Goal: Task Accomplishment & Management: Manage account settings

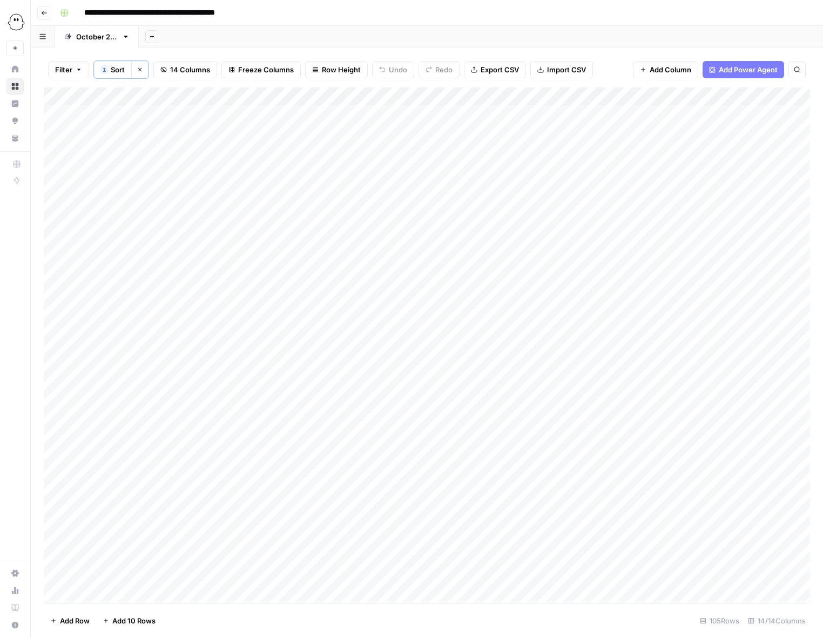
click at [69, 72] on span "Filter" at bounding box center [63, 69] width 17 height 11
click at [109, 149] on span "Clear All" at bounding box center [107, 151] width 26 height 10
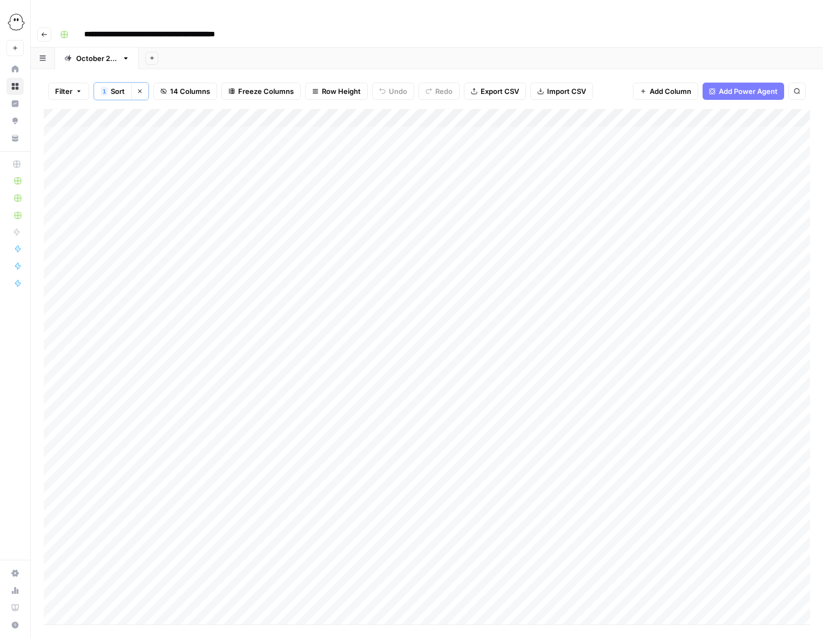
click at [605, 73] on div "Filter 1 Sort Clear sorts 14 Columns Freeze Columns Row Height Undo Redo Export…" at bounding box center [427, 91] width 766 height 36
click at [543, 233] on div "Add Column" at bounding box center [427, 367] width 766 height 516
click at [739, 201] on div "Add Column" at bounding box center [427, 367] width 766 height 516
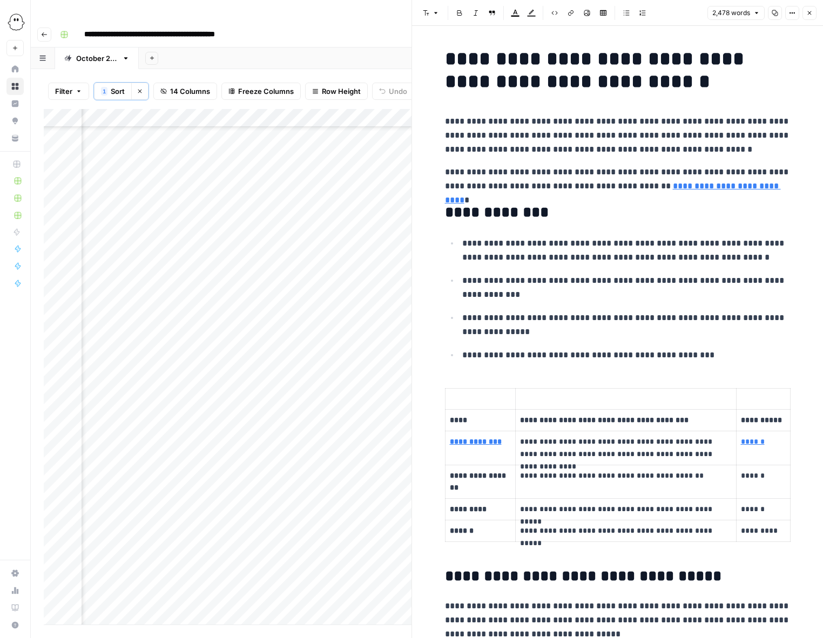
click at [772, 15] on icon "button" at bounding box center [775, 13] width 6 height 6
click at [810, 13] on icon "button" at bounding box center [810, 13] width 4 height 4
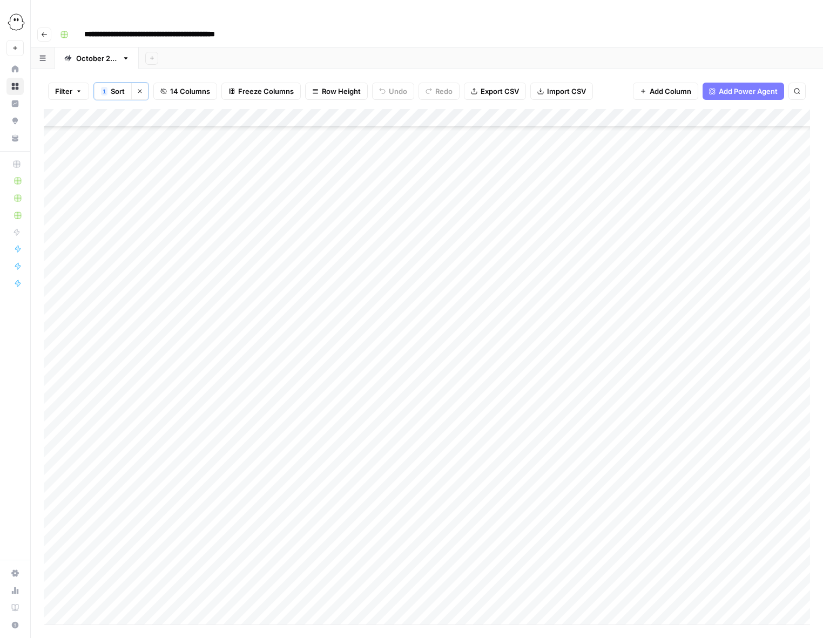
scroll to position [427, 0]
drag, startPoint x: 187, startPoint y: 98, endPoint x: 736, endPoint y: 106, distance: 549.2
click at [736, 109] on div "Add Column" at bounding box center [427, 367] width 766 height 516
click at [463, 200] on div "Add Column" at bounding box center [427, 367] width 766 height 516
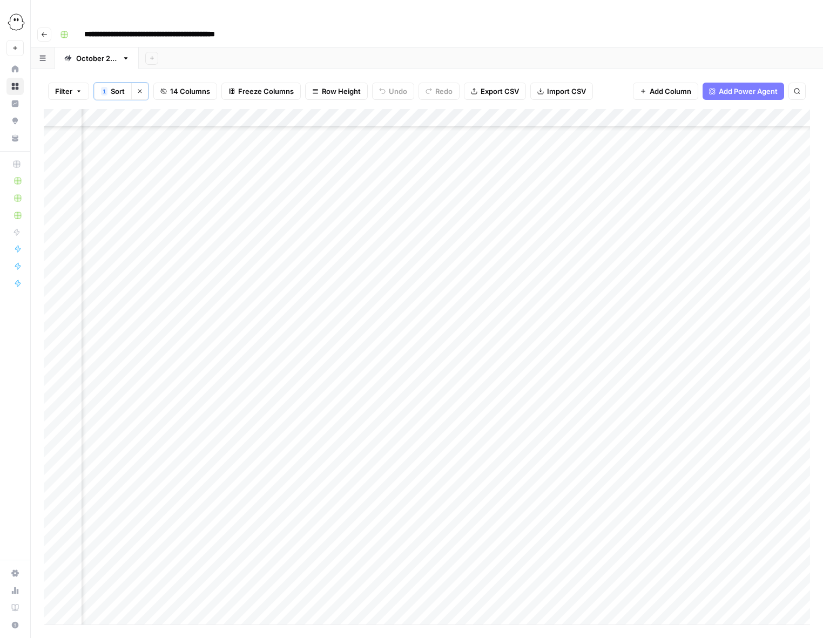
click at [463, 200] on div "Add Column" at bounding box center [427, 367] width 766 height 516
click at [466, 321] on button "Published" at bounding box center [469, 321] width 42 height 13
click at [470, 320] on div "Add Column" at bounding box center [427, 367] width 766 height 516
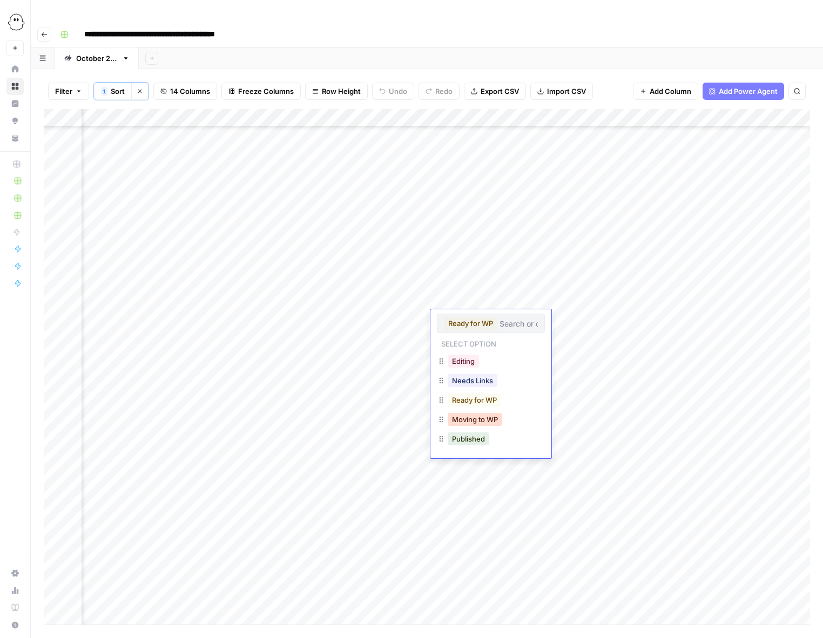
click at [478, 419] on button "Moving to WP" at bounding box center [475, 419] width 55 height 13
click at [599, 260] on div "Add Column" at bounding box center [427, 367] width 766 height 516
click at [597, 279] on div "Add Column" at bounding box center [427, 367] width 766 height 516
click at [599, 336] on div "Add Column" at bounding box center [427, 367] width 766 height 516
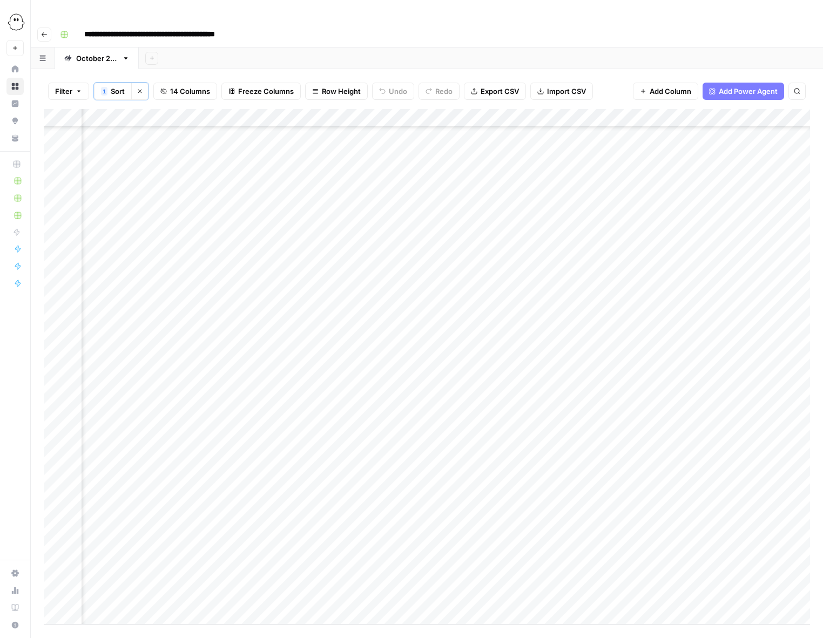
click at [597, 355] on div "Add Column" at bounding box center [427, 367] width 766 height 516
click at [599, 373] on div "Add Column" at bounding box center [427, 367] width 766 height 516
click at [597, 390] on div "Add Column" at bounding box center [427, 367] width 766 height 516
click at [598, 426] on div "Add Column" at bounding box center [427, 367] width 766 height 516
click at [599, 445] on div "Add Column" at bounding box center [427, 367] width 766 height 516
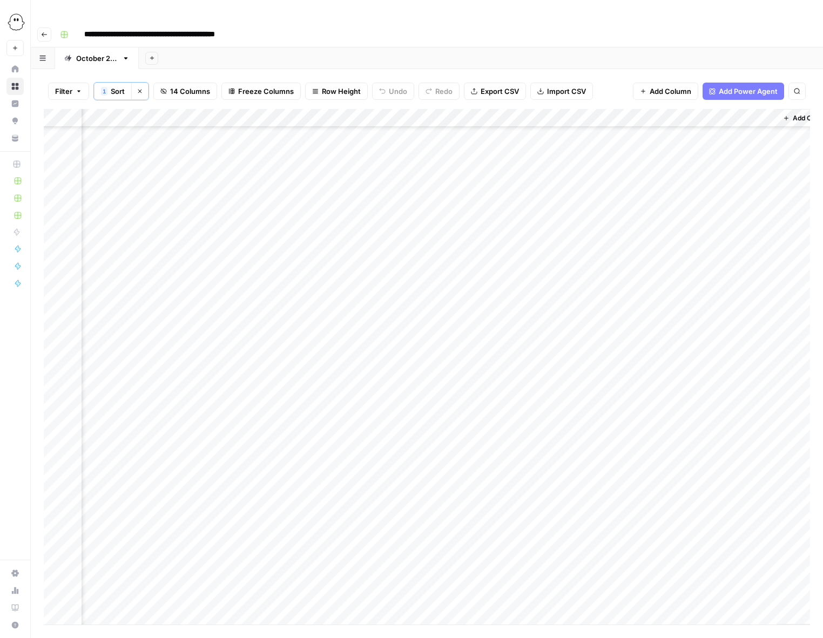
scroll to position [162, 737]
click at [758, 483] on div "Add Column" at bounding box center [427, 367] width 766 height 516
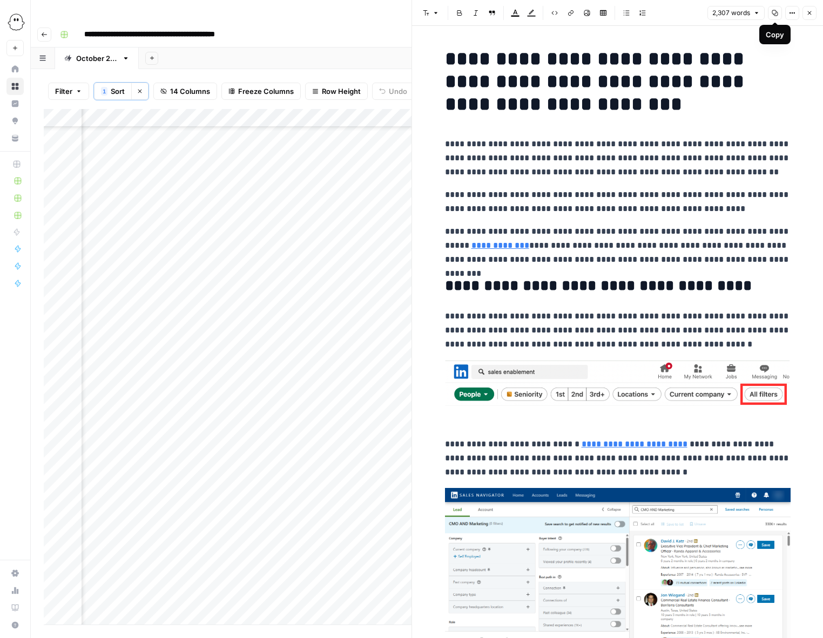
click at [775, 8] on button "Copy" at bounding box center [775, 13] width 14 height 14
click at [807, 10] on icon "button" at bounding box center [809, 13] width 6 height 6
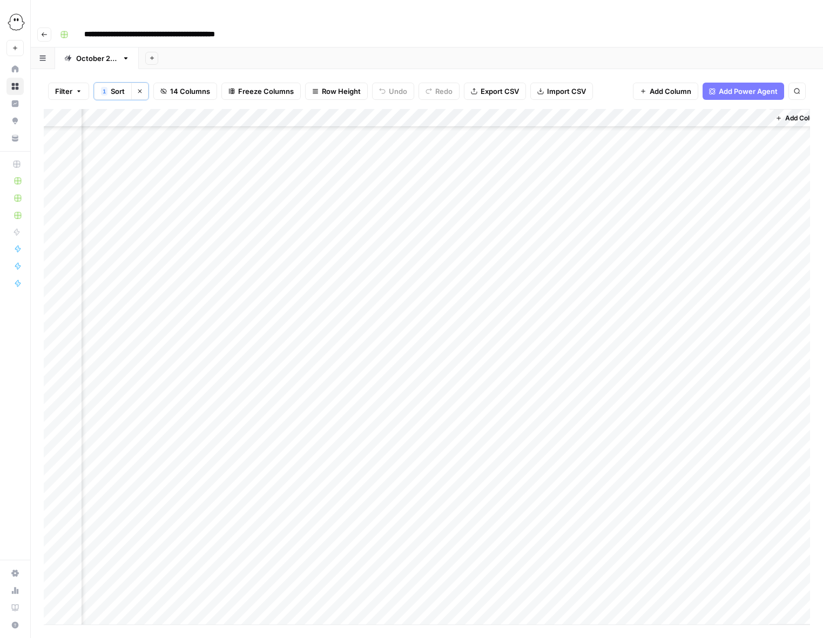
click at [280, 486] on div "Add Column" at bounding box center [427, 367] width 766 height 516
click at [280, 483] on div "Add Column" at bounding box center [427, 367] width 766 height 516
click at [295, 602] on button "Published" at bounding box center [293, 604] width 42 height 13
click at [276, 347] on div "Add Column" at bounding box center [427, 367] width 766 height 516
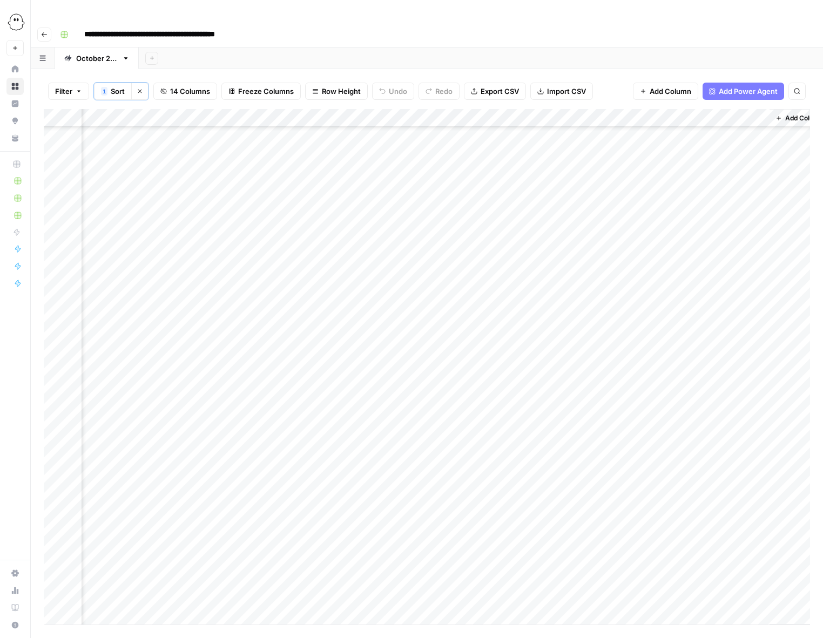
click at [276, 347] on div "Add Column" at bounding box center [427, 367] width 766 height 516
click at [294, 447] on button "Moving to WP" at bounding box center [299, 447] width 55 height 13
click at [411, 191] on div "Add Column" at bounding box center [427, 367] width 766 height 516
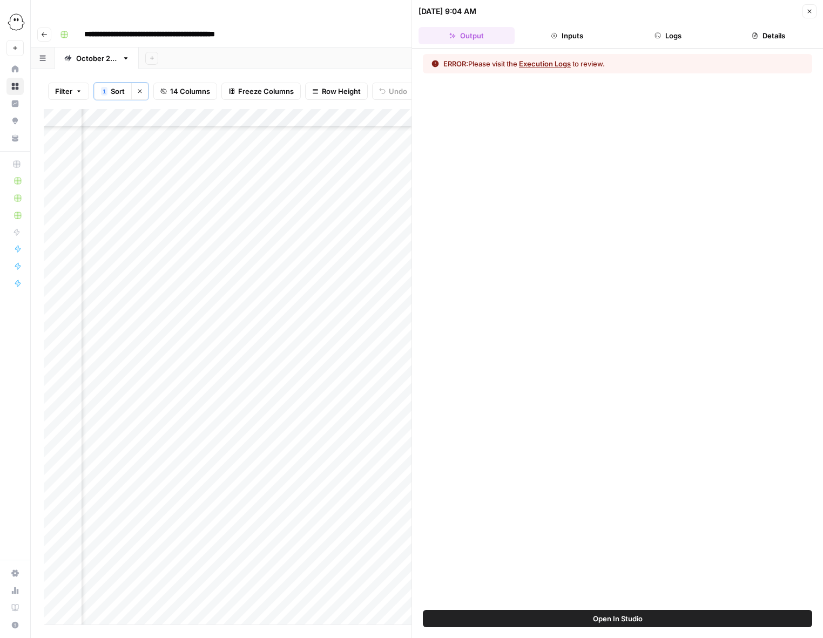
click at [675, 33] on button "Logs" at bounding box center [668, 35] width 96 height 17
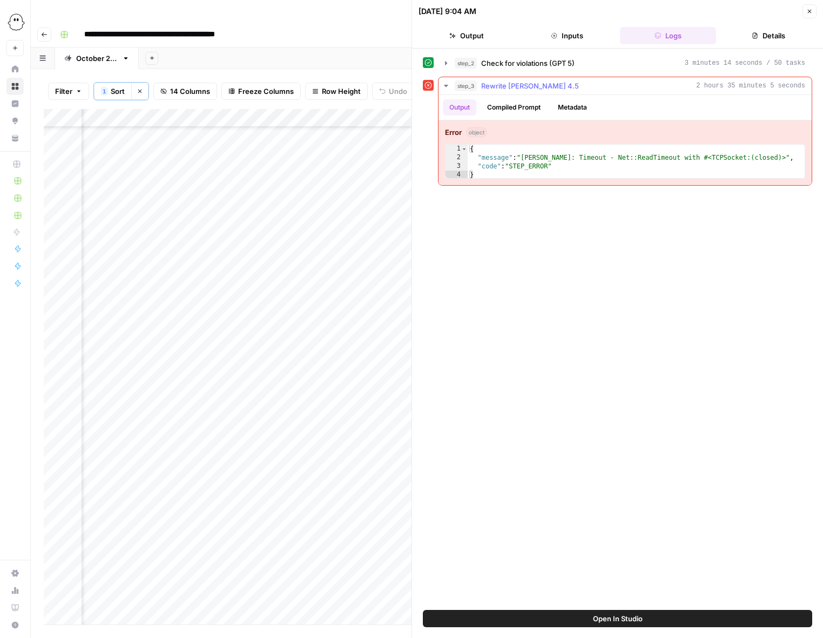
click at [448, 85] on icon "button" at bounding box center [446, 86] width 9 height 9
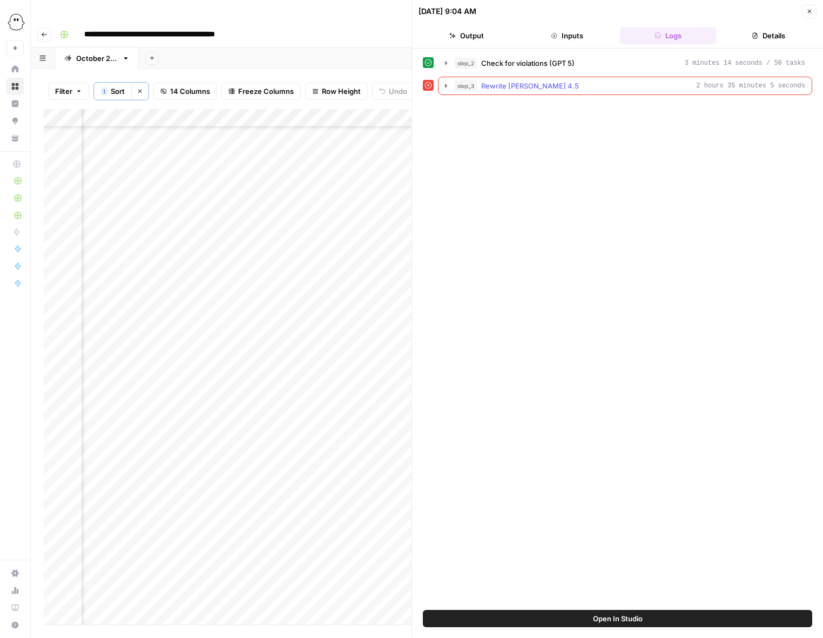
click at [448, 85] on icon "button" at bounding box center [446, 86] width 9 height 9
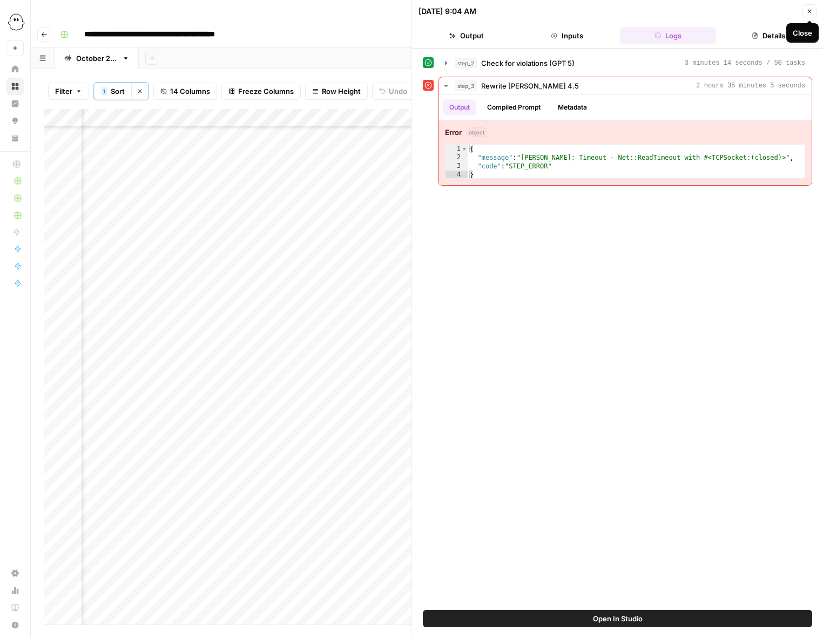
click at [807, 14] on icon "button" at bounding box center [809, 11] width 6 height 6
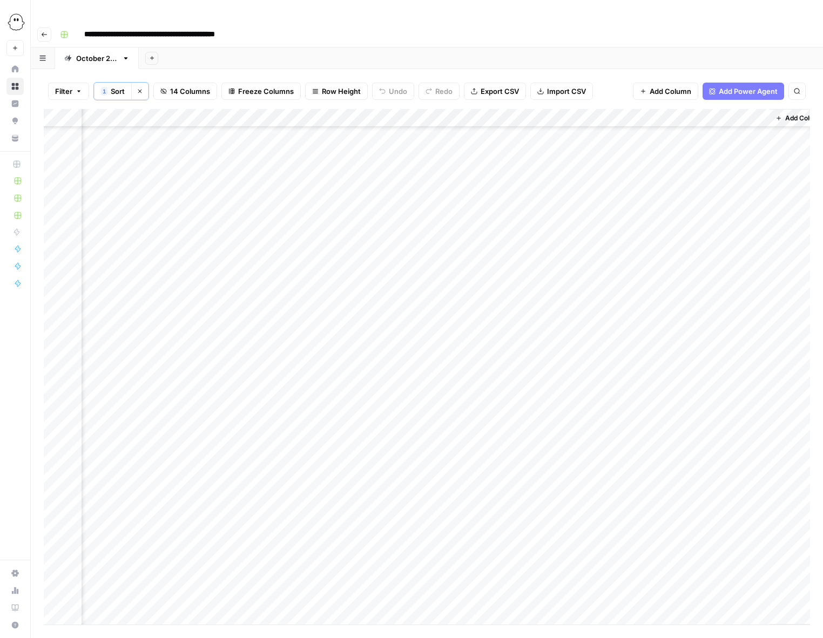
scroll to position [322, 737]
click at [756, 342] on div "Add Column" at bounding box center [427, 367] width 766 height 516
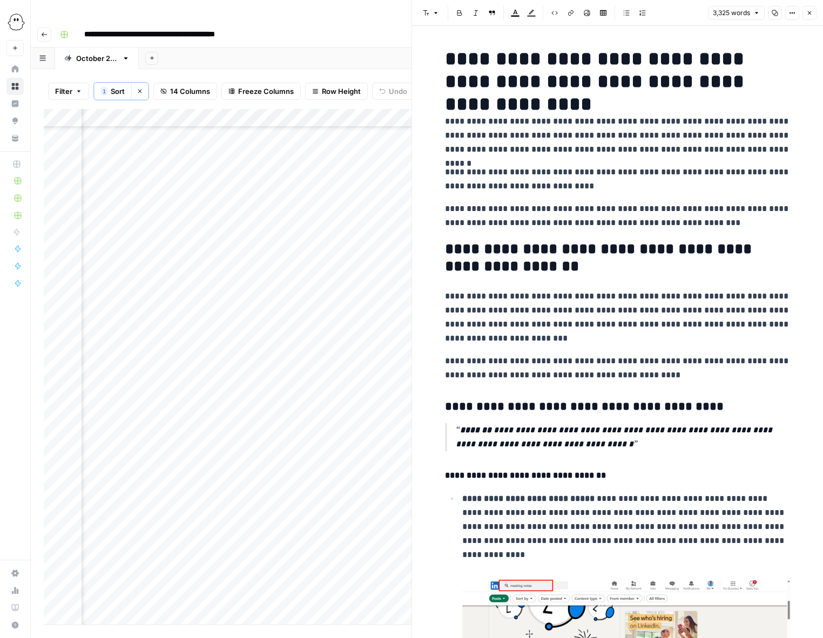
click at [774, 13] on icon "button" at bounding box center [775, 13] width 6 height 6
click at [808, 17] on button "Close" at bounding box center [809, 13] width 14 height 14
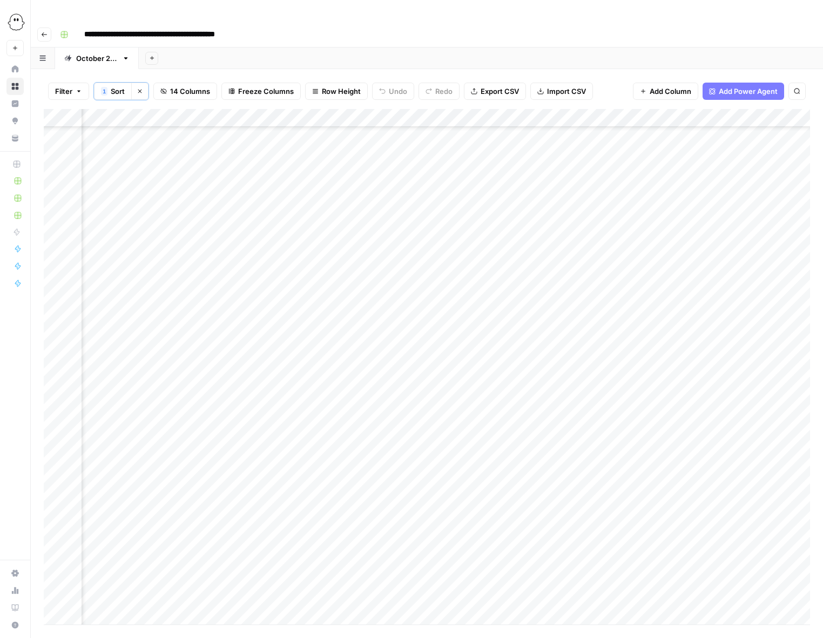
scroll to position [1448, 677]
click at [444, 481] on div "Add Column" at bounding box center [427, 367] width 766 height 516
click at [447, 501] on div "Add Column" at bounding box center [427, 367] width 766 height 516
click at [443, 520] on div "Add Column" at bounding box center [427, 367] width 766 height 516
click at [444, 556] on div "Add Column" at bounding box center [427, 367] width 766 height 516
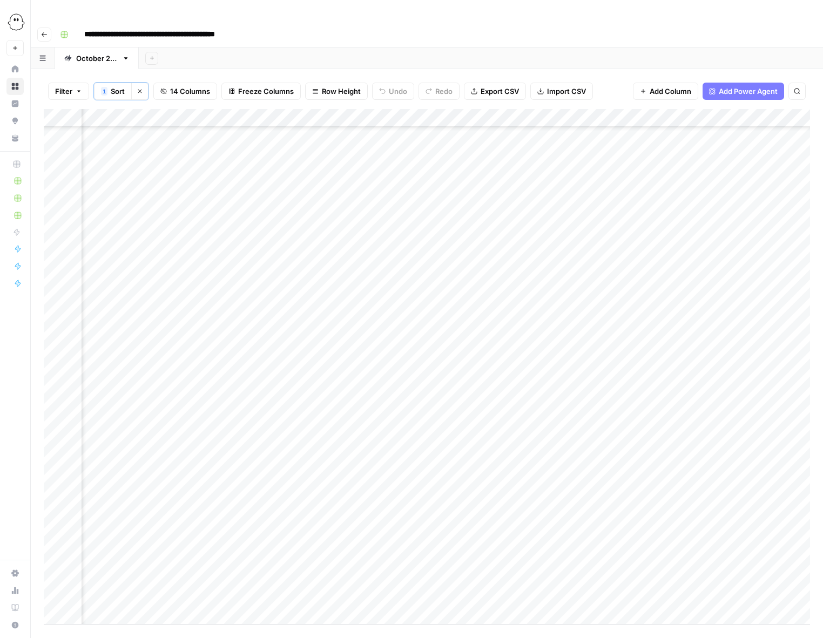
click at [447, 575] on div "Add Column" at bounding box center [427, 367] width 766 height 516
click at [353, 342] on div "Add Column" at bounding box center [427, 367] width 766 height 516
click at [359, 464] on button "Published" at bounding box center [353, 462] width 42 height 13
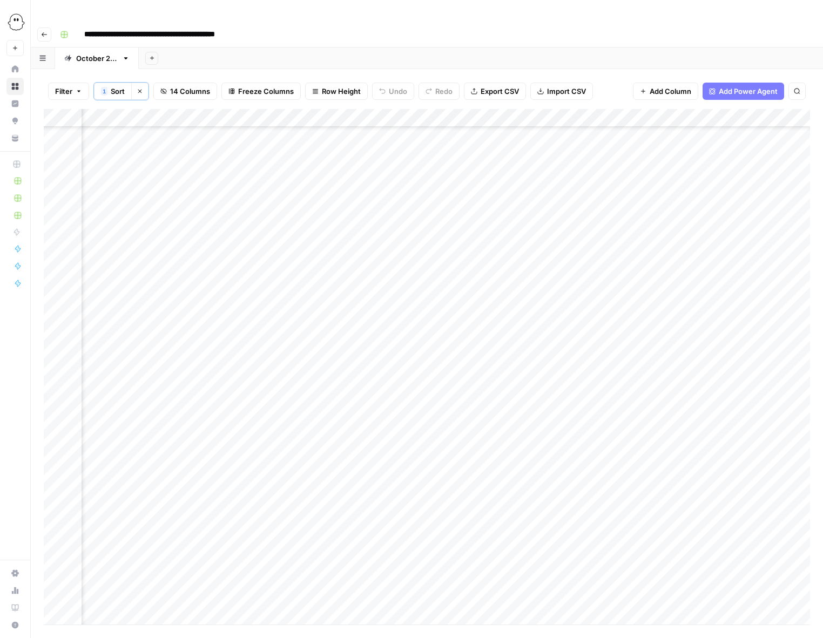
click at [343, 361] on div "Add Column" at bounding box center [427, 367] width 766 height 516
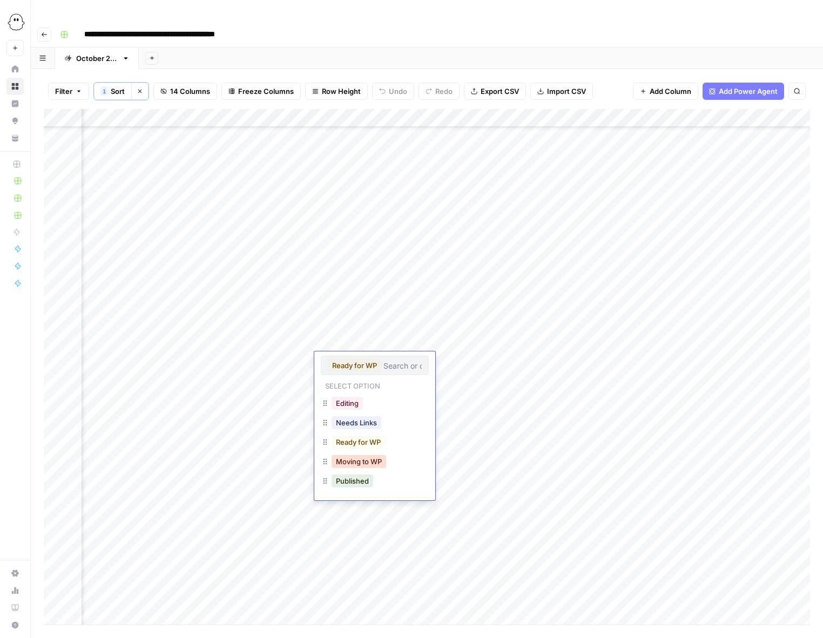
click at [367, 464] on button "Moving to WP" at bounding box center [359, 461] width 55 height 13
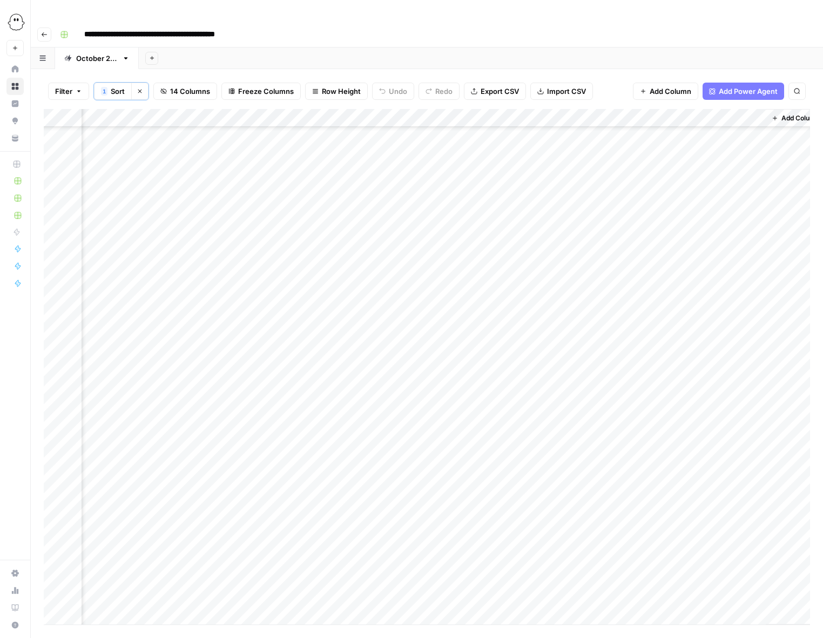
scroll to position [322, 756]
click at [740, 361] on div "Add Column" at bounding box center [427, 367] width 766 height 516
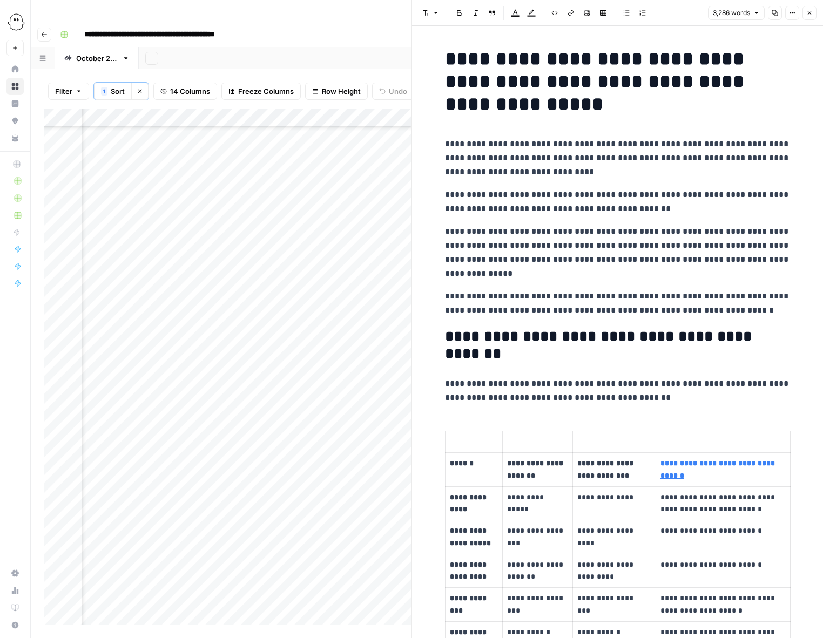
click at [776, 15] on icon "button" at bounding box center [775, 13] width 6 height 6
click at [811, 14] on icon "button" at bounding box center [809, 13] width 6 height 6
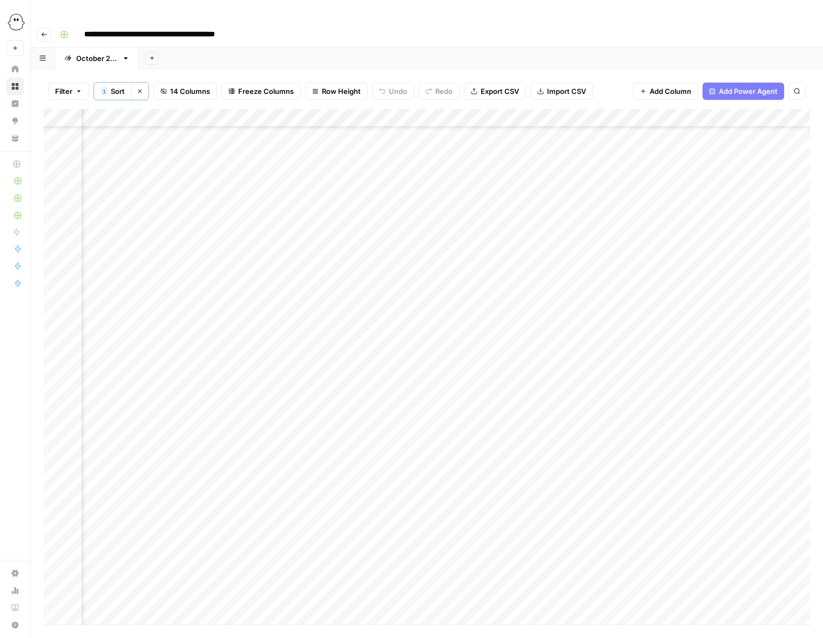
click at [394, 361] on div "Add Column" at bounding box center [427, 367] width 766 height 516
click at [375, 360] on div "Add Column" at bounding box center [427, 367] width 766 height 516
click at [379, 477] on button "Published" at bounding box center [381, 481] width 42 height 13
click at [748, 226] on div "Add Column" at bounding box center [427, 367] width 766 height 516
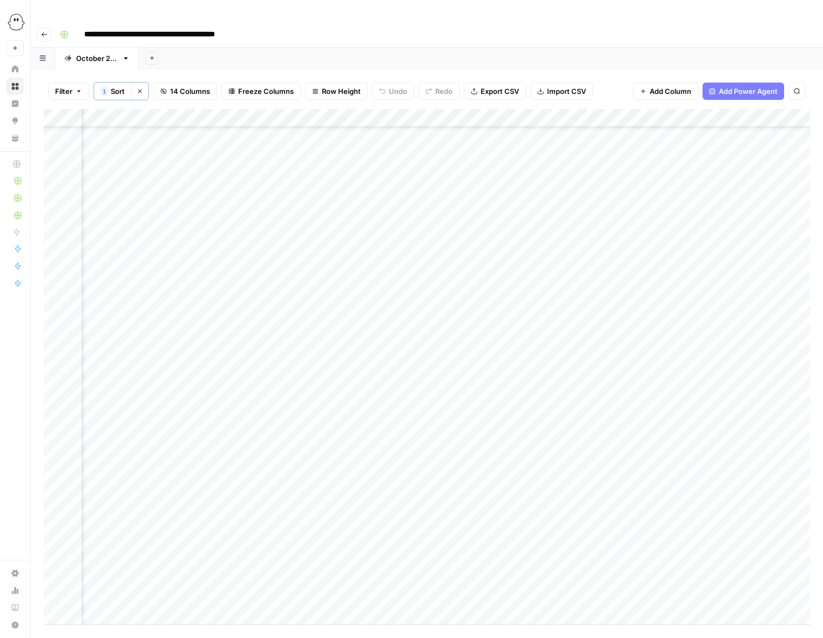
scroll to position [1448, 556]
click at [567, 188] on div "Add Column" at bounding box center [427, 367] width 766 height 516
click at [566, 206] on div "Add Column" at bounding box center [427, 367] width 766 height 516
click at [567, 227] on div "Add Column" at bounding box center [427, 367] width 766 height 516
click at [567, 242] on div "Add Column" at bounding box center [427, 367] width 766 height 516
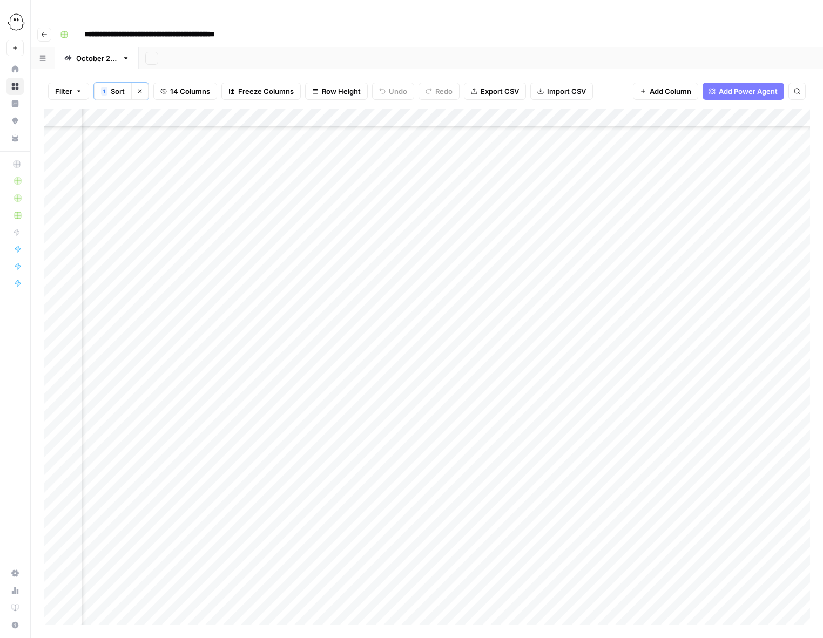
scroll to position [1200, 556]
click at [464, 326] on div "Add Column" at bounding box center [427, 367] width 766 height 516
click at [474, 427] on button "Moving to WP" at bounding box center [480, 427] width 55 height 13
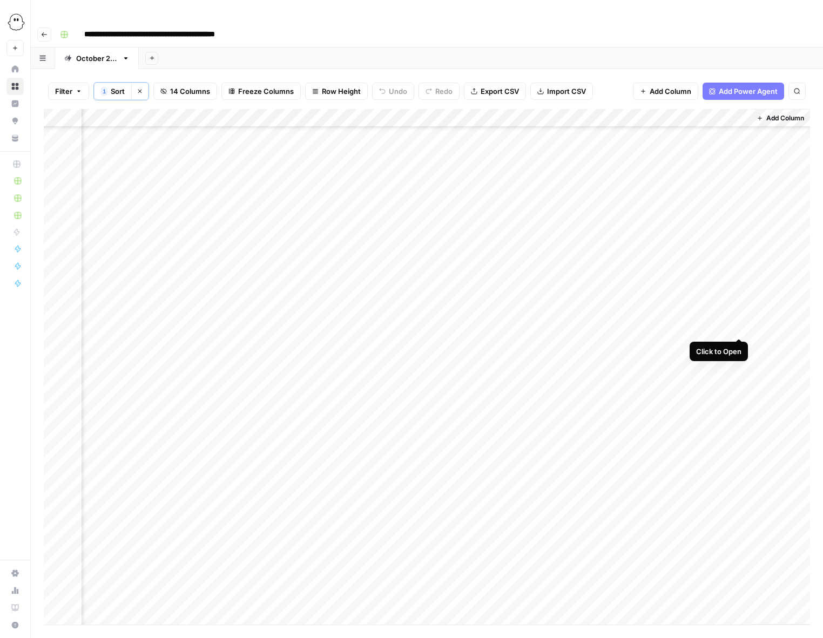
click at [739, 328] on div "Add Column" at bounding box center [427, 367] width 766 height 516
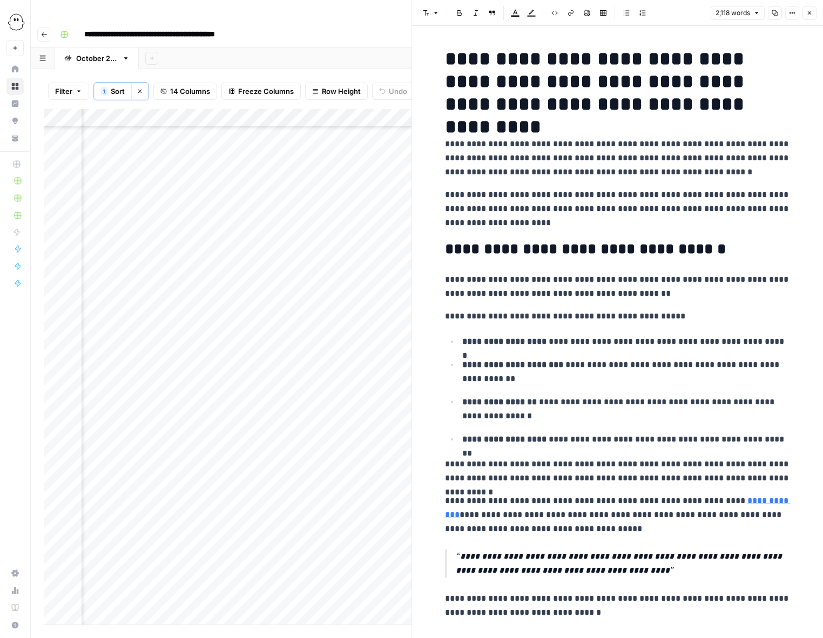
click at [811, 15] on icon "button" at bounding box center [809, 13] width 6 height 6
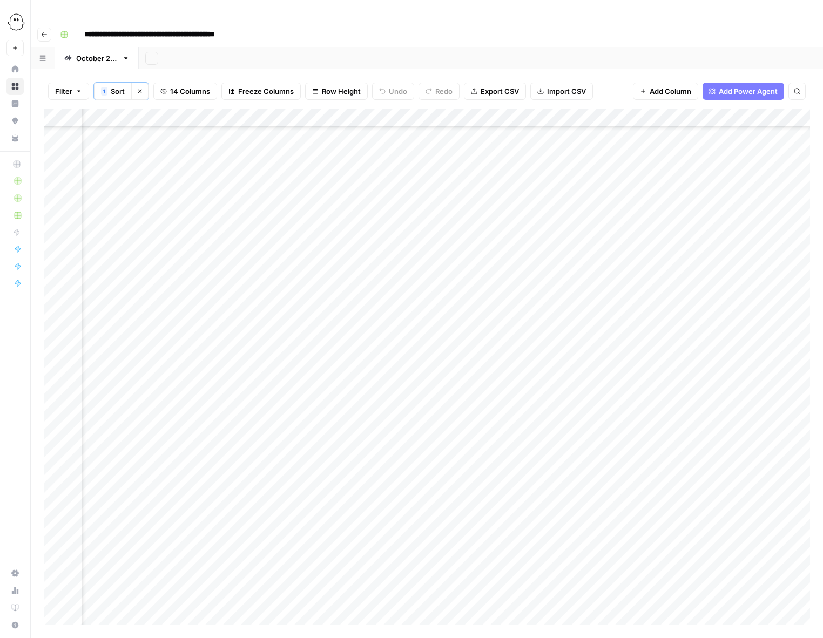
scroll to position [307, 452]
click at [799, 88] on icon "button" at bounding box center [797, 91] width 6 height 6
type input "*****"
click at [787, 118] on icon "Close Search" at bounding box center [787, 122] width 9 height 9
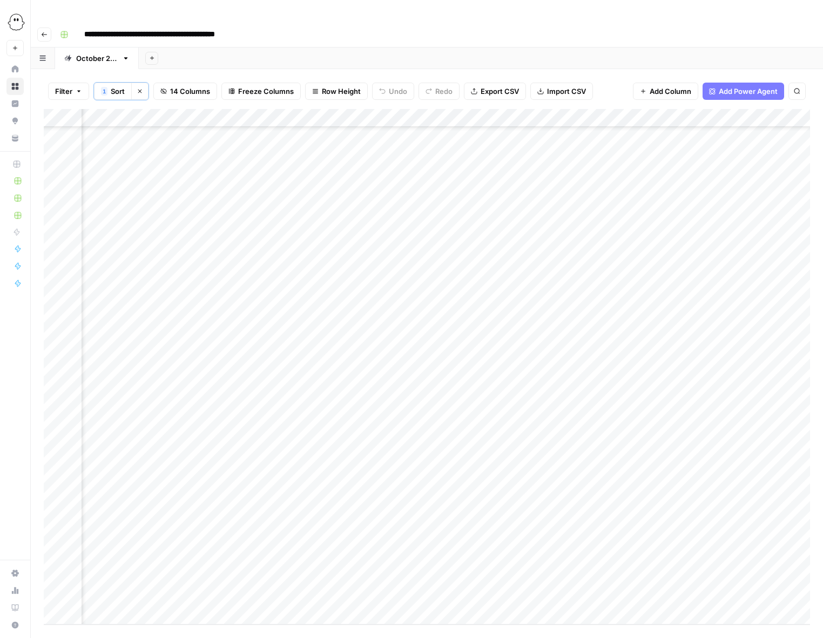
click at [75, 637] on span "Add Row" at bounding box center [75, 642] width 30 height 11
click at [107, 577] on div "Add Column" at bounding box center [427, 367] width 766 height 516
click at [96, 577] on div "Add Column" at bounding box center [427, 367] width 766 height 516
click at [109, 618] on button "Adina" at bounding box center [112, 617] width 28 height 13
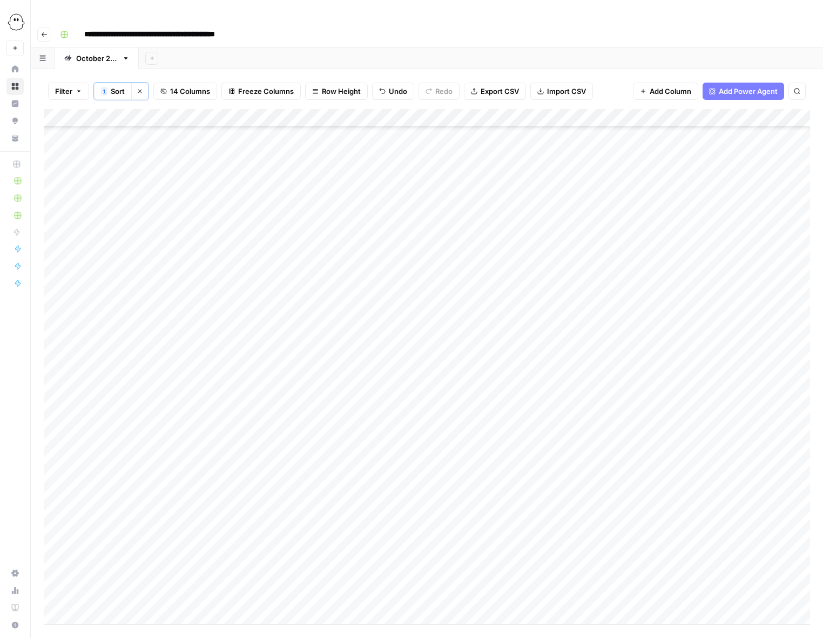
click at [212, 574] on div "Add Column" at bounding box center [427, 367] width 766 height 516
click at [189, 579] on div "Add Column" at bounding box center [427, 367] width 766 height 516
type textarea "**********"
click at [317, 578] on div "Add Column" at bounding box center [427, 367] width 766 height 516
click at [309, 576] on div "Add Column" at bounding box center [427, 367] width 766 height 516
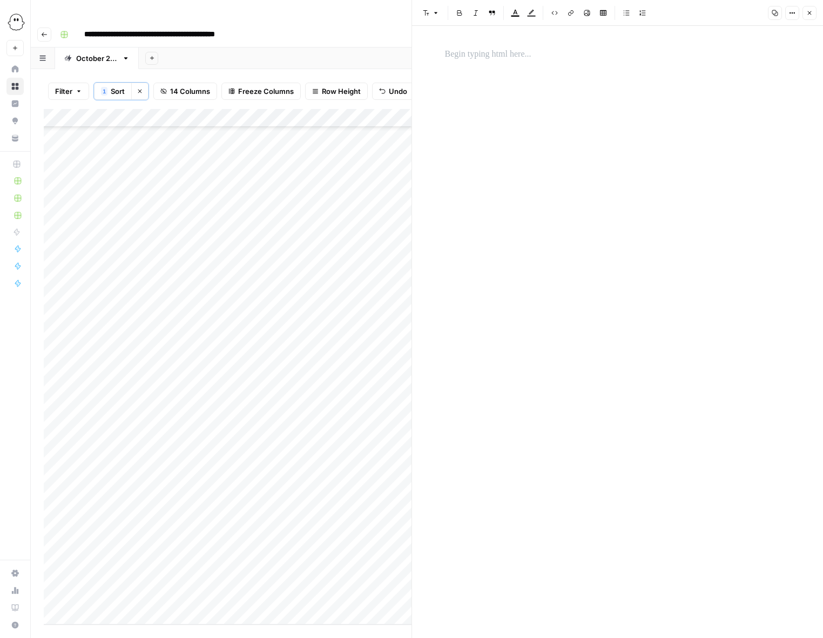
click at [460, 59] on p at bounding box center [618, 55] width 346 height 14
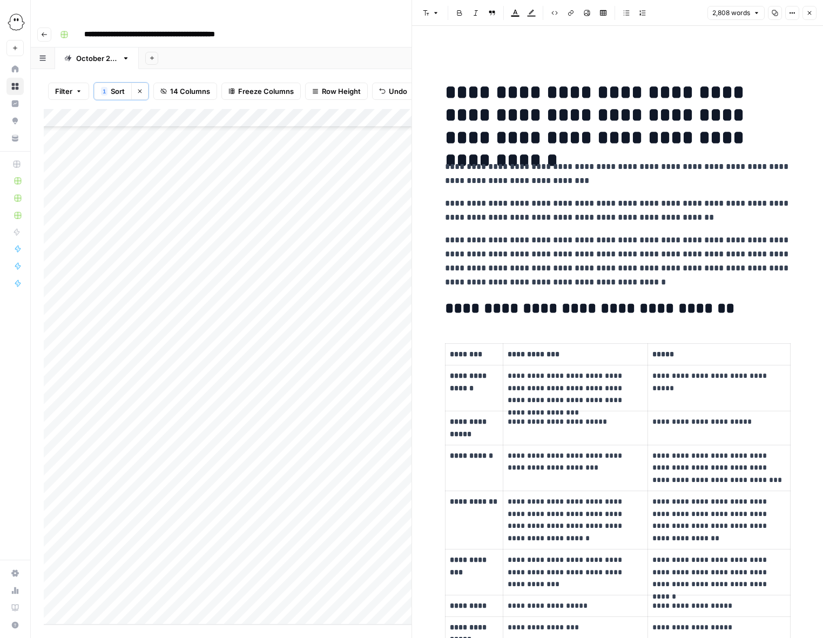
click at [494, 58] on p at bounding box center [618, 55] width 346 height 14
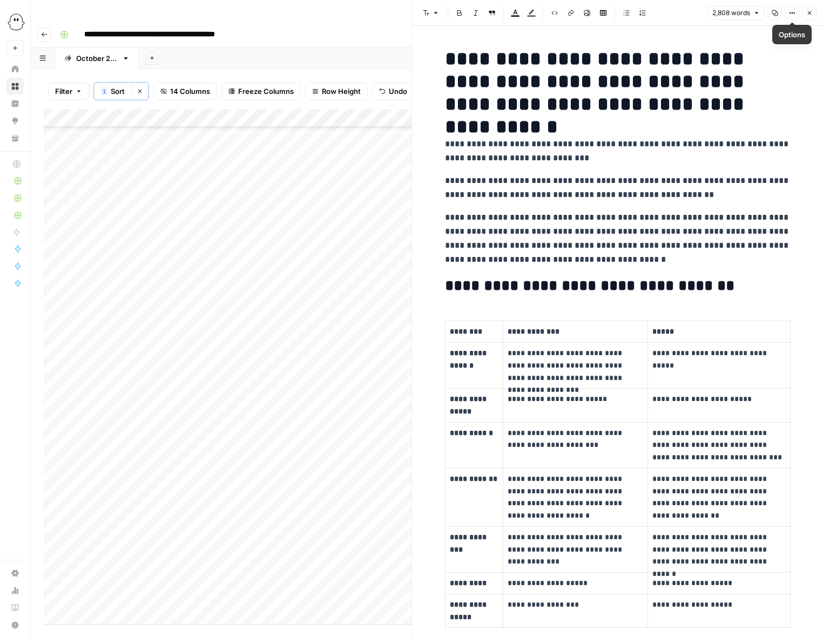
click at [812, 13] on icon "button" at bounding box center [809, 13] width 6 height 6
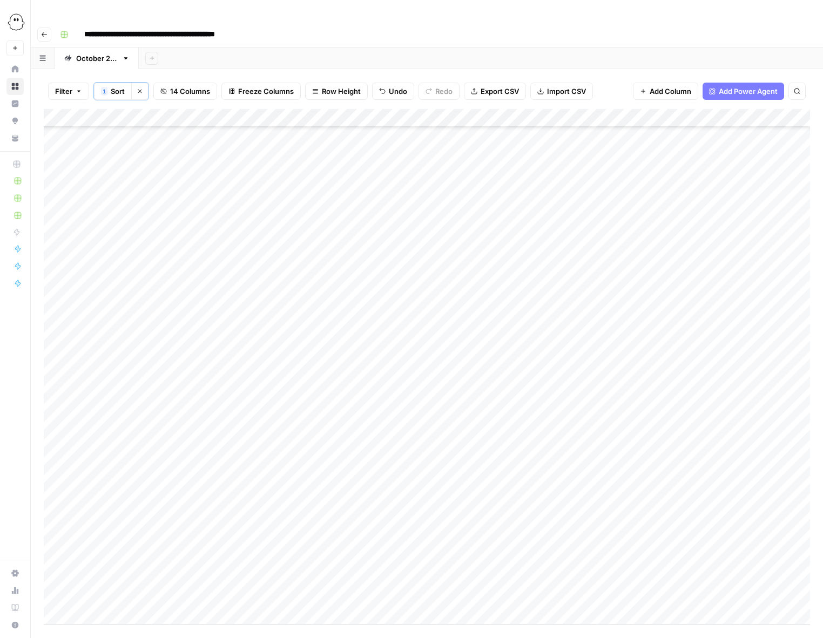
click at [405, 572] on div "Add Column" at bounding box center [427, 367] width 766 height 516
click at [401, 573] on div "Add Column" at bounding box center [427, 367] width 766 height 516
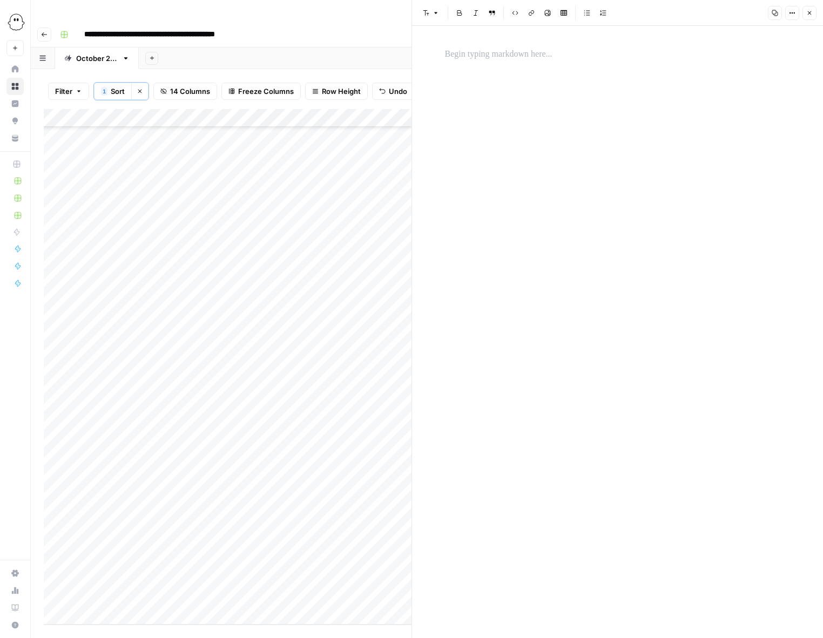
click at [452, 53] on p at bounding box center [618, 55] width 346 height 14
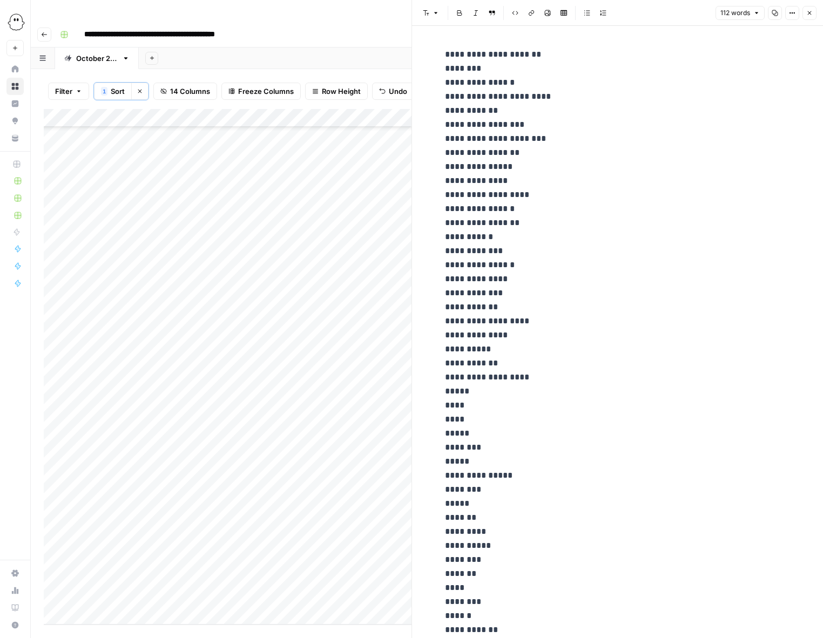
click at [812, 11] on button "Close" at bounding box center [809, 13] width 14 height 14
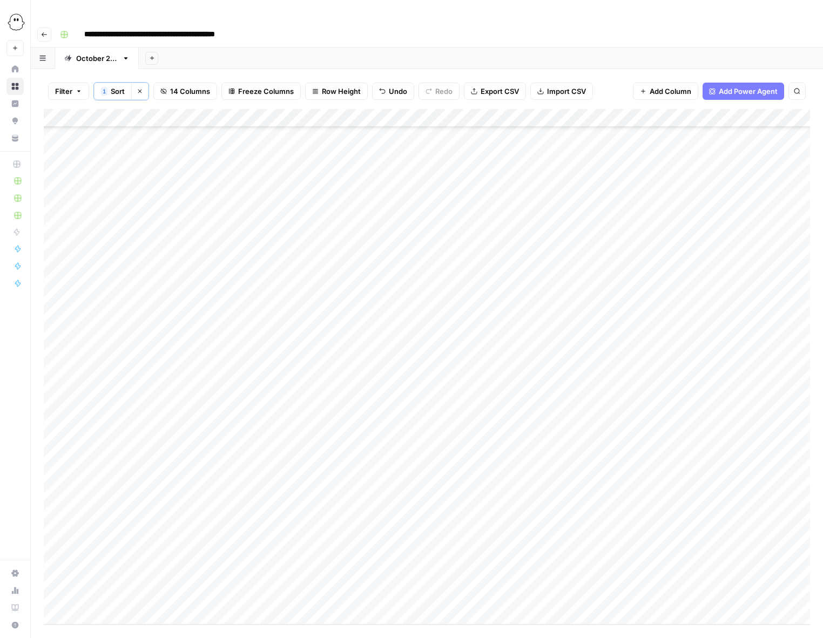
click at [503, 574] on div "Add Column" at bounding box center [427, 367] width 766 height 516
click at [637, 577] on div "Add Column" at bounding box center [427, 367] width 766 height 516
click at [633, 577] on div "Add Column" at bounding box center [427, 367] width 766 height 516
click at [644, 613] on button "tools" at bounding box center [646, 617] width 25 height 13
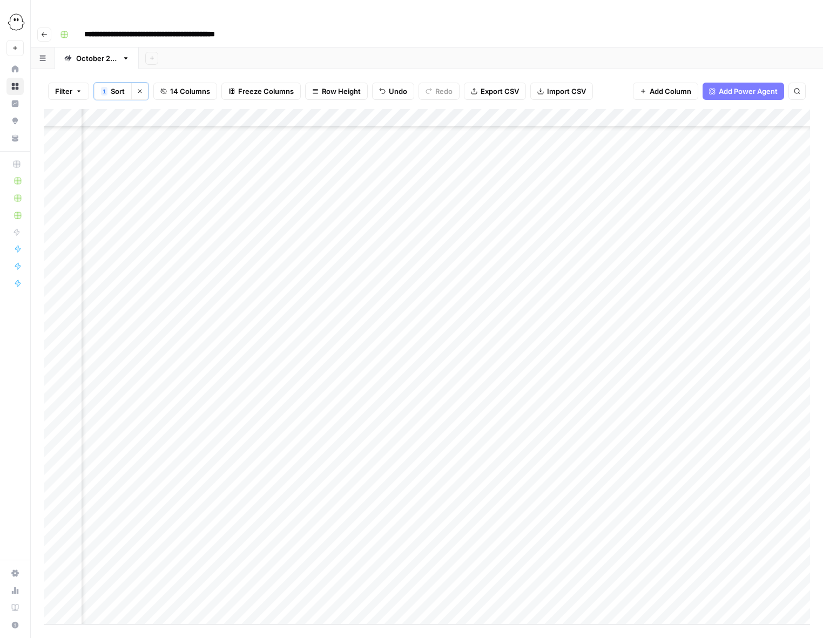
scroll to position [1466, 308]
click at [557, 574] on div "Add Column" at bounding box center [427, 367] width 766 height 516
click at [555, 575] on div "Add Column" at bounding box center [427, 367] width 766 height 516
type input "**********"
click at [645, 551] on div "Add Column" at bounding box center [427, 367] width 766 height 516
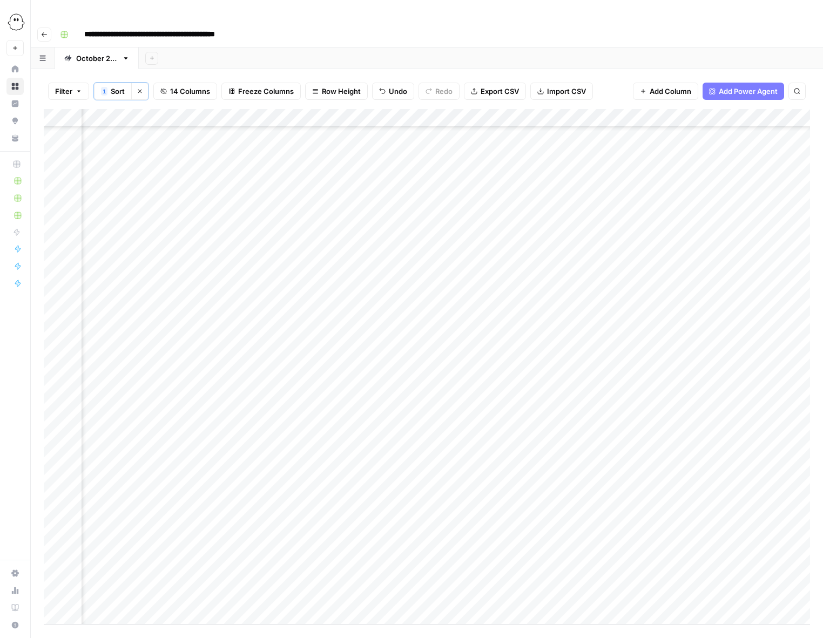
click at [647, 574] on div "Add Column" at bounding box center [427, 367] width 766 height 516
click at [659, 581] on button "Chinwoke" at bounding box center [661, 585] width 43 height 13
click at [705, 578] on div "Add Column" at bounding box center [427, 367] width 766 height 516
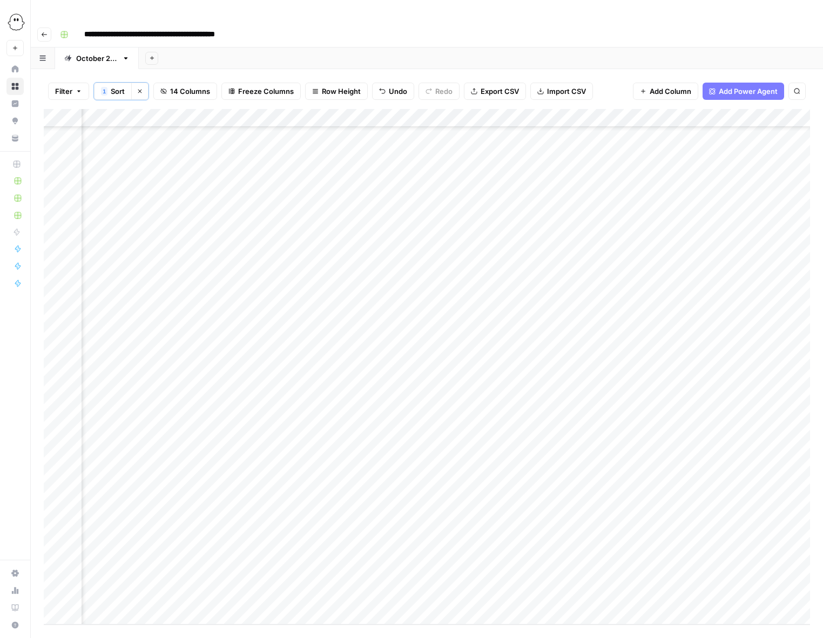
click at [705, 578] on div "Add Column" at bounding box center [427, 367] width 766 height 516
click at [713, 619] on button "Editing" at bounding box center [716, 617] width 31 height 13
click at [738, 235] on div "Add Column" at bounding box center [427, 367] width 766 height 516
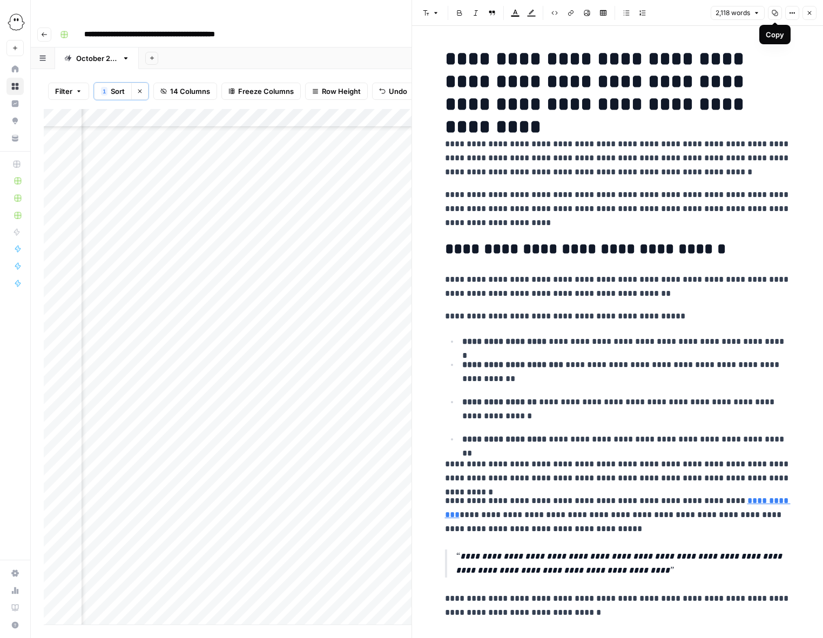
click at [771, 13] on span "Copy" at bounding box center [771, 13] width 1 height 1
click at [779, 10] on button "Copy" at bounding box center [775, 13] width 14 height 14
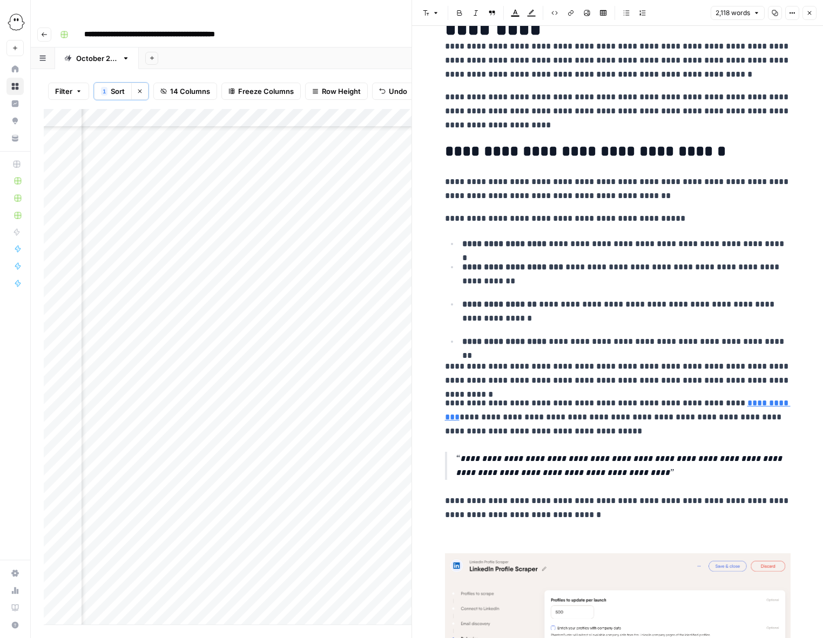
scroll to position [126, 0]
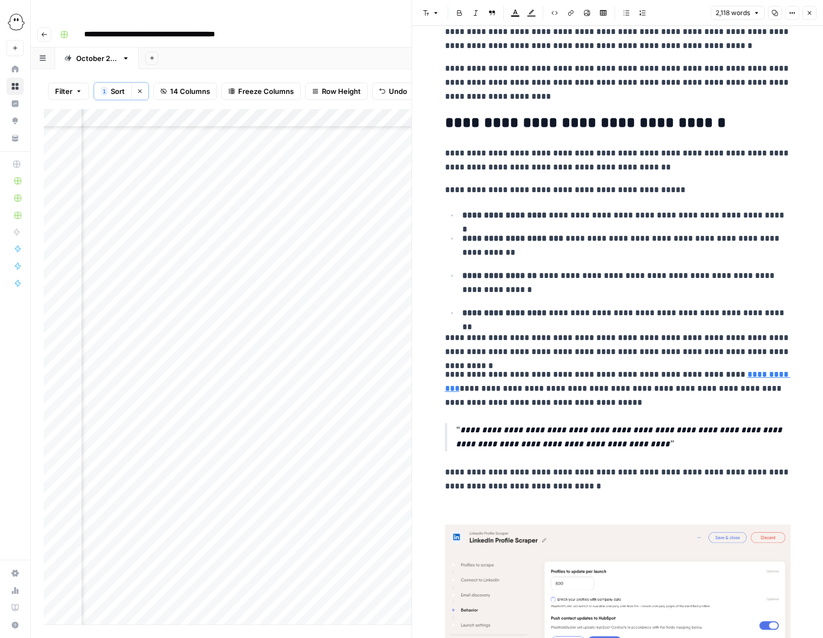
click at [598, 375] on p "**********" at bounding box center [618, 389] width 346 height 42
click at [514, 382] on p "**********" at bounding box center [618, 389] width 346 height 42
click at [510, 390] on p "**********" at bounding box center [618, 389] width 346 height 42
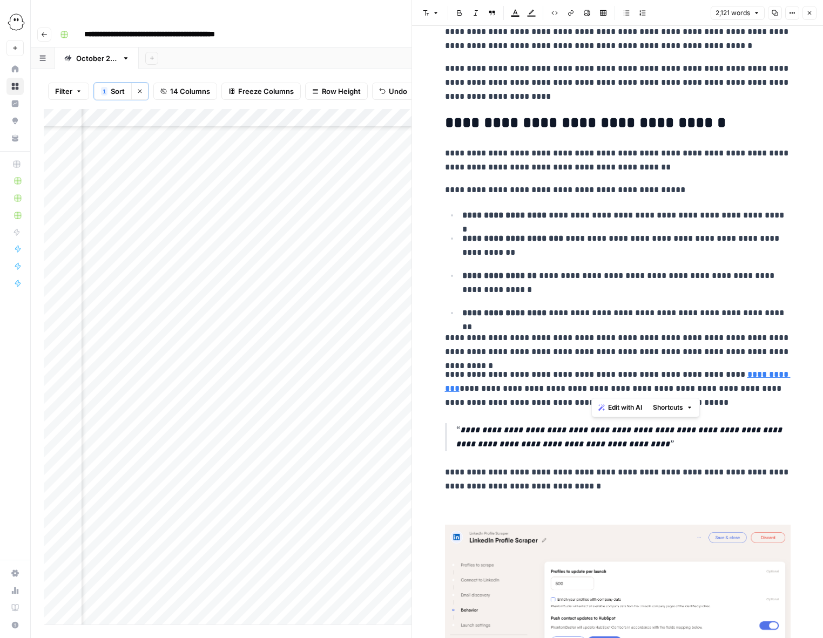
drag, startPoint x: 655, startPoint y: 389, endPoint x: 592, endPoint y: 390, distance: 63.2
click at [592, 391] on p "**********" at bounding box center [618, 389] width 346 height 42
drag, startPoint x: 735, startPoint y: 373, endPoint x: 442, endPoint y: 368, distance: 293.2
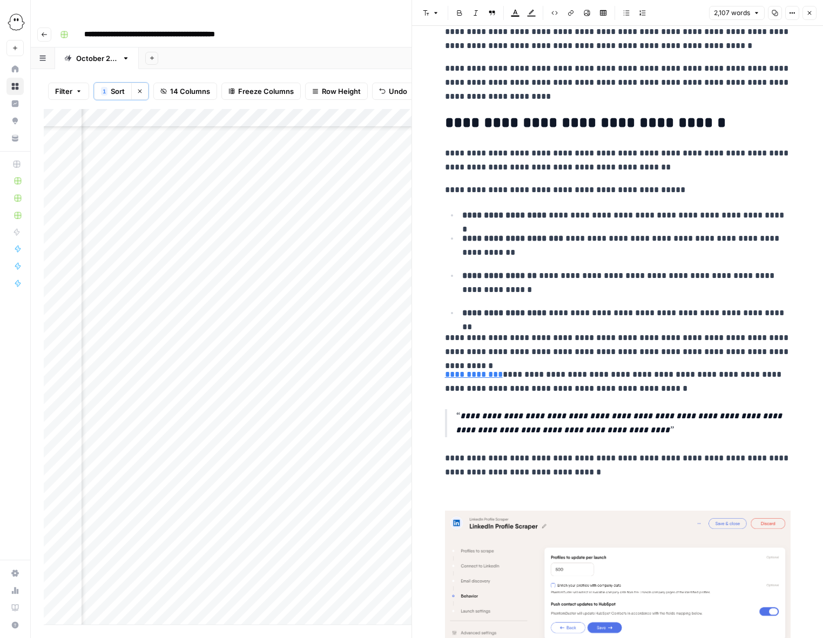
click at [620, 434] on p "**********" at bounding box center [623, 423] width 335 height 28
click at [462, 416] on p "**********" at bounding box center [623, 423] width 335 height 28
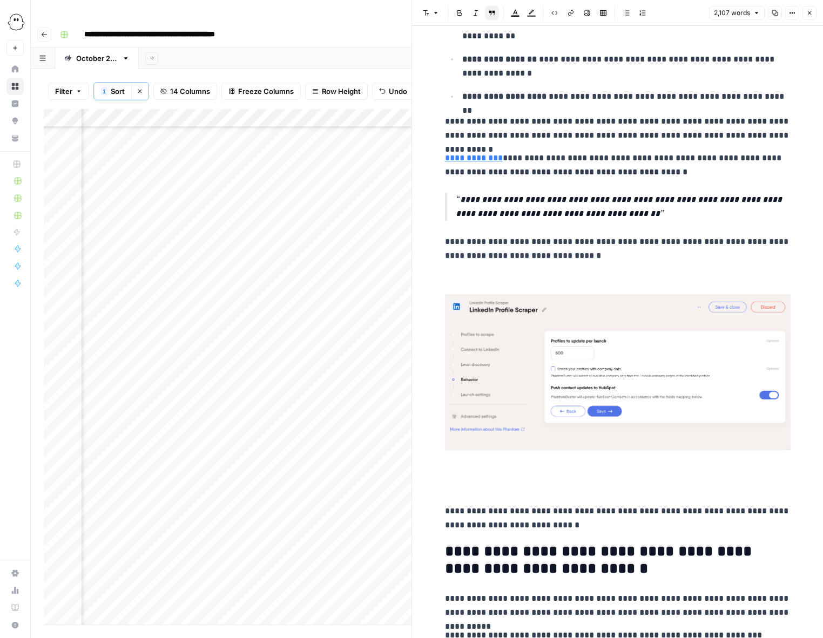
scroll to position [358, 0]
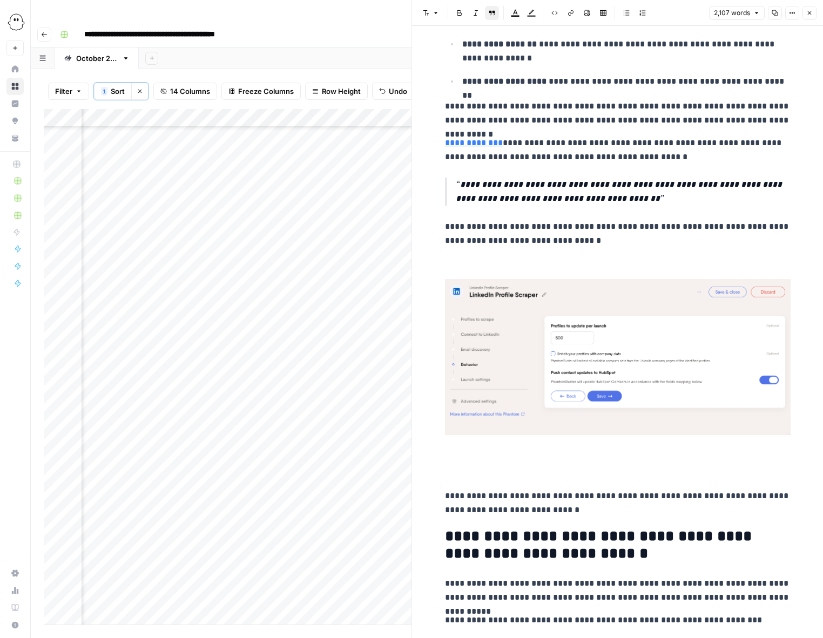
click at [609, 342] on img at bounding box center [618, 357] width 346 height 156
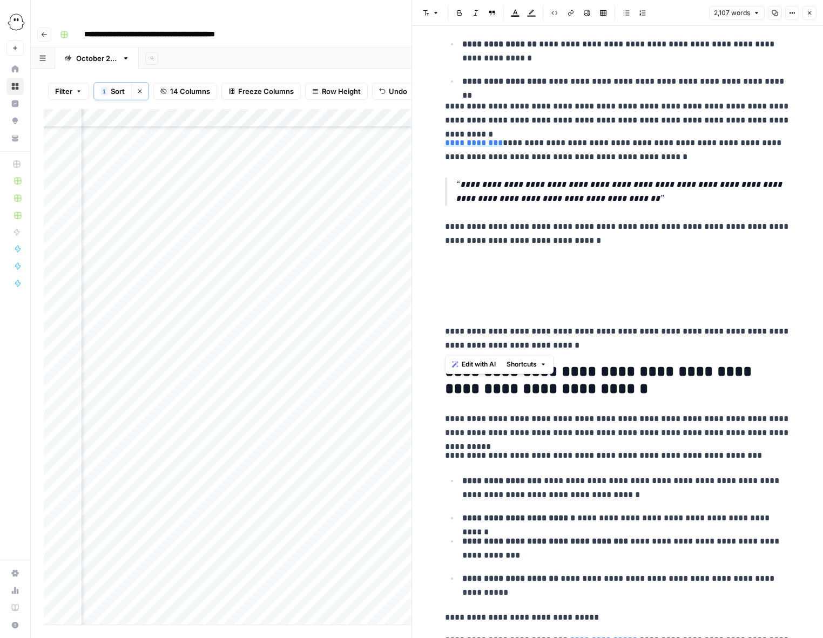
drag, startPoint x: 584, startPoint y: 343, endPoint x: 443, endPoint y: 330, distance: 141.0
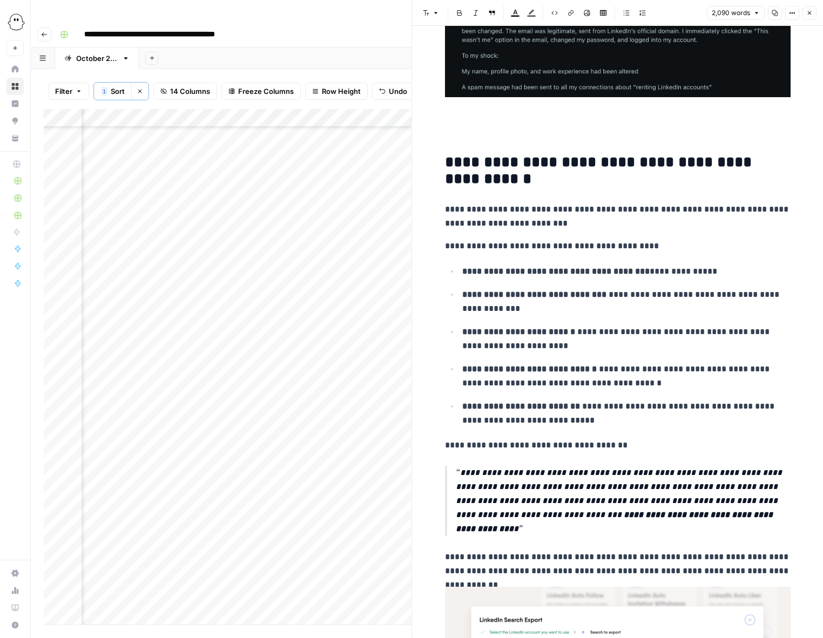
scroll to position [1069, 0]
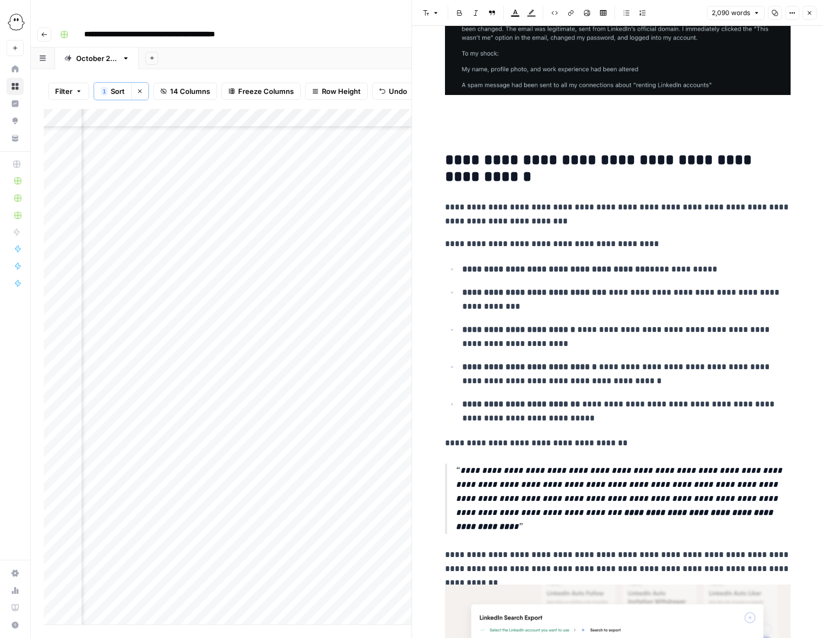
click at [485, 530] on p "**********" at bounding box center [623, 499] width 335 height 70
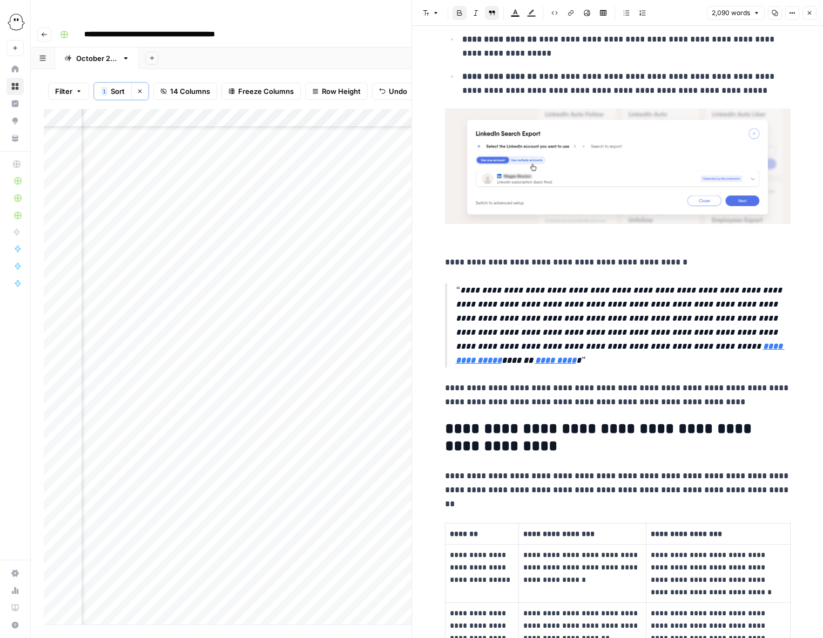
scroll to position [2239, 0]
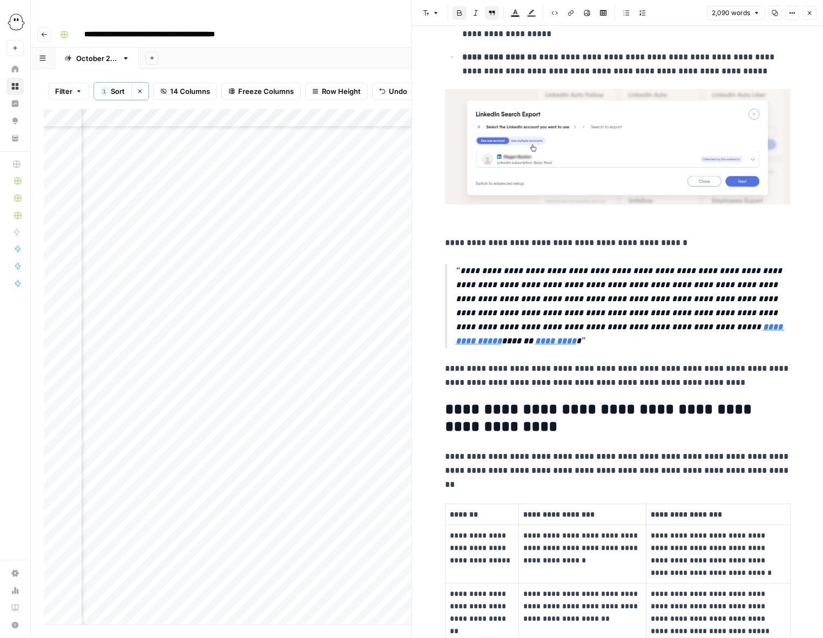
click at [772, 15] on icon "button" at bounding box center [775, 13] width 6 height 6
click at [808, 13] on icon "button" at bounding box center [809, 13] width 6 height 6
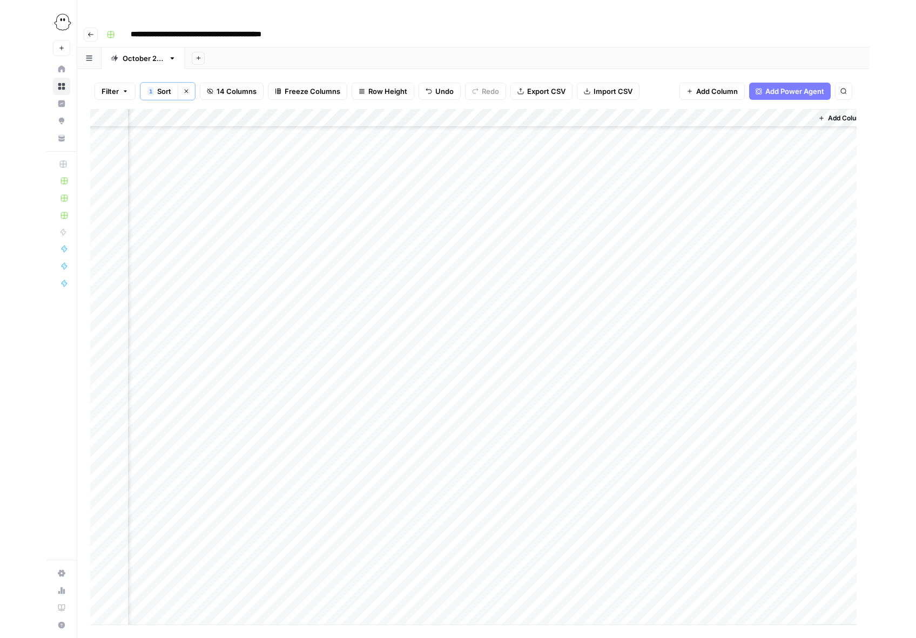
scroll to position [224, 741]
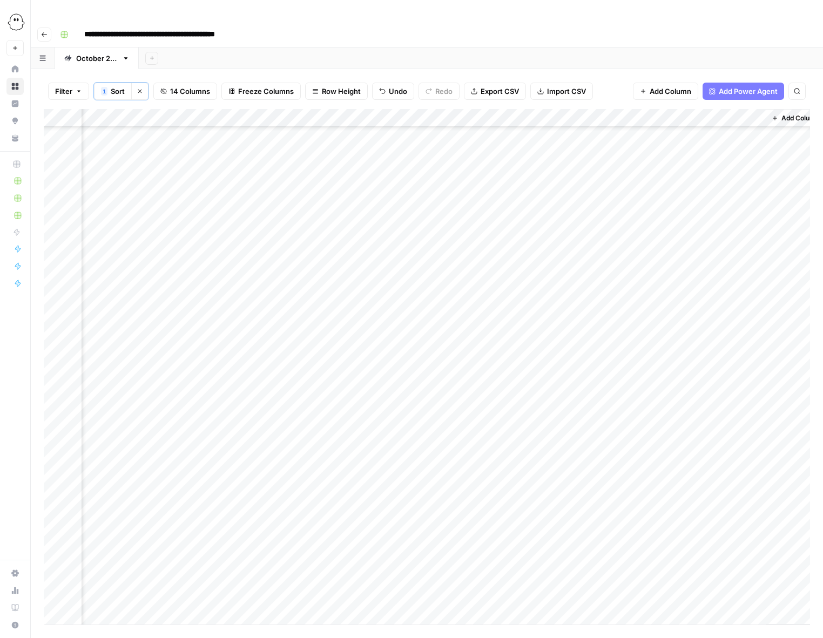
click at [409, 256] on div "Add Column" at bounding box center [427, 367] width 766 height 516
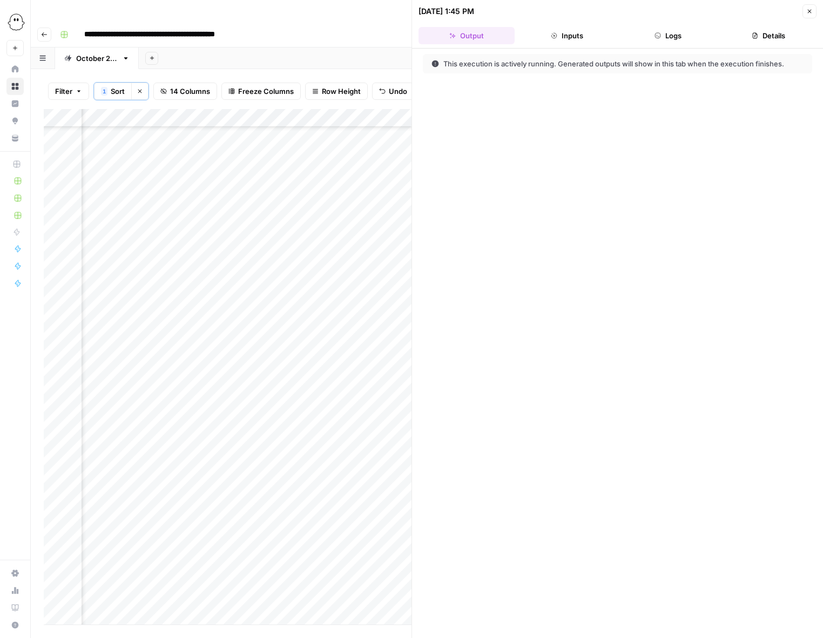
click at [674, 37] on button "Logs" at bounding box center [668, 35] width 96 height 17
click at [445, 62] on icon "button" at bounding box center [446, 63] width 2 height 4
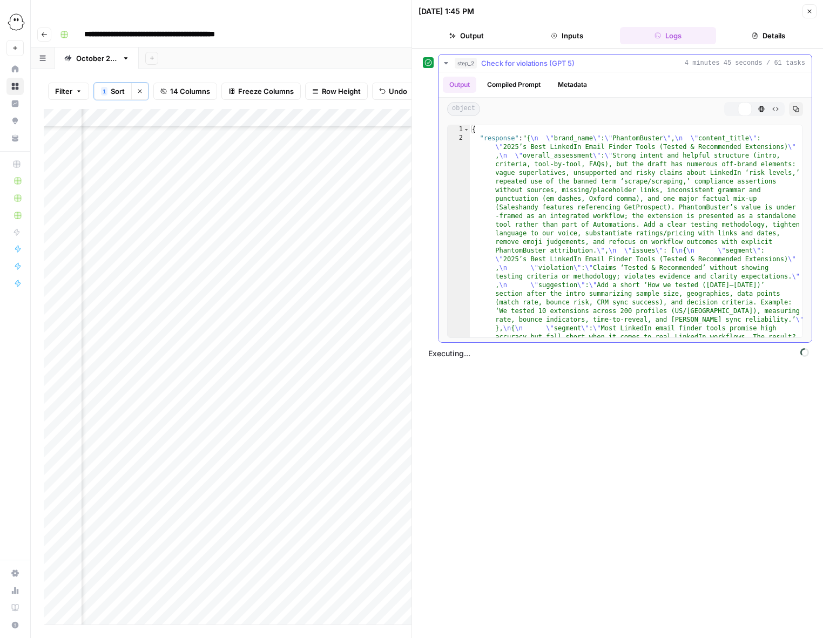
click at [445, 62] on icon "button" at bounding box center [446, 63] width 4 height 2
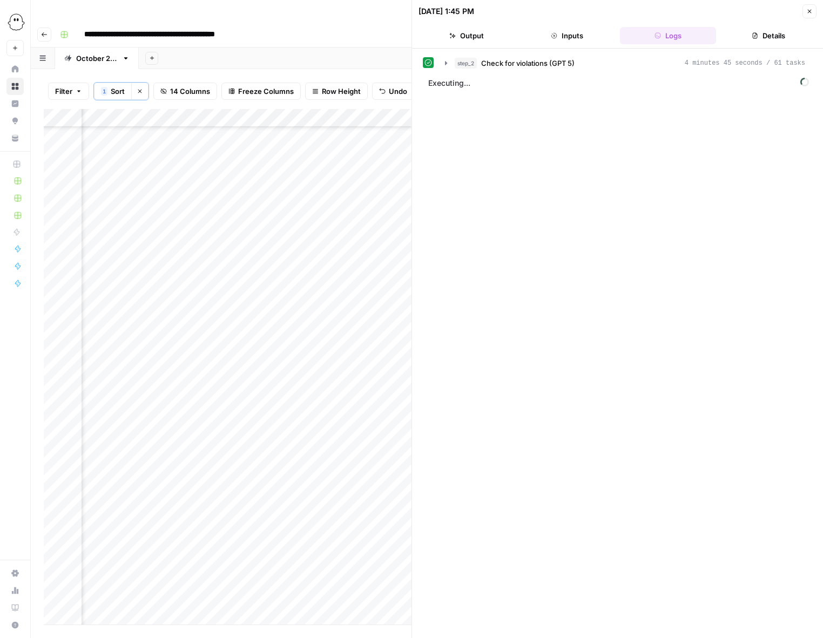
click at [812, 12] on button "Close" at bounding box center [809, 11] width 14 height 14
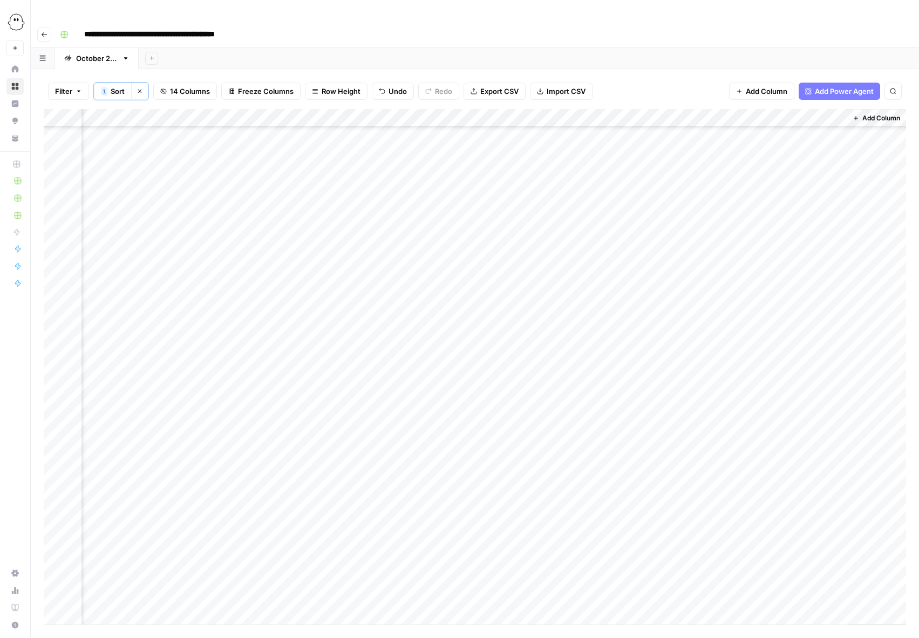
scroll to position [1239, 660]
click at [379, 283] on div "Add Column" at bounding box center [475, 367] width 863 height 516
click at [352, 284] on div "Add Column" at bounding box center [475, 367] width 863 height 516
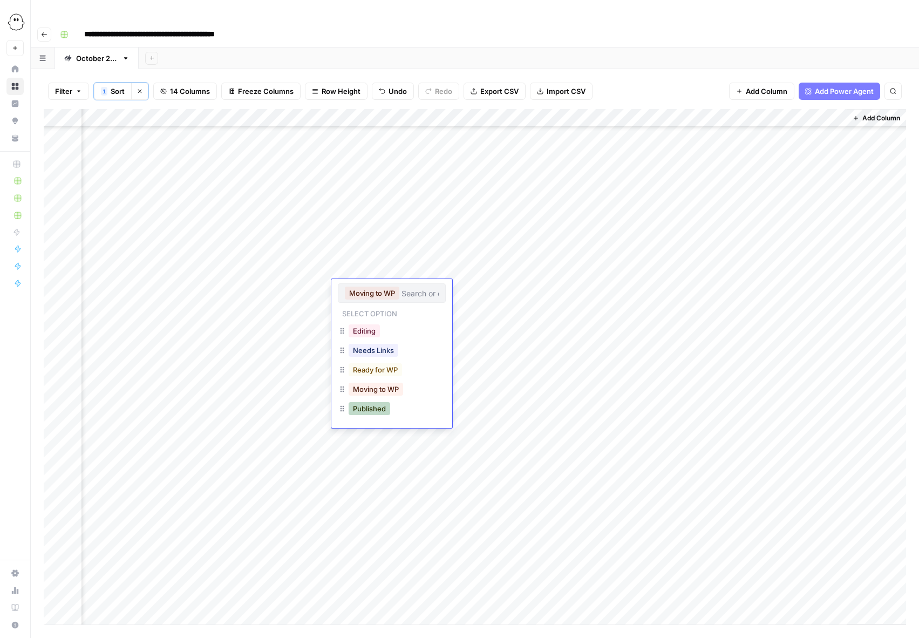
click at [375, 411] on button "Published" at bounding box center [370, 408] width 42 height 13
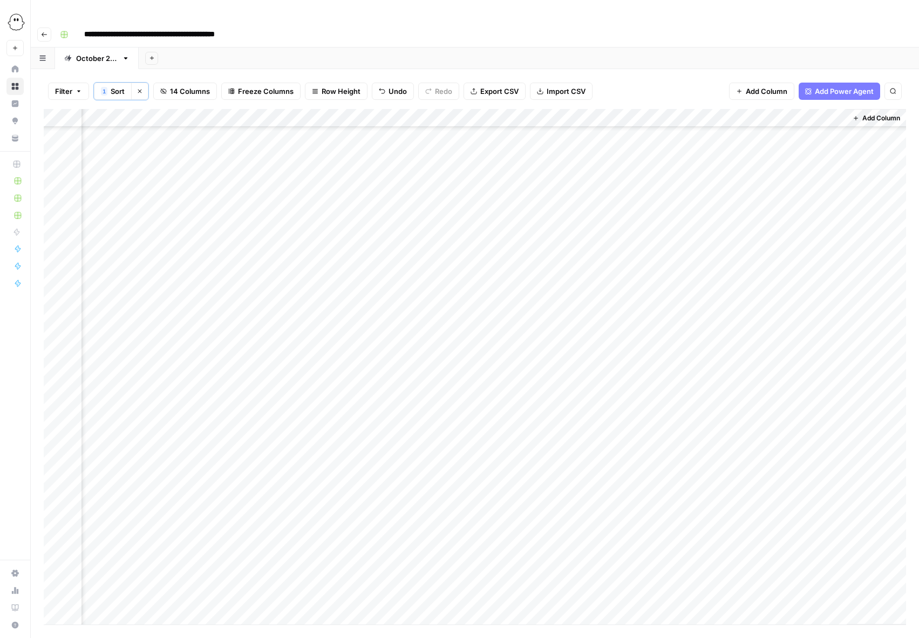
click at [491, 109] on div "Add Column" at bounding box center [475, 367] width 863 height 516
click at [466, 201] on span "Edit Workflow" at bounding box center [482, 202] width 94 height 11
click at [582, 382] on div "Add Column" at bounding box center [475, 367] width 863 height 516
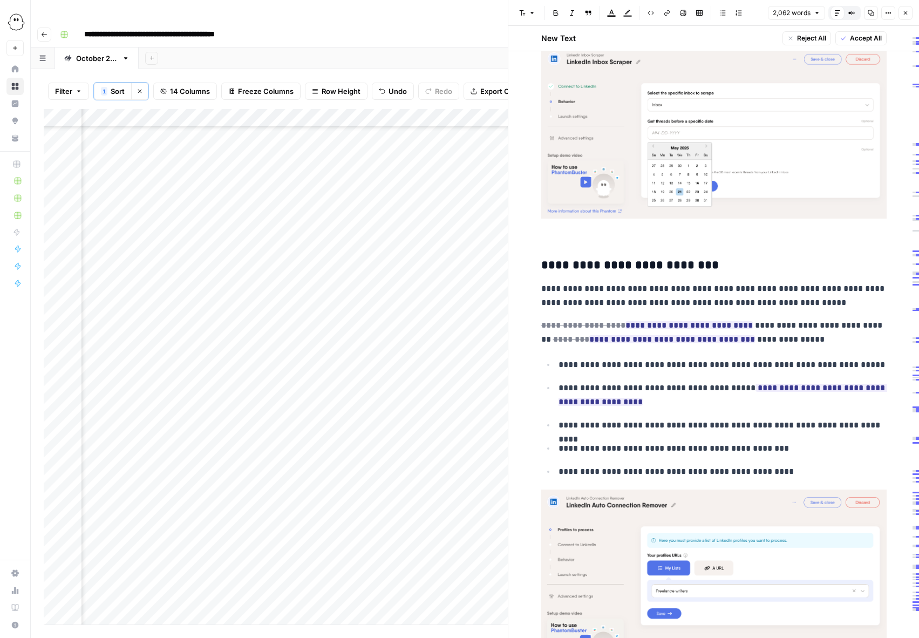
scroll to position [4574, 0]
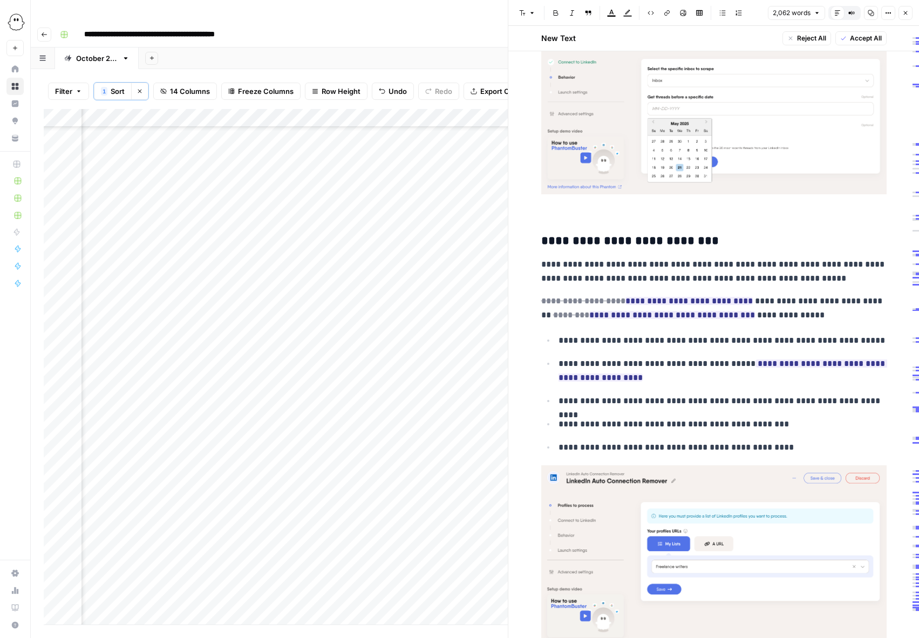
click at [822, 39] on span "Accept All" at bounding box center [866, 38] width 32 height 10
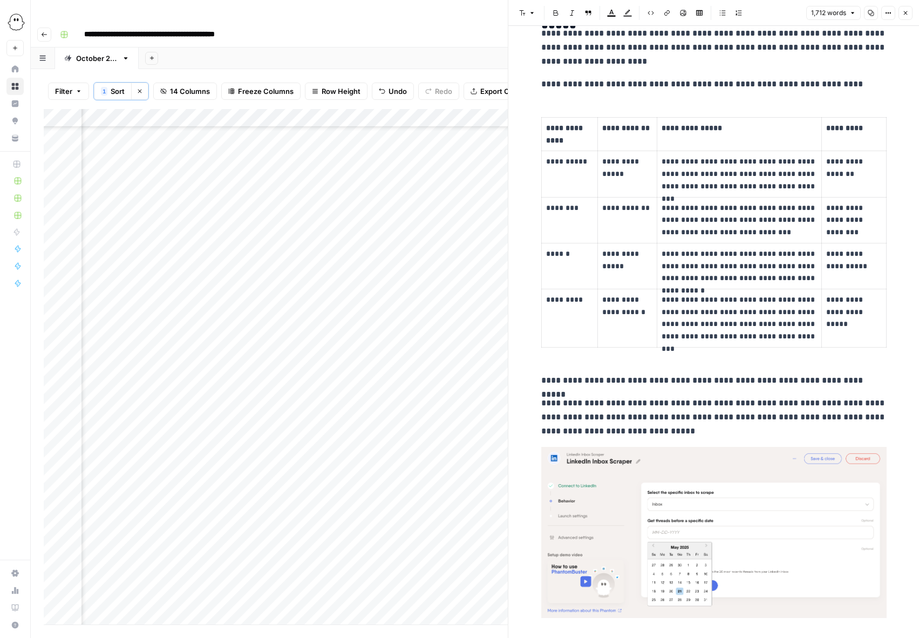
scroll to position [3853, 0]
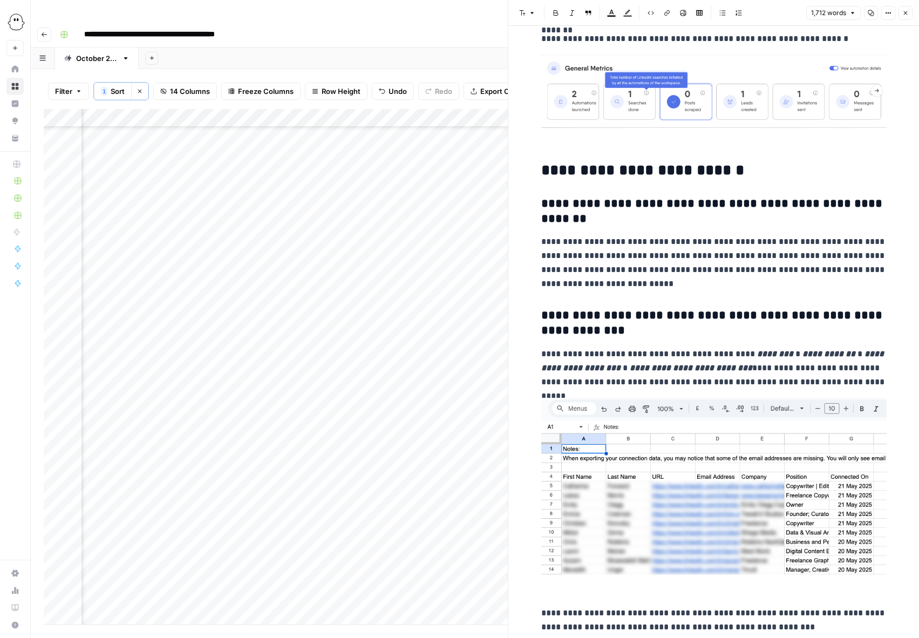
click at [750, 138] on p at bounding box center [715, 103] width 346 height 96
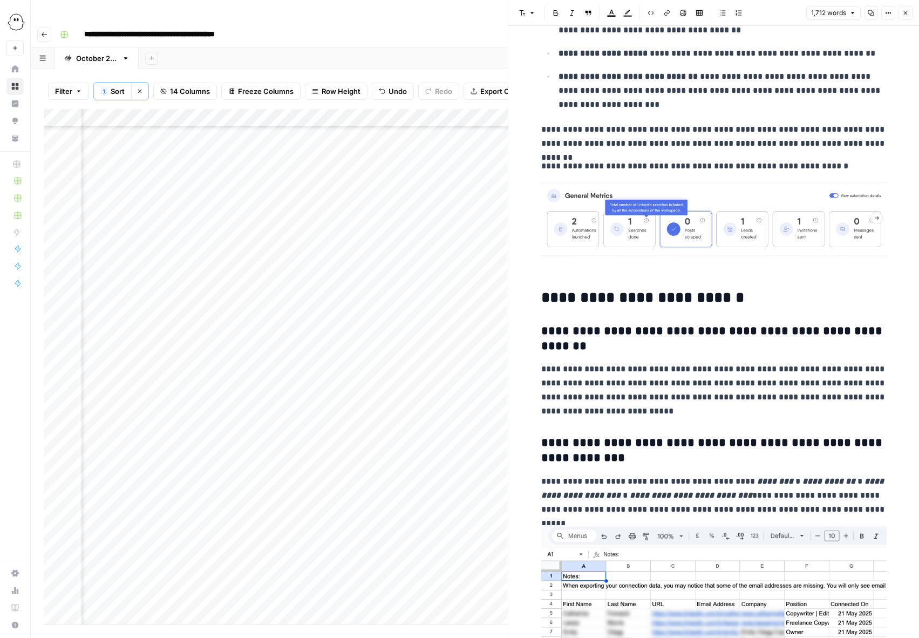
scroll to position [5187, 0]
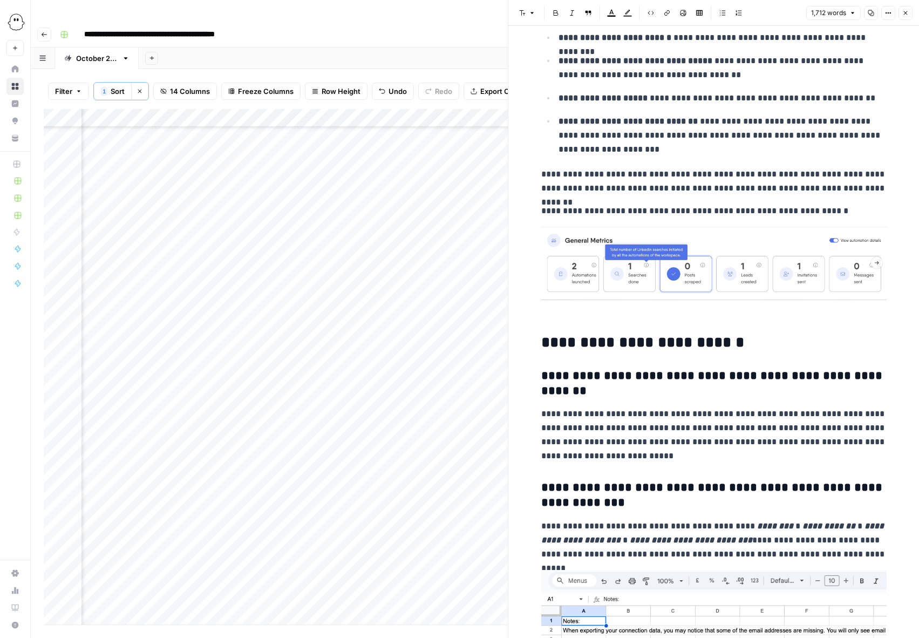
click at [728, 266] on img at bounding box center [715, 263] width 346 height 73
click at [707, 266] on img at bounding box center [715, 263] width 346 height 73
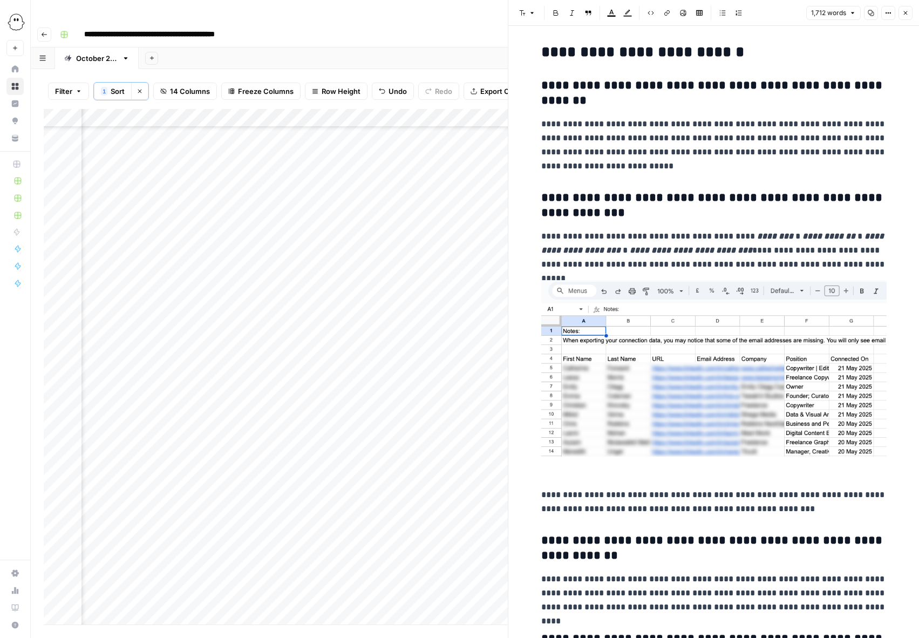
scroll to position [5519, 0]
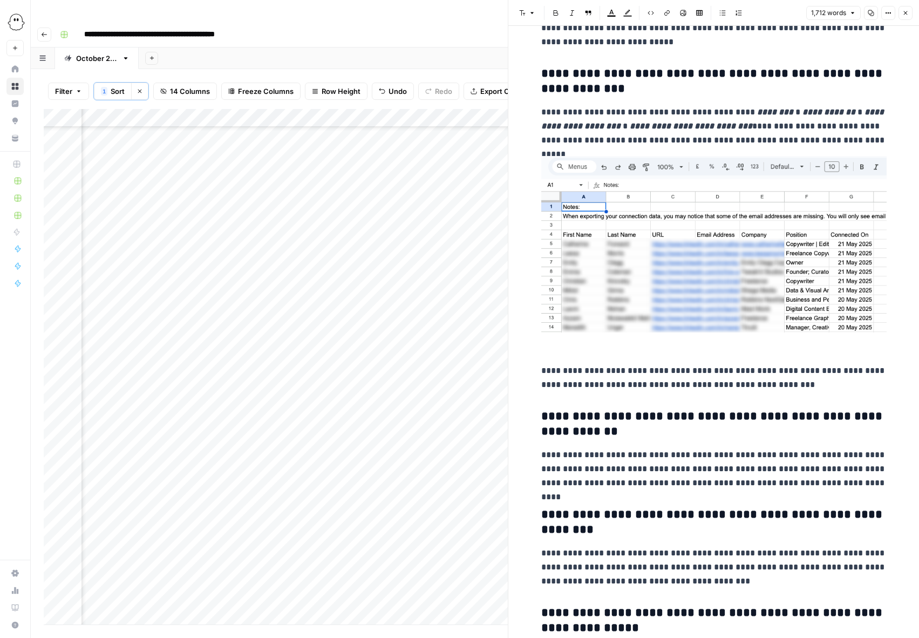
click at [684, 254] on img at bounding box center [715, 244] width 346 height 177
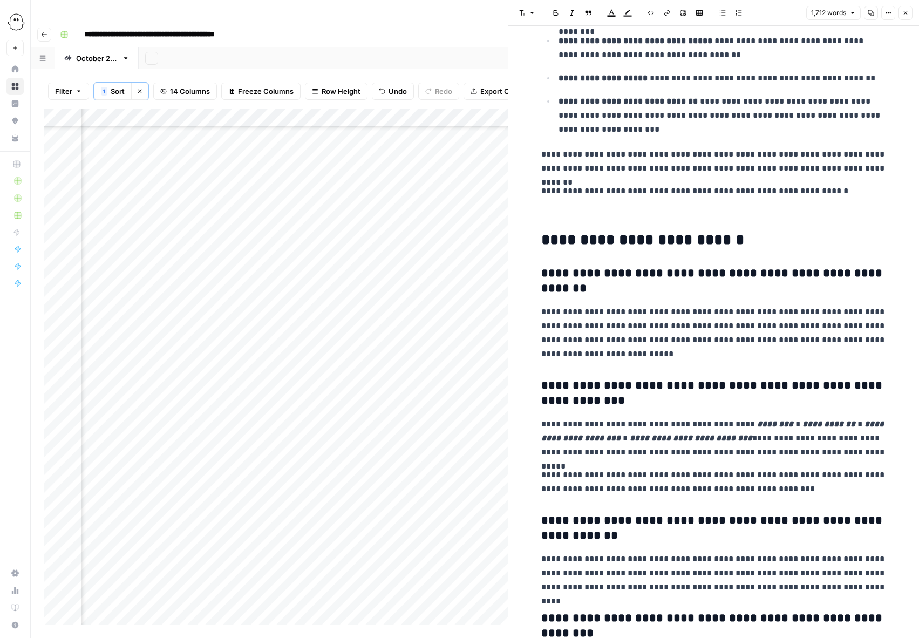
scroll to position [5117, 0]
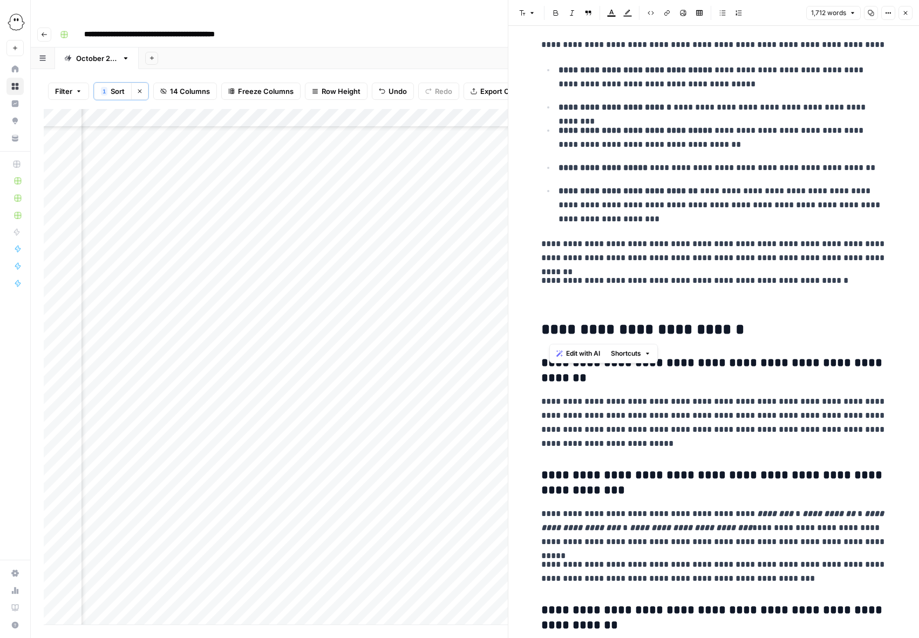
drag, startPoint x: 736, startPoint y: 333, endPoint x: 552, endPoint y: 332, distance: 184.7
click at [552, 332] on h2 "**********" at bounding box center [715, 329] width 346 height 17
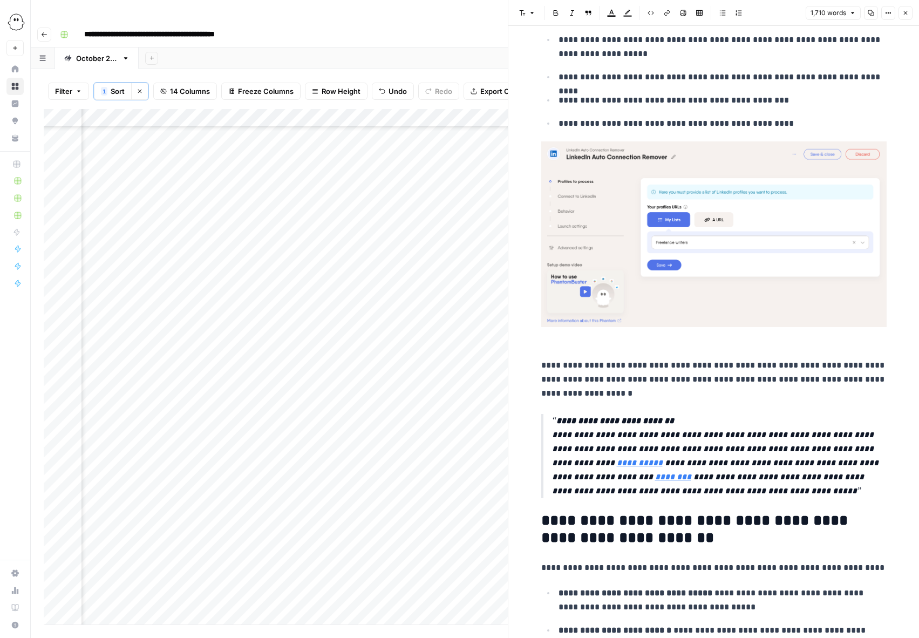
scroll to position [4496, 0]
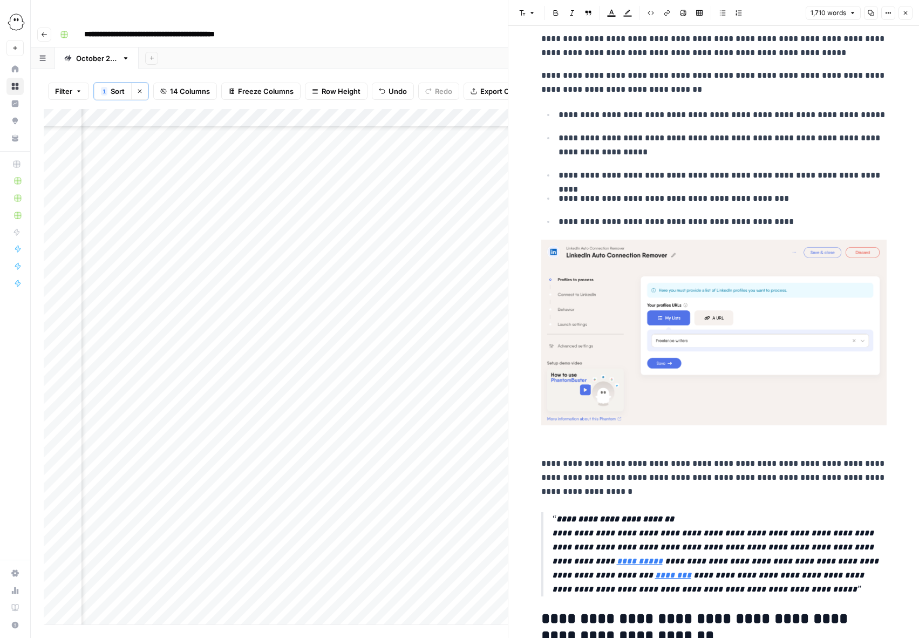
click at [555, 521] on p "**********" at bounding box center [719, 554] width 335 height 84
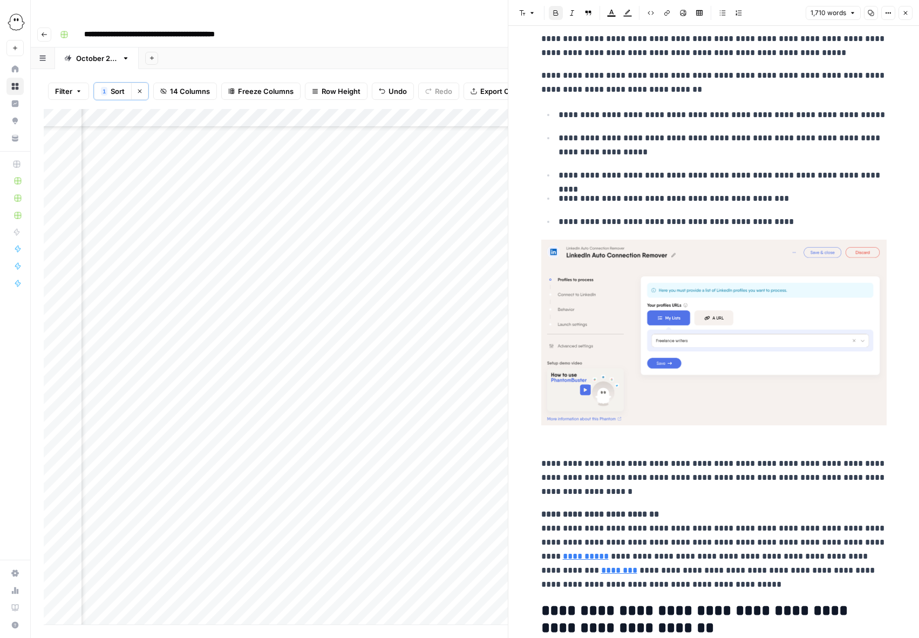
click at [692, 515] on p "**********" at bounding box center [715, 550] width 346 height 84
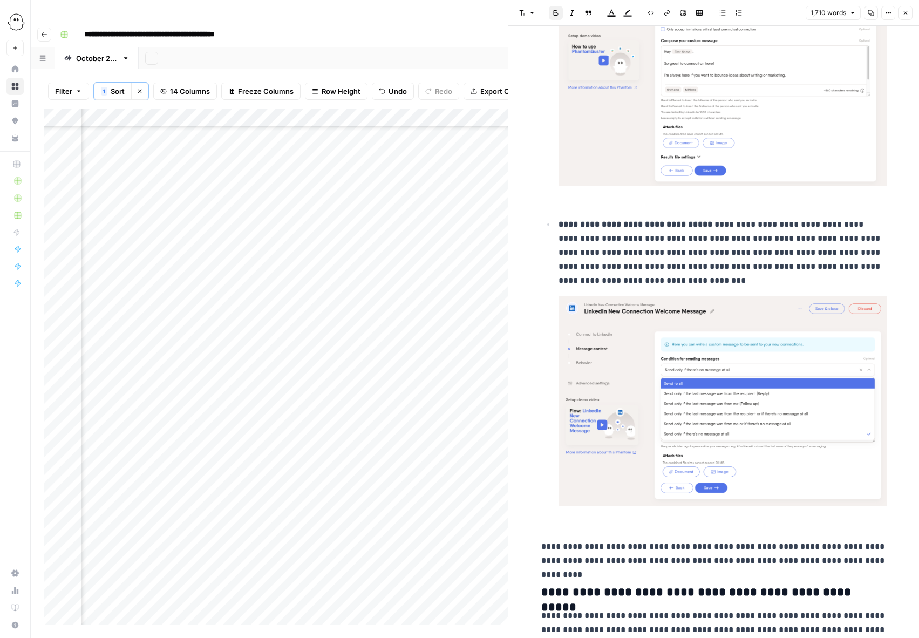
scroll to position [3277, 0]
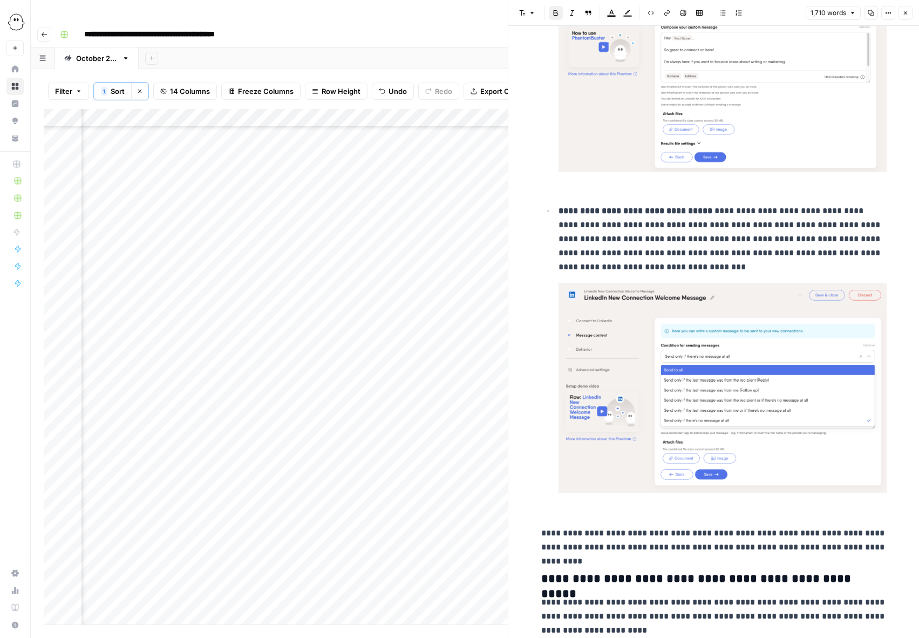
click at [773, 366] on img at bounding box center [723, 388] width 328 height 211
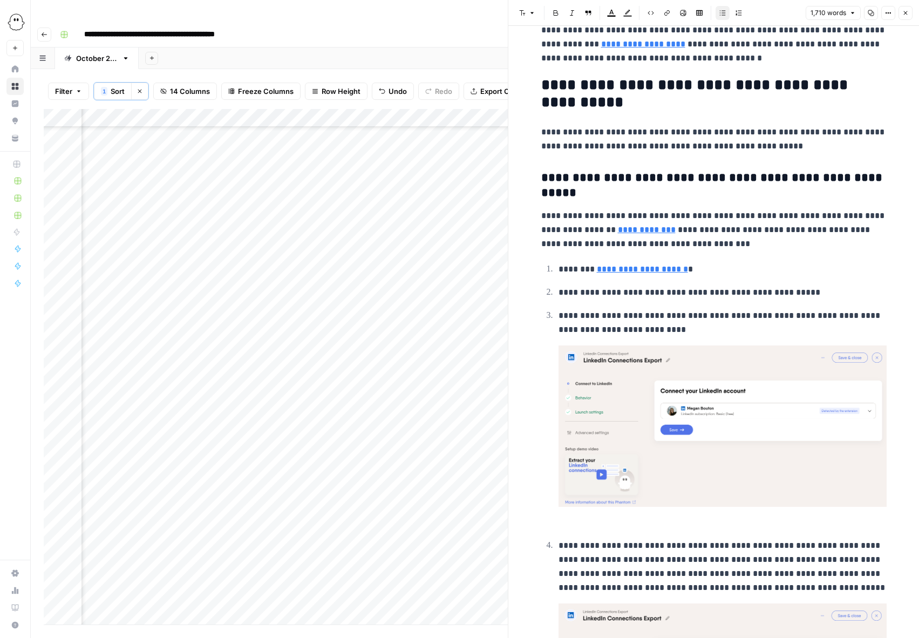
scroll to position [1279, 0]
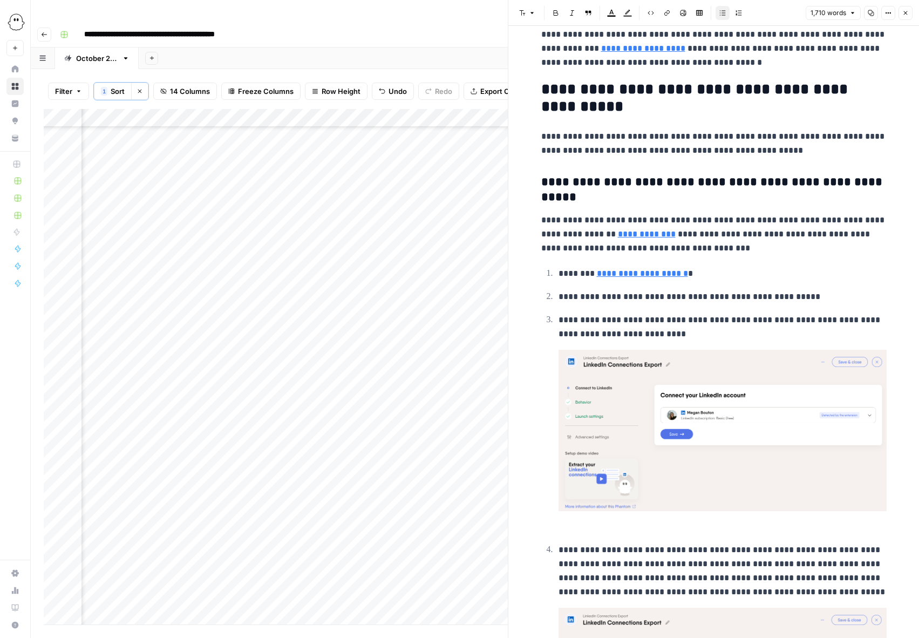
click at [713, 453] on img at bounding box center [723, 430] width 328 height 161
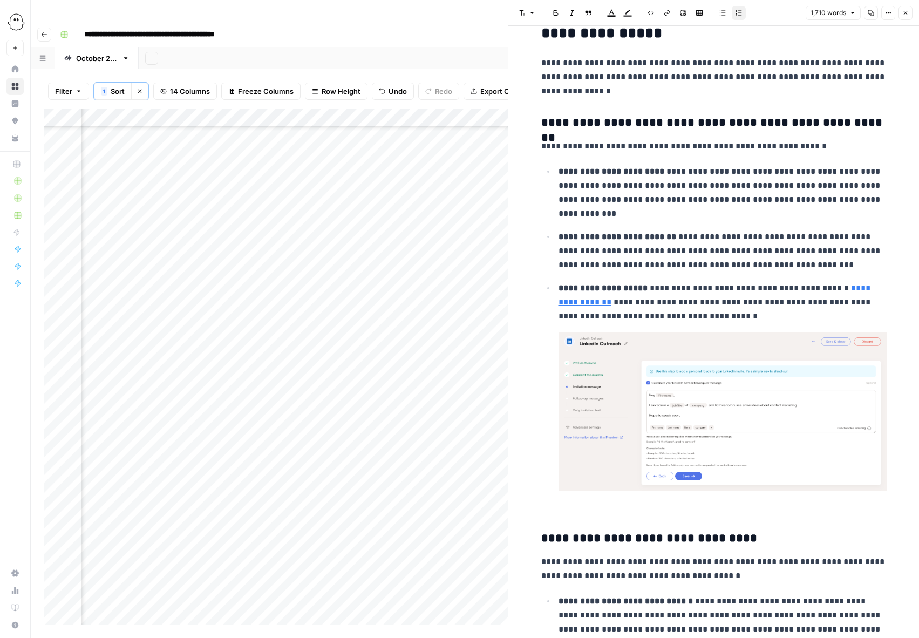
scroll to position [2175, 0]
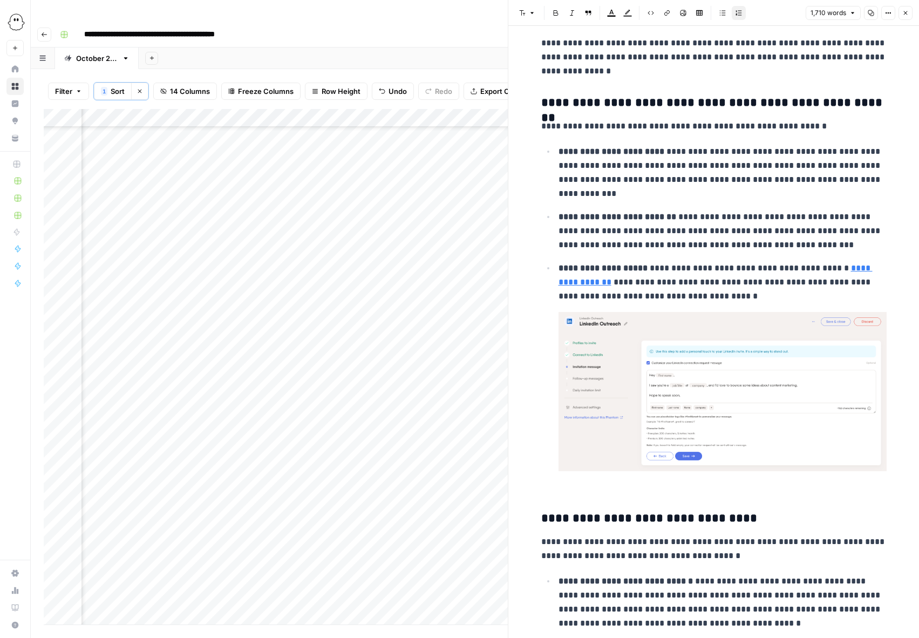
click at [699, 377] on img at bounding box center [723, 392] width 328 height 160
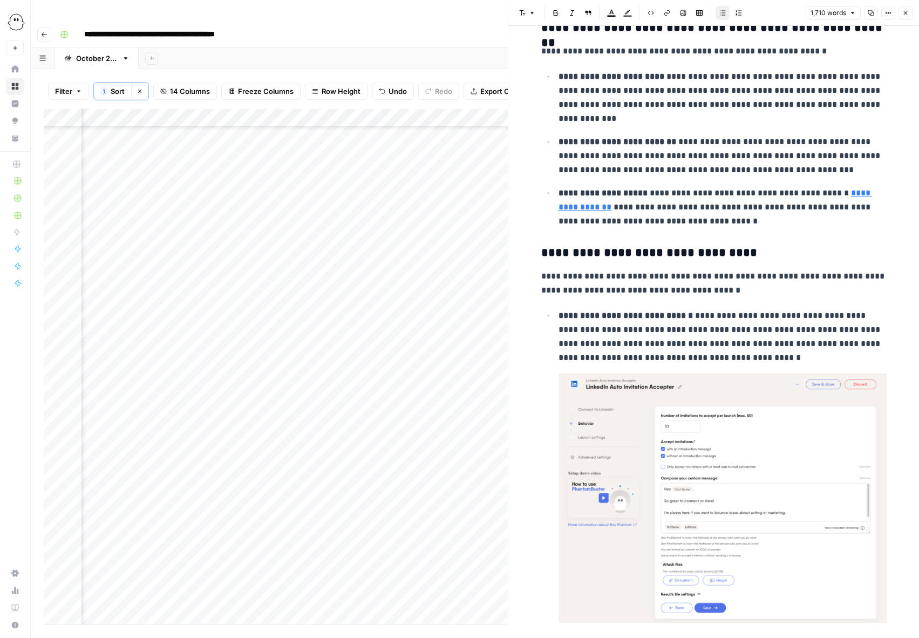
scroll to position [2330, 0]
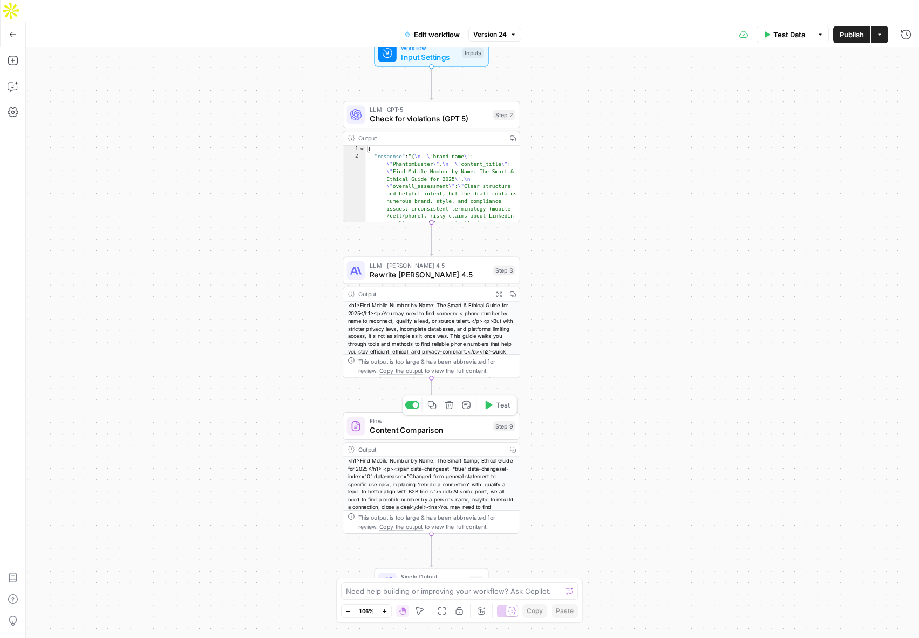
click at [443, 424] on span "Content Comparison" at bounding box center [429, 429] width 119 height 11
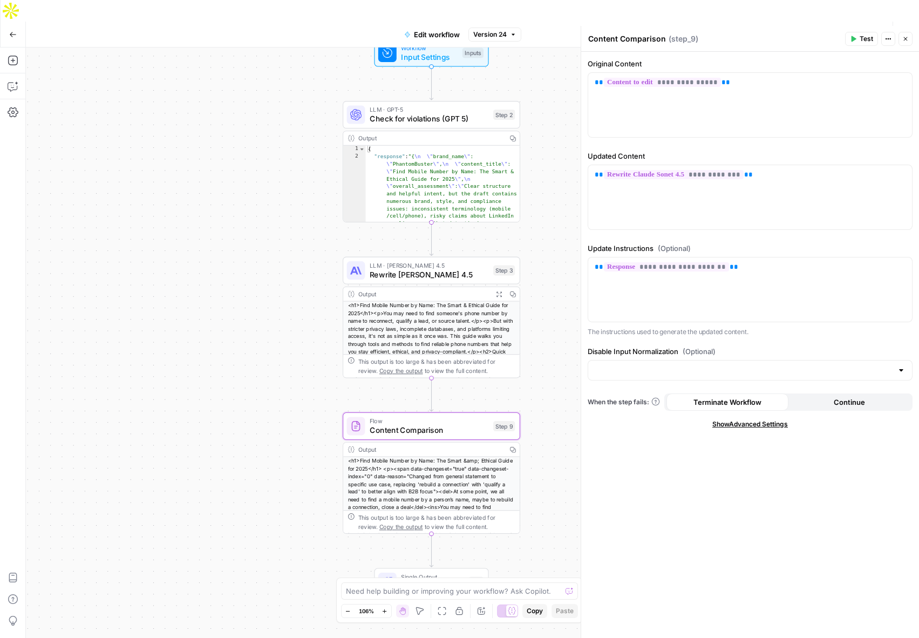
click at [910, 38] on button "Close" at bounding box center [906, 39] width 14 height 14
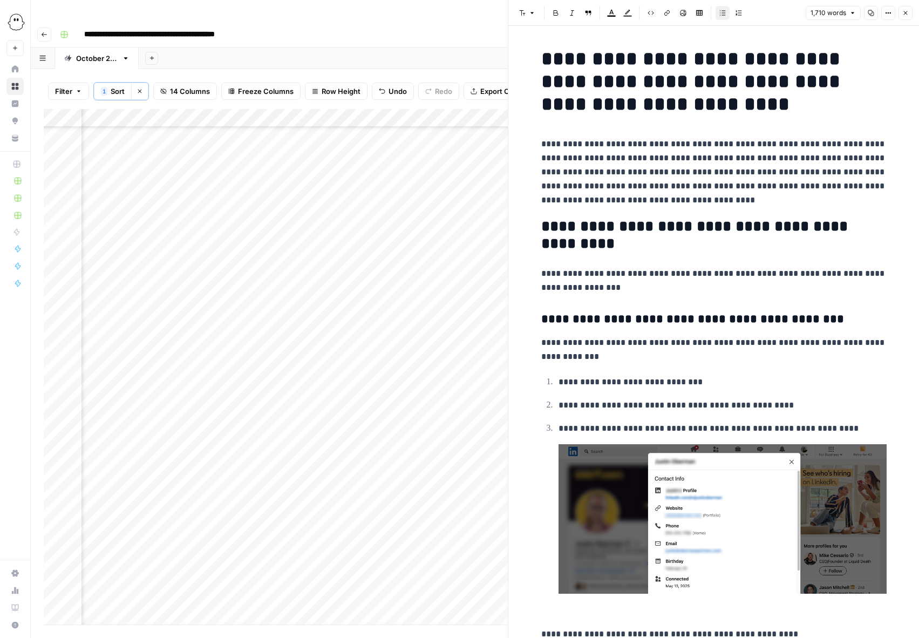
scroll to position [2330, 0]
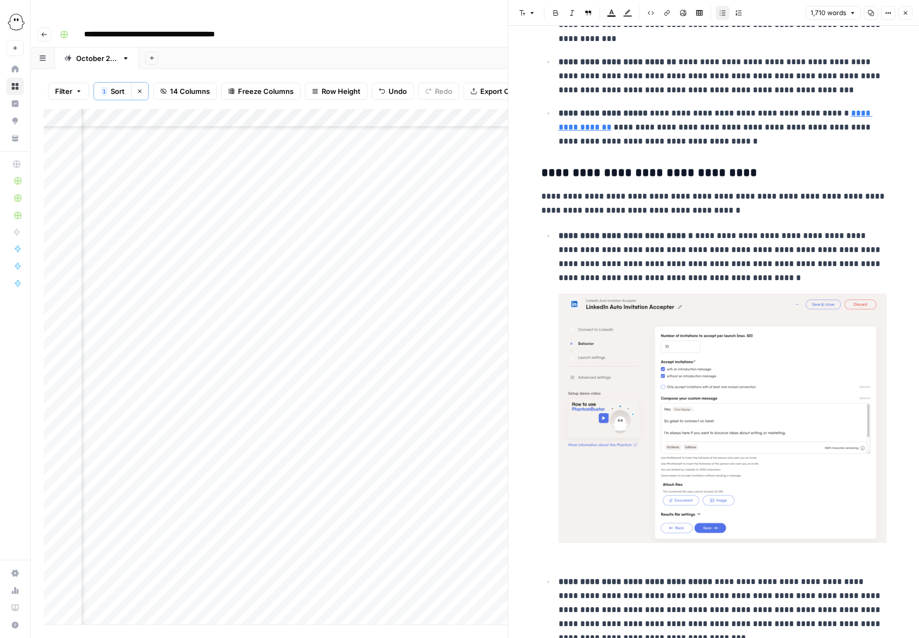
click at [727, 393] on img at bounding box center [723, 419] width 328 height 250
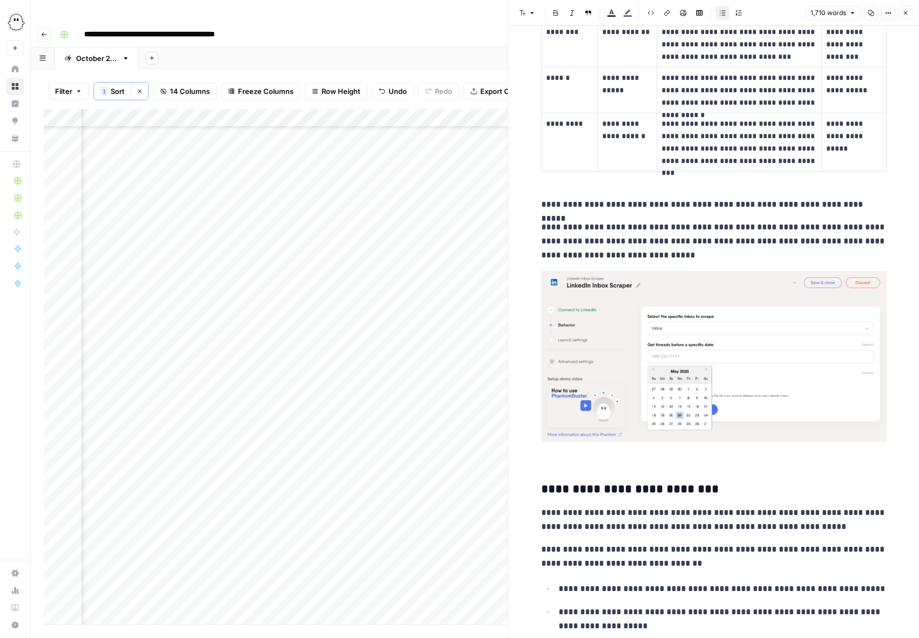
scroll to position [2941, 0]
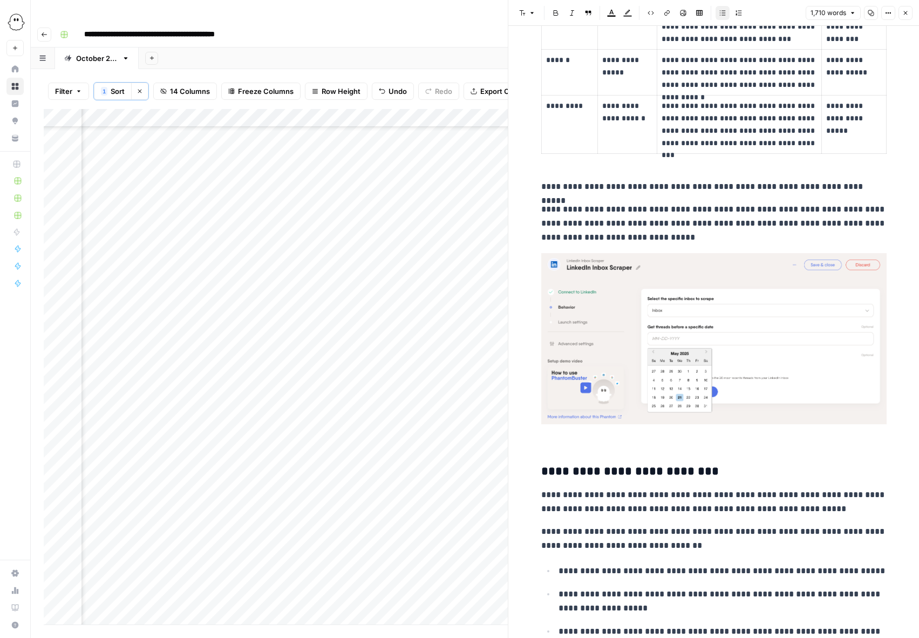
click at [704, 308] on img at bounding box center [715, 338] width 346 height 171
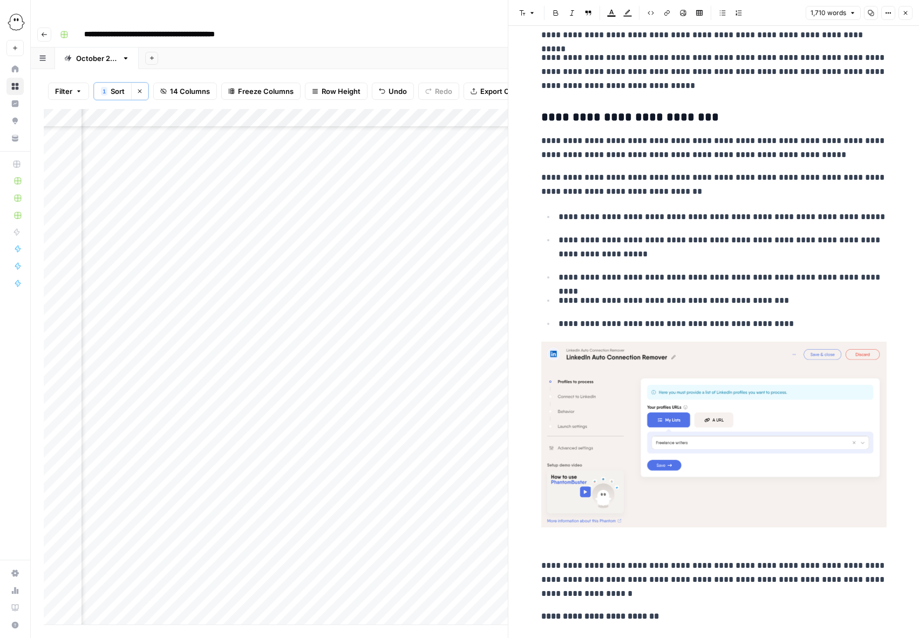
scroll to position [3143, 0]
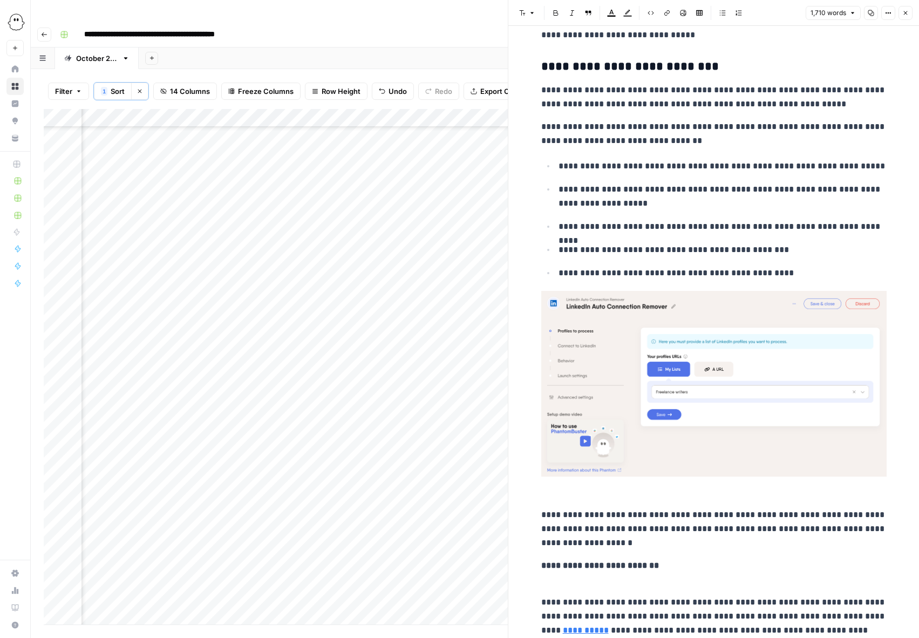
click at [761, 345] on img at bounding box center [715, 384] width 346 height 186
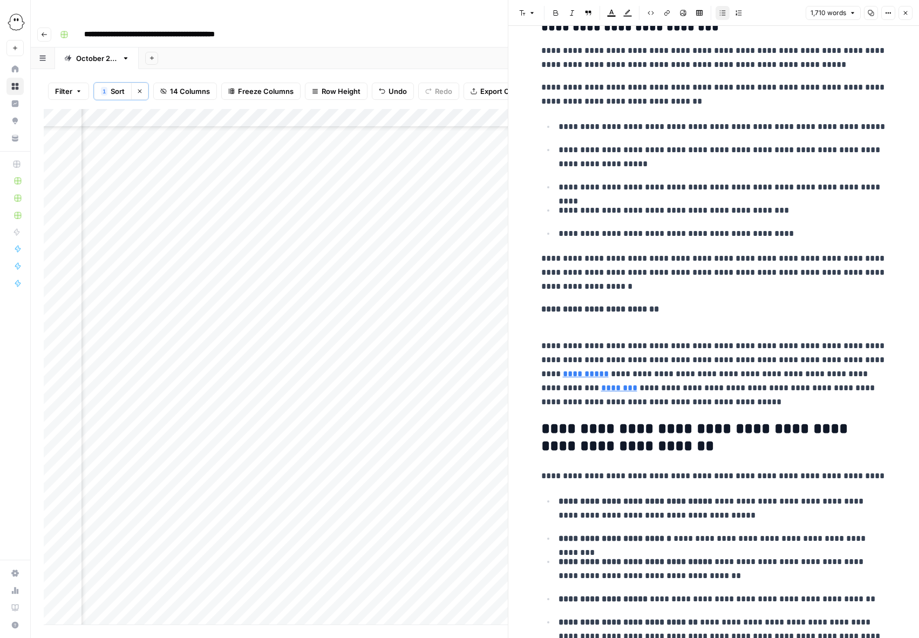
scroll to position [3206, 0]
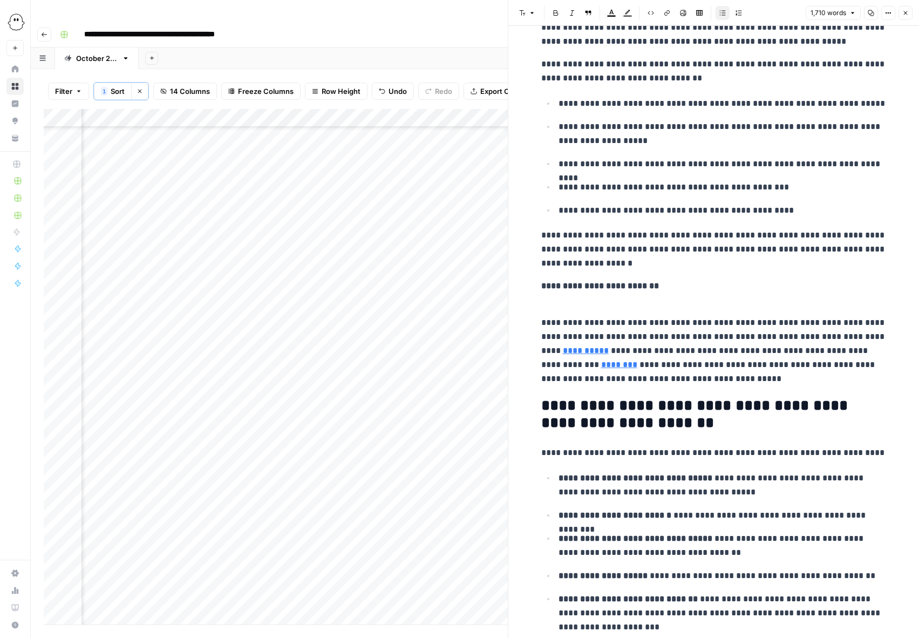
click at [830, 351] on p "**********" at bounding box center [715, 344] width 346 height 84
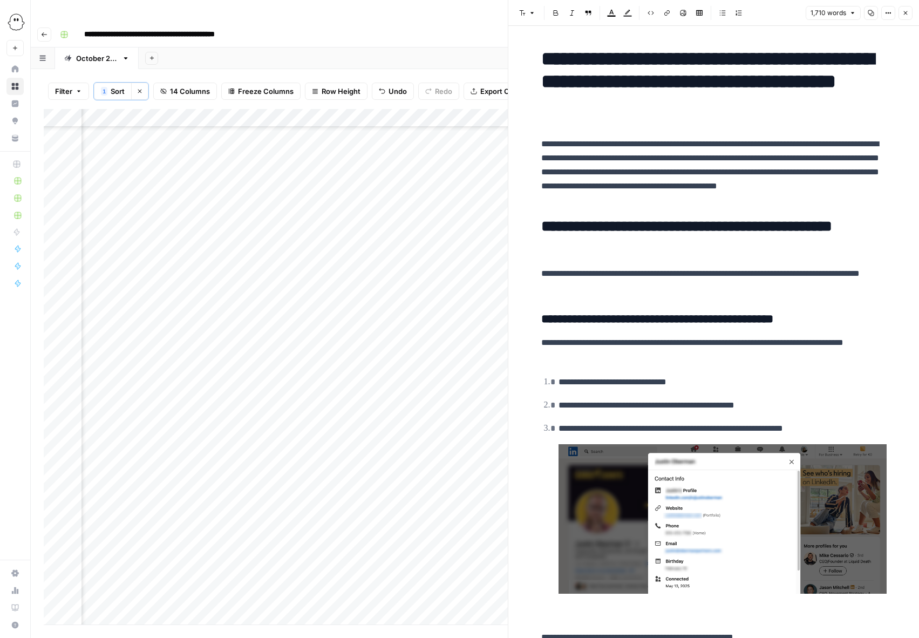
scroll to position [1239, 989]
click at [347, 380] on div "Add Column" at bounding box center [276, 367] width 464 height 516
click at [905, 10] on icon "button" at bounding box center [906, 13] width 6 height 6
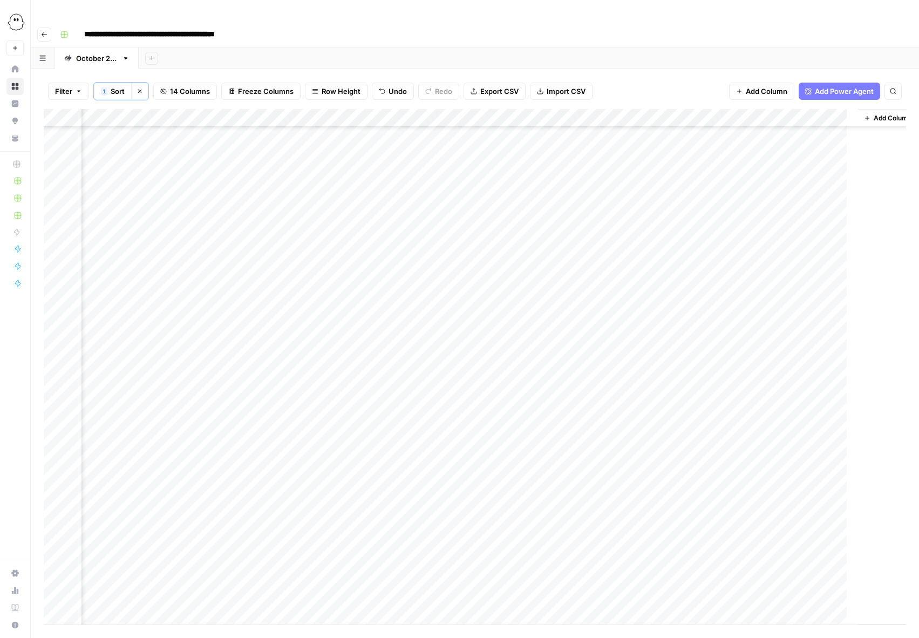
scroll to position [1239, 647]
click at [361, 381] on div "Add Column" at bounding box center [475, 367] width 863 height 516
click at [376, 447] on button "Needs Links" at bounding box center [387, 442] width 50 height 13
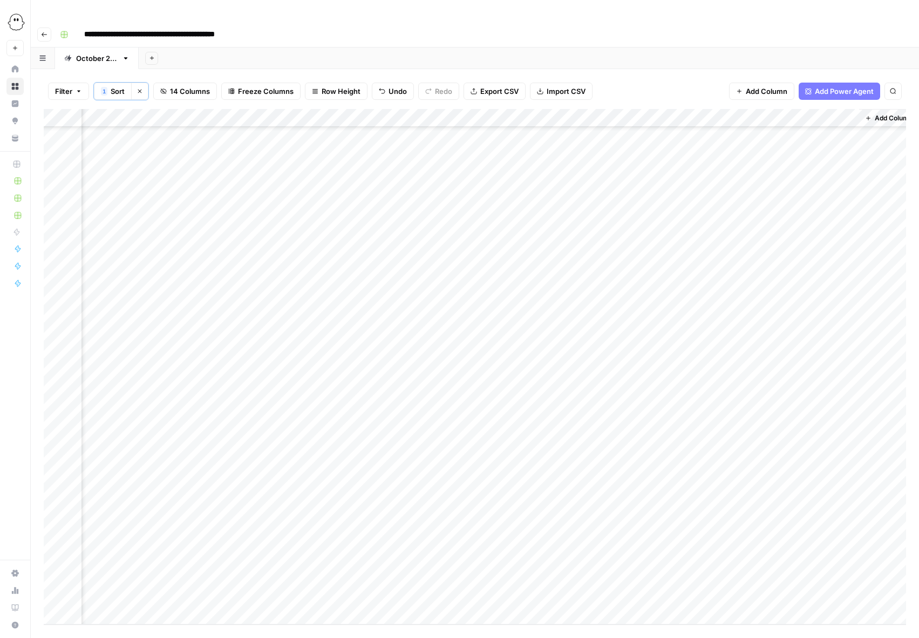
click at [475, 574] on div "Add Column" at bounding box center [475, 367] width 863 height 516
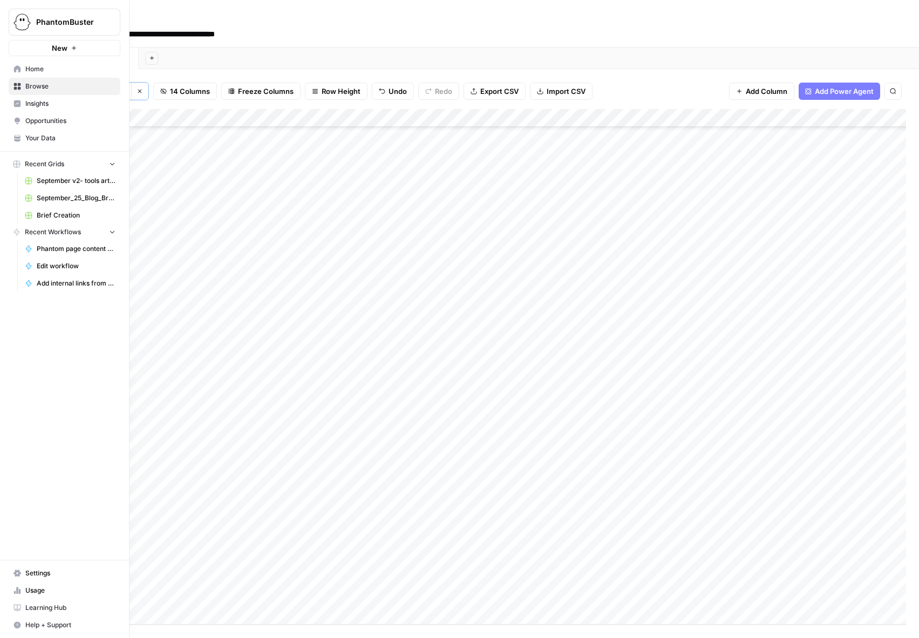
click at [34, 591] on span "Usage" at bounding box center [70, 591] width 90 height 10
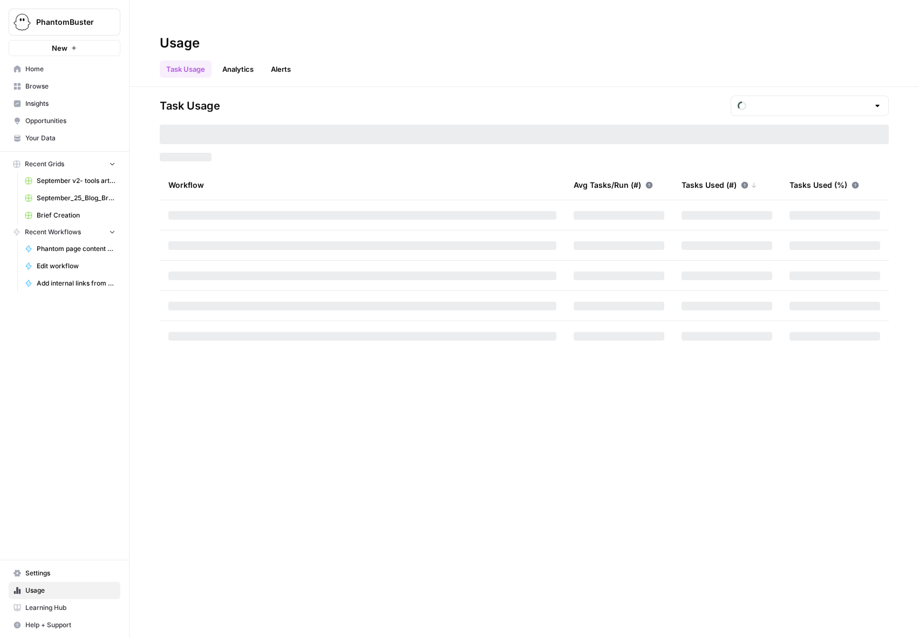
type input "October Tasks"
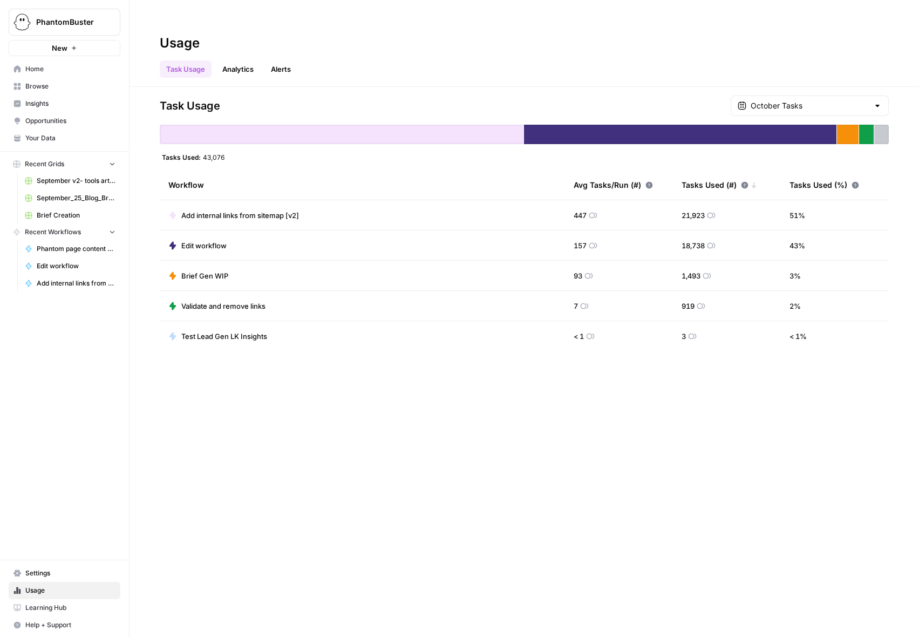
click at [39, 87] on span "Browse" at bounding box center [70, 87] width 90 height 10
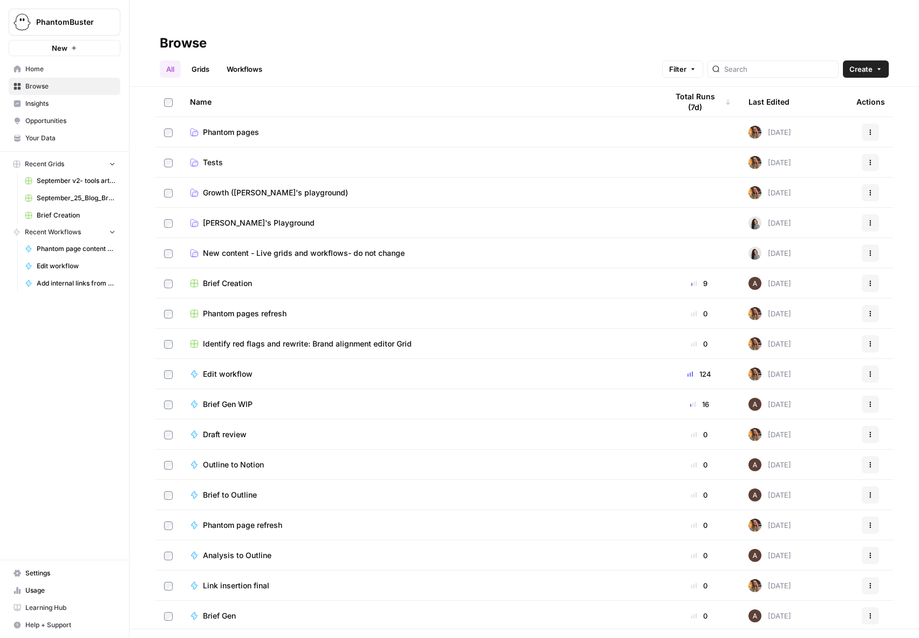
click at [220, 248] on span "New content - Live grids and workflows- do not change" at bounding box center [304, 253] width 202 height 11
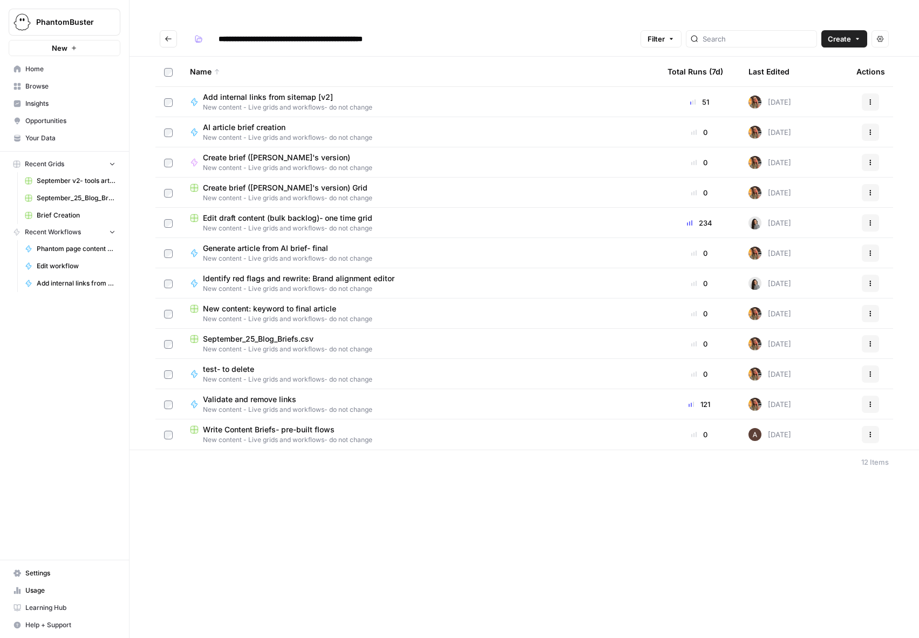
click at [235, 213] on span "Edit draft content (bulk backlog)- one time grid" at bounding box center [288, 218] width 170 height 11
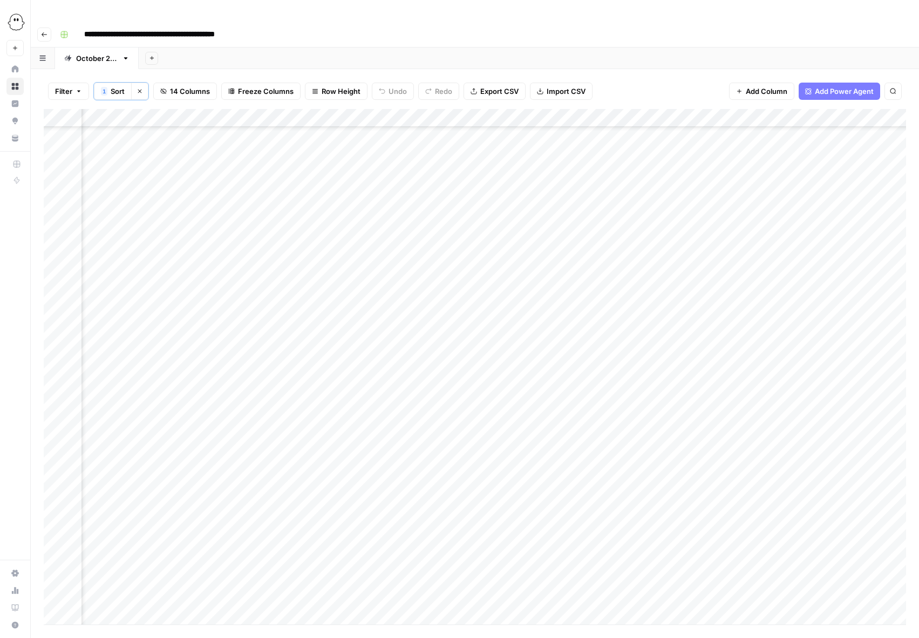
scroll to position [358, 595]
click at [527, 342] on div "Add Column" at bounding box center [475, 367] width 863 height 516
click at [526, 410] on div "Add Column" at bounding box center [475, 367] width 863 height 516
click at [525, 336] on div "Add Column" at bounding box center [475, 367] width 863 height 516
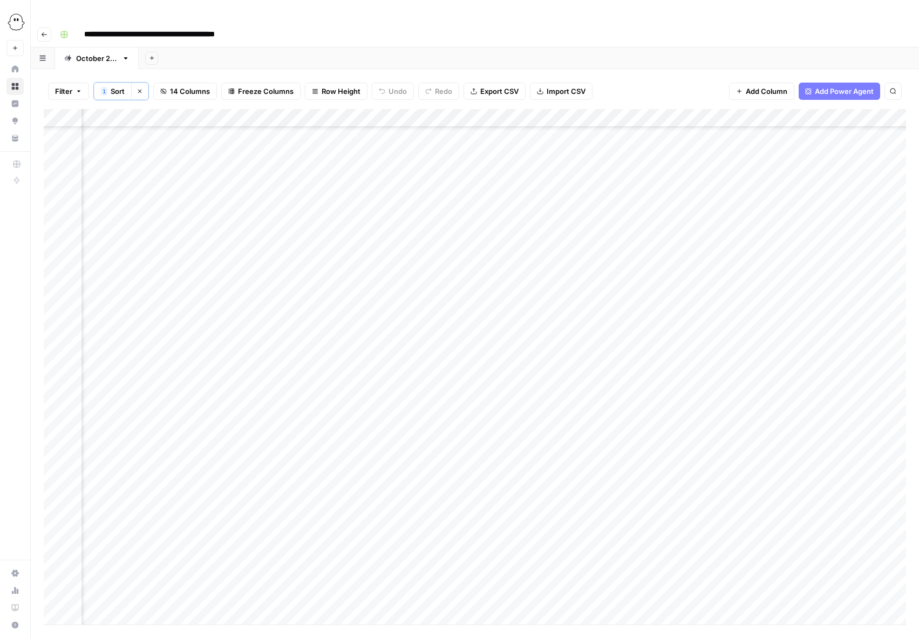
click at [526, 281] on div "Add Column" at bounding box center [475, 367] width 863 height 516
click at [650, 370] on div "Add Column" at bounding box center [475, 367] width 863 height 516
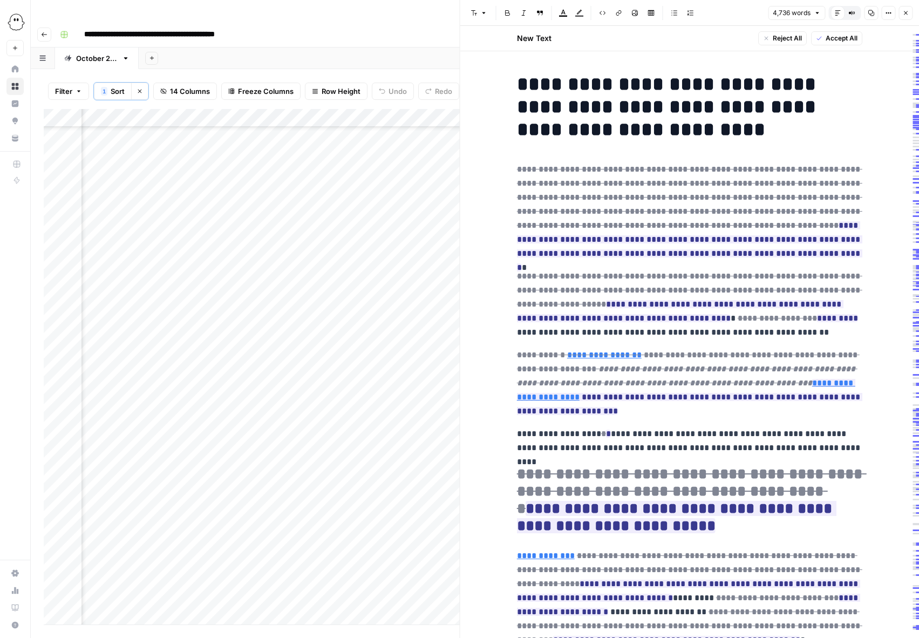
click at [836, 37] on span "Accept All" at bounding box center [842, 38] width 32 height 10
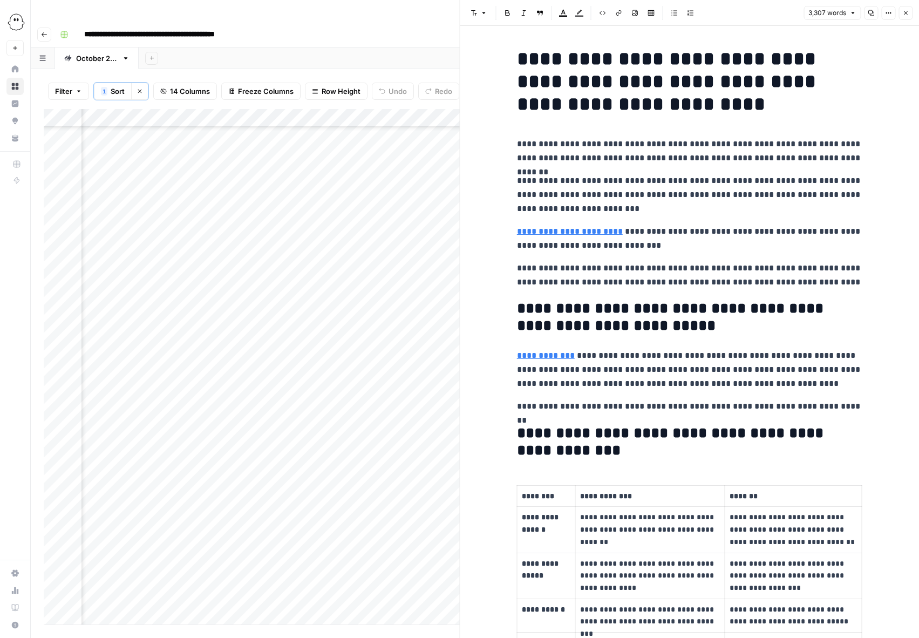
click at [605, 195] on p "**********" at bounding box center [690, 195] width 346 height 42
click at [779, 147] on p "**********" at bounding box center [690, 151] width 346 height 28
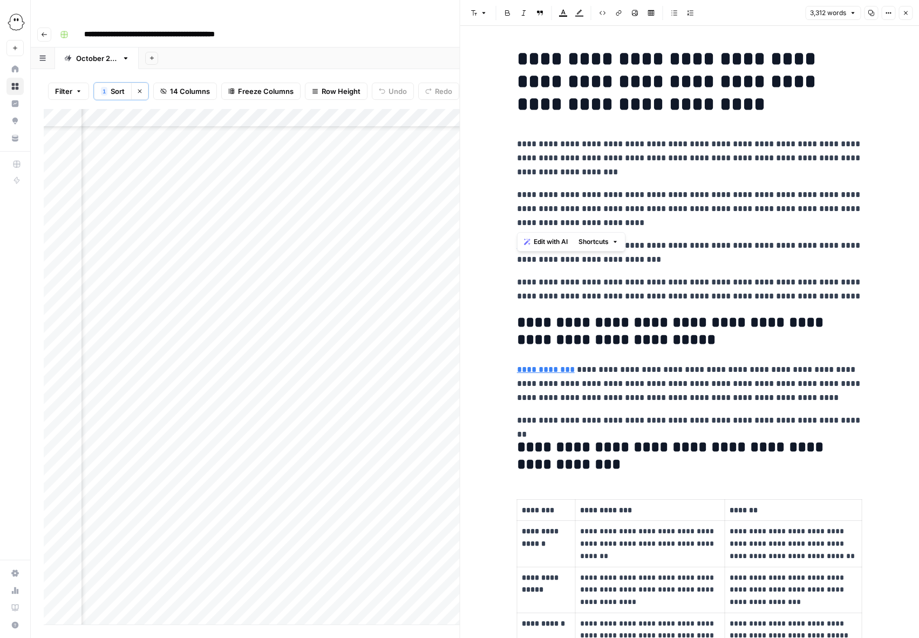
drag, startPoint x: 646, startPoint y: 224, endPoint x: 501, endPoint y: 195, distance: 148.0
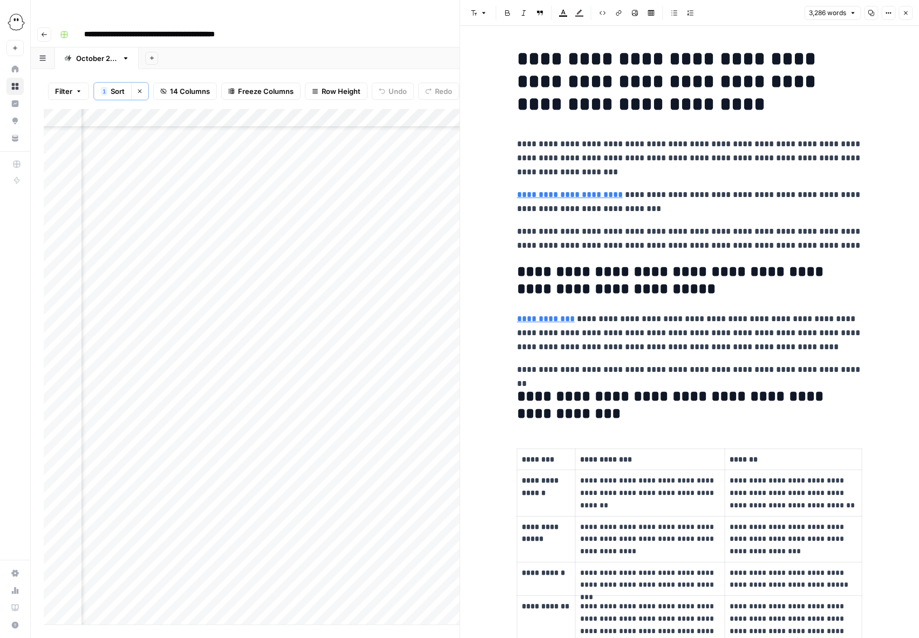
scroll to position [2, 0]
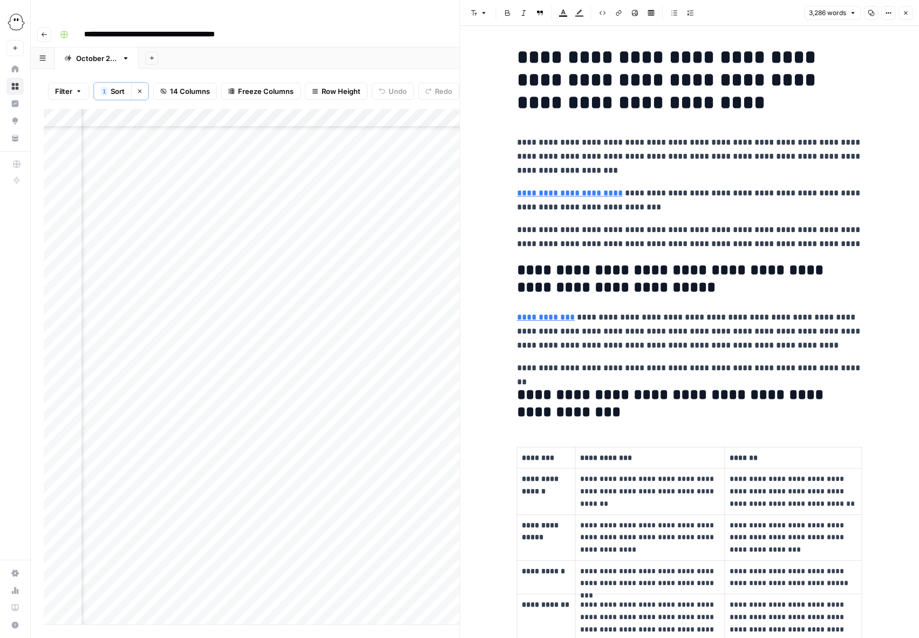
click at [611, 192] on link "**********" at bounding box center [570, 193] width 106 height 8
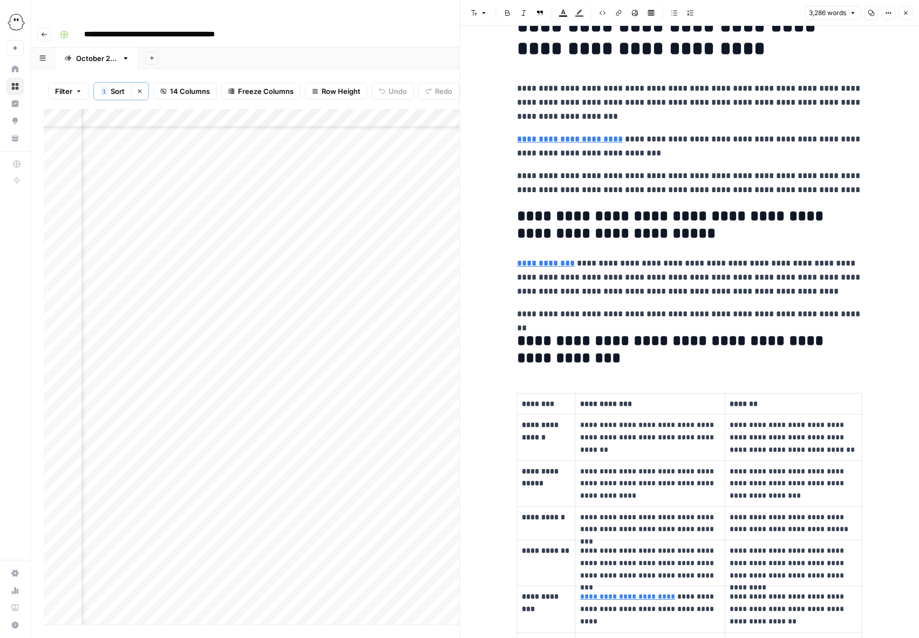
scroll to position [61, 0]
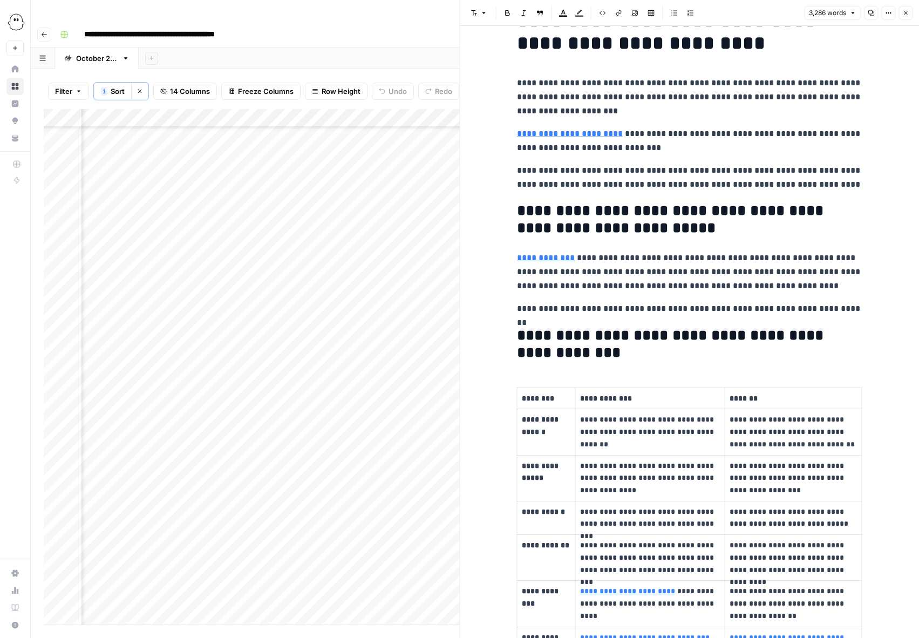
click at [810, 259] on p "**********" at bounding box center [690, 272] width 346 height 42
click at [646, 274] on p "**********" at bounding box center [690, 272] width 346 height 42
click at [768, 275] on p "**********" at bounding box center [690, 272] width 346 height 42
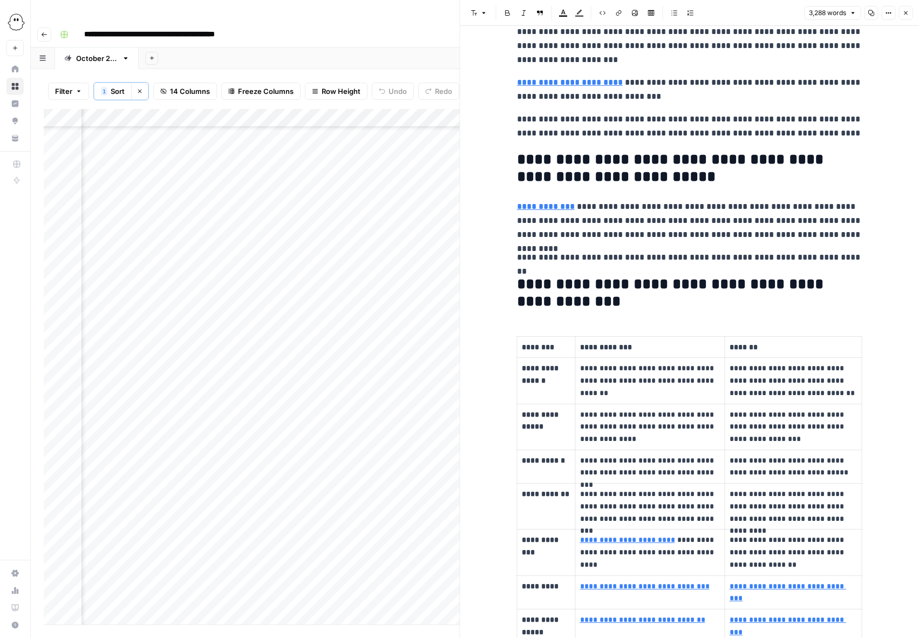
scroll to position [177, 0]
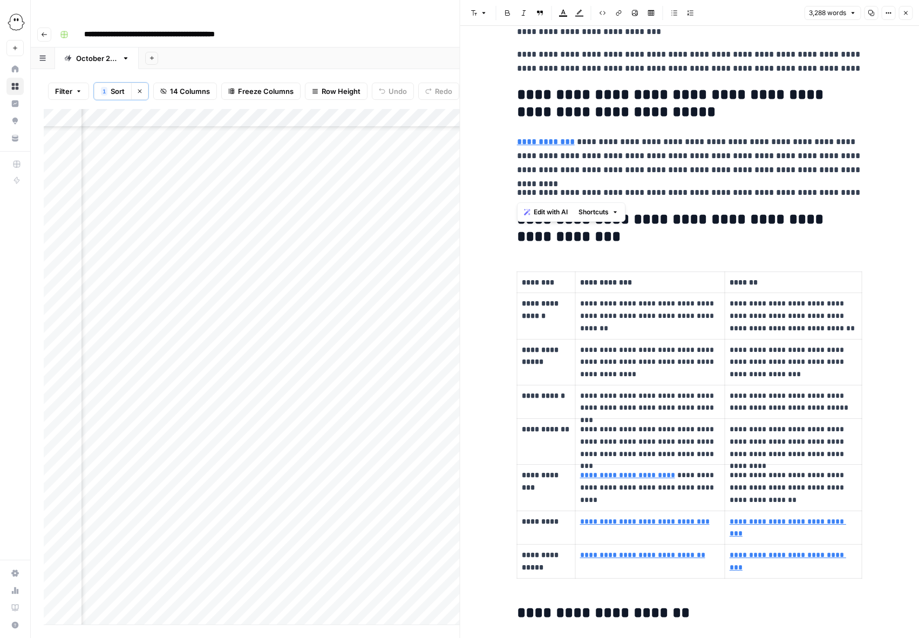
drag, startPoint x: 530, startPoint y: 195, endPoint x: 517, endPoint y: 195, distance: 13.0
click at [517, 195] on p "**********" at bounding box center [690, 193] width 346 height 14
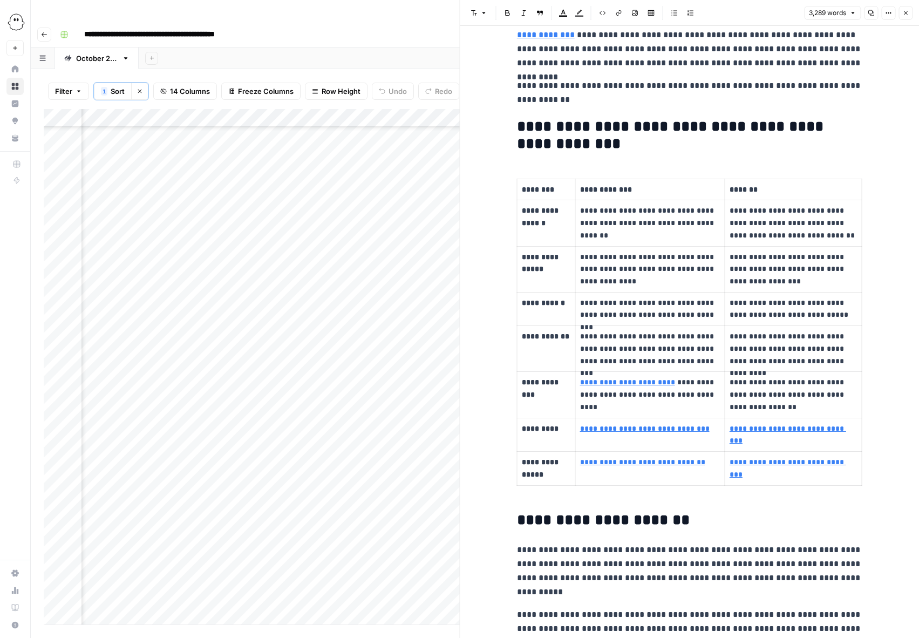
scroll to position [294, 0]
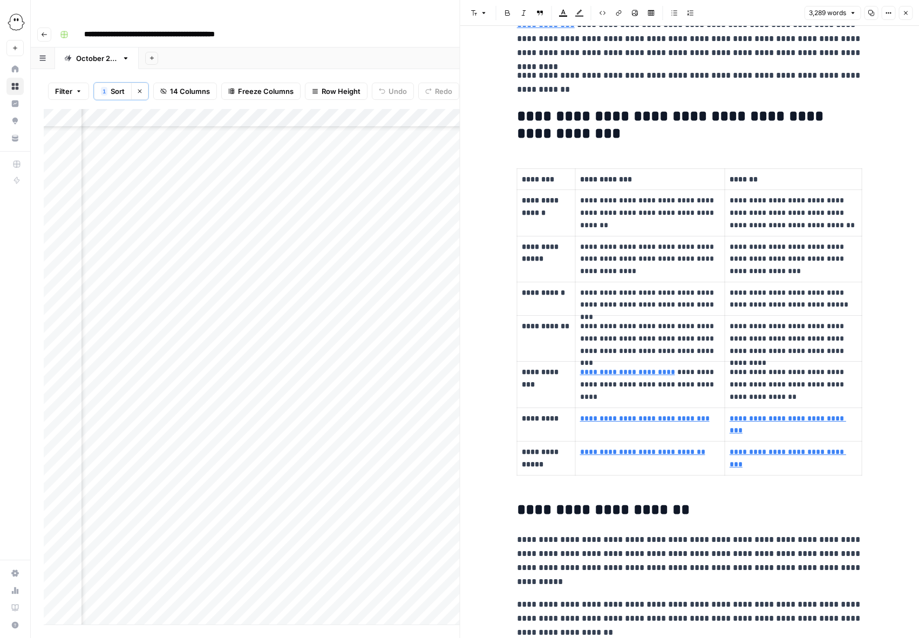
click at [647, 261] on p "**********" at bounding box center [650, 259] width 140 height 37
drag, startPoint x: 657, startPoint y: 271, endPoint x: 583, endPoint y: 271, distance: 74.0
click at [583, 271] on p "**********" at bounding box center [650, 259] width 140 height 37
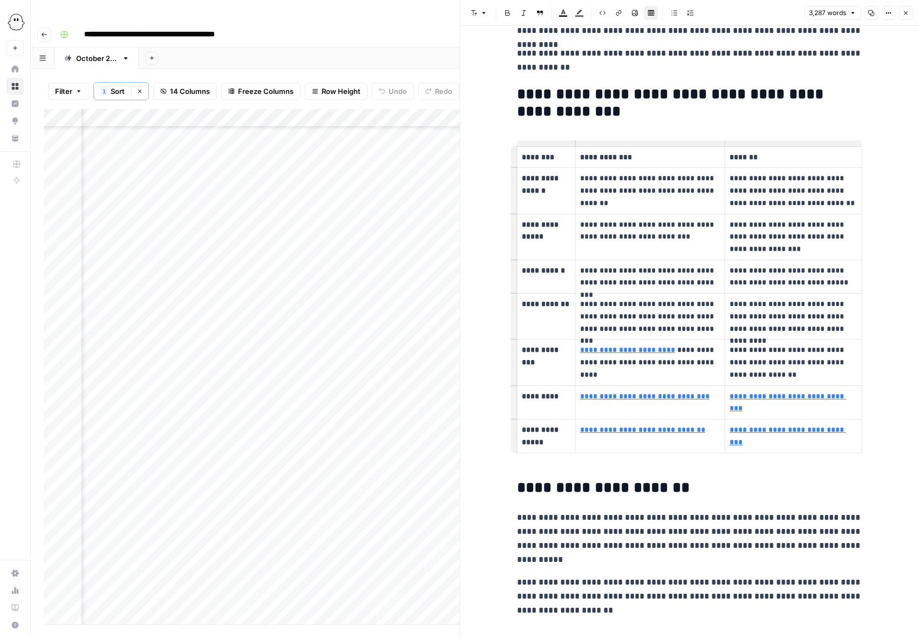
scroll to position [326, 0]
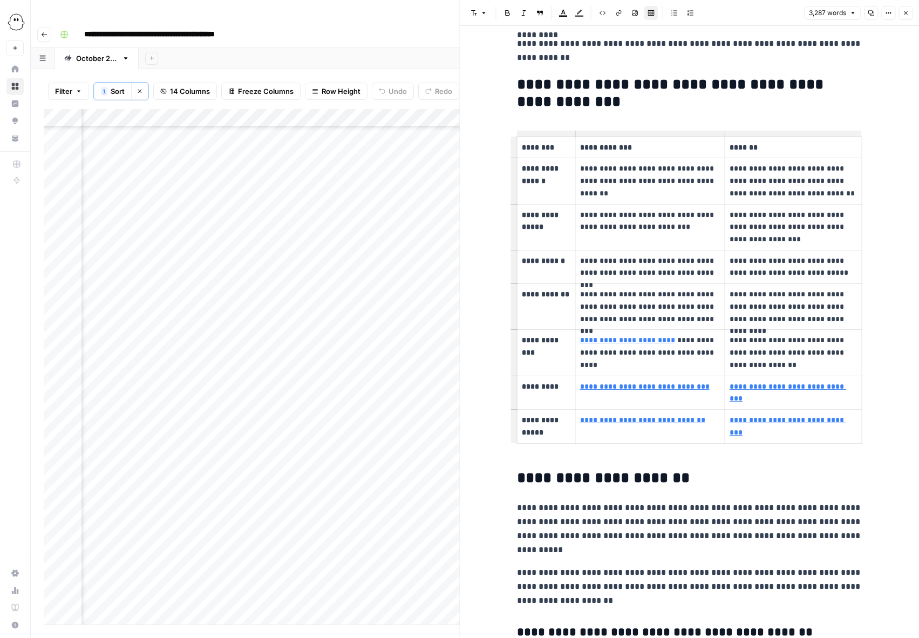
click at [650, 321] on p "**********" at bounding box center [650, 306] width 140 height 37
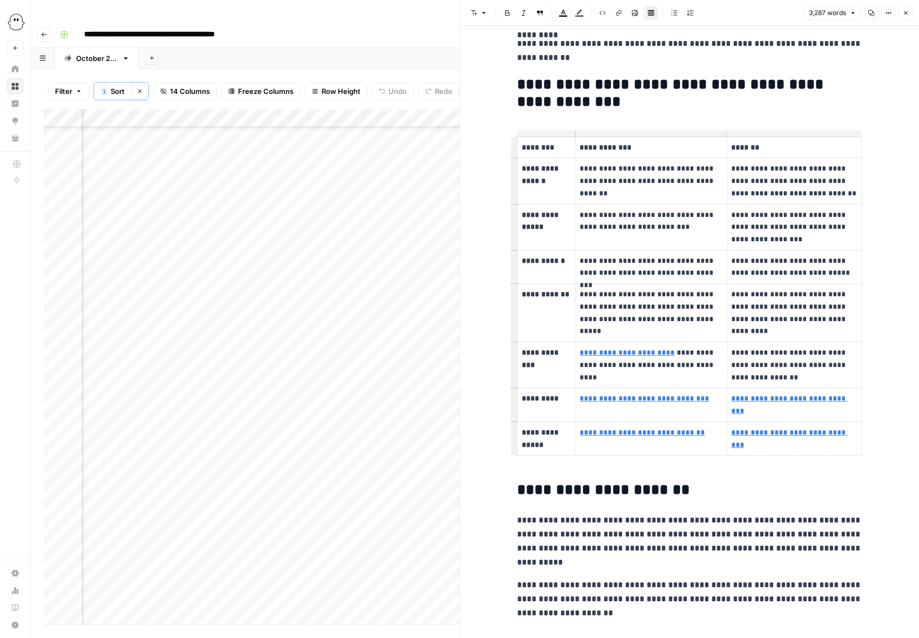
click at [683, 320] on p "**********" at bounding box center [651, 312] width 143 height 49
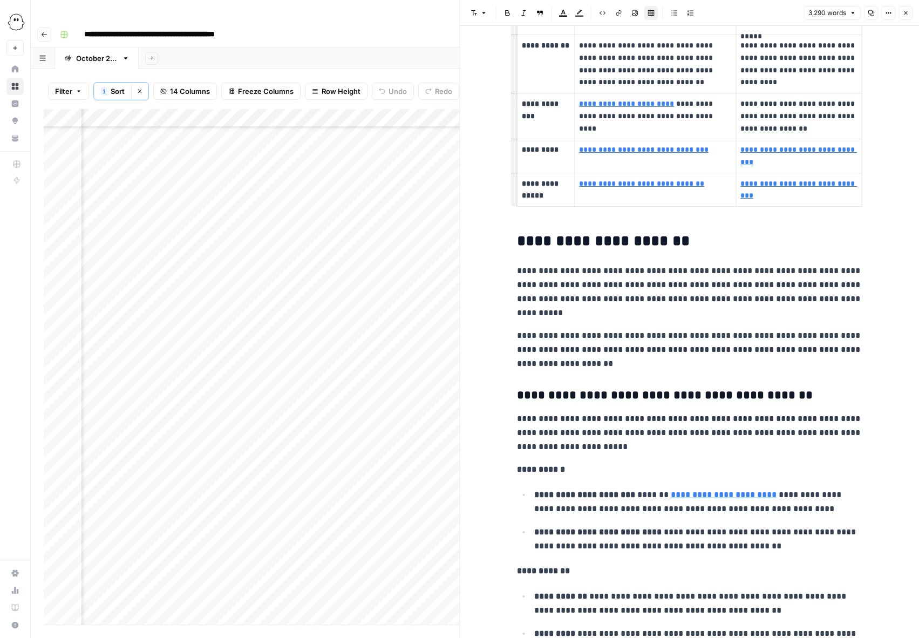
scroll to position [591, 0]
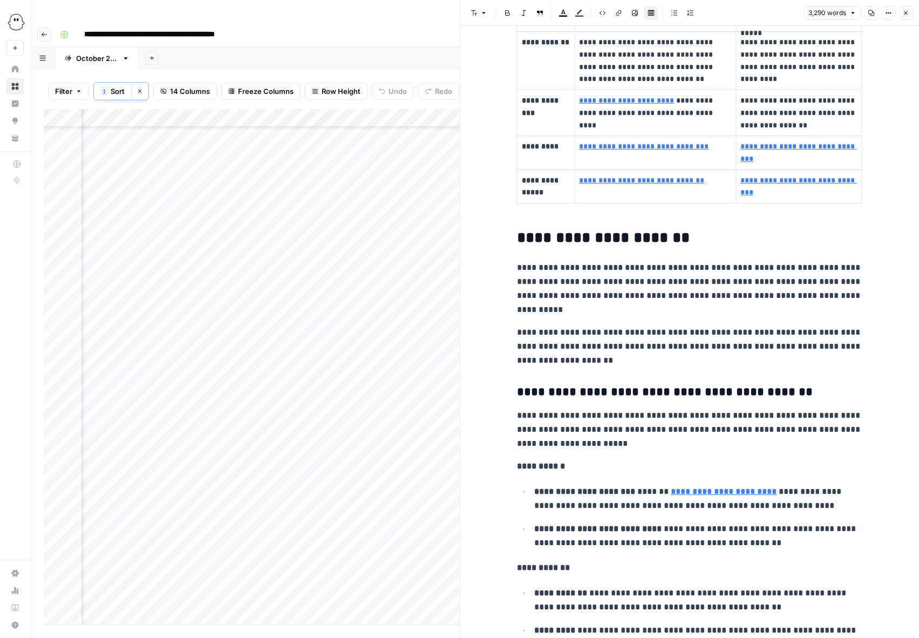
click at [680, 283] on p "**********" at bounding box center [690, 289] width 346 height 56
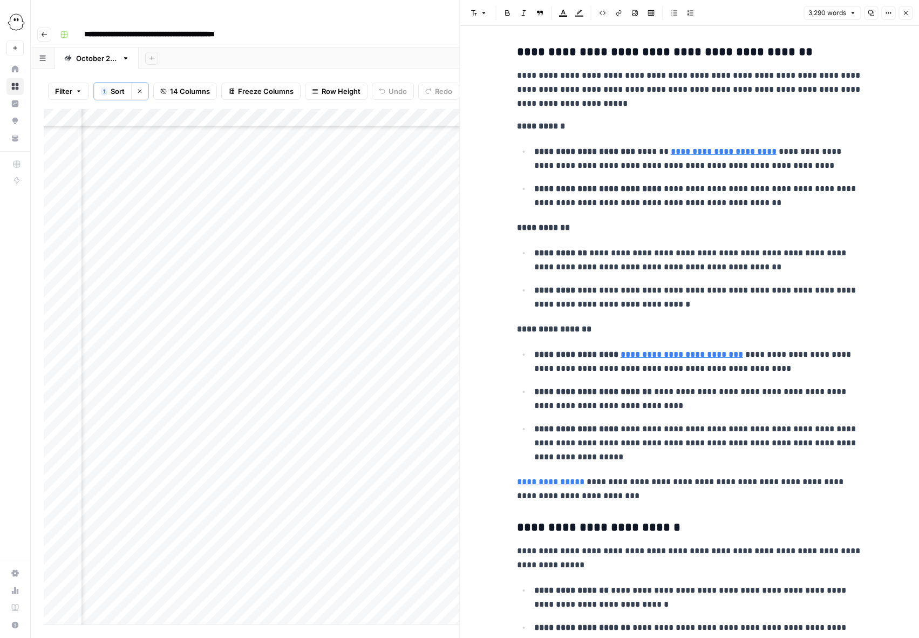
scroll to position [943, 0]
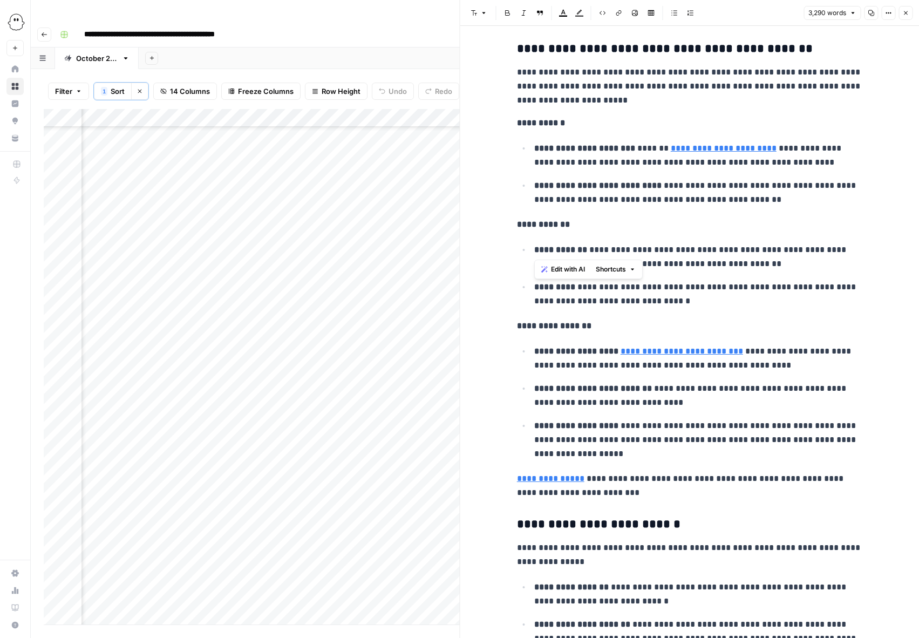
drag, startPoint x: 579, startPoint y: 253, endPoint x: 536, endPoint y: 256, distance: 42.8
click at [536, 256] on p "**********" at bounding box center [699, 257] width 328 height 28
drag, startPoint x: 756, startPoint y: 251, endPoint x: 712, endPoint y: 254, distance: 44.4
click at [712, 254] on p "**********" at bounding box center [699, 257] width 328 height 28
click at [709, 265] on p "**********" at bounding box center [699, 257] width 328 height 28
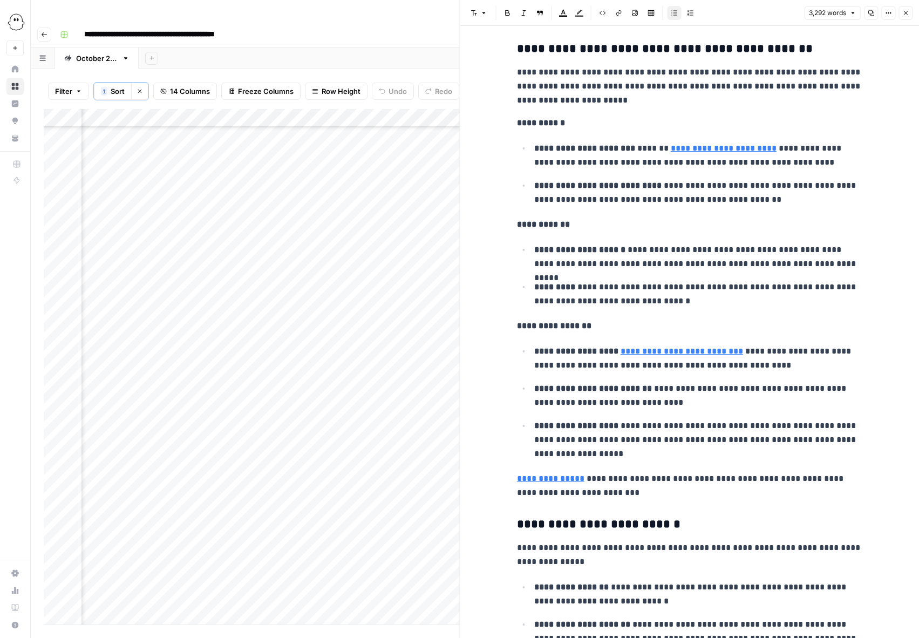
click at [709, 265] on p "**********" at bounding box center [699, 257] width 328 height 28
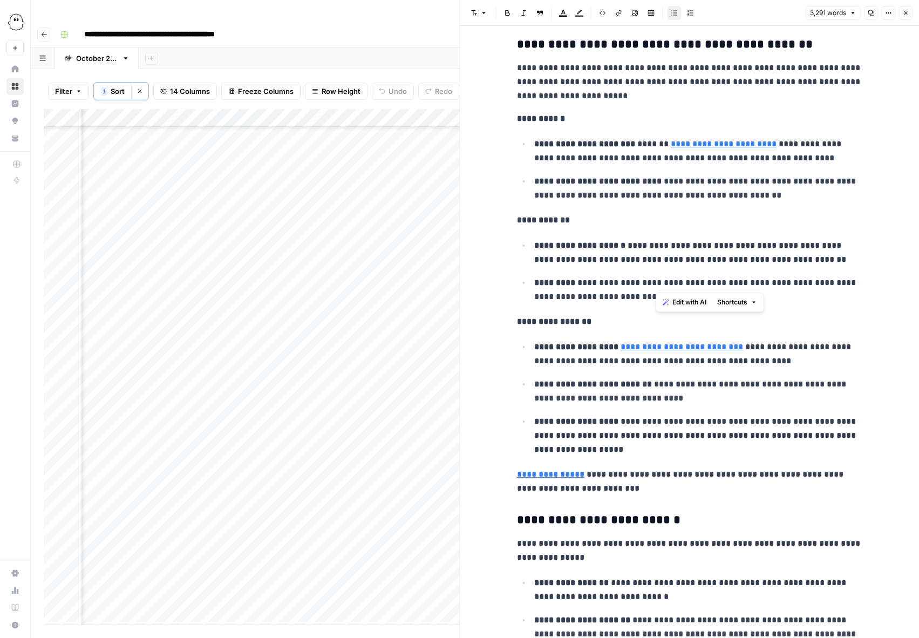
drag, startPoint x: 760, startPoint y: 284, endPoint x: 656, endPoint y: 285, distance: 104.2
click at [656, 285] on p "**********" at bounding box center [699, 290] width 328 height 28
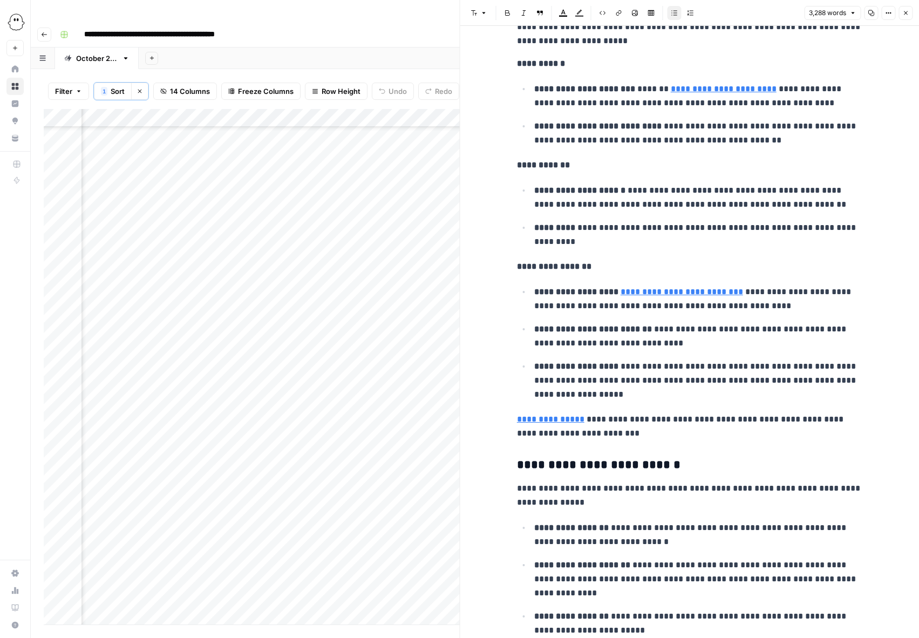
scroll to position [1009, 0]
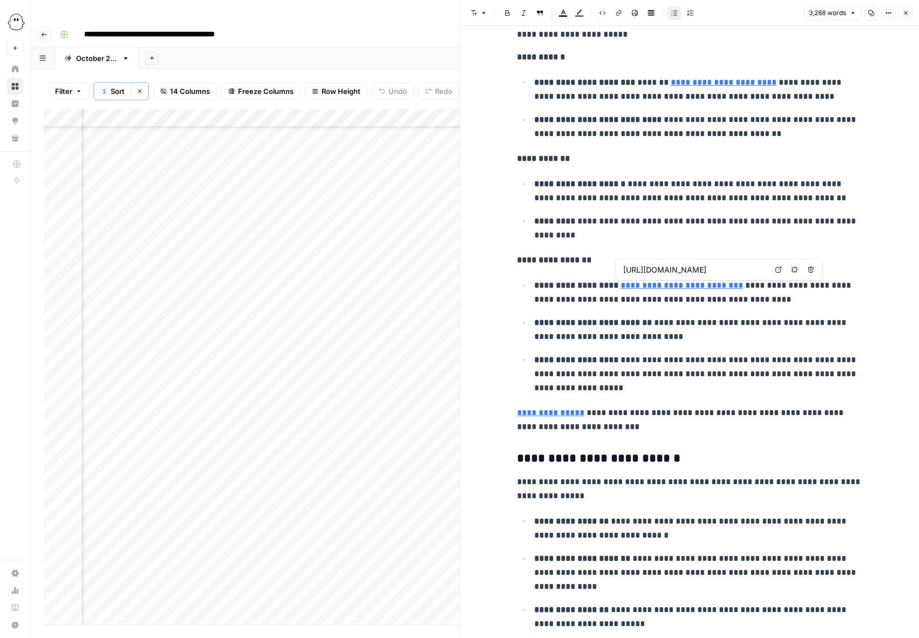
click at [693, 288] on link "**********" at bounding box center [682, 285] width 123 height 8
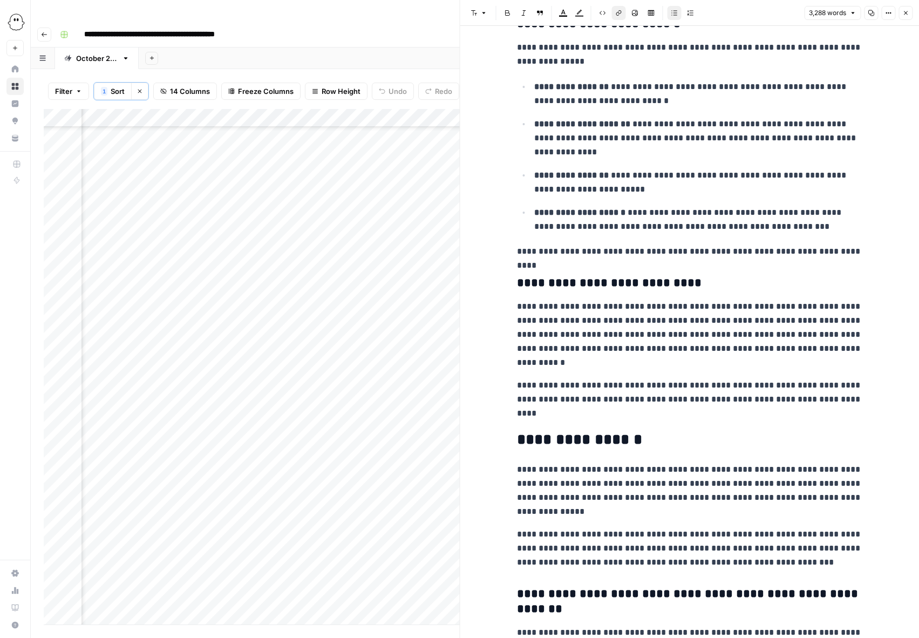
scroll to position [1445, 0]
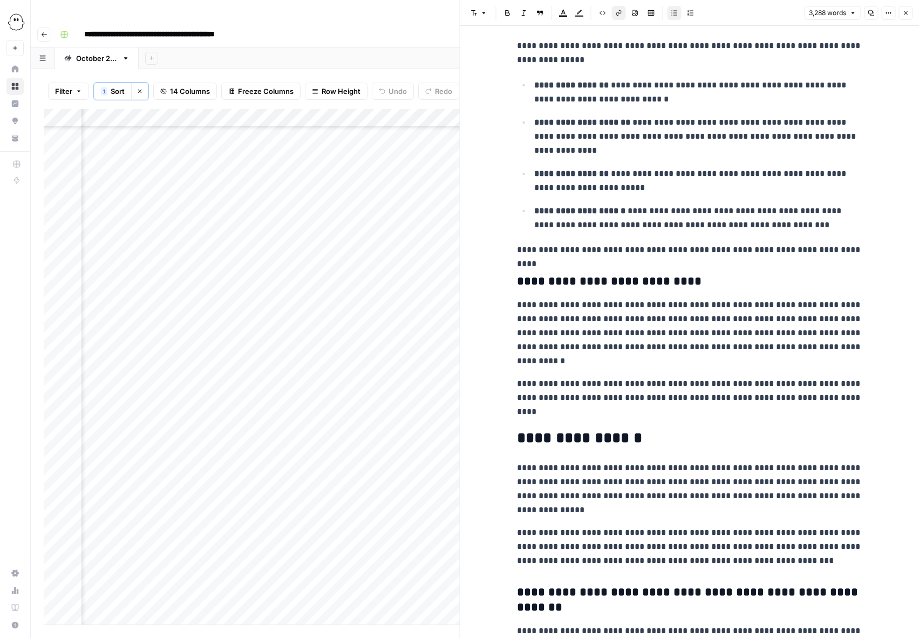
click at [645, 386] on p "**********" at bounding box center [690, 398] width 346 height 42
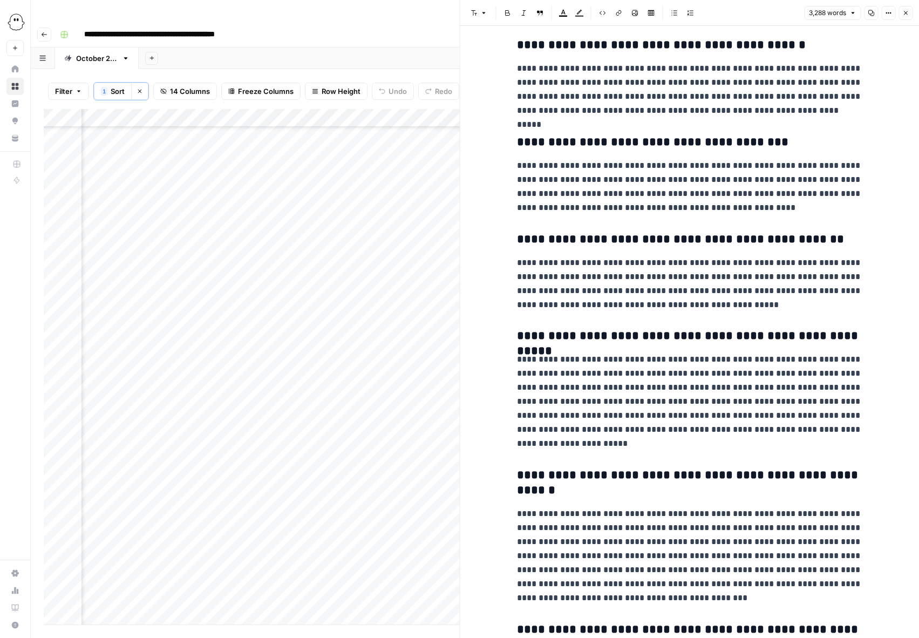
scroll to position [7554, 0]
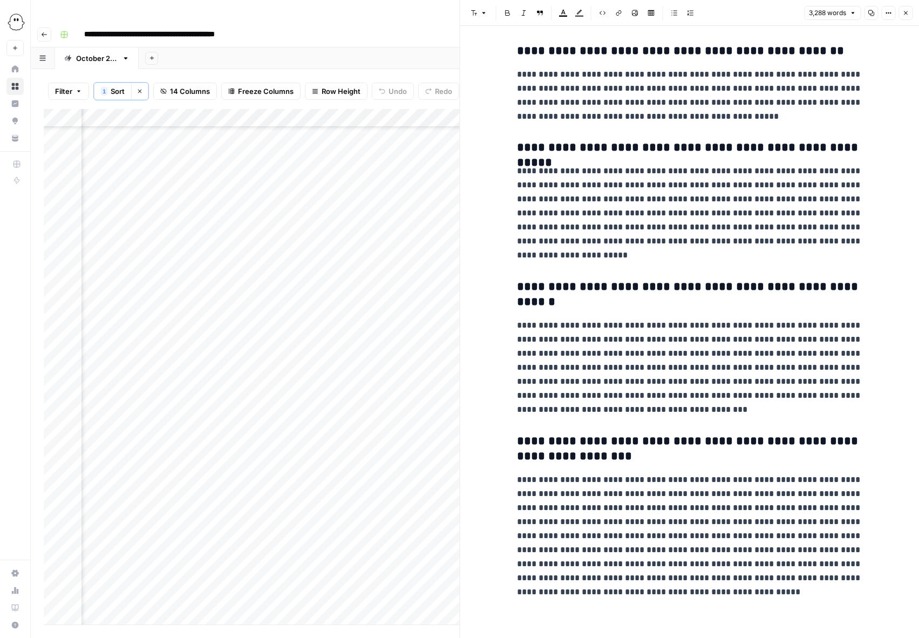
click at [574, 357] on p "**********" at bounding box center [690, 368] width 346 height 98
drag, startPoint x: 682, startPoint y: 382, endPoint x: 605, endPoint y: 386, distance: 77.3
click at [605, 386] on p "**********" at bounding box center [690, 368] width 346 height 98
drag, startPoint x: 586, startPoint y: 536, endPoint x: 758, endPoint y: 539, distance: 171.7
click at [758, 539] on p "**********" at bounding box center [690, 536] width 346 height 126
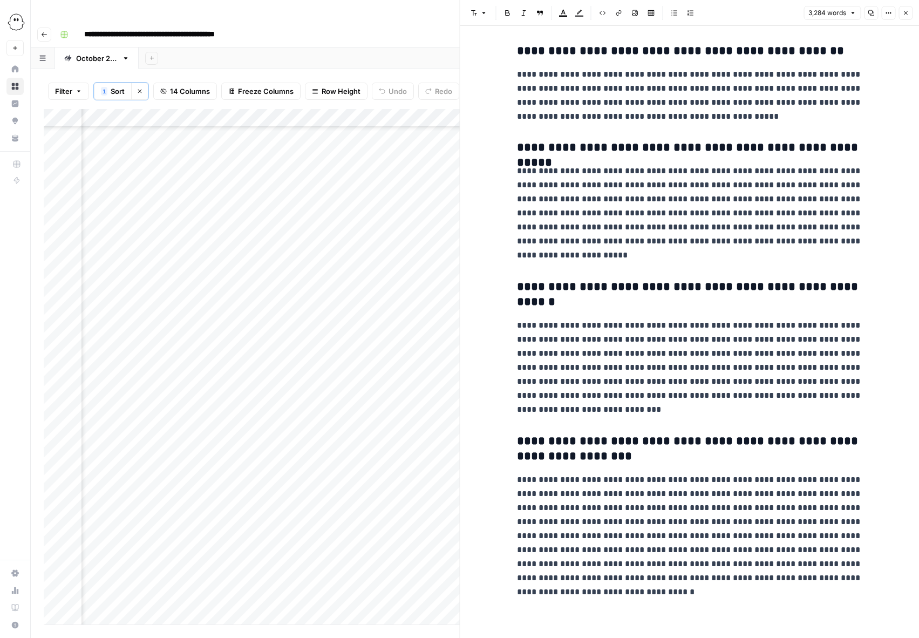
click at [742, 538] on p "**********" at bounding box center [690, 536] width 346 height 126
drag, startPoint x: 786, startPoint y: 551, endPoint x: 514, endPoint y: 551, distance: 271.6
click at [664, 567] on p "**********" at bounding box center [690, 536] width 346 height 126
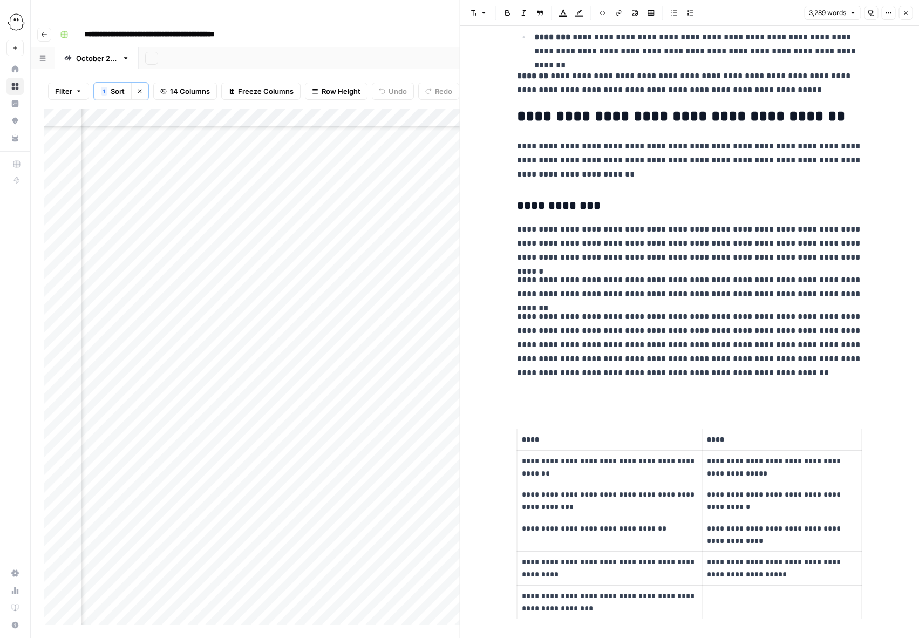
scroll to position [3736, 0]
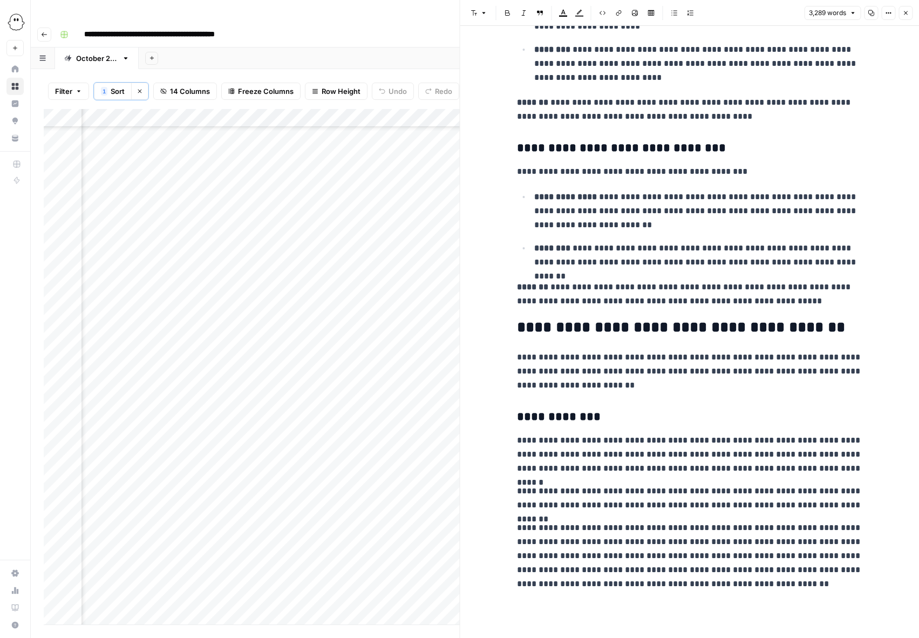
click at [907, 15] on icon "button" at bounding box center [906, 13] width 6 height 6
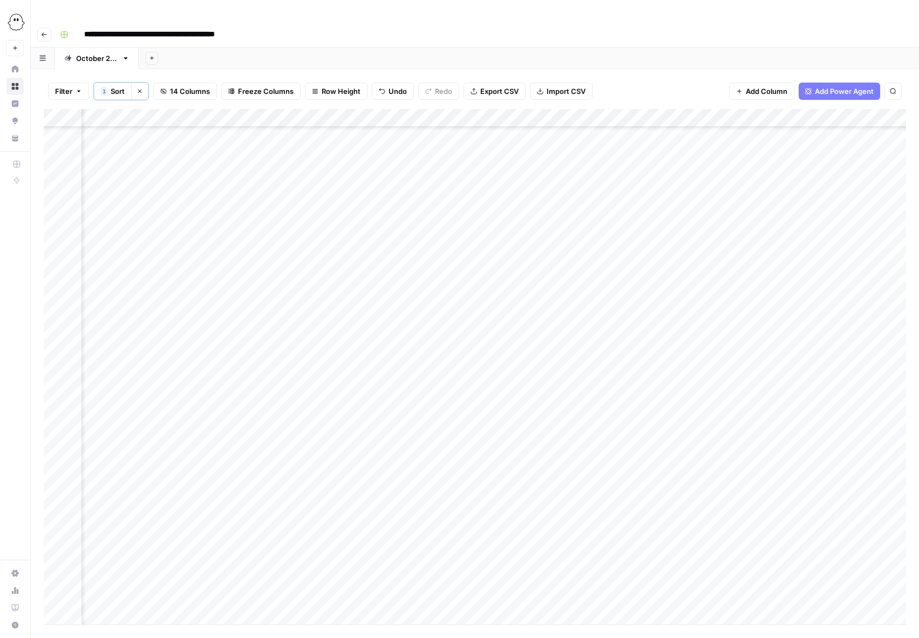
click at [416, 368] on div "Add Column" at bounding box center [475, 367] width 863 height 516
click at [437, 432] on button "Needs Links" at bounding box center [439, 431] width 50 height 13
click at [745, 365] on div "Add Column" at bounding box center [475, 367] width 863 height 516
click at [648, 388] on div "Add Column" at bounding box center [475, 367] width 863 height 516
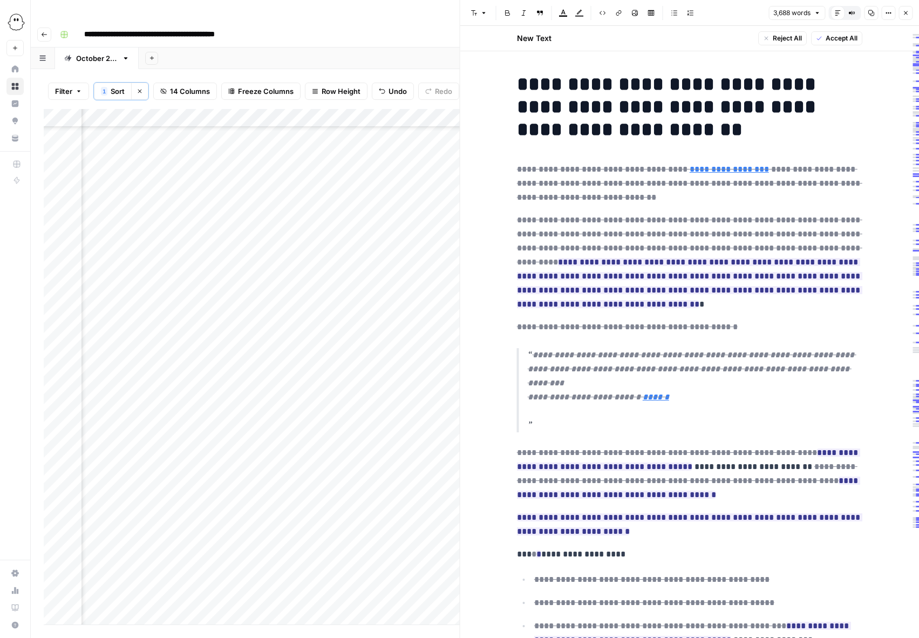
click at [840, 38] on span "Accept All" at bounding box center [842, 38] width 32 height 10
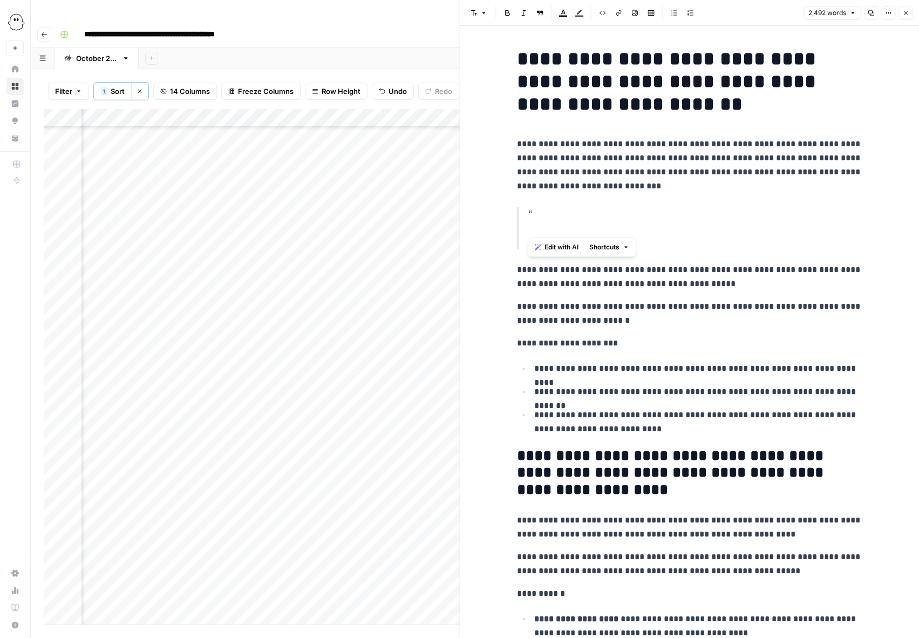
drag, startPoint x: 552, startPoint y: 243, endPoint x: 503, endPoint y: 214, distance: 57.1
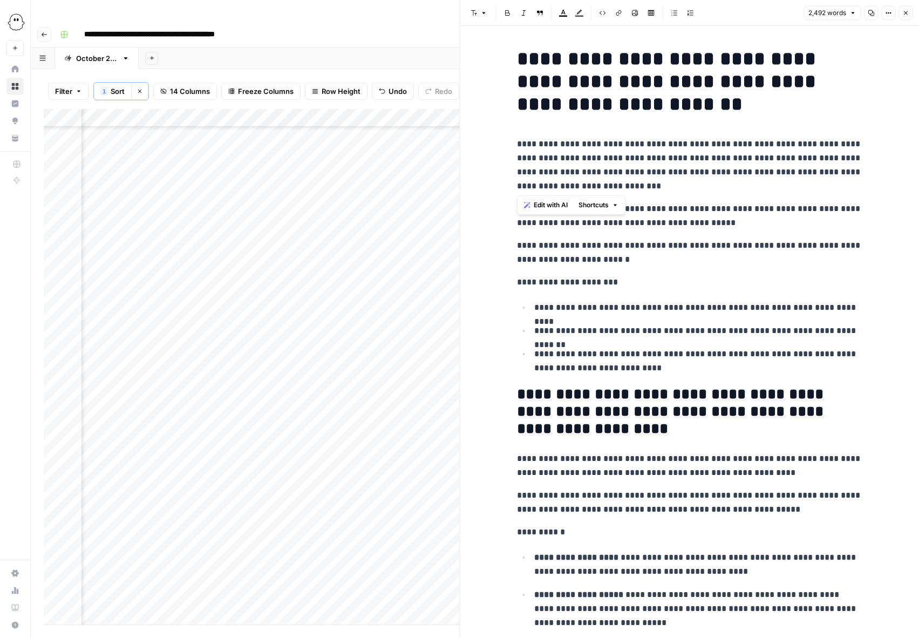
drag, startPoint x: 603, startPoint y: 187, endPoint x: 510, endPoint y: 150, distance: 100.6
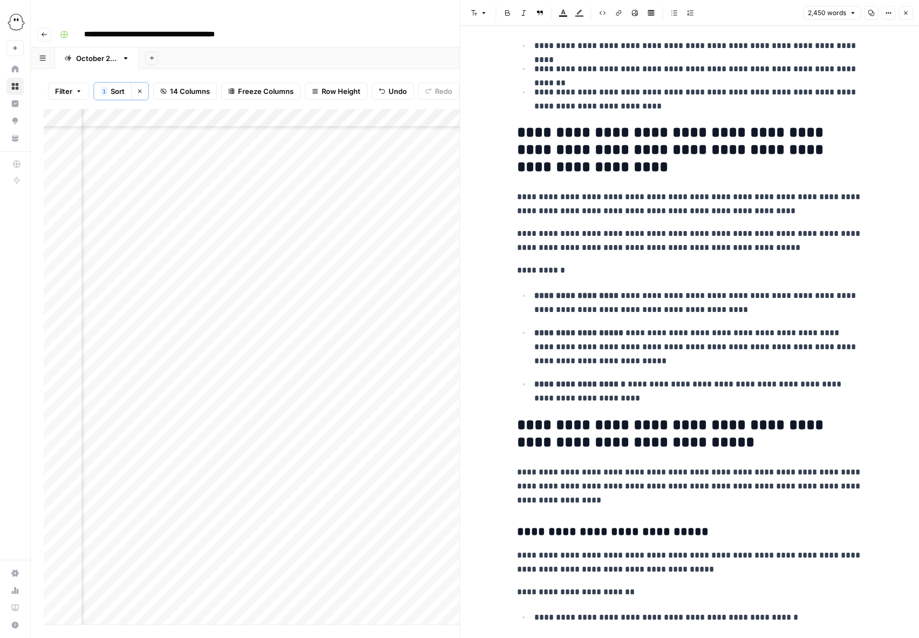
scroll to position [199, 0]
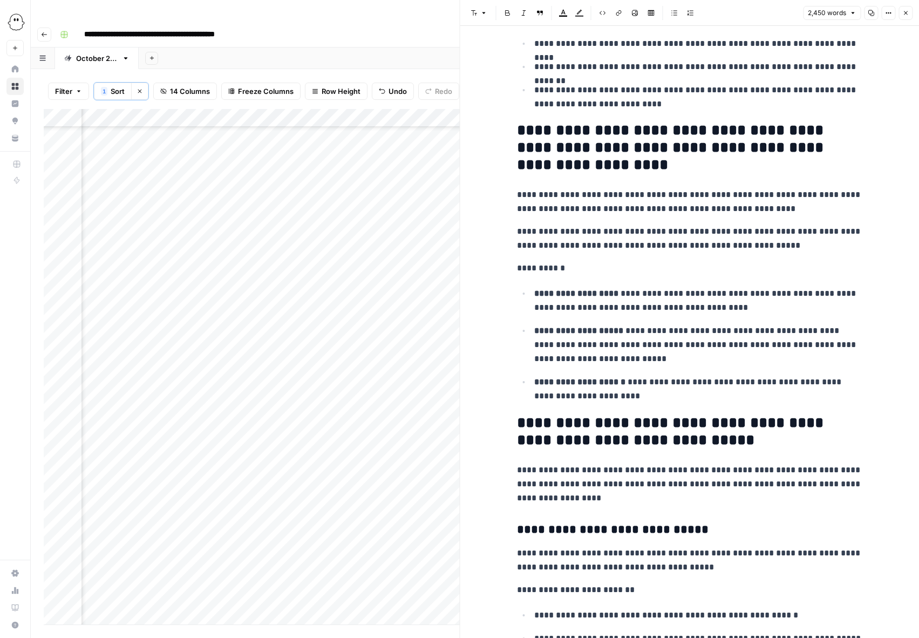
click at [519, 233] on p "**********" at bounding box center [690, 239] width 346 height 28
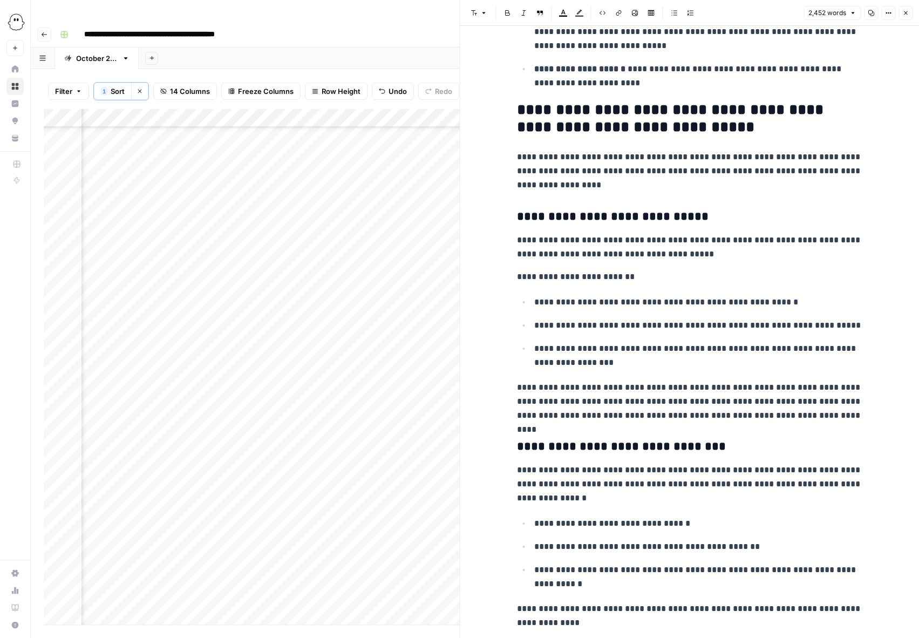
scroll to position [513, 0]
click at [844, 239] on p "**********" at bounding box center [690, 247] width 346 height 28
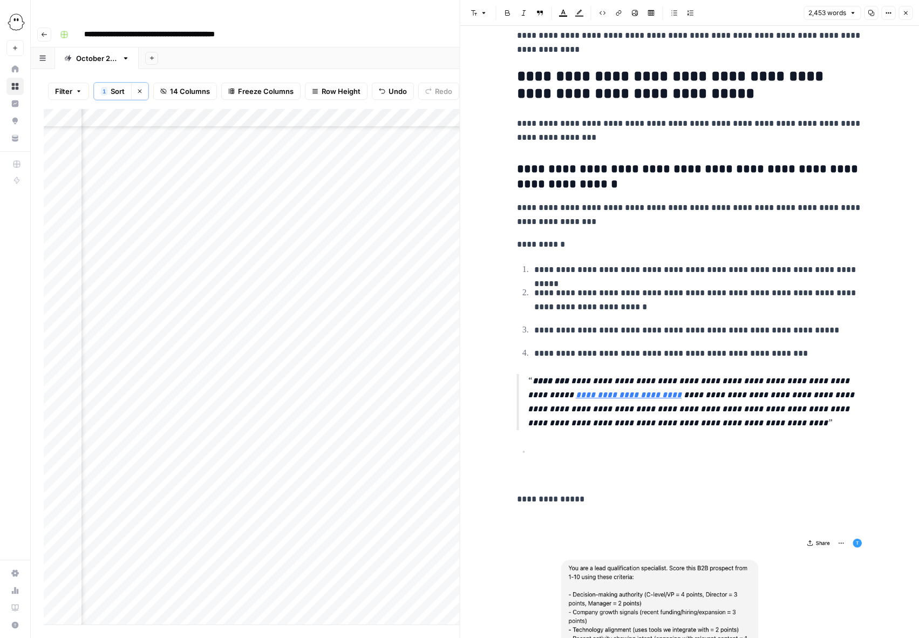
scroll to position [1115, 0]
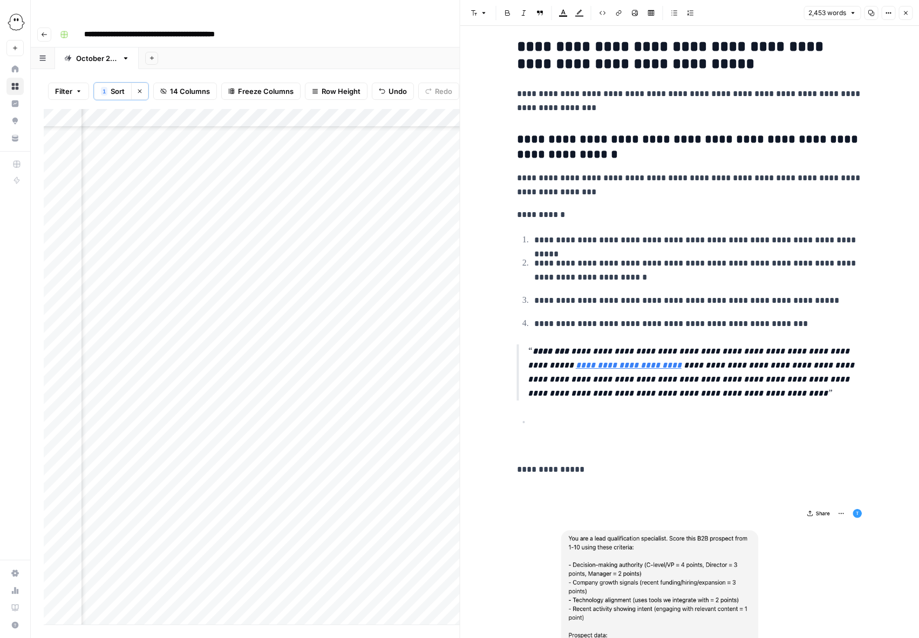
click at [544, 303] on p "**********" at bounding box center [699, 301] width 328 height 14
click at [672, 277] on p "**********" at bounding box center [699, 270] width 328 height 28
click at [617, 302] on p "**********" at bounding box center [699, 301] width 328 height 14
click at [664, 300] on p "**********" at bounding box center [699, 301] width 328 height 14
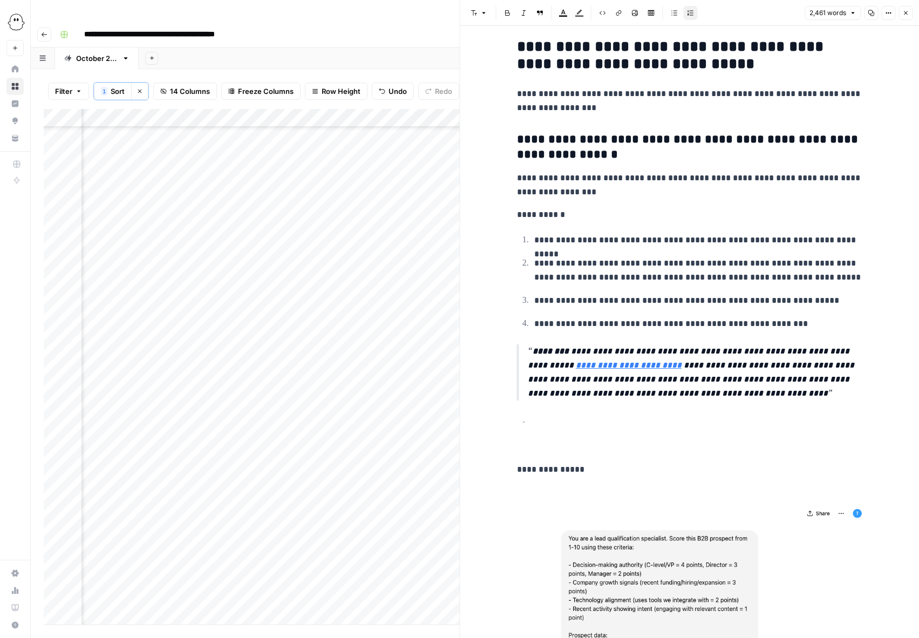
click at [664, 300] on p "**********" at bounding box center [699, 301] width 328 height 14
click at [853, 304] on p "**********" at bounding box center [699, 301] width 328 height 14
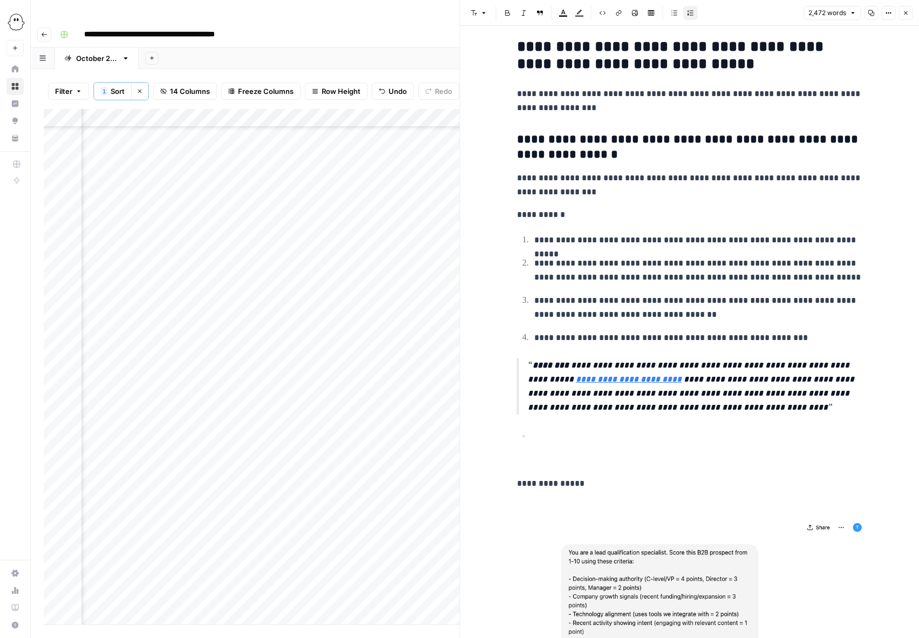
scroll to position [1120, 0]
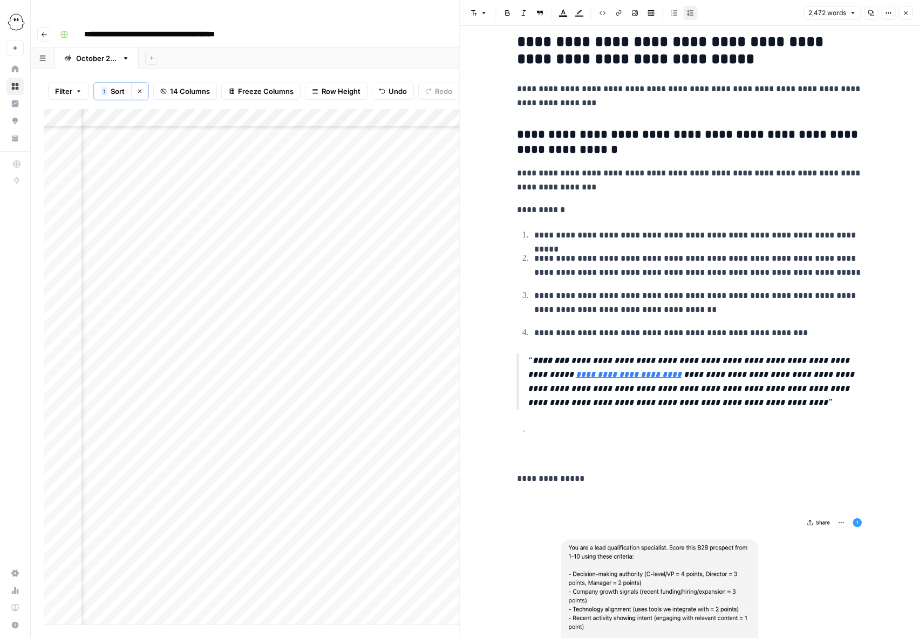
click at [556, 430] on p at bounding box center [699, 431] width 328 height 14
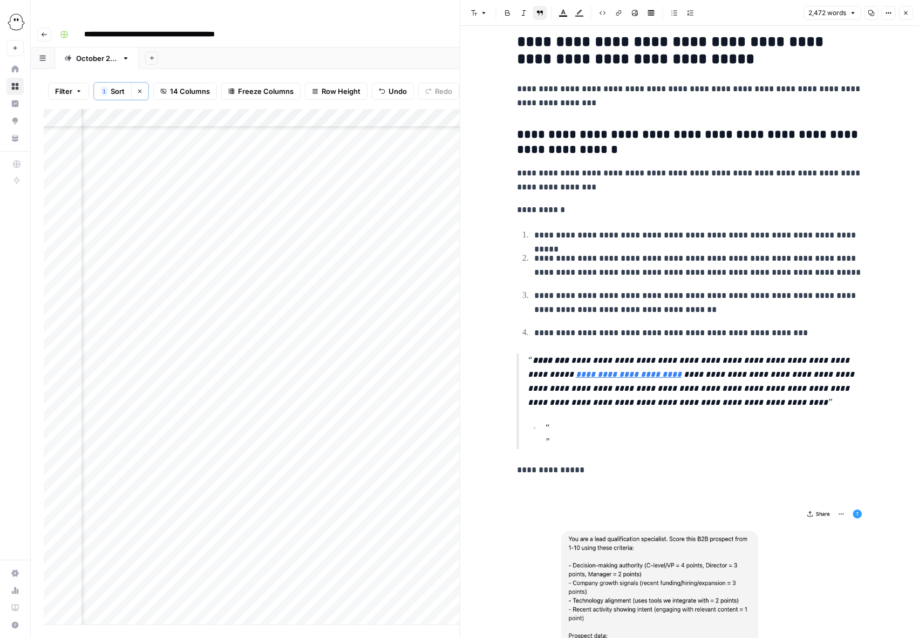
click at [556, 432] on p at bounding box center [703, 435] width 317 height 28
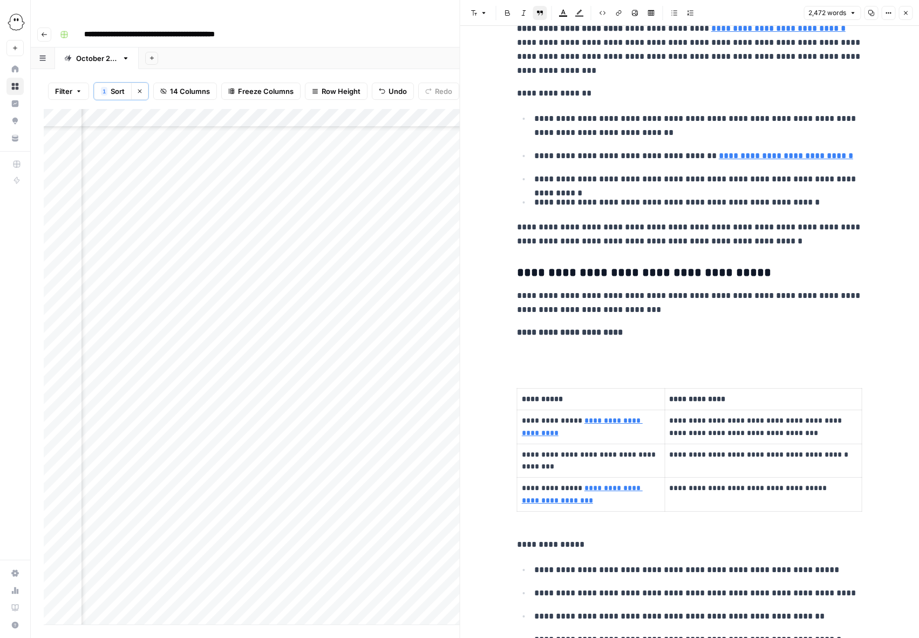
scroll to position [4800, 0]
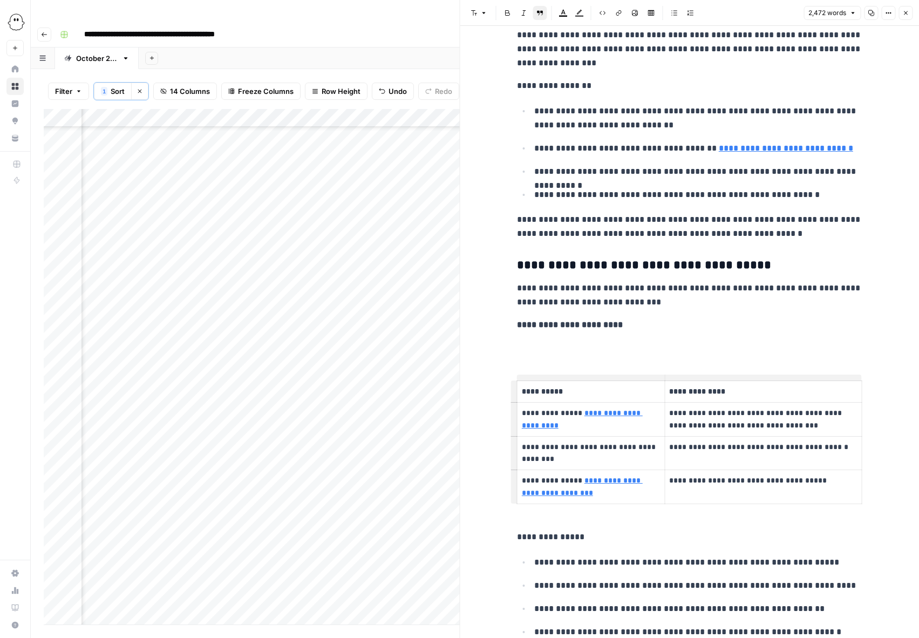
click at [524, 343] on p at bounding box center [690, 348] width 346 height 14
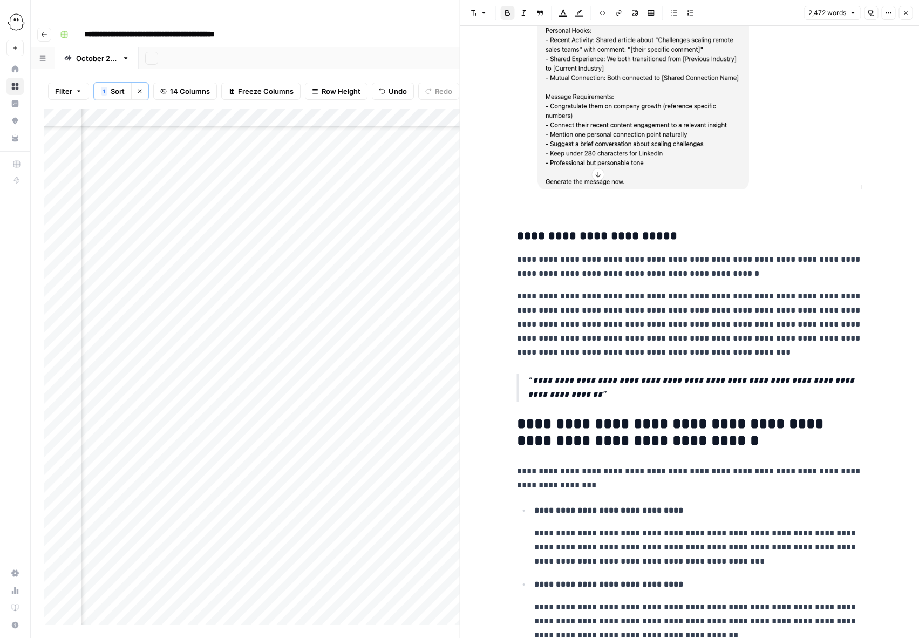
scroll to position [5622, 0]
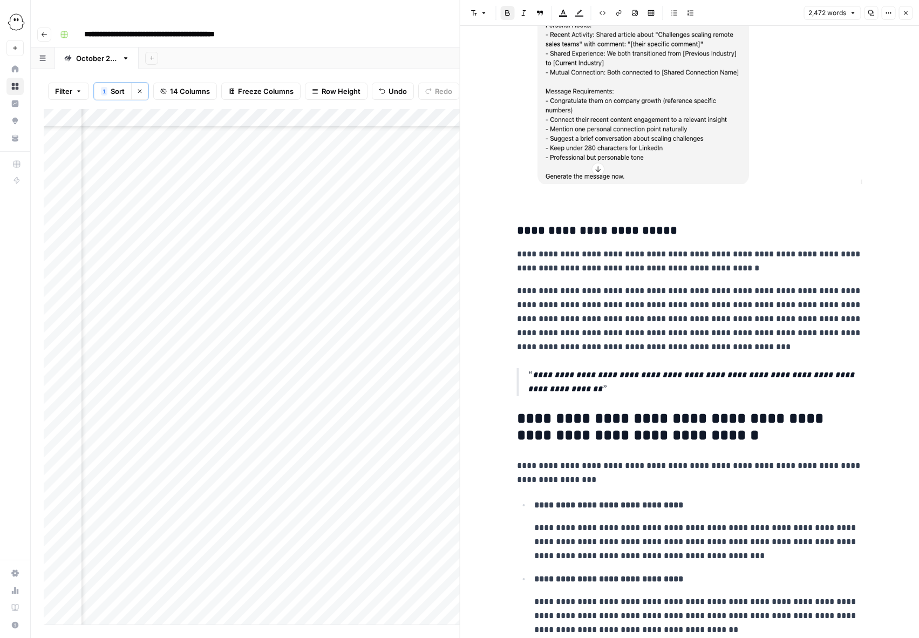
click at [793, 255] on p "**********" at bounding box center [690, 261] width 346 height 28
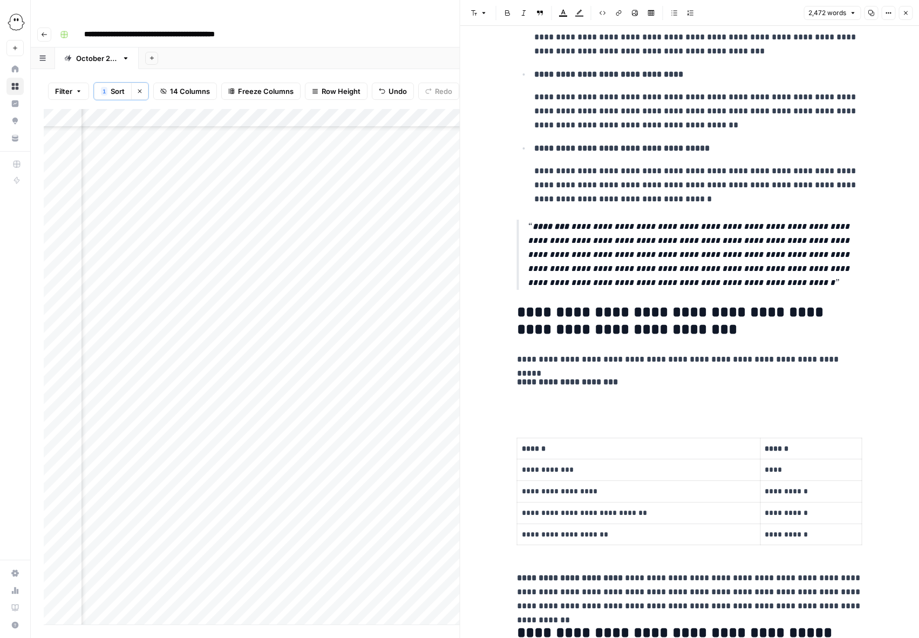
scroll to position [6150, 0]
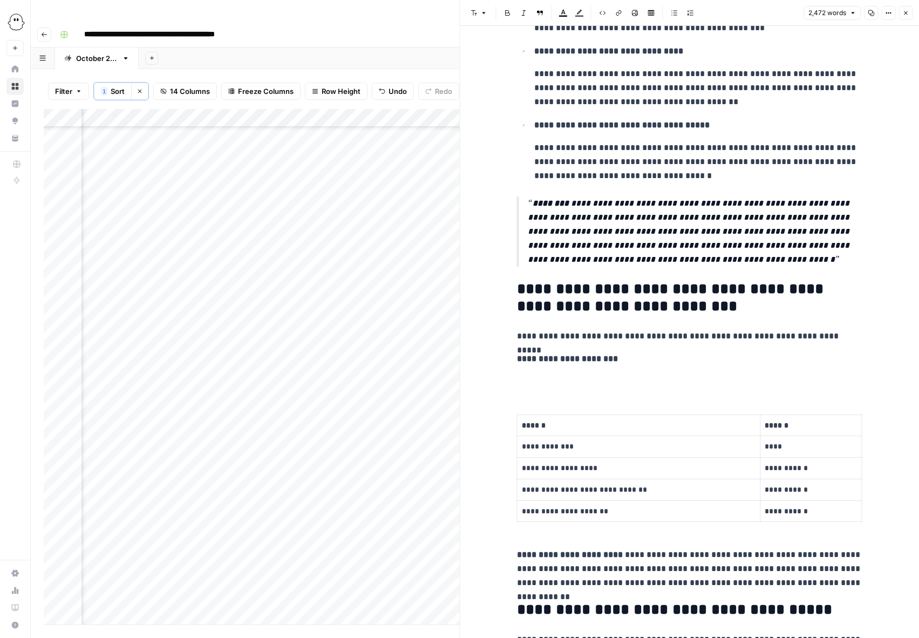
click at [543, 383] on p at bounding box center [690, 382] width 346 height 14
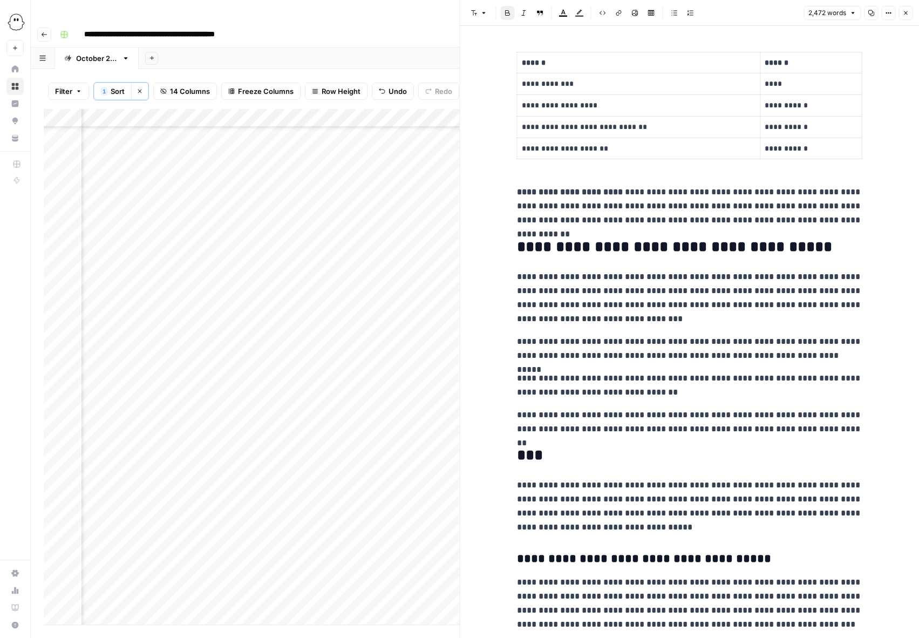
scroll to position [6493, 0]
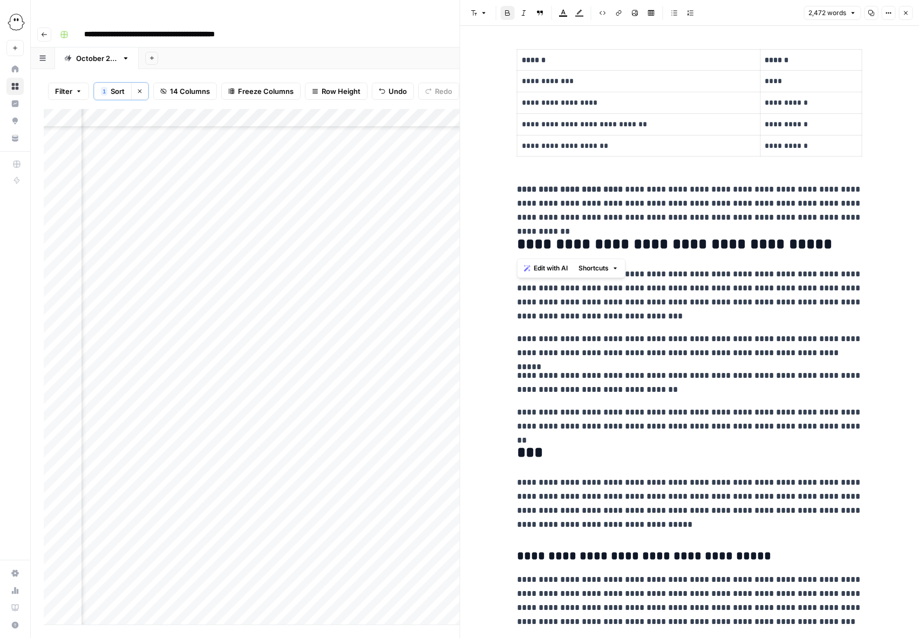
drag, startPoint x: 612, startPoint y: 246, endPoint x: 504, endPoint y: 245, distance: 108.0
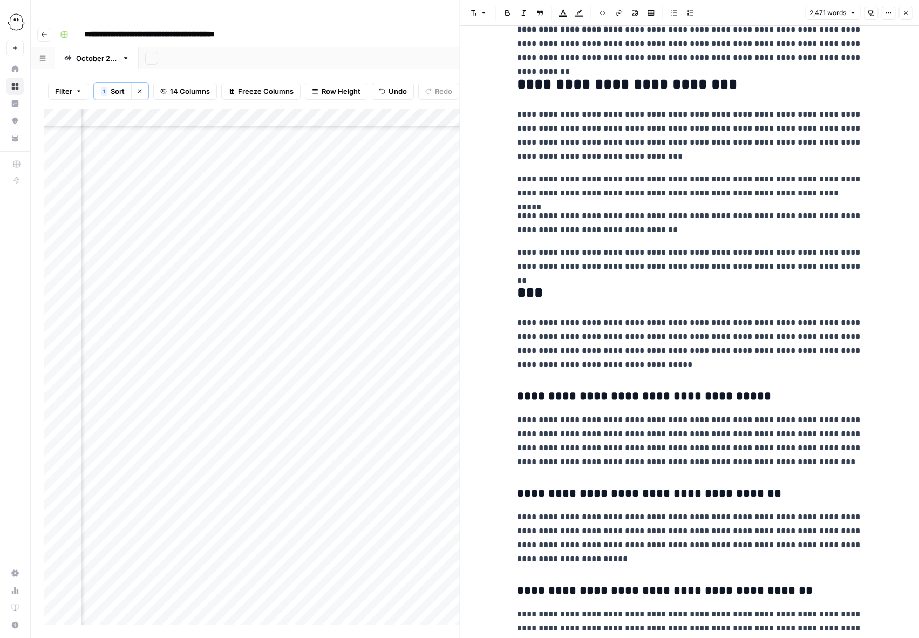
scroll to position [6673, 0]
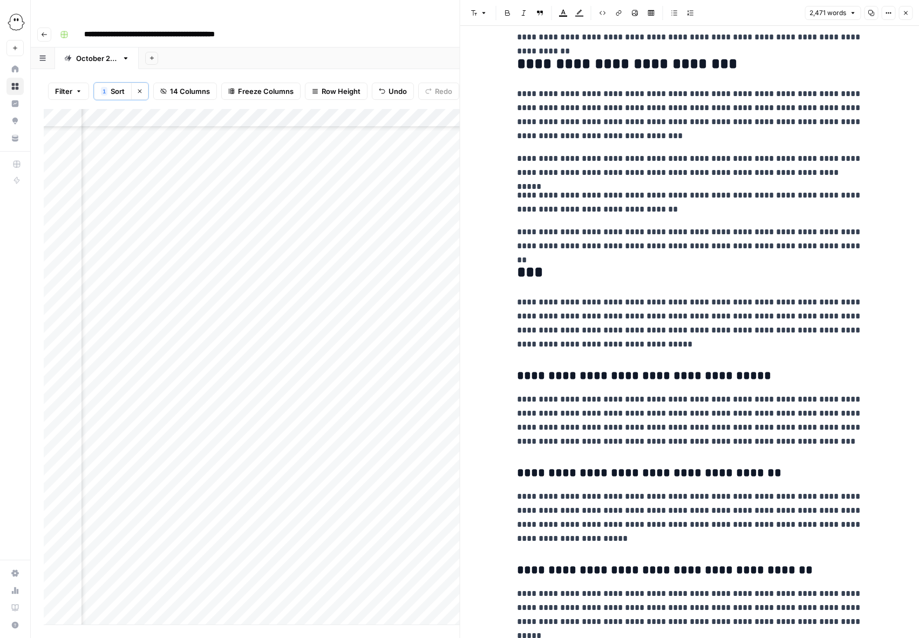
click at [542, 403] on p "**********" at bounding box center [690, 421] width 346 height 56
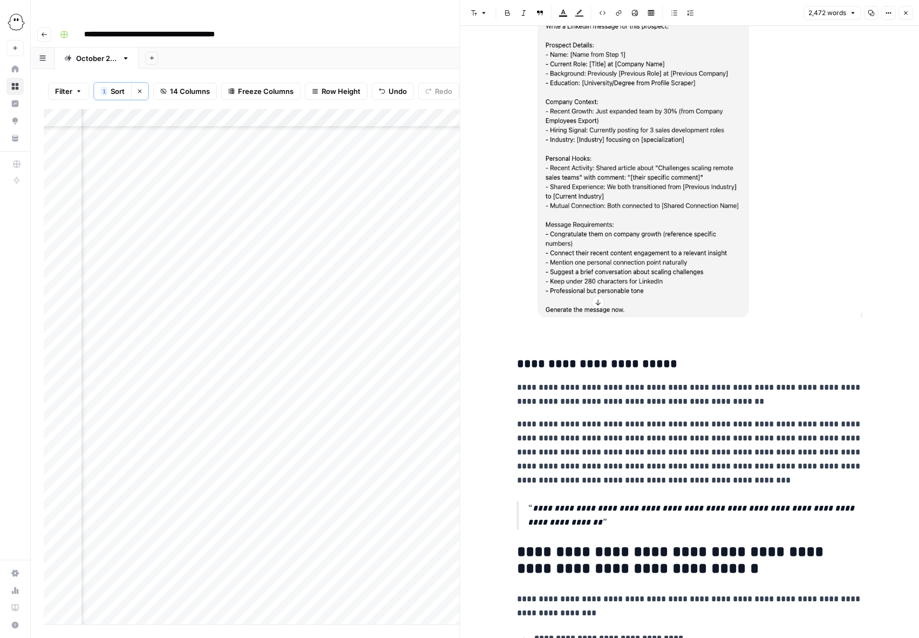
scroll to position [5479, 0]
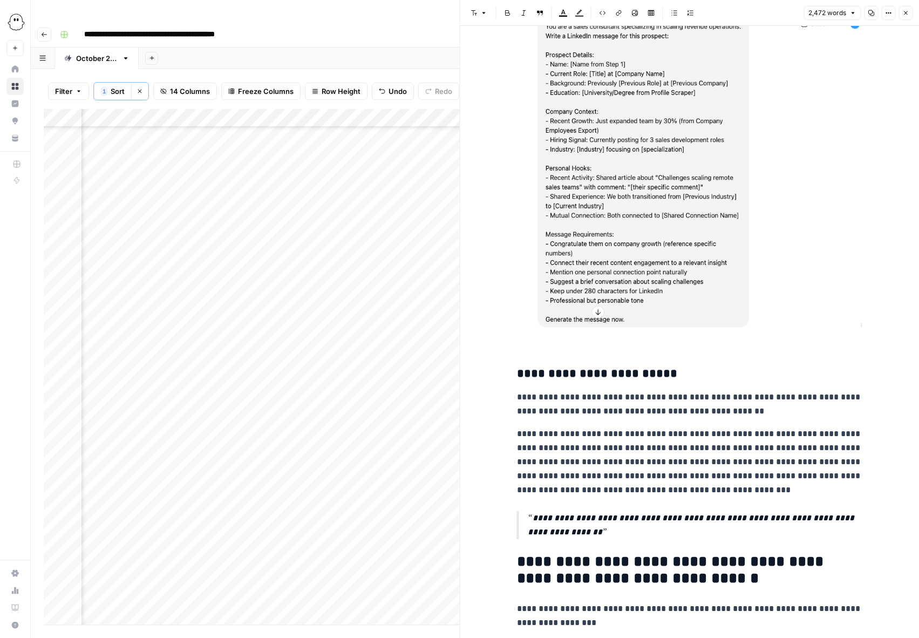
click at [782, 393] on p "**********" at bounding box center [690, 404] width 346 height 28
click at [905, 13] on icon "button" at bounding box center [906, 13] width 4 height 4
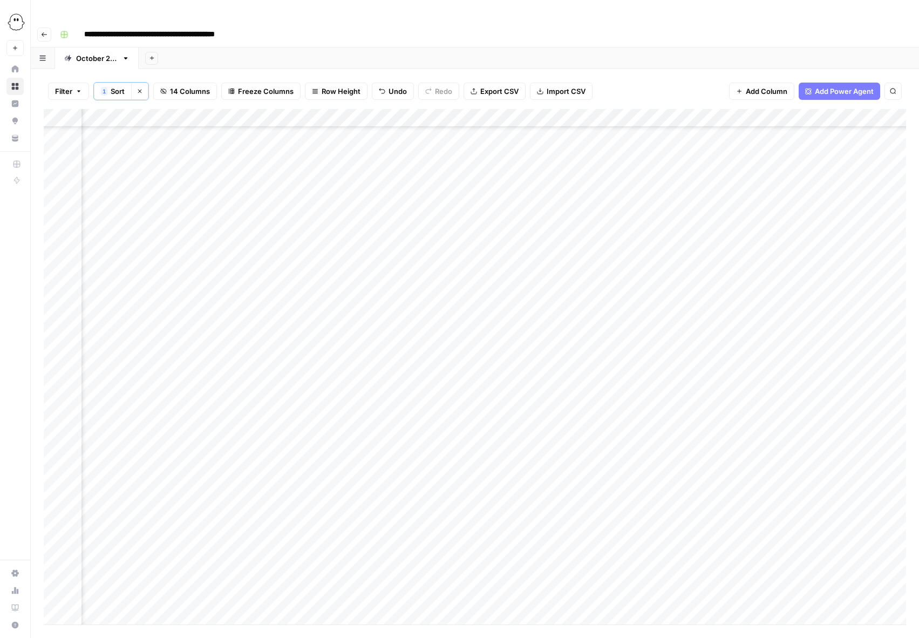
click at [414, 388] on div "Add Column" at bounding box center [475, 367] width 863 height 516
click at [437, 451] on button "Needs Links" at bounding box center [439, 449] width 50 height 13
click at [746, 388] on div "Add Column" at bounding box center [475, 367] width 863 height 516
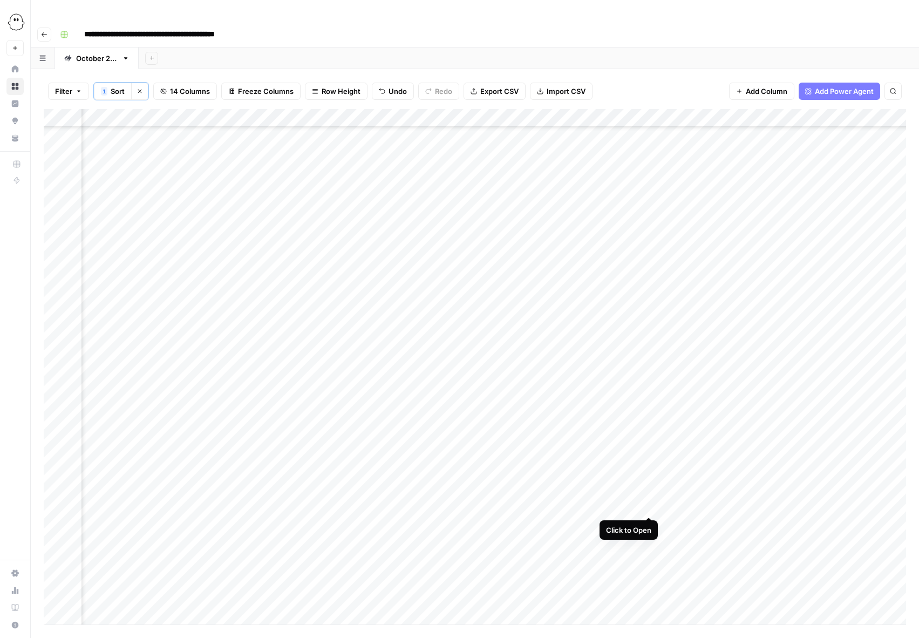
click at [650, 505] on div "Add Column" at bounding box center [475, 367] width 863 height 516
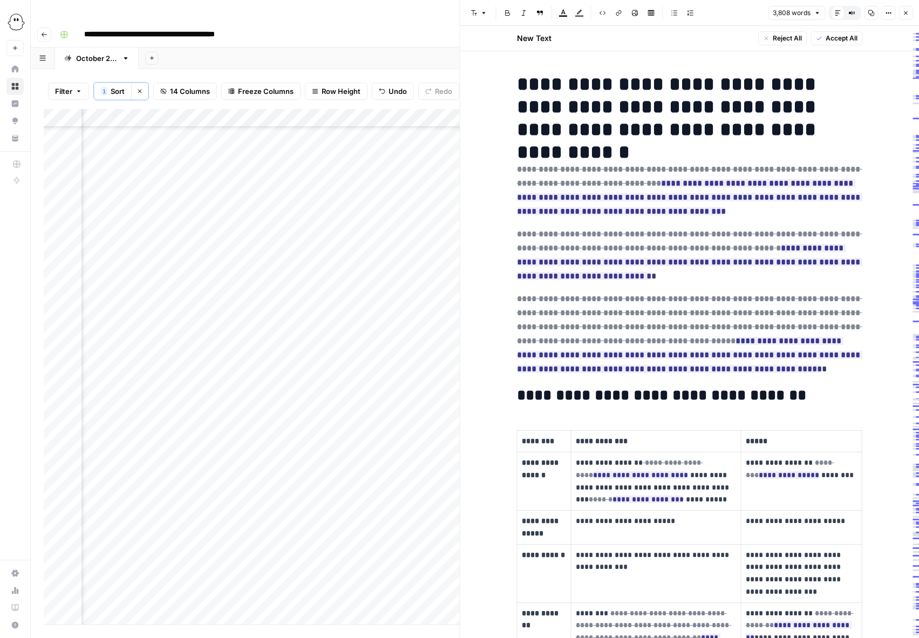
click at [840, 36] on span "Accept All" at bounding box center [842, 38] width 32 height 10
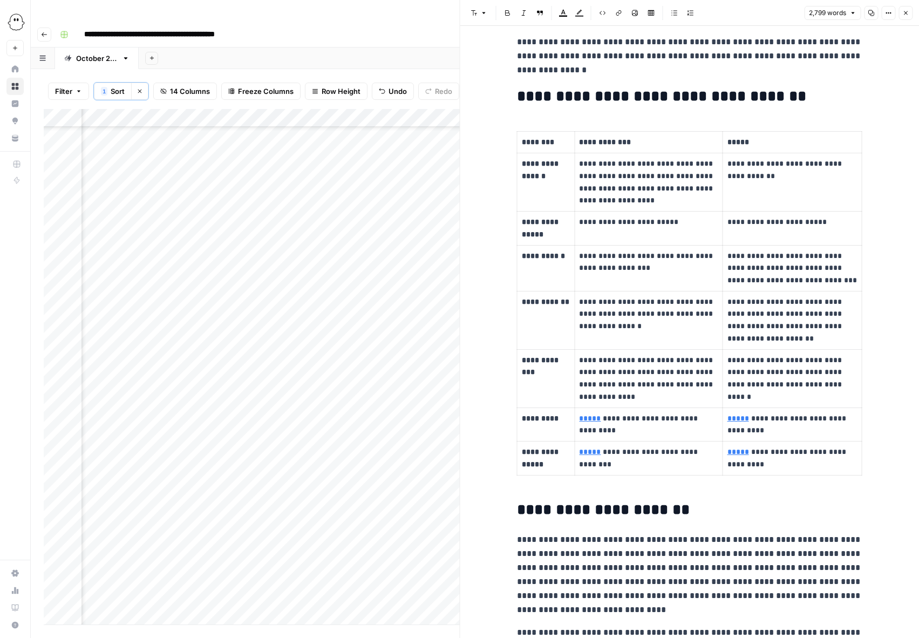
scroll to position [194, 0]
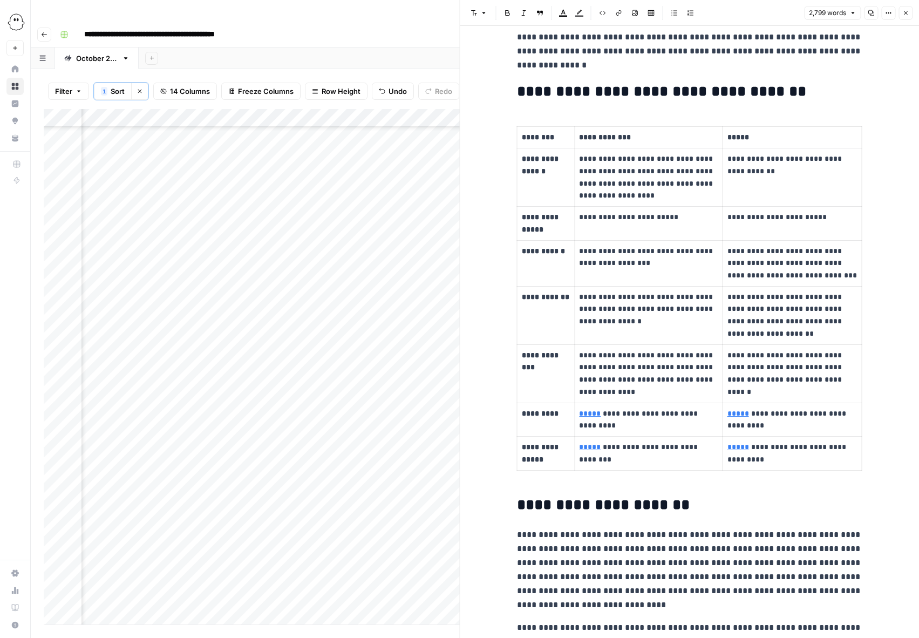
click at [585, 359] on p "**********" at bounding box center [648, 373] width 139 height 49
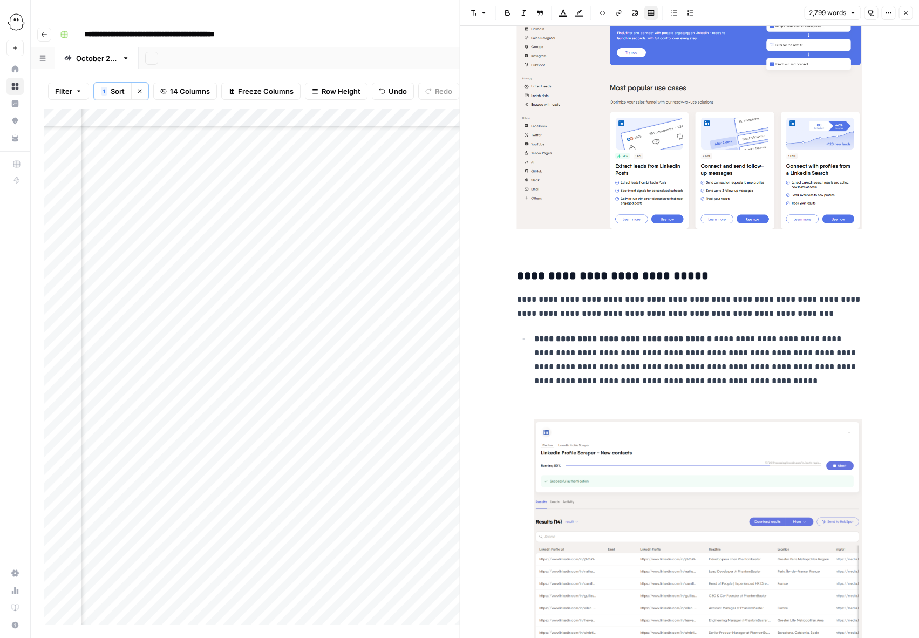
scroll to position [896, 0]
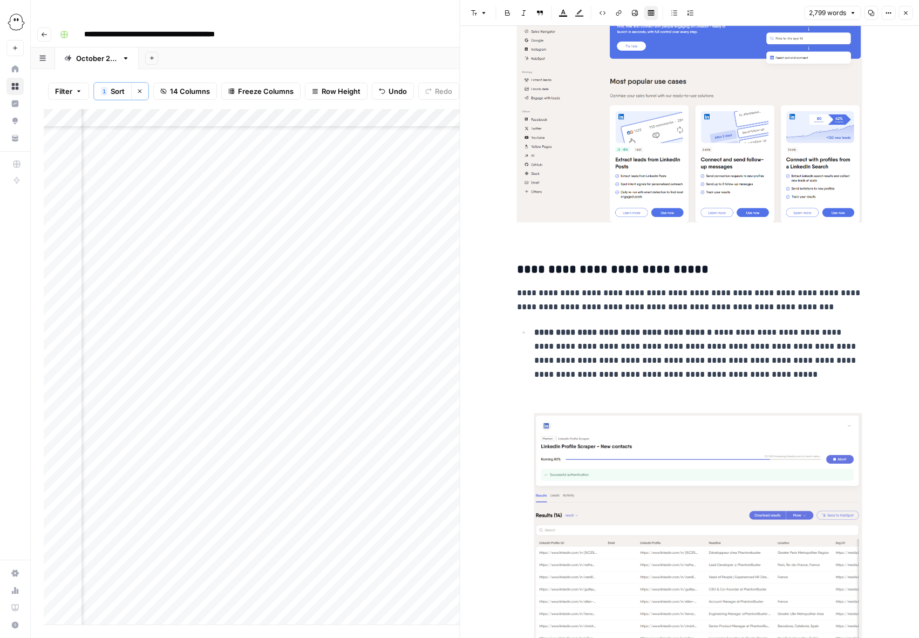
click at [674, 151] on img at bounding box center [690, 103] width 346 height 239
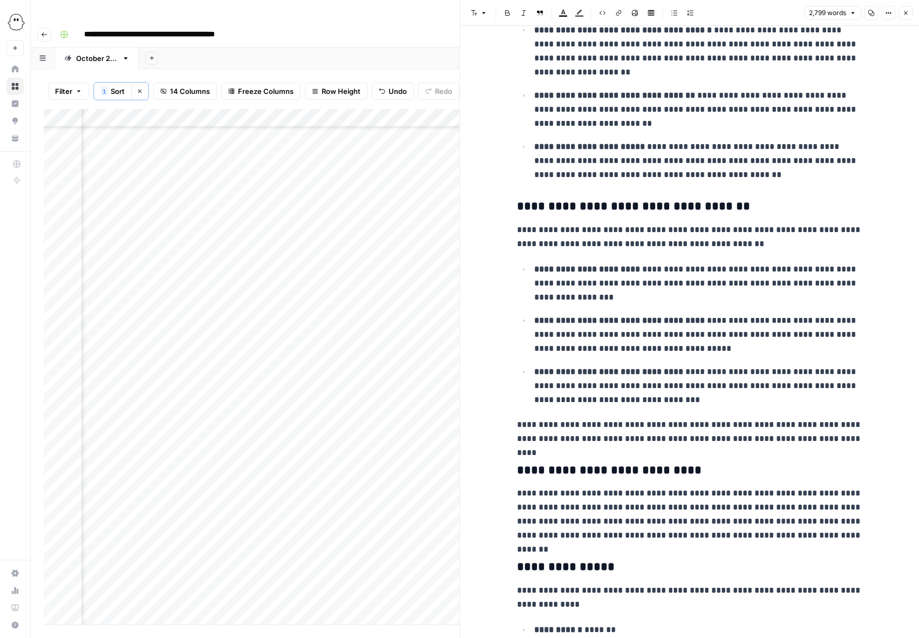
scroll to position [1331, 0]
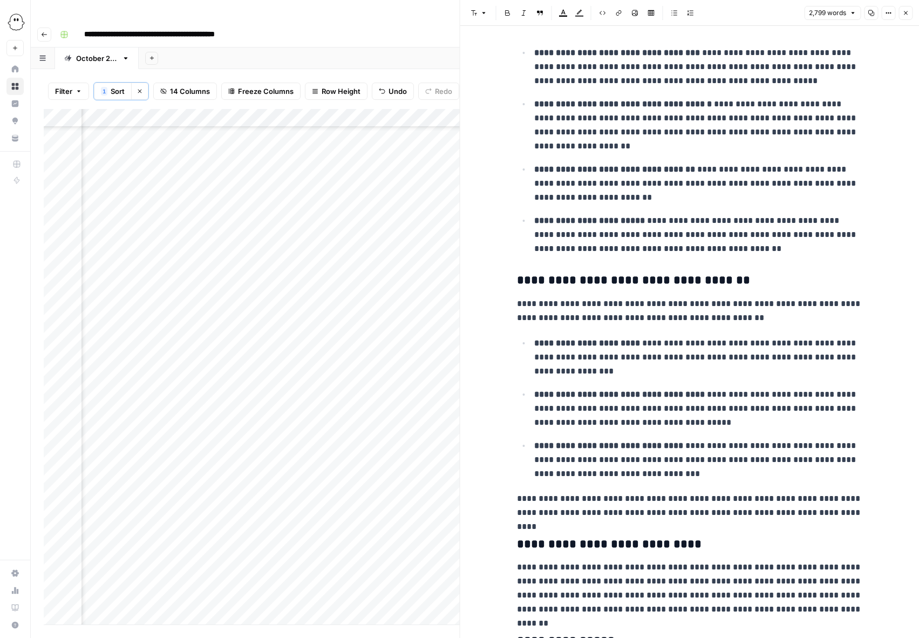
click at [772, 253] on p "**********" at bounding box center [699, 235] width 328 height 42
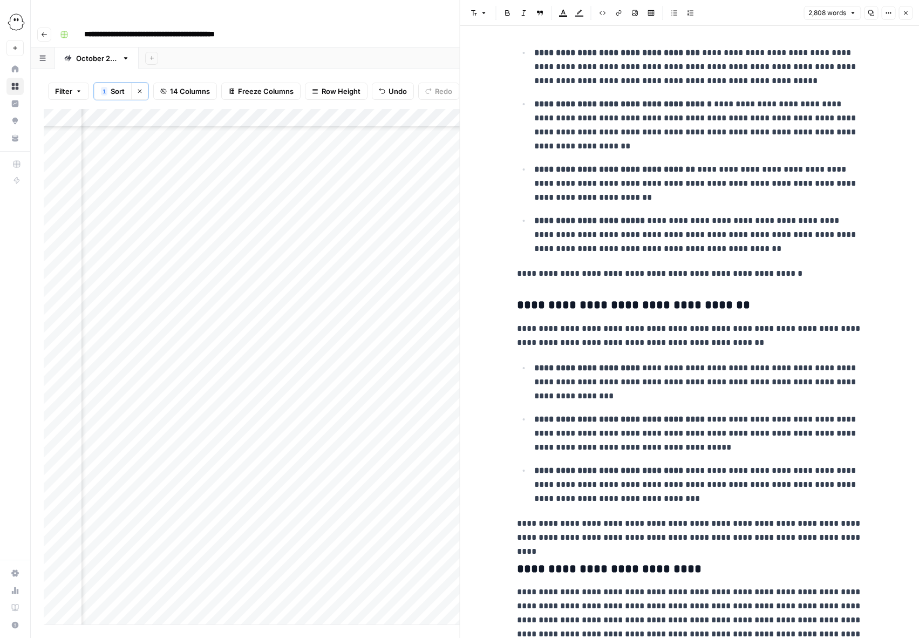
click at [544, 15] on button "Block quote" at bounding box center [540, 13] width 14 height 14
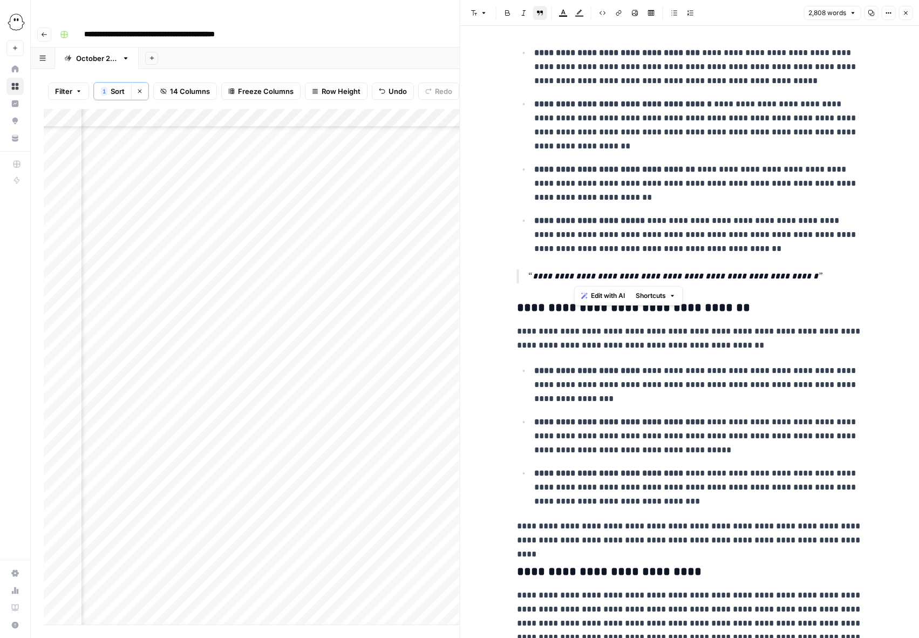
drag, startPoint x: 724, startPoint y: 276, endPoint x: 576, endPoint y: 278, distance: 148.5
click at [576, 278] on p "**********" at bounding box center [695, 276] width 335 height 14
click at [765, 276] on p "**********" at bounding box center [695, 276] width 335 height 14
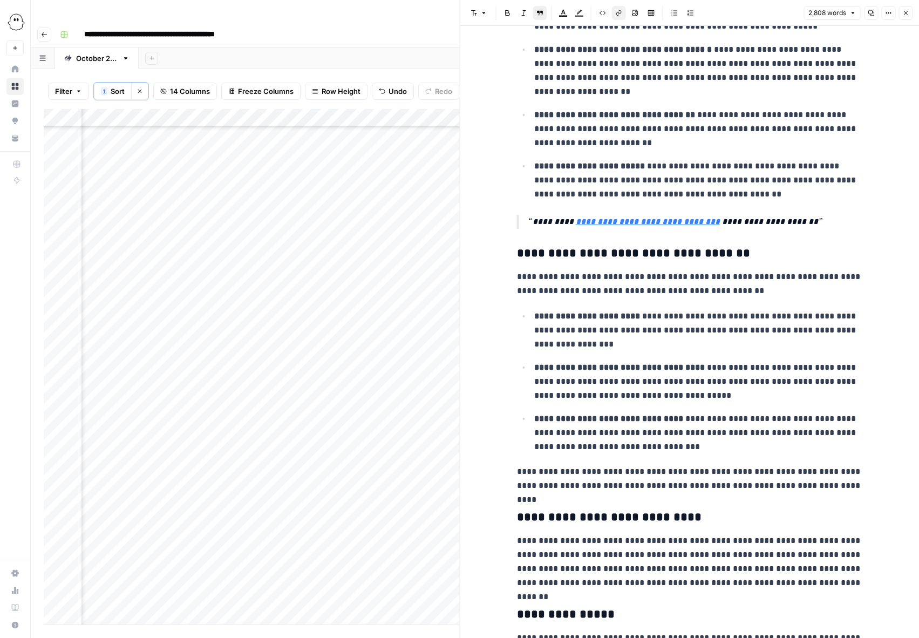
scroll to position [1399, 0]
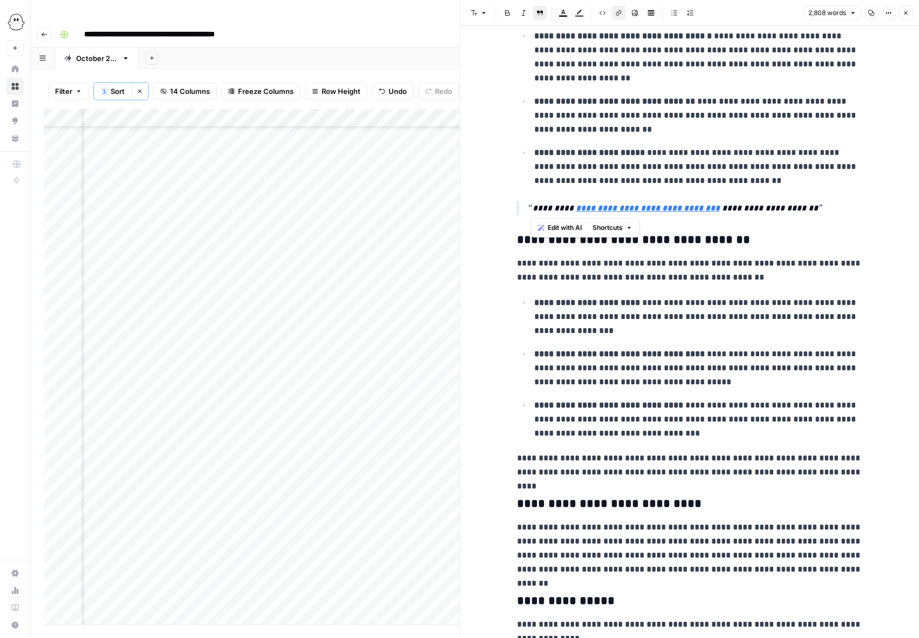
drag, startPoint x: 824, startPoint y: 208, endPoint x: 531, endPoint y: 207, distance: 293.2
click at [531, 207] on p "**********" at bounding box center [695, 208] width 335 height 14
drag, startPoint x: 697, startPoint y: 303, endPoint x: 755, endPoint y: 303, distance: 58.9
click at [755, 303] on p "**********" at bounding box center [699, 317] width 328 height 42
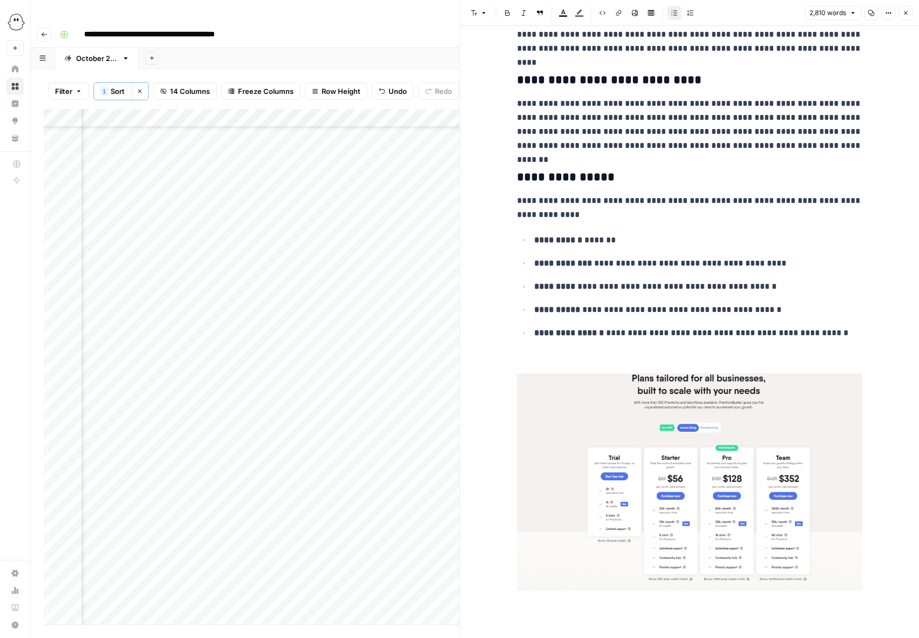
scroll to position [1898, 0]
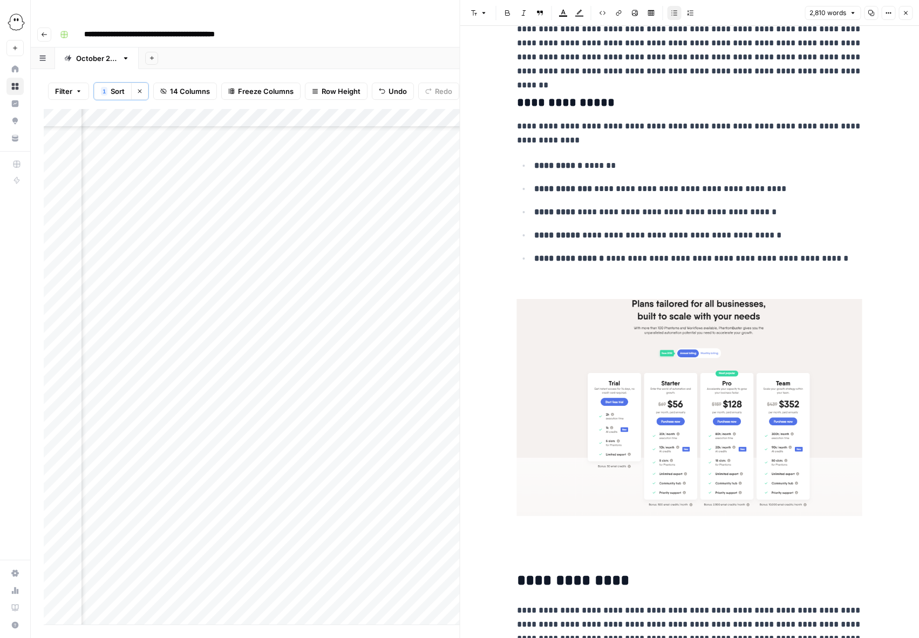
click at [729, 357] on img at bounding box center [690, 407] width 346 height 217
click at [684, 359] on img at bounding box center [690, 407] width 346 height 217
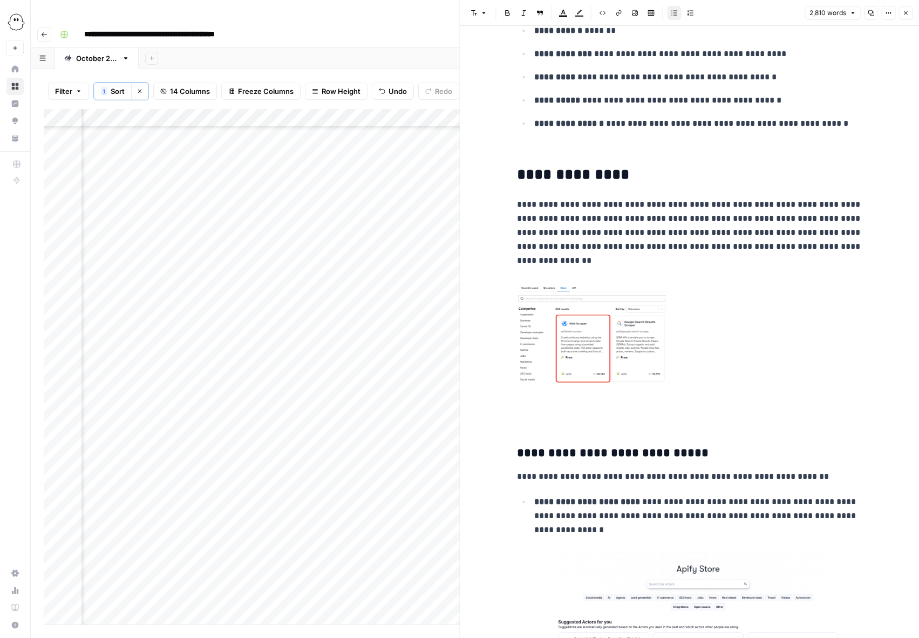
scroll to position [2060, 0]
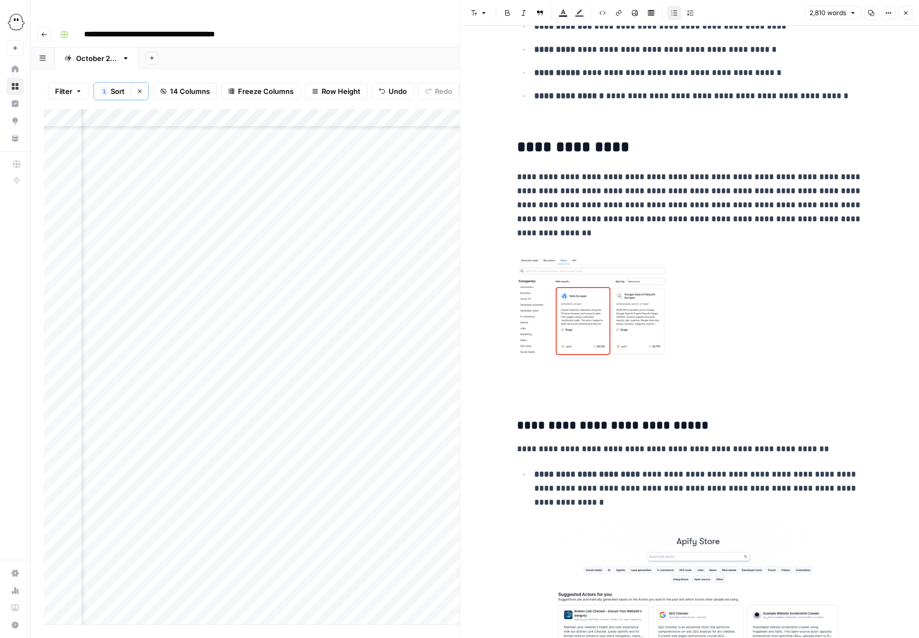
click at [649, 344] on img at bounding box center [592, 307] width 150 height 98
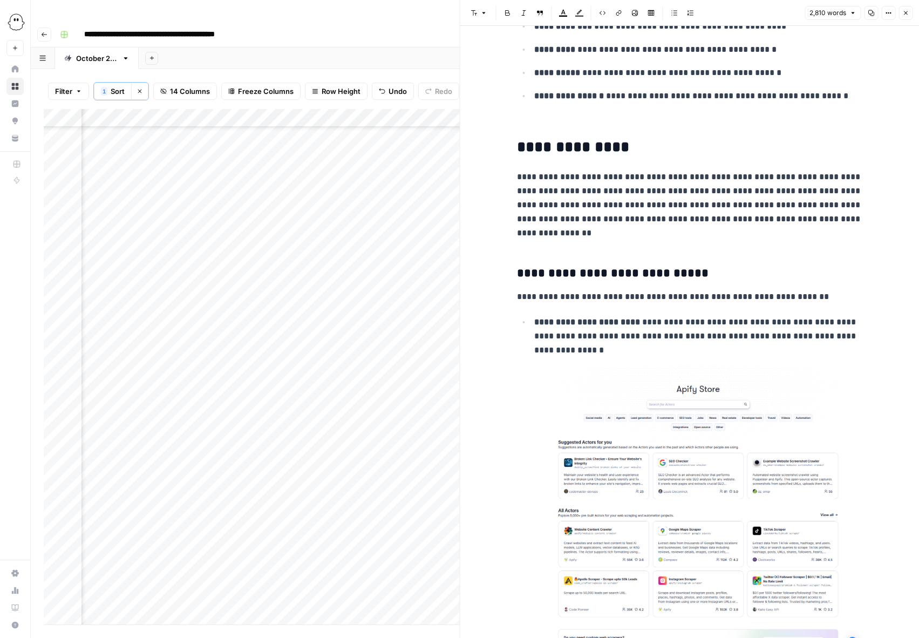
click at [531, 242] on p at bounding box center [690, 242] width 346 height 14
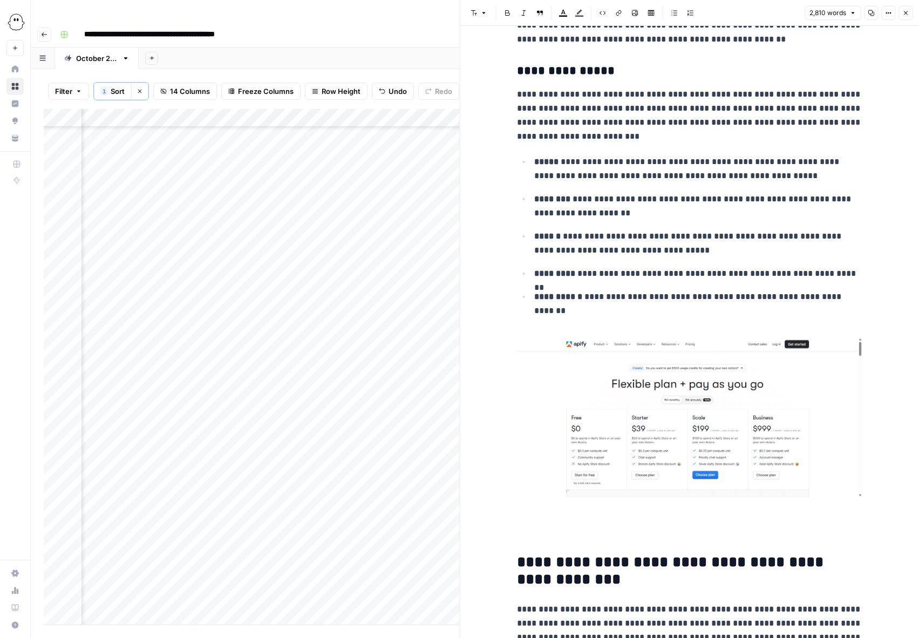
scroll to position [3211, 0]
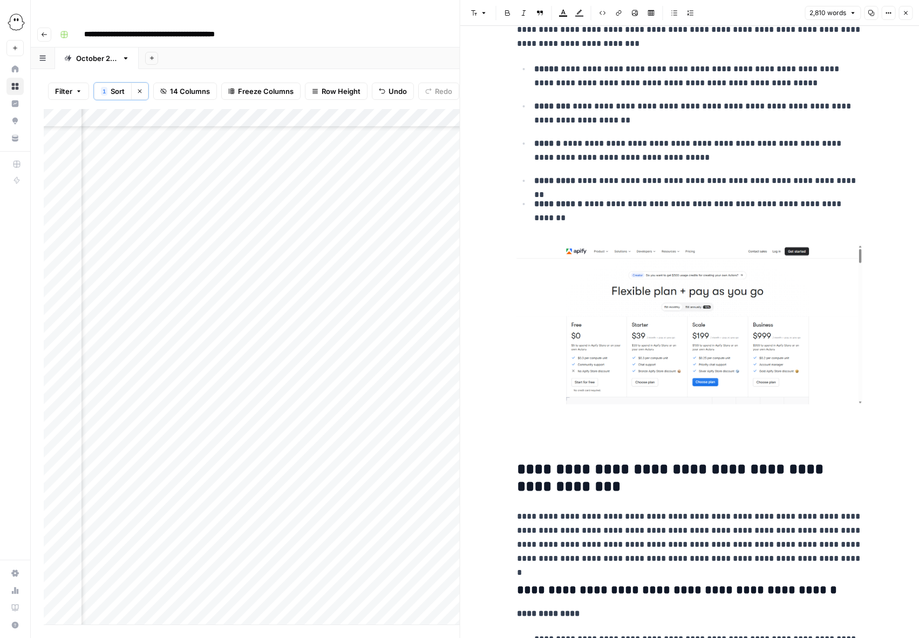
click at [690, 321] on img at bounding box center [690, 325] width 346 height 160
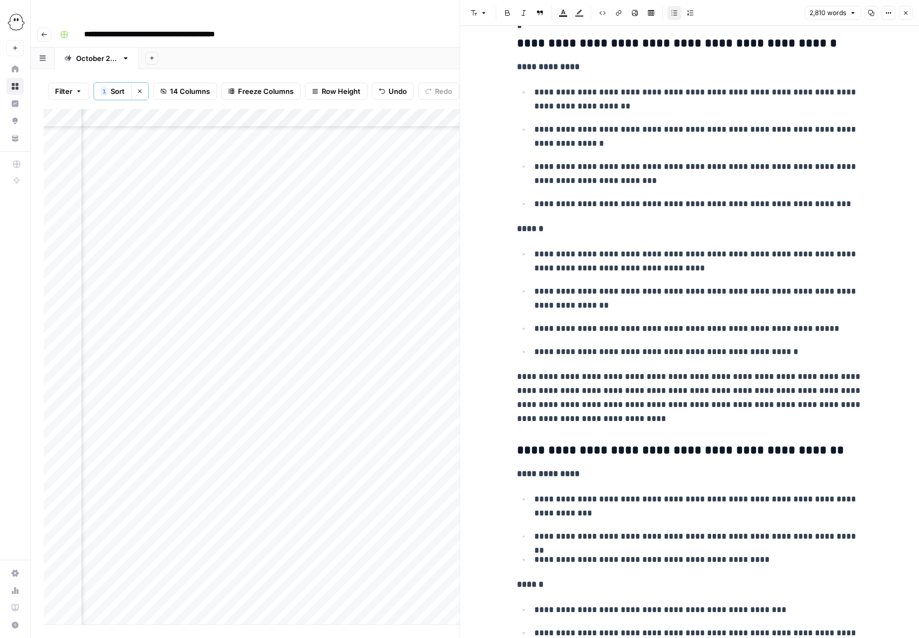
scroll to position [3480, 0]
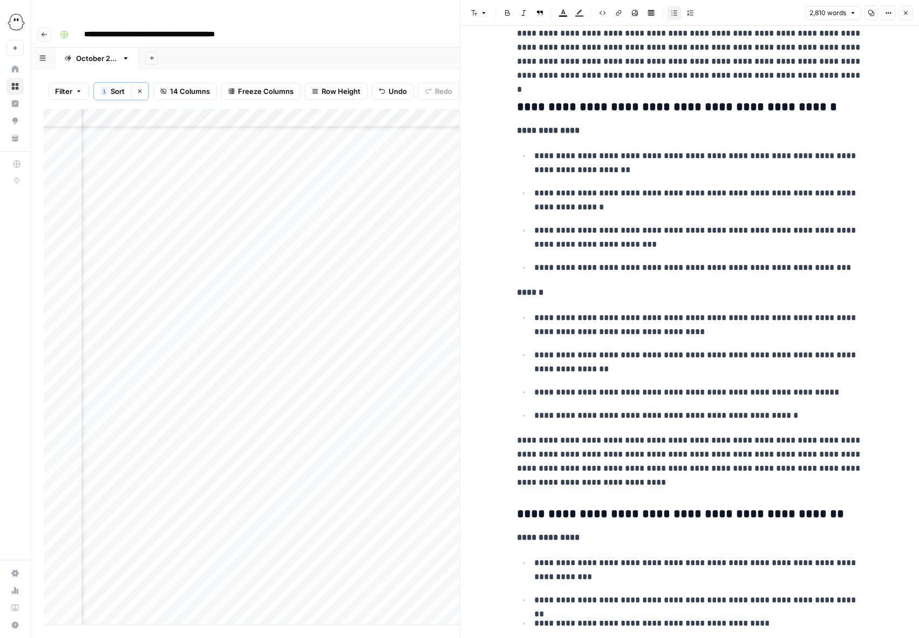
click at [669, 232] on p "**********" at bounding box center [699, 238] width 328 height 28
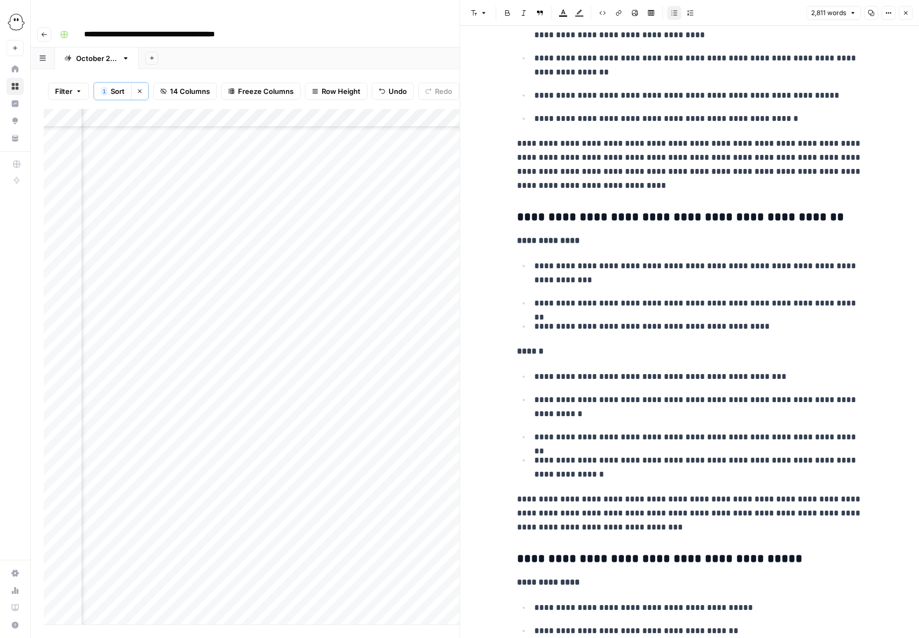
scroll to position [3780, 0]
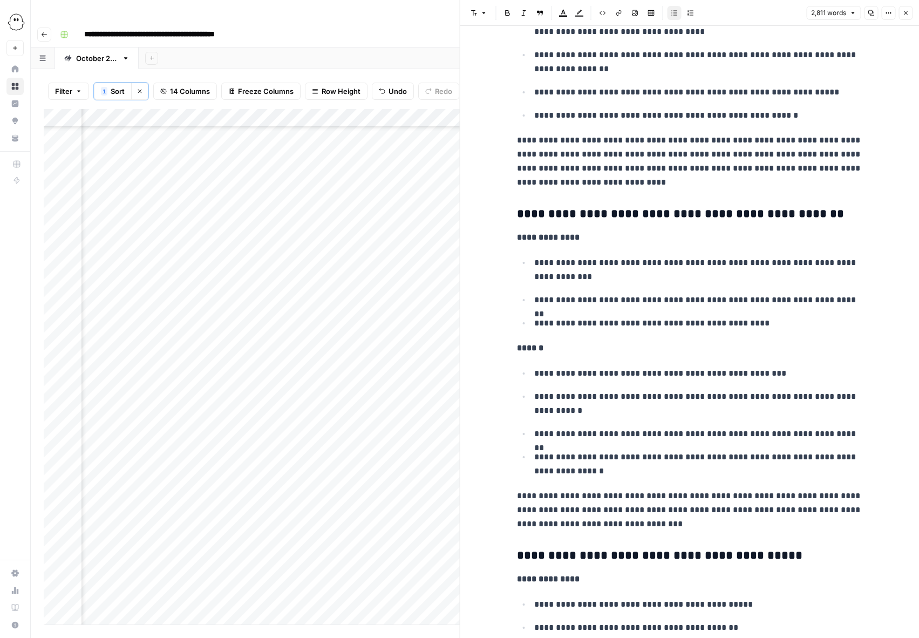
click at [573, 280] on p "**********" at bounding box center [699, 270] width 328 height 28
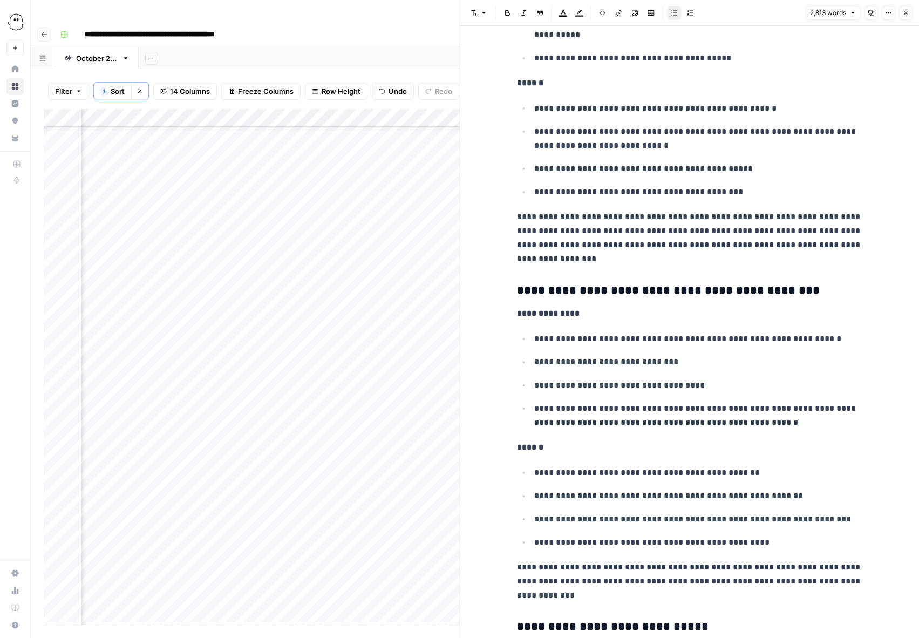
scroll to position [4414, 0]
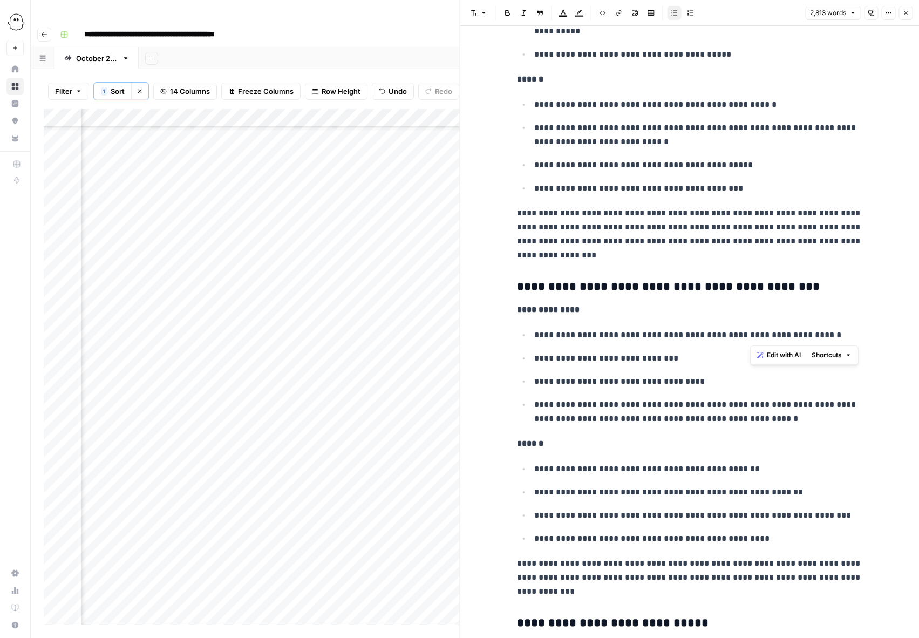
drag, startPoint x: 824, startPoint y: 336, endPoint x: 758, endPoint y: 341, distance: 66.6
click at [758, 341] on p "**********" at bounding box center [699, 335] width 328 height 14
drag, startPoint x: 564, startPoint y: 337, endPoint x: 536, endPoint y: 337, distance: 27.5
click at [536, 337] on p "**********" at bounding box center [699, 335] width 328 height 14
click at [641, 340] on p "**********" at bounding box center [699, 335] width 328 height 14
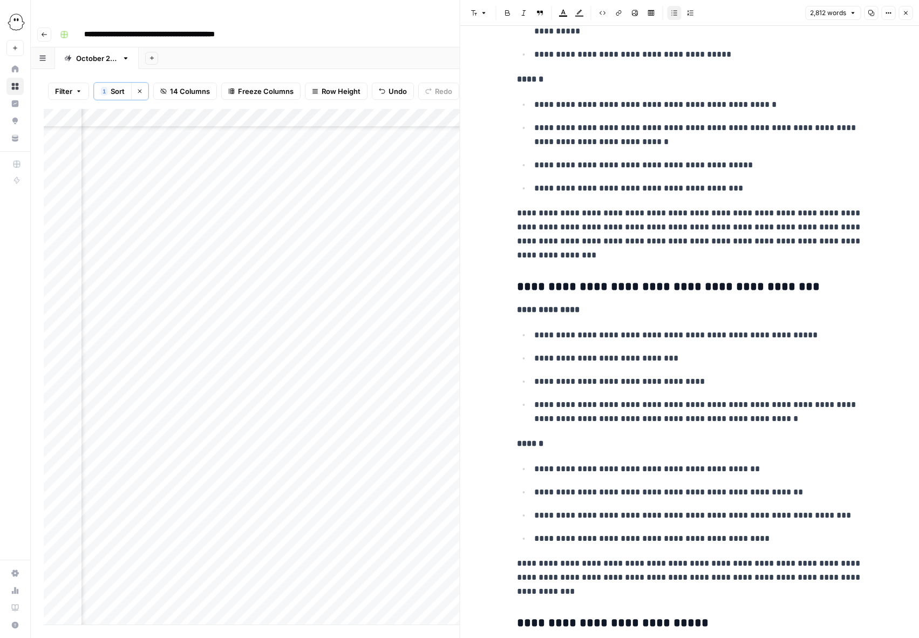
scroll to position [4415, 0]
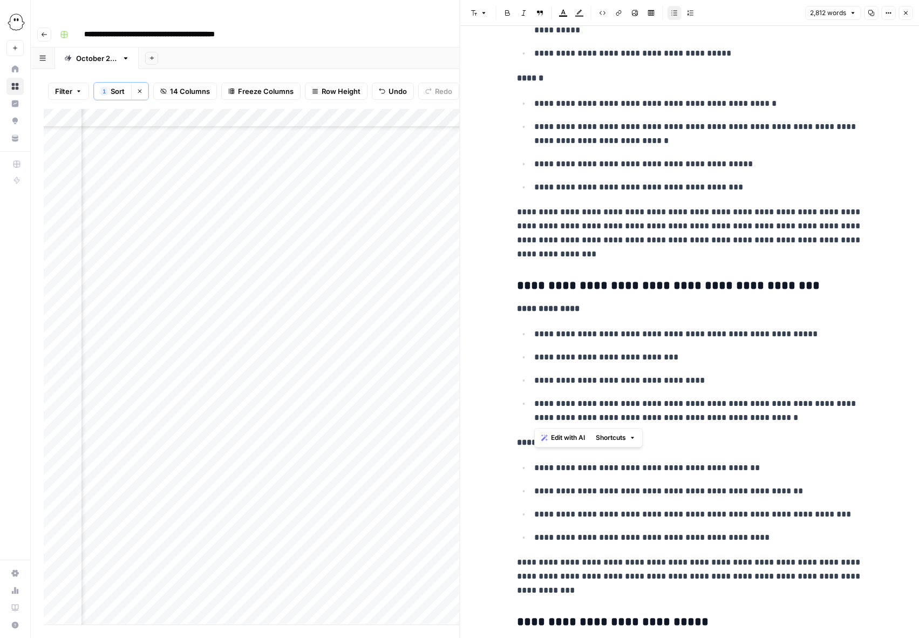
drag, startPoint x: 779, startPoint y: 420, endPoint x: 519, endPoint y: 409, distance: 260.0
click at [519, 409] on ul "**********" at bounding box center [690, 376] width 346 height 98
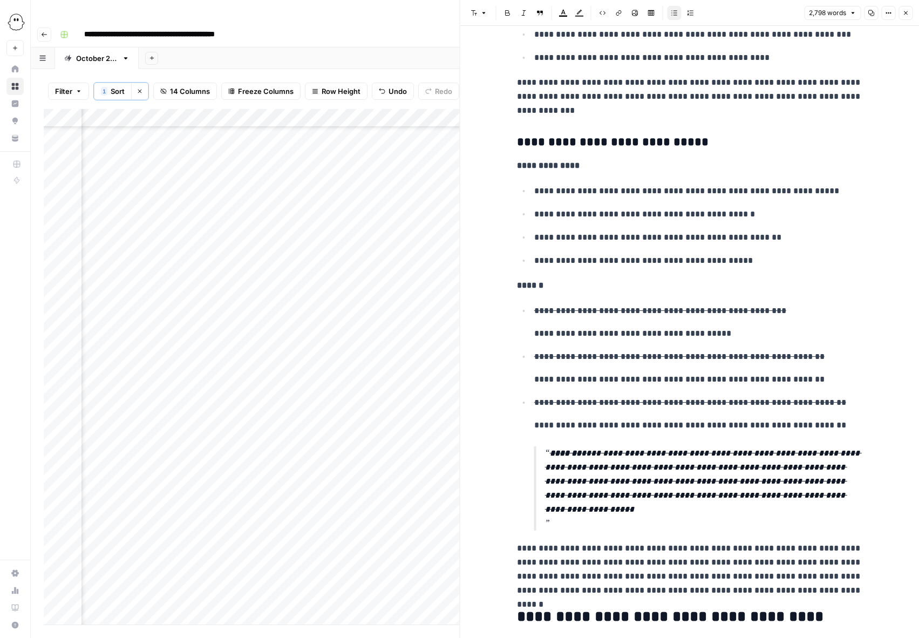
scroll to position [4911, 0]
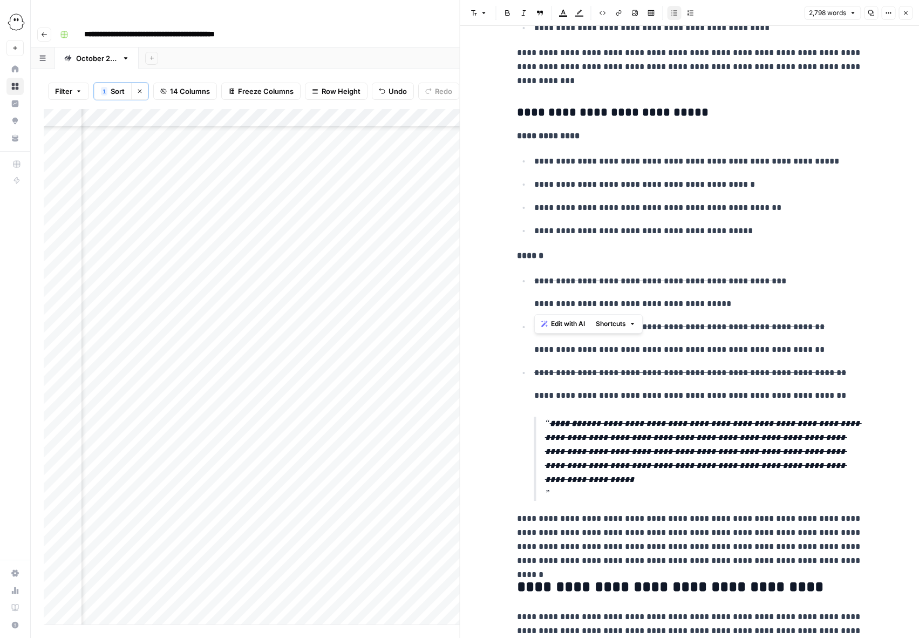
drag, startPoint x: 535, startPoint y: 306, endPoint x: 535, endPoint y: 281, distance: 24.3
click at [535, 281] on li "**********" at bounding box center [697, 292] width 332 height 37
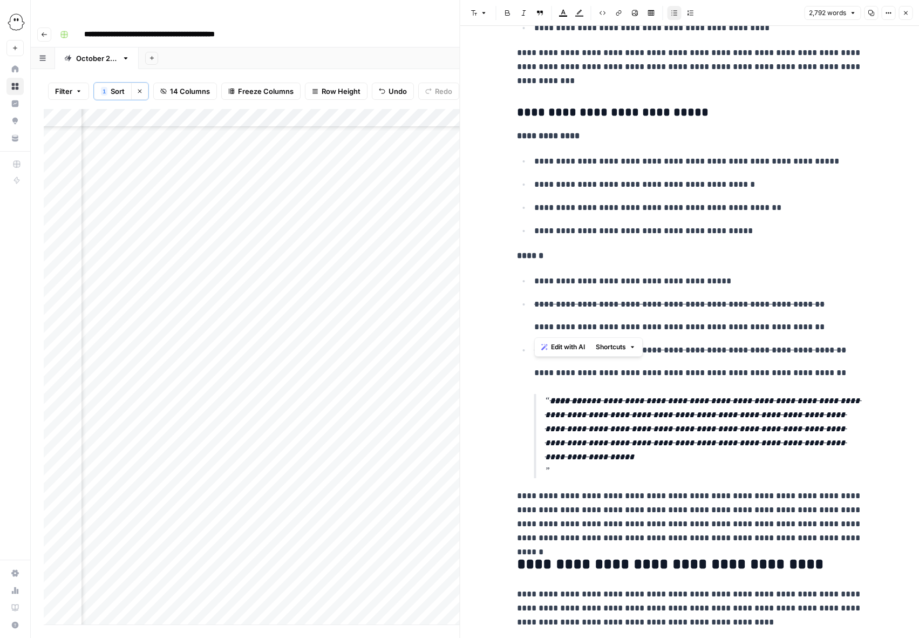
drag, startPoint x: 536, startPoint y: 328, endPoint x: 535, endPoint y: 312, distance: 16.7
click at [535, 312] on li "**********" at bounding box center [697, 315] width 332 height 37
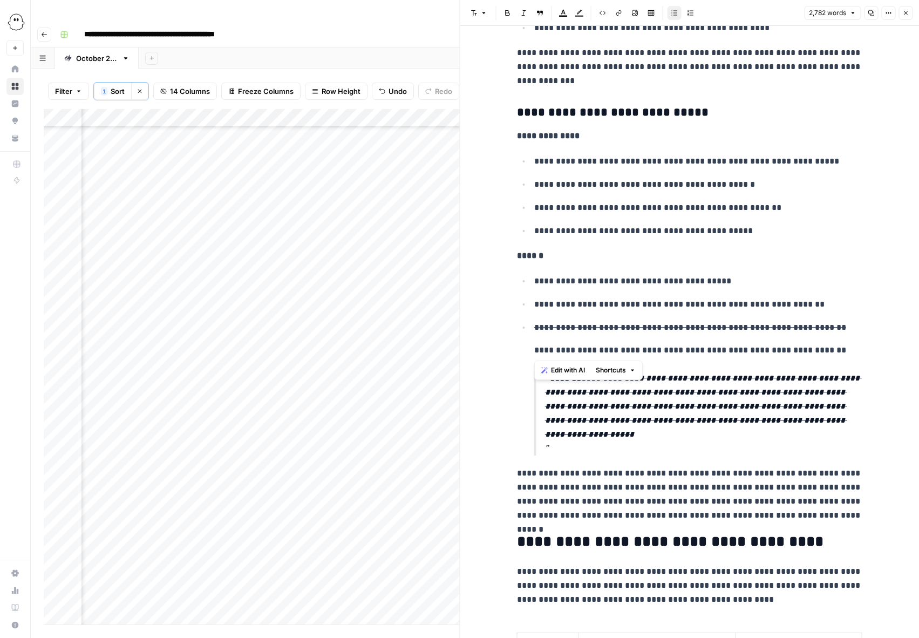
drag, startPoint x: 536, startPoint y: 354, endPoint x: 533, endPoint y: 329, distance: 25.0
click at [533, 329] on li "**********" at bounding box center [697, 388] width 332 height 136
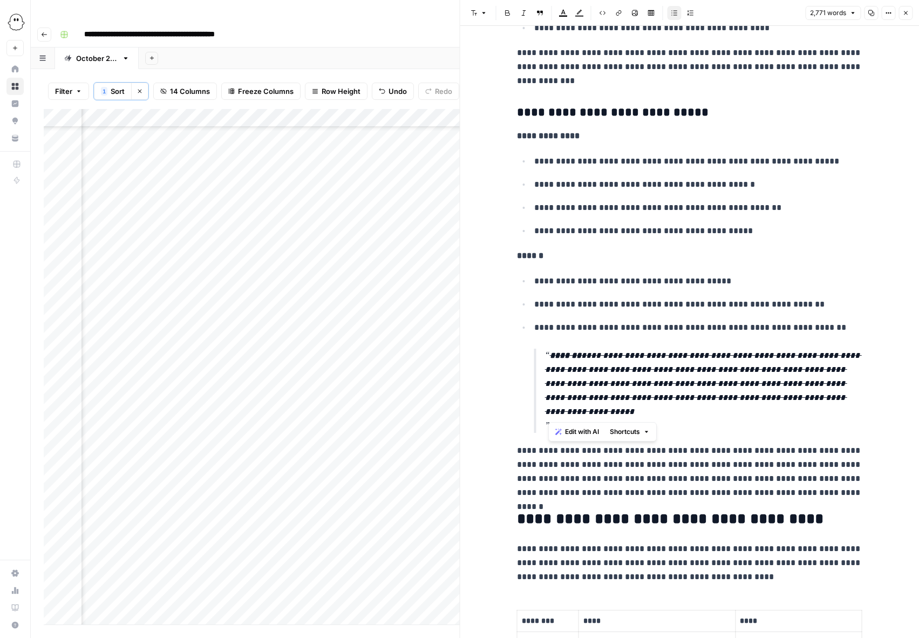
drag, startPoint x: 603, startPoint y: 417, endPoint x: 539, endPoint y: 359, distance: 86.0
click at [539, 359] on blockquote "**********" at bounding box center [699, 391] width 328 height 84
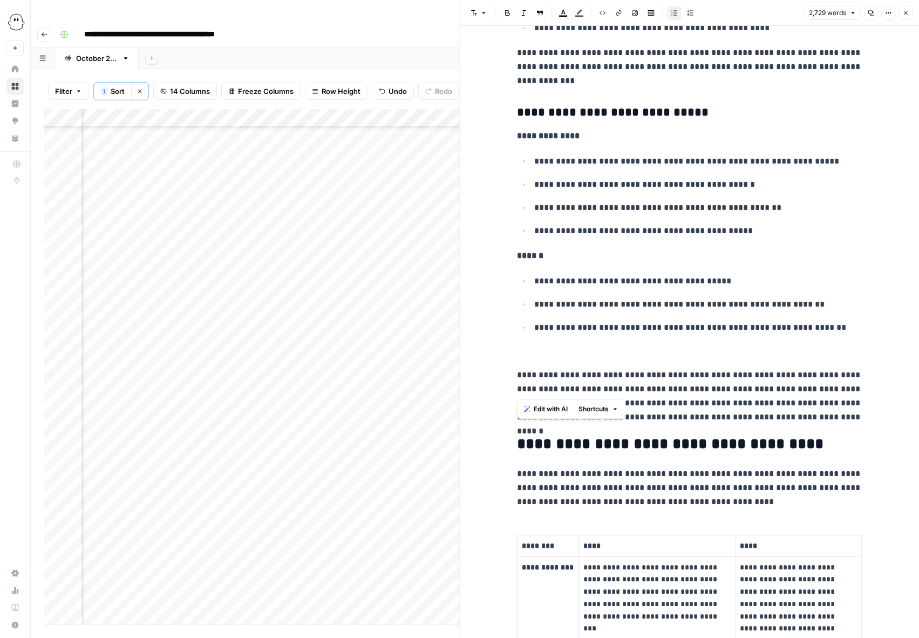
drag, startPoint x: 750, startPoint y: 393, endPoint x: 517, endPoint y: 381, distance: 234.1
click at [517, 381] on p "**********" at bounding box center [690, 396] width 346 height 56
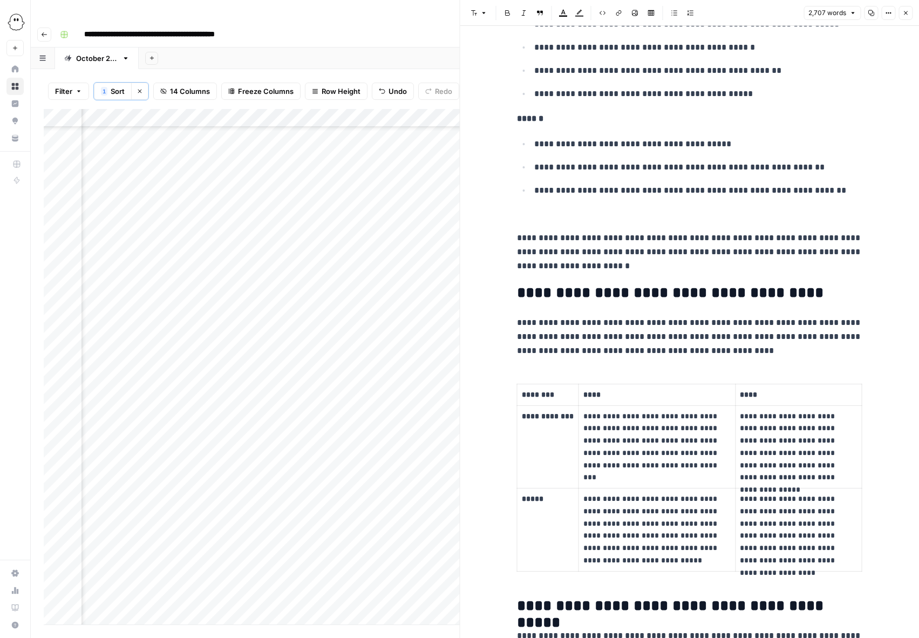
scroll to position [5080, 0]
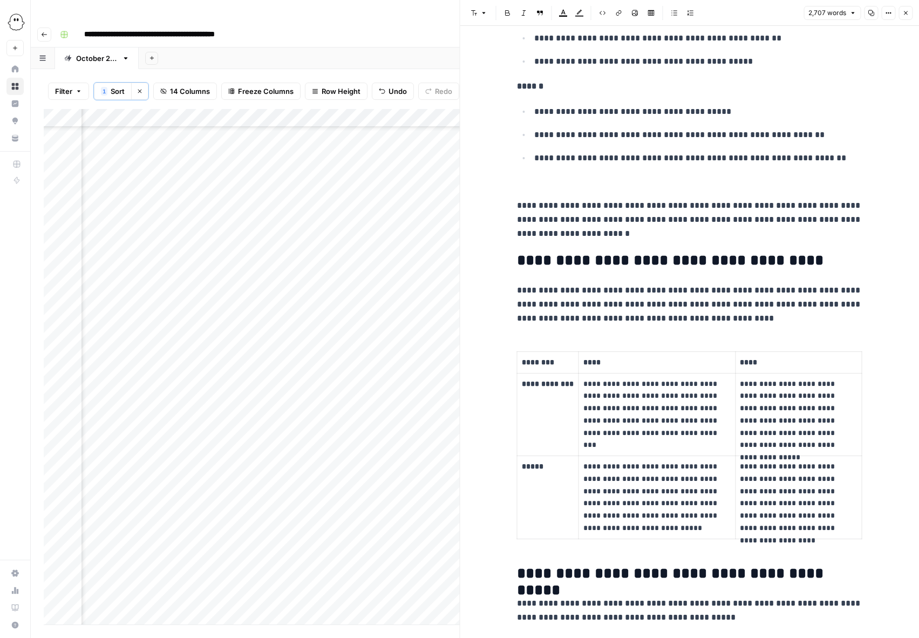
click at [714, 398] on p "**********" at bounding box center [657, 409] width 146 height 62
click at [660, 424] on p "**********" at bounding box center [657, 409] width 146 height 62
click at [627, 495] on p "**********" at bounding box center [657, 498] width 146 height 74
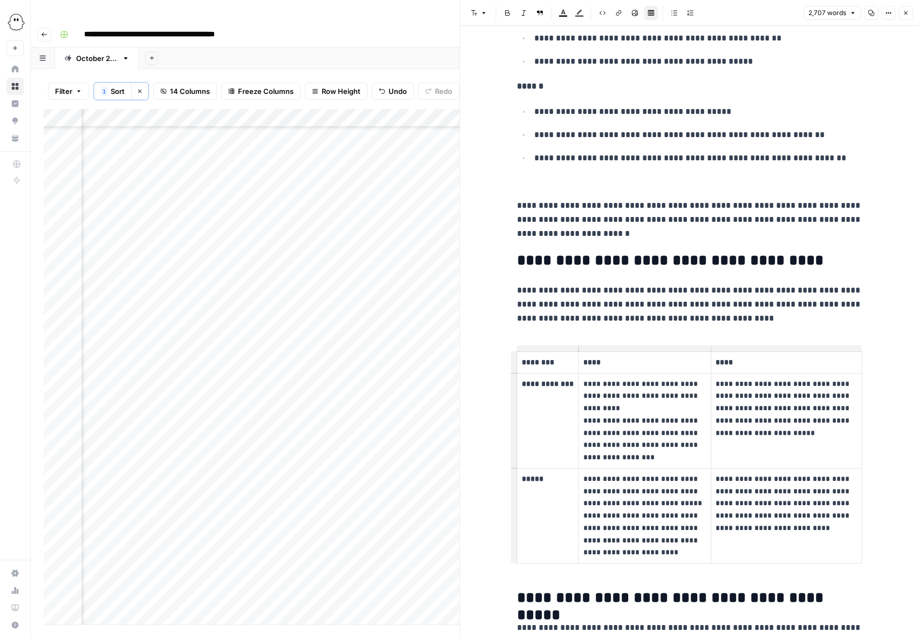
click at [666, 532] on p "**********" at bounding box center [645, 516] width 123 height 86
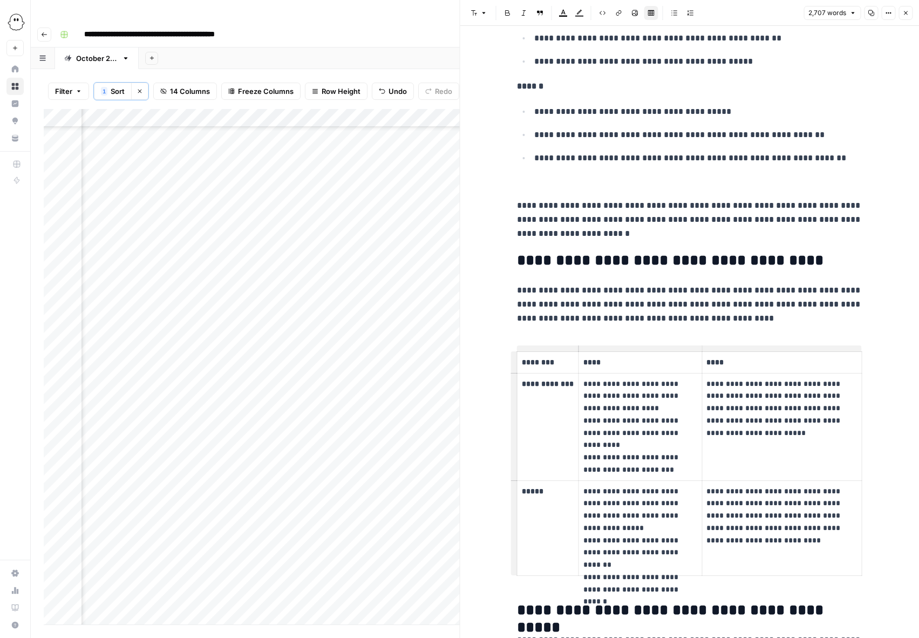
click at [792, 400] on p "**********" at bounding box center [782, 409] width 150 height 62
click at [808, 424] on p "**********" at bounding box center [782, 409] width 150 height 62
click at [785, 506] on p "**********" at bounding box center [782, 516] width 150 height 62
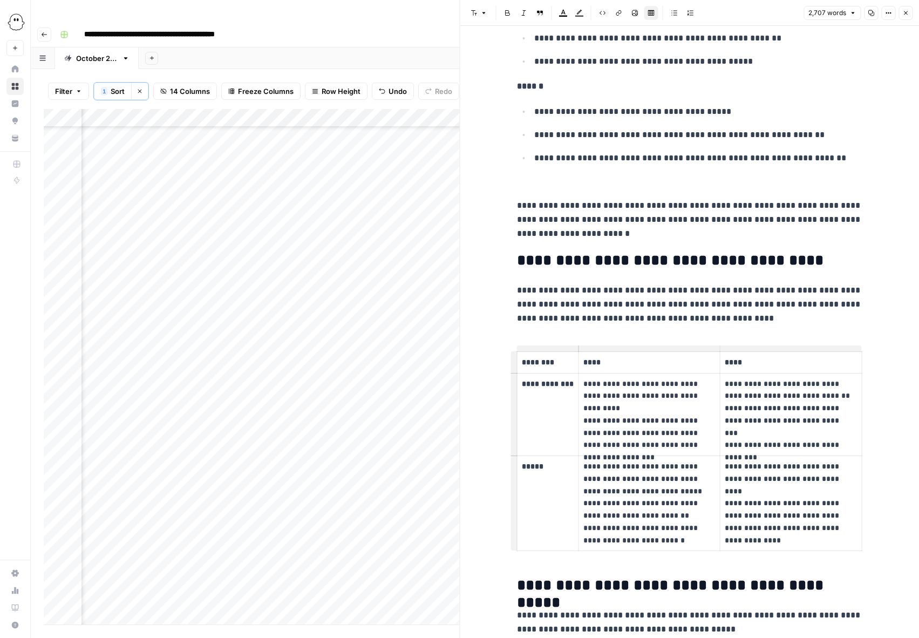
click at [817, 506] on p "**********" at bounding box center [791, 492] width 132 height 62
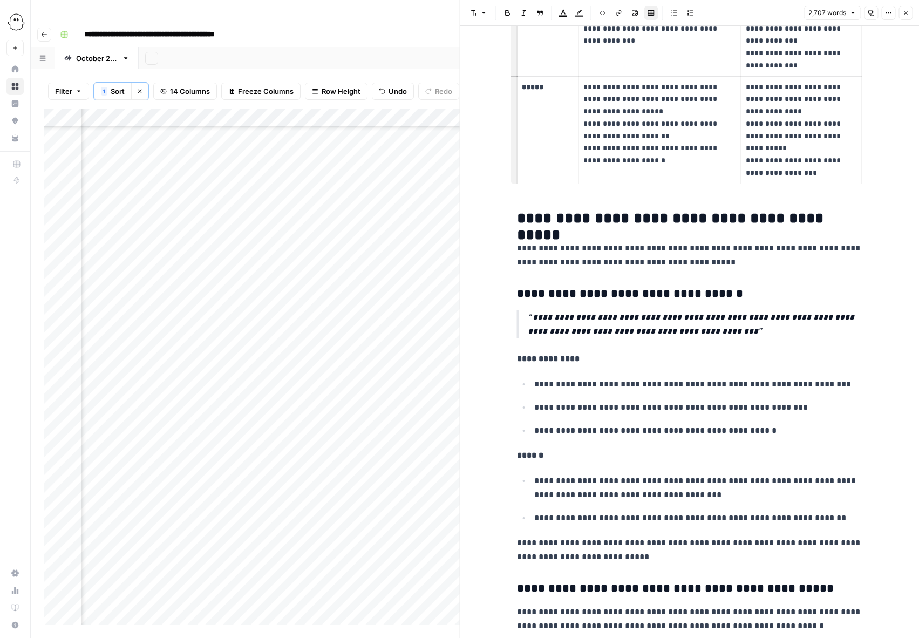
scroll to position [5517, 0]
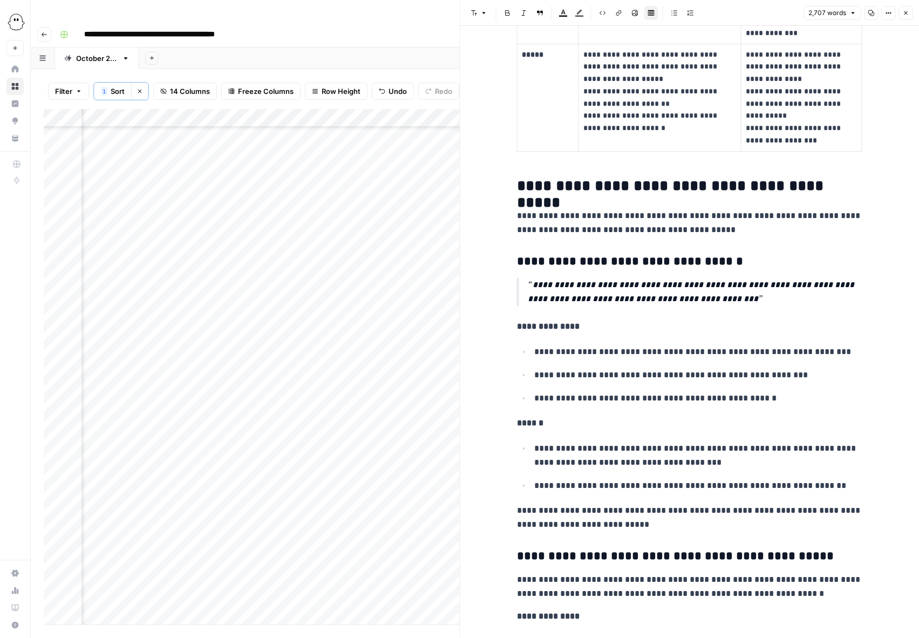
click at [532, 286] on p "**********" at bounding box center [695, 292] width 335 height 28
click at [537, 13] on icon "button" at bounding box center [540, 13] width 6 height 6
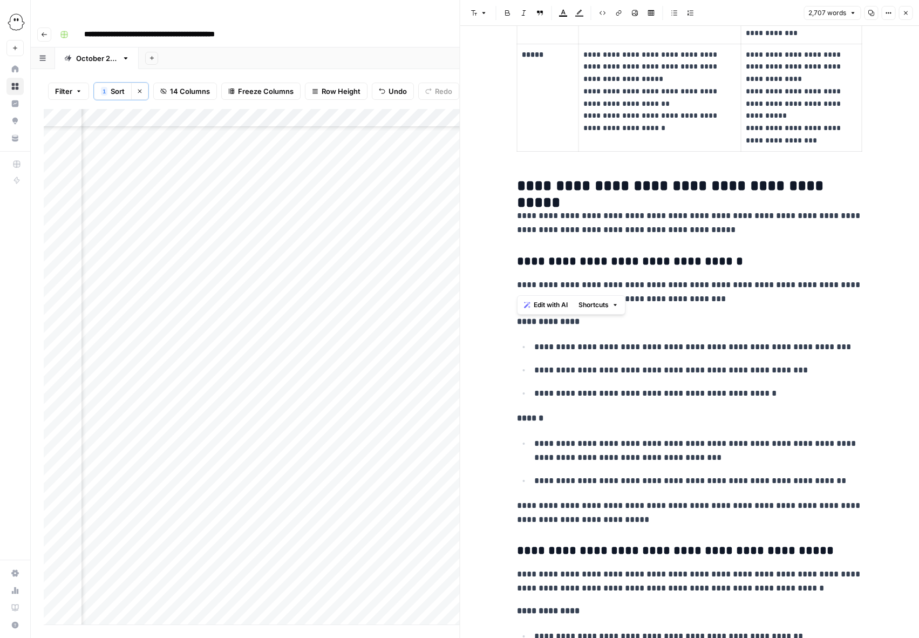
drag, startPoint x: 577, startPoint y: 287, endPoint x: 473, endPoint y: 286, distance: 103.7
click at [503, 13] on button "Bold" at bounding box center [508, 13] width 14 height 14
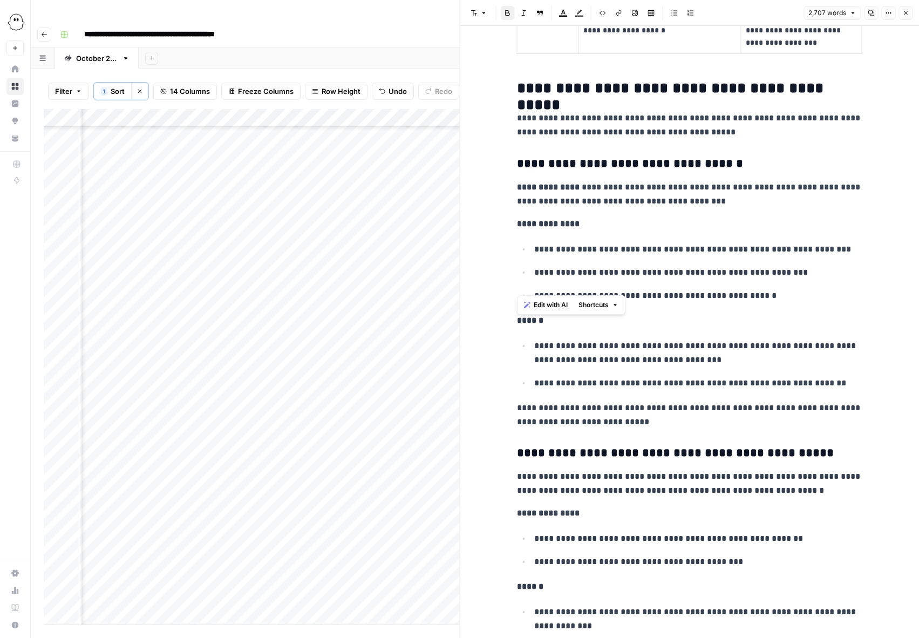
scroll to position [5665, 0]
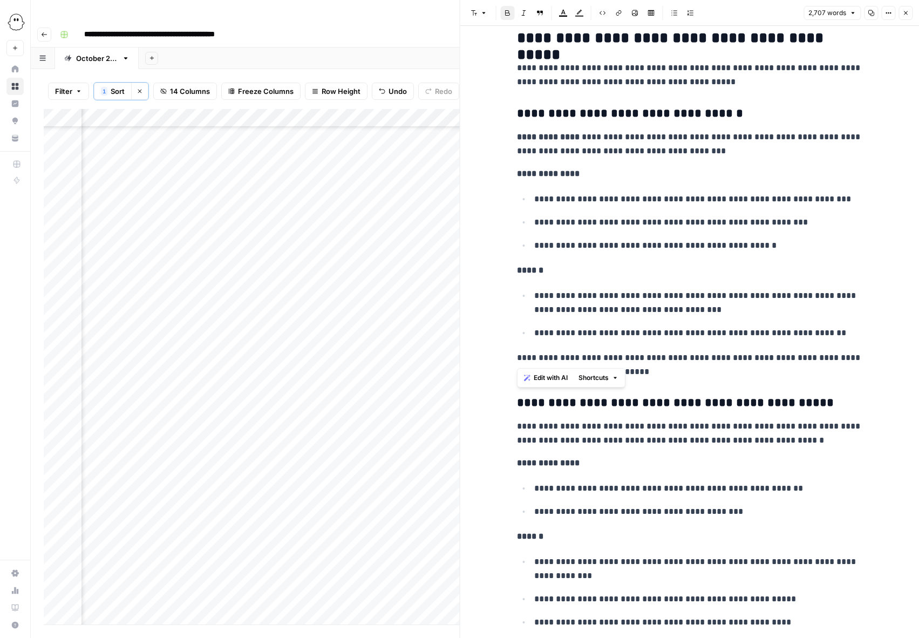
drag, startPoint x: 565, startPoint y: 361, endPoint x: 504, endPoint y: 361, distance: 61.0
click at [505, 14] on icon "button" at bounding box center [508, 13] width 6 height 6
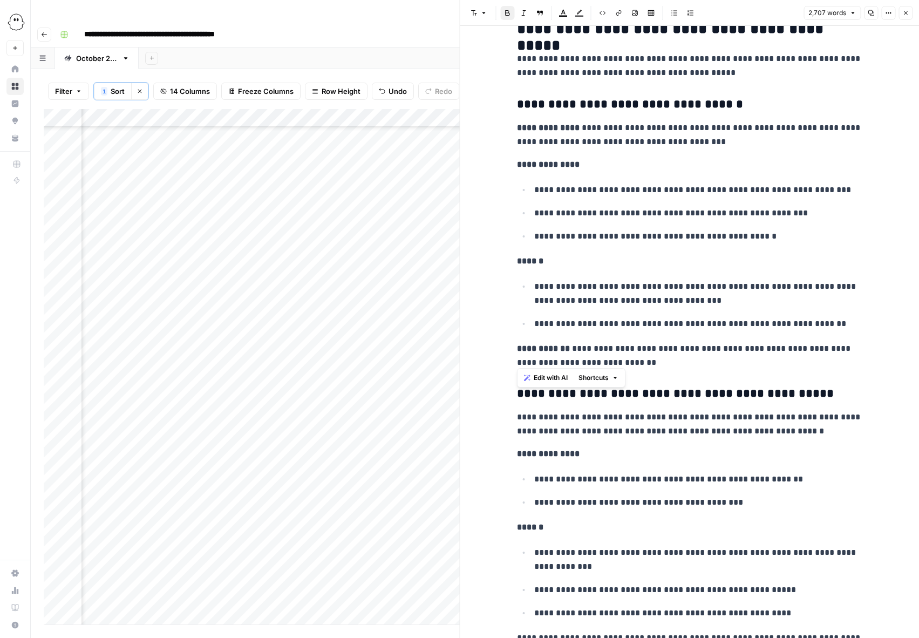
scroll to position [5679, 0]
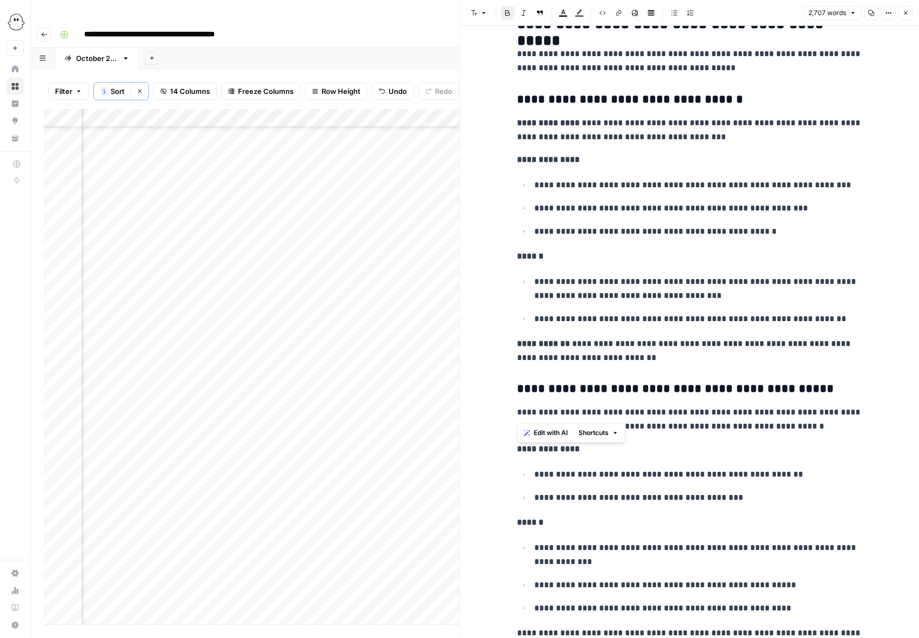
drag, startPoint x: 577, startPoint y: 413, endPoint x: 502, endPoint y: 413, distance: 75.0
click at [508, 13] on icon "button" at bounding box center [508, 13] width 6 height 6
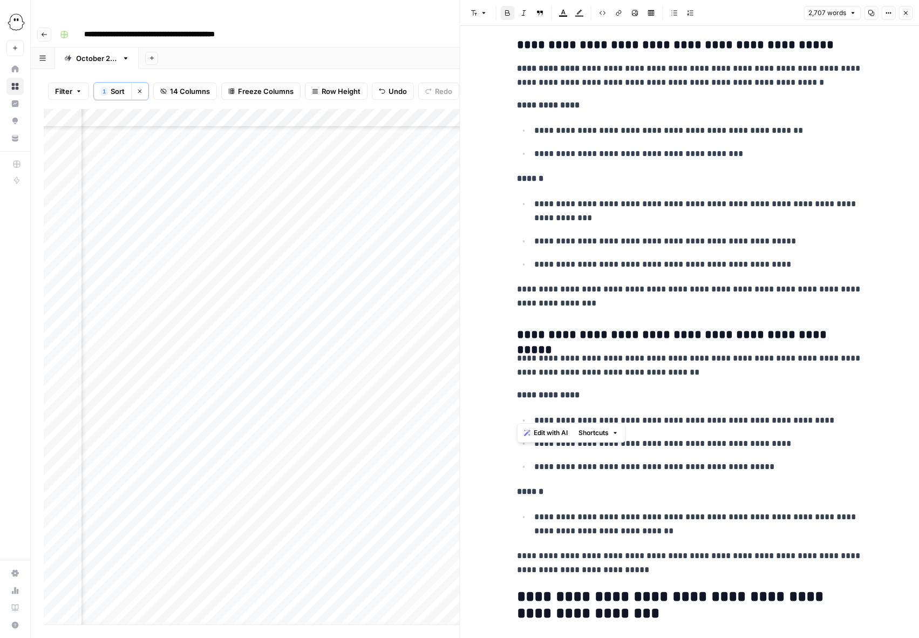
scroll to position [6037, 0]
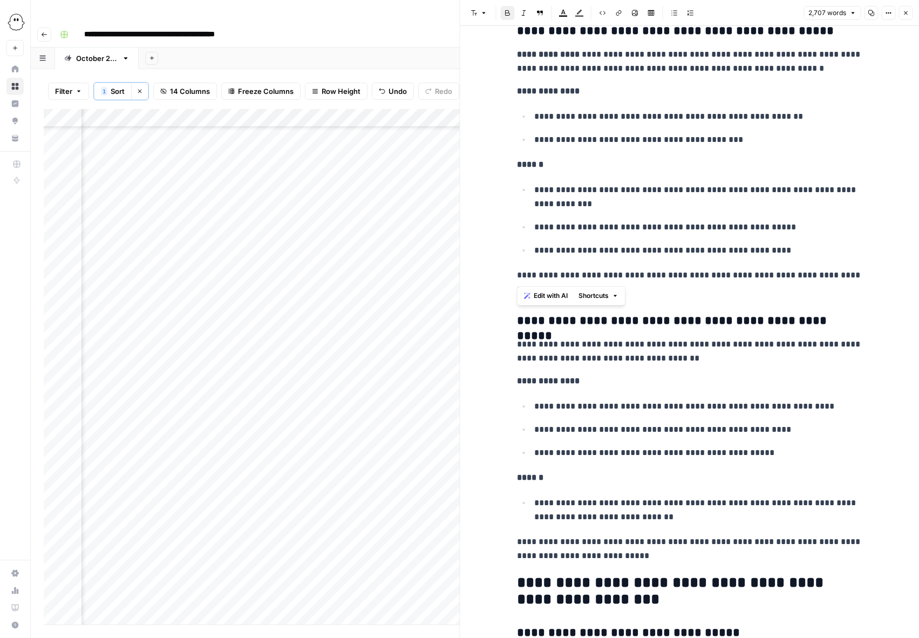
drag, startPoint x: 565, startPoint y: 279, endPoint x: 497, endPoint y: 277, distance: 67.5
click at [503, 11] on button "Bold" at bounding box center [508, 13] width 14 height 14
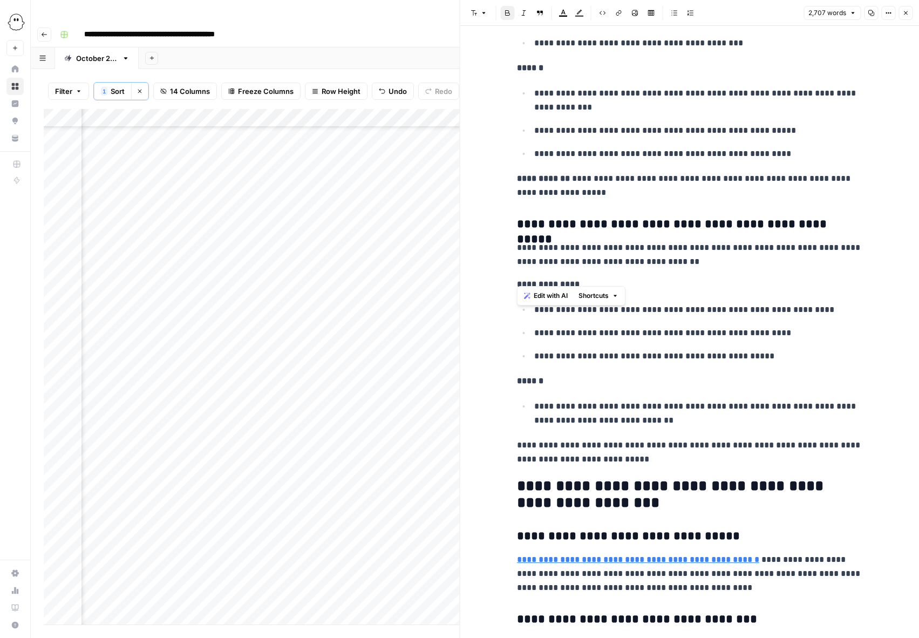
scroll to position [6153, 0]
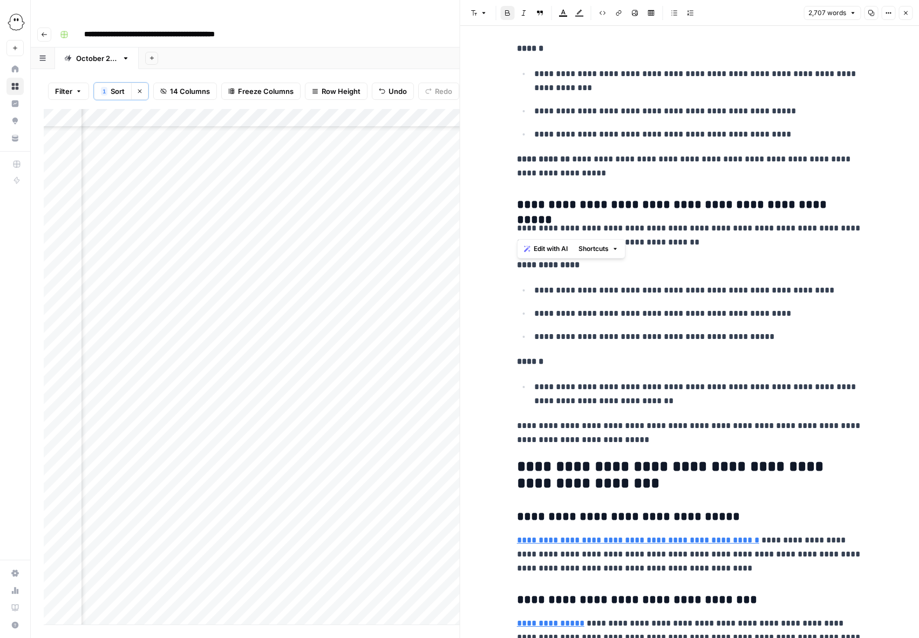
drag, startPoint x: 574, startPoint y: 231, endPoint x: 512, endPoint y: 231, distance: 62.1
click at [509, 15] on icon "button" at bounding box center [507, 12] width 5 height 5
drag, startPoint x: 565, startPoint y: 428, endPoint x: 509, endPoint y: 424, distance: 56.3
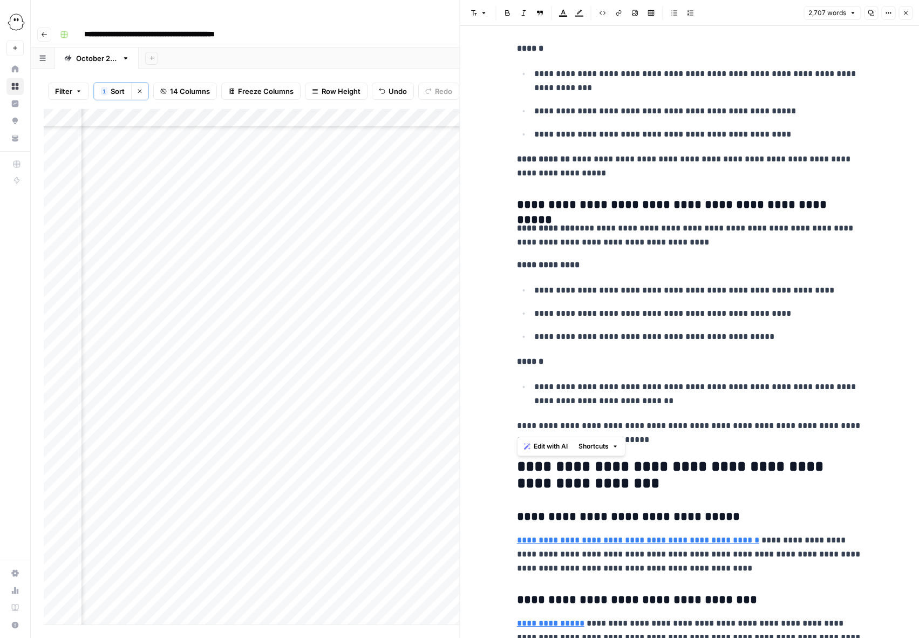
click at [509, 15] on icon "button" at bounding box center [507, 12] width 5 height 5
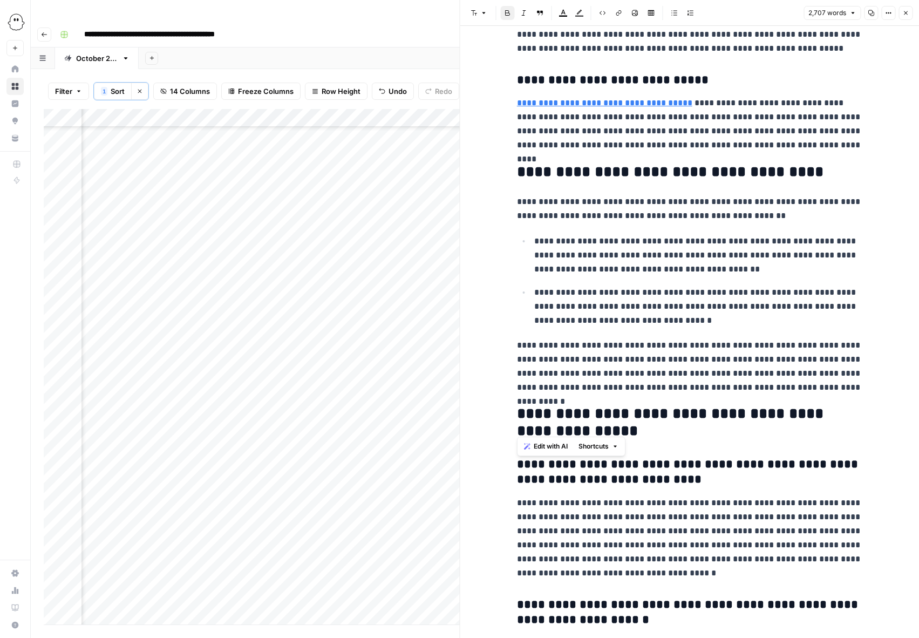
scroll to position [6844, 0]
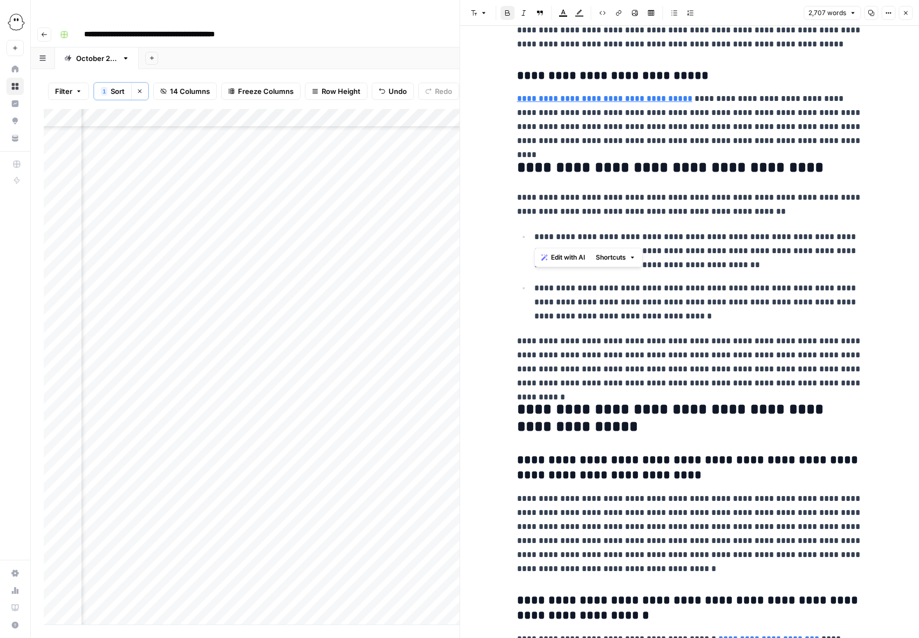
drag, startPoint x: 628, startPoint y: 238, endPoint x: 536, endPoint y: 237, distance: 92.3
click at [536, 237] on p "**********" at bounding box center [699, 251] width 328 height 42
click at [506, 12] on icon "button" at bounding box center [508, 13] width 6 height 6
drag, startPoint x: 589, startPoint y: 290, endPoint x: 535, endPoint y: 289, distance: 54.0
click at [535, 289] on p "**********" at bounding box center [699, 302] width 328 height 42
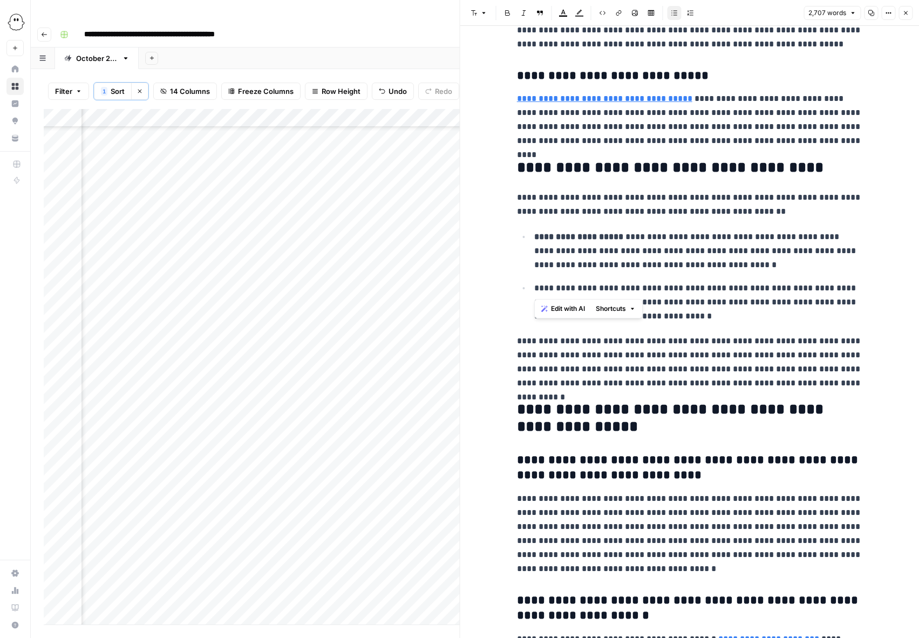
click at [506, 12] on icon "button" at bounding box center [508, 13] width 6 height 6
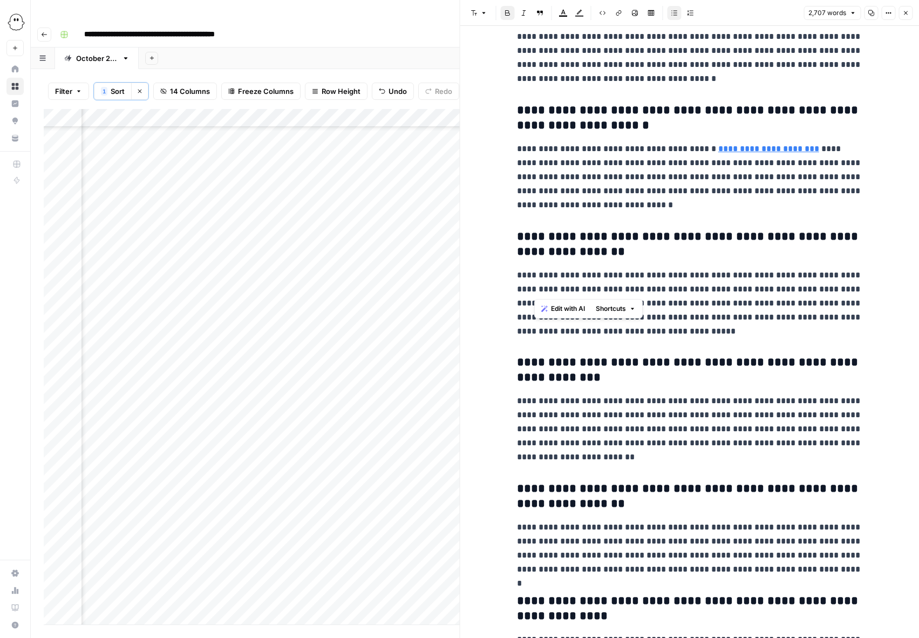
scroll to position [7439, 0]
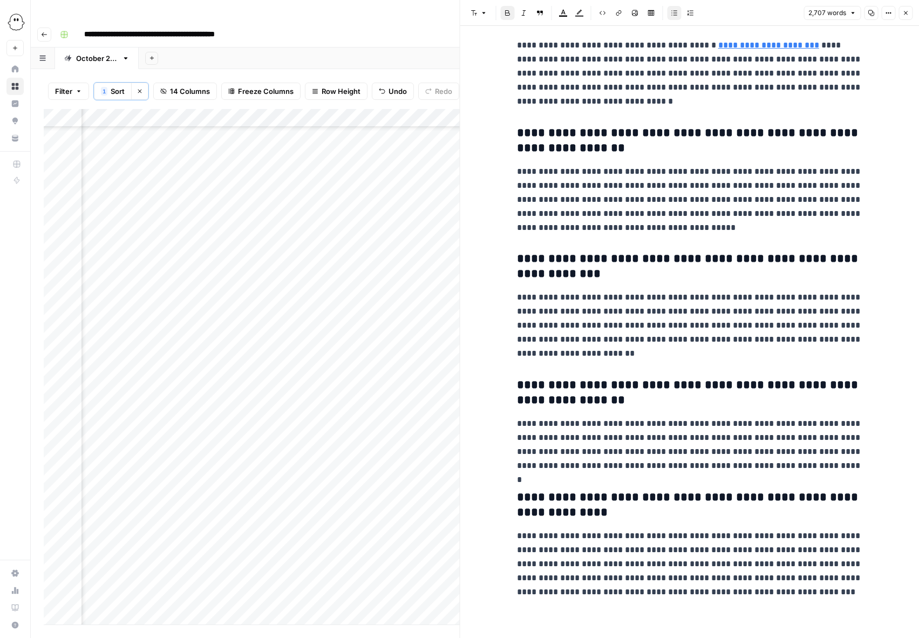
click at [904, 16] on button "Close" at bounding box center [906, 13] width 14 height 14
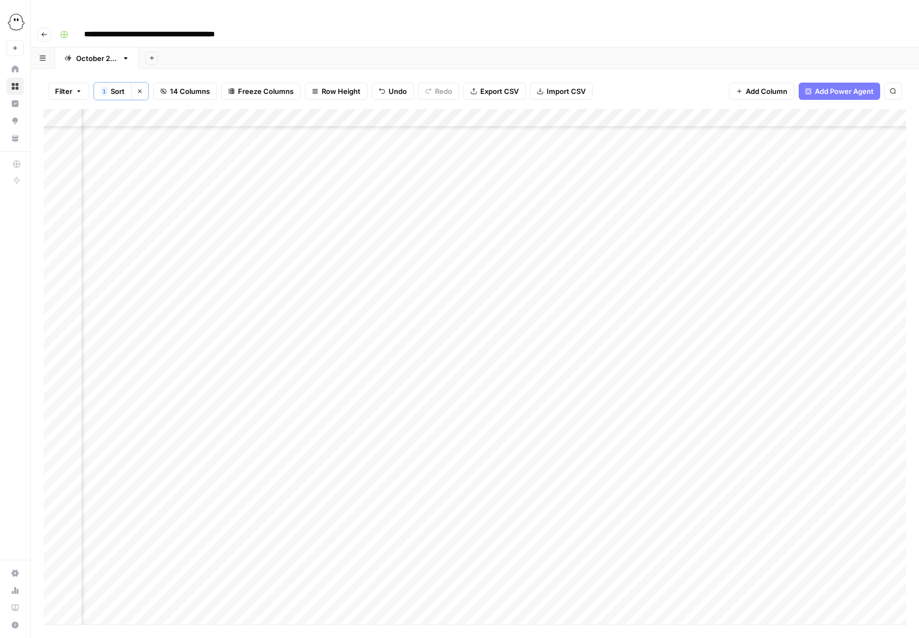
click at [413, 507] on div "Add Column" at bounding box center [475, 367] width 863 height 516
click at [413, 505] on div "Add Column" at bounding box center [475, 367] width 863 height 516
click at [443, 569] on button "Needs Links" at bounding box center [439, 567] width 50 height 13
click at [743, 504] on div "Add Column" at bounding box center [475, 367] width 863 height 516
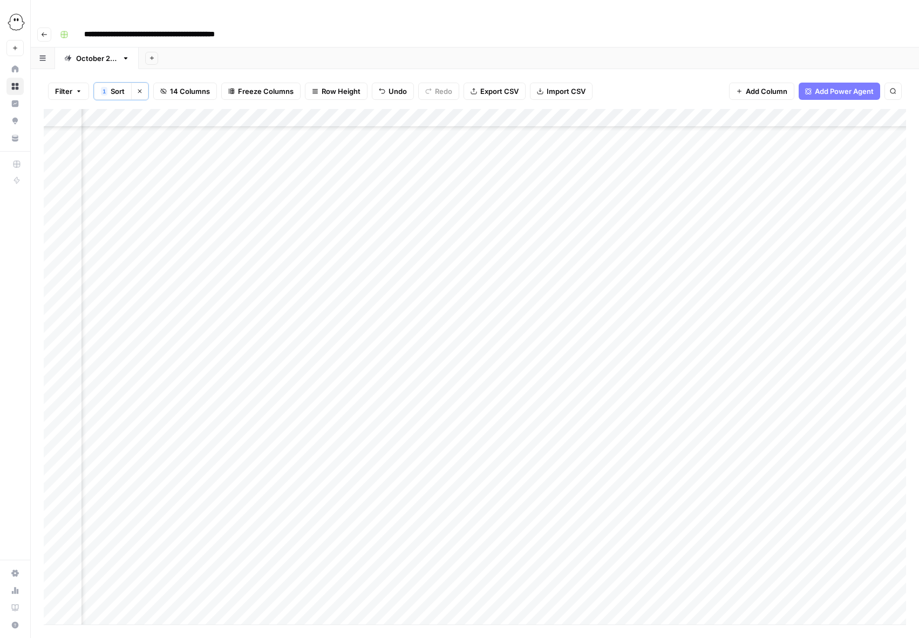
click at [529, 339] on div "Add Column" at bounding box center [475, 367] width 863 height 516
click at [529, 357] on div "Add Column" at bounding box center [475, 367] width 863 height 516
click at [529, 375] on div "Add Column" at bounding box center [475, 367] width 863 height 516
click at [529, 393] on div "Add Column" at bounding box center [475, 367] width 863 height 516
click at [530, 411] on div "Add Column" at bounding box center [475, 367] width 863 height 516
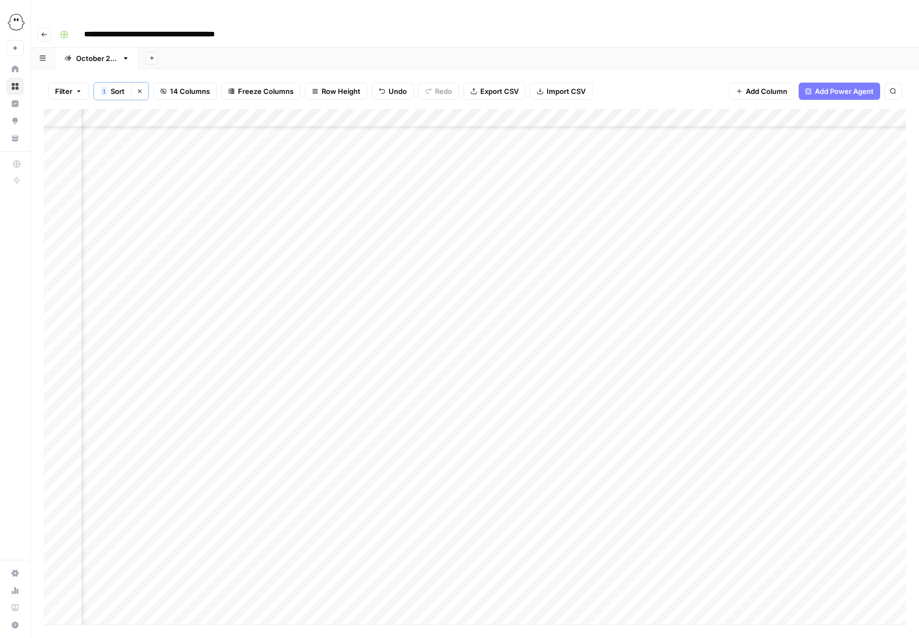
scroll to position [893, 595]
click at [528, 322] on div "Add Column" at bounding box center [475, 367] width 863 height 516
click at [527, 173] on div "Add Column" at bounding box center [475, 367] width 863 height 516
click at [528, 153] on div "Add Column" at bounding box center [475, 367] width 863 height 516
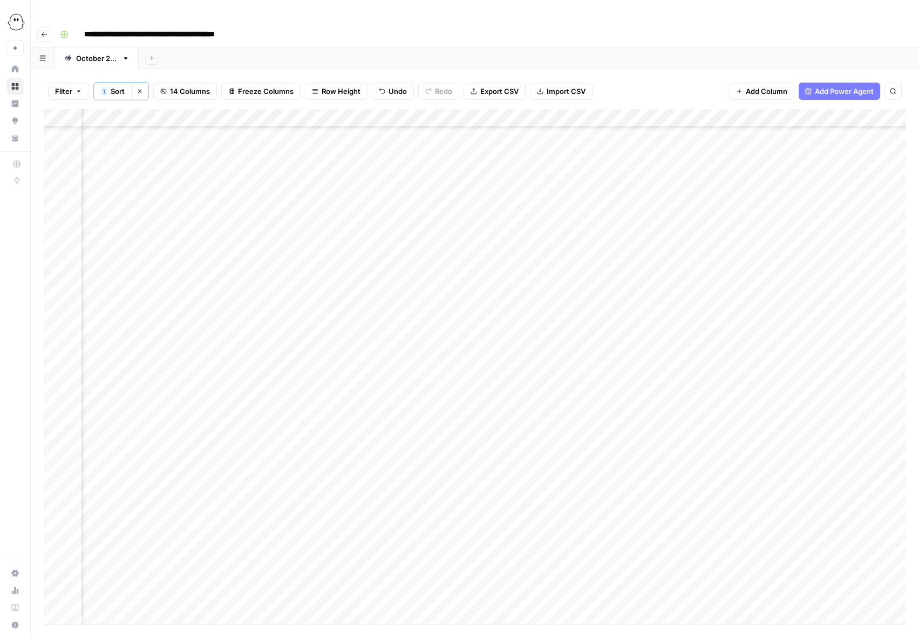
click at [526, 406] on div "Add Column" at bounding box center [475, 367] width 863 height 516
click at [526, 334] on div "Add Column" at bounding box center [475, 367] width 863 height 516
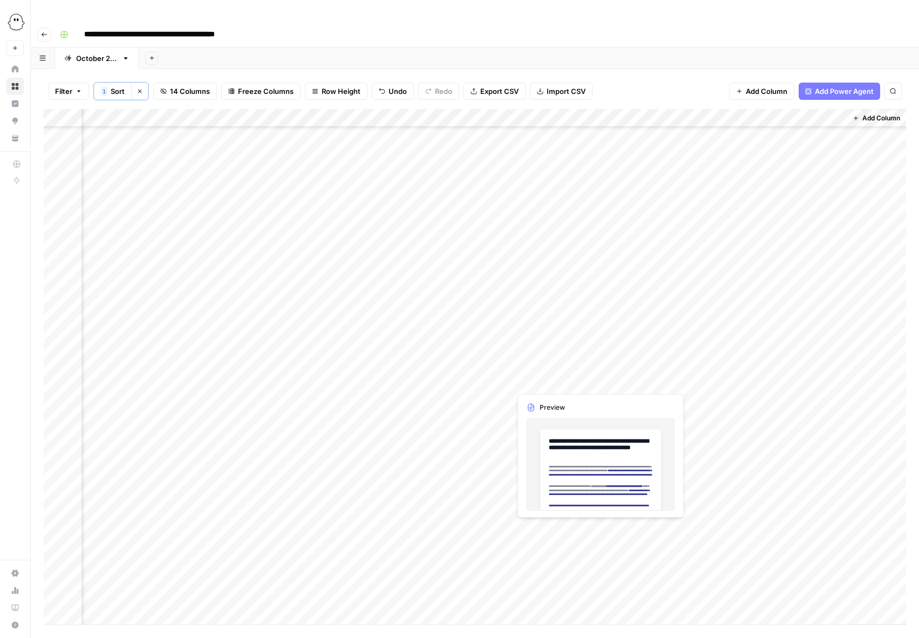
click at [584, 382] on div "Add Column" at bounding box center [475, 367] width 863 height 516
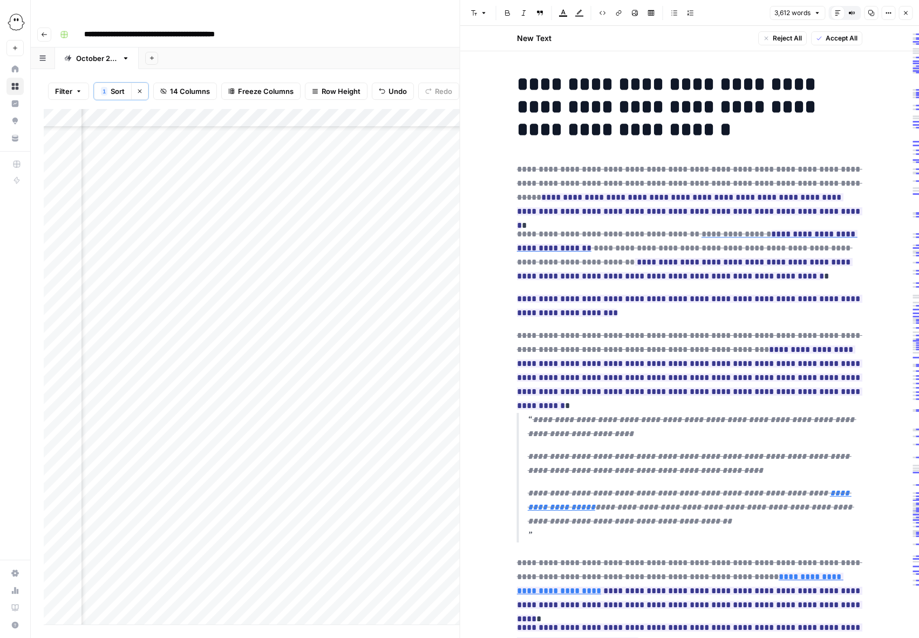
scroll to position [1311, 660]
click at [842, 35] on span "Accept All" at bounding box center [842, 38] width 32 height 10
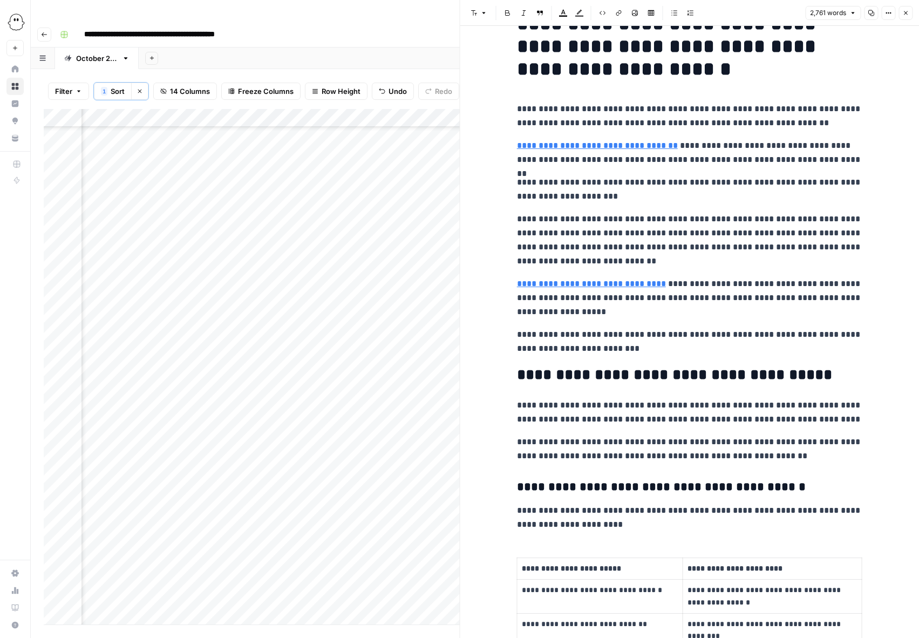
scroll to position [4, 0]
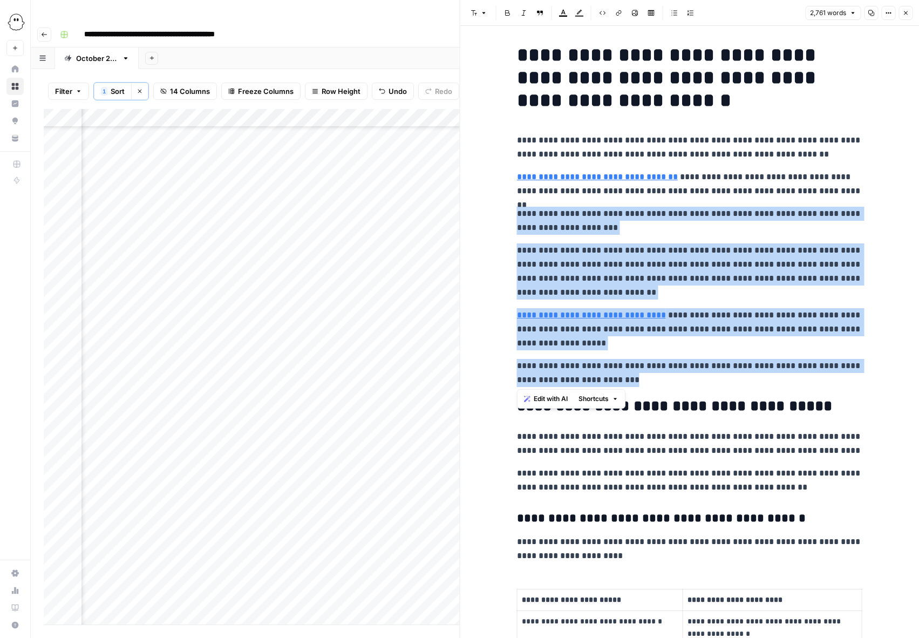
drag, startPoint x: 613, startPoint y: 382, endPoint x: 506, endPoint y: 215, distance: 198.3
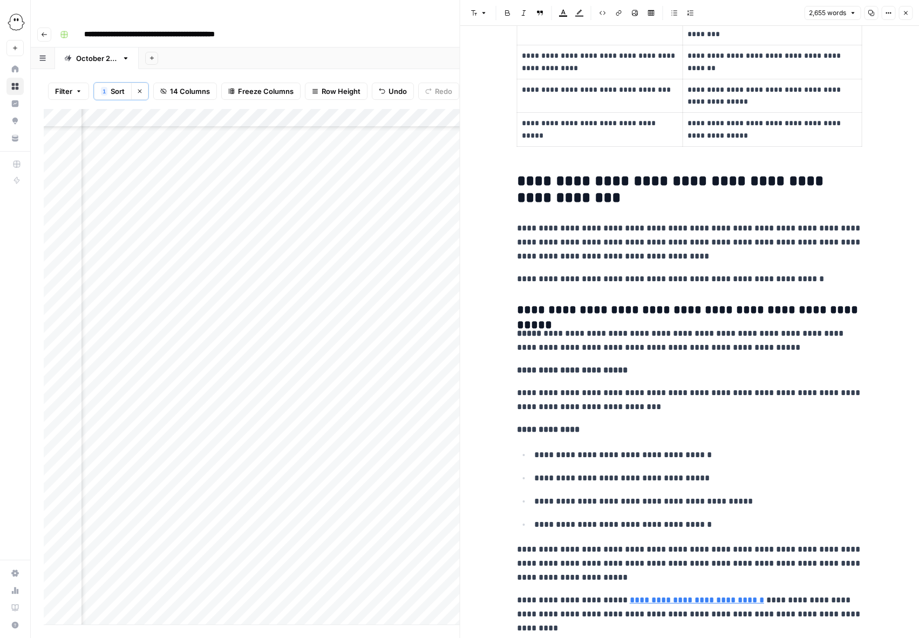
scroll to position [451, 0]
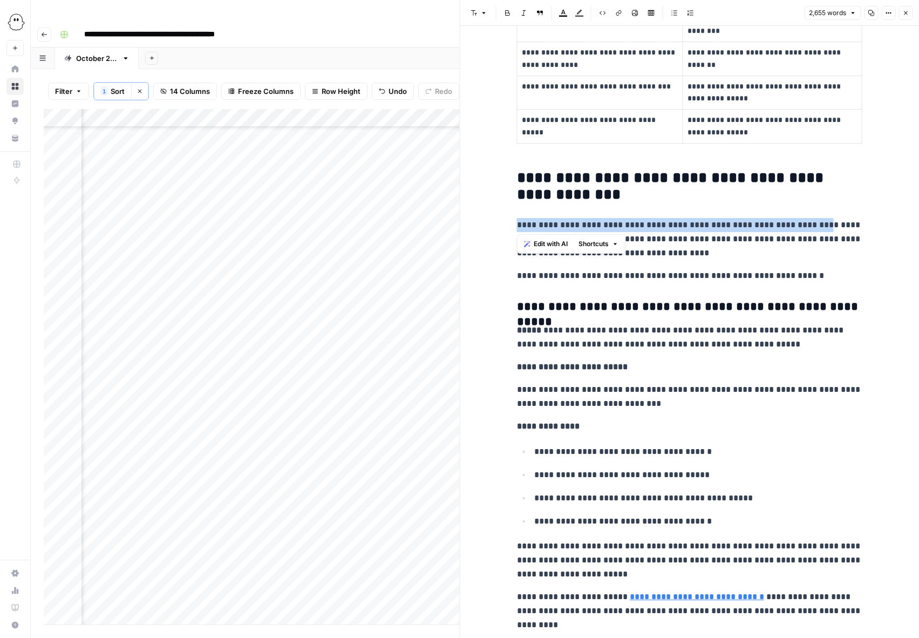
drag, startPoint x: 815, startPoint y: 225, endPoint x: 478, endPoint y: 224, distance: 336.9
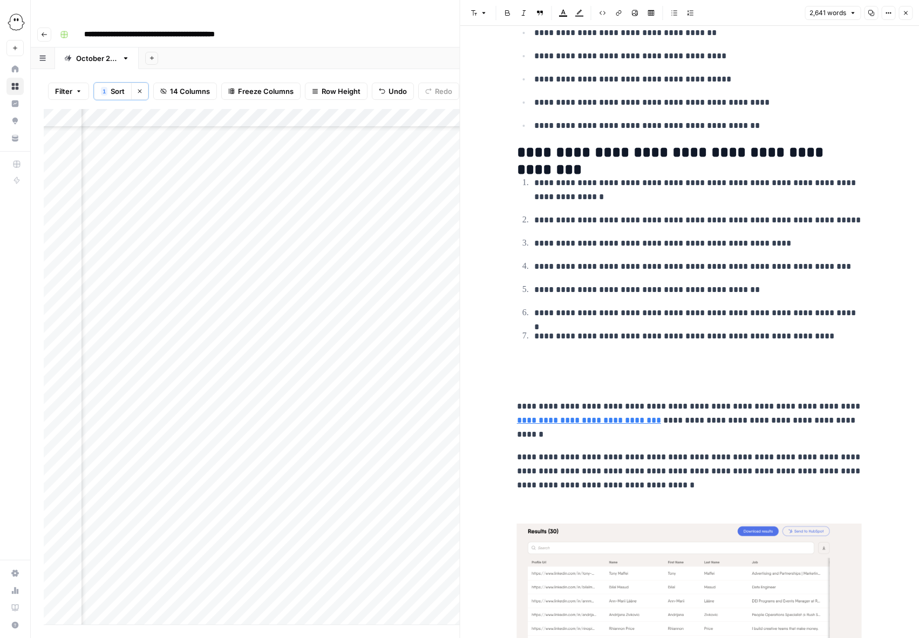
scroll to position [3323, 0]
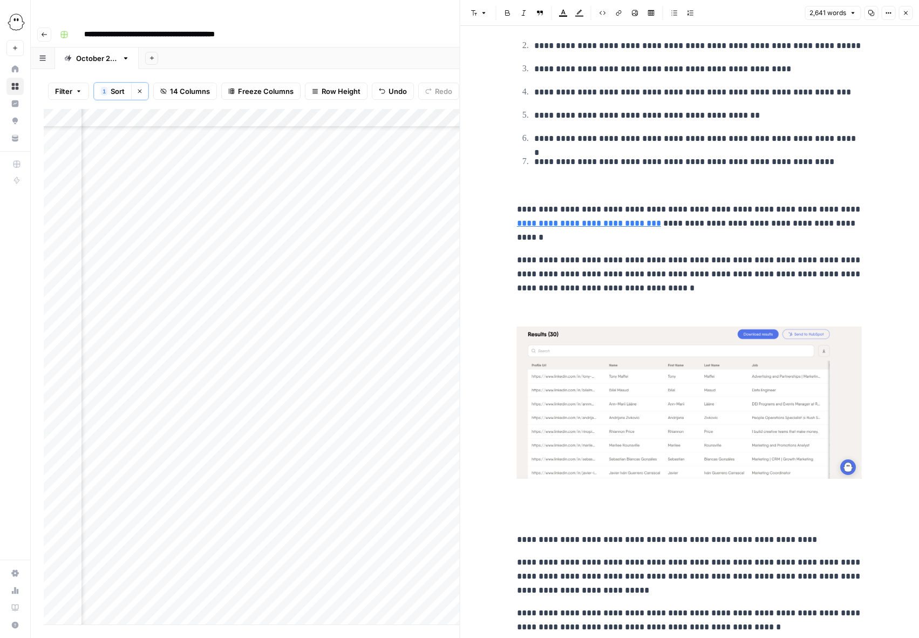
scroll to position [3491, 0]
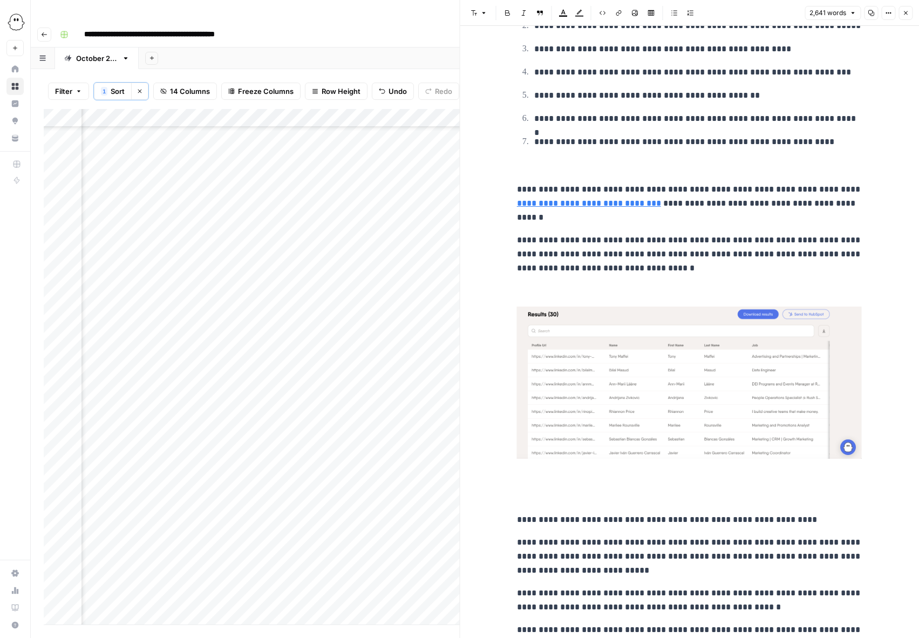
click at [657, 410] on img at bounding box center [690, 383] width 346 height 152
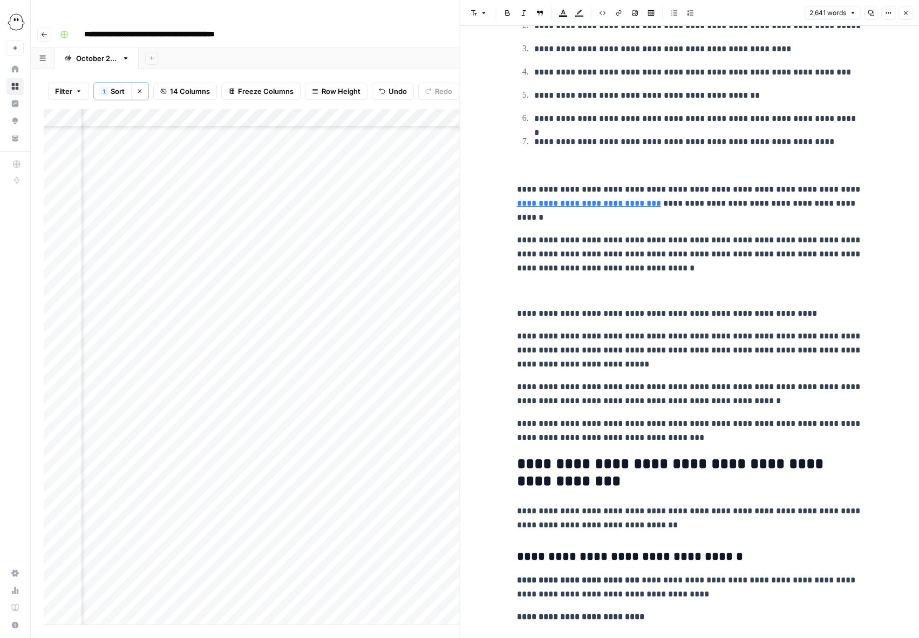
click at [529, 298] on p at bounding box center [690, 291] width 346 height 14
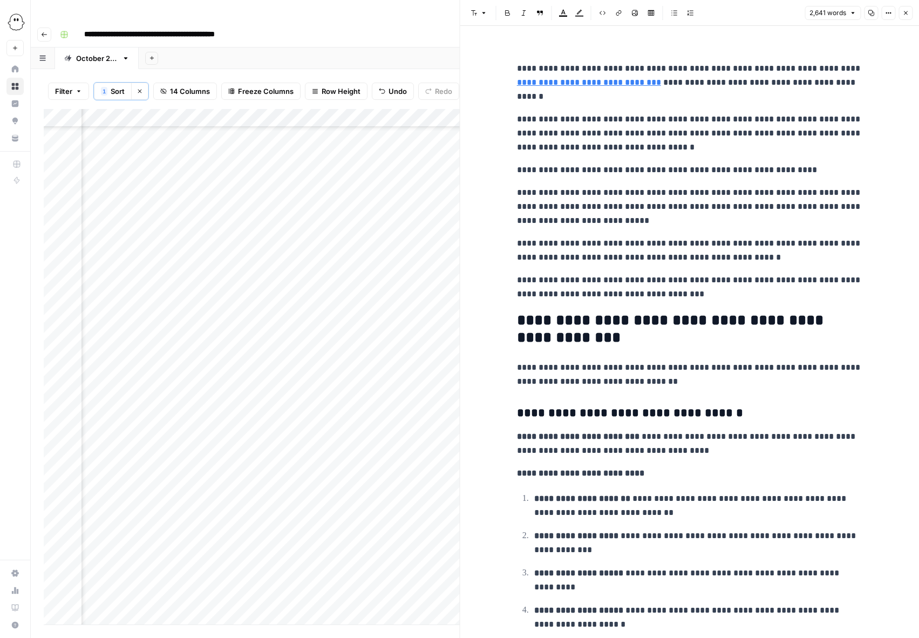
scroll to position [3615, 0]
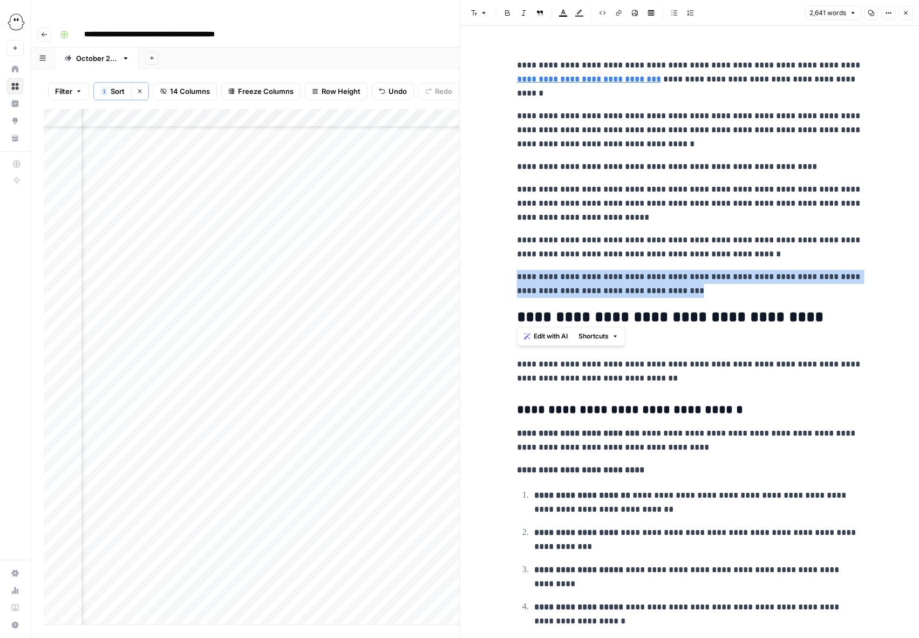
drag, startPoint x: 517, startPoint y: 303, endPoint x: 708, endPoint y: 316, distance: 191.5
click at [708, 298] on p "**********" at bounding box center [690, 284] width 346 height 28
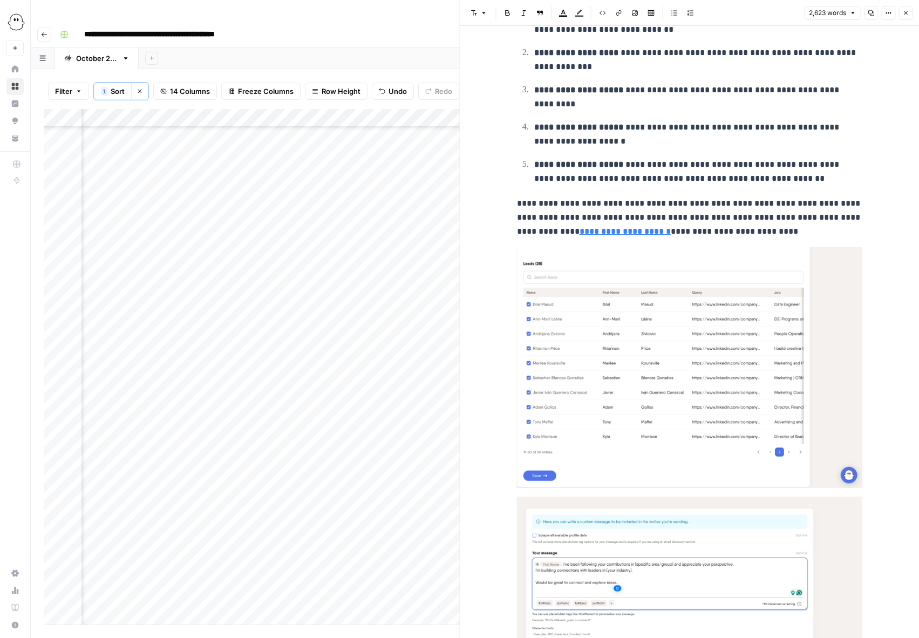
scroll to position [4087, 0]
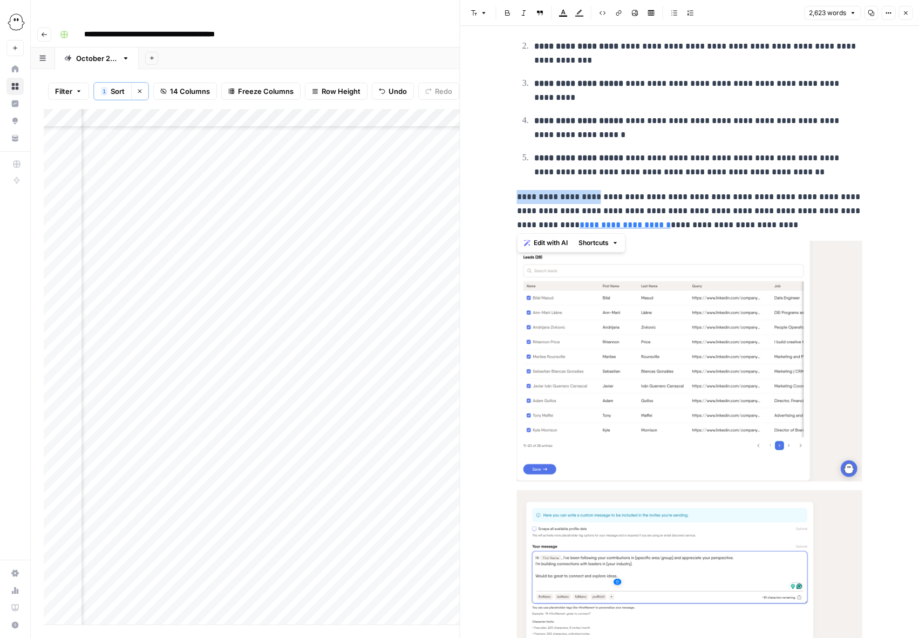
drag, startPoint x: 596, startPoint y: 224, endPoint x: 511, endPoint y: 222, distance: 84.8
click at [511, 222] on div "**********" at bounding box center [690, 49] width 359 height 8187
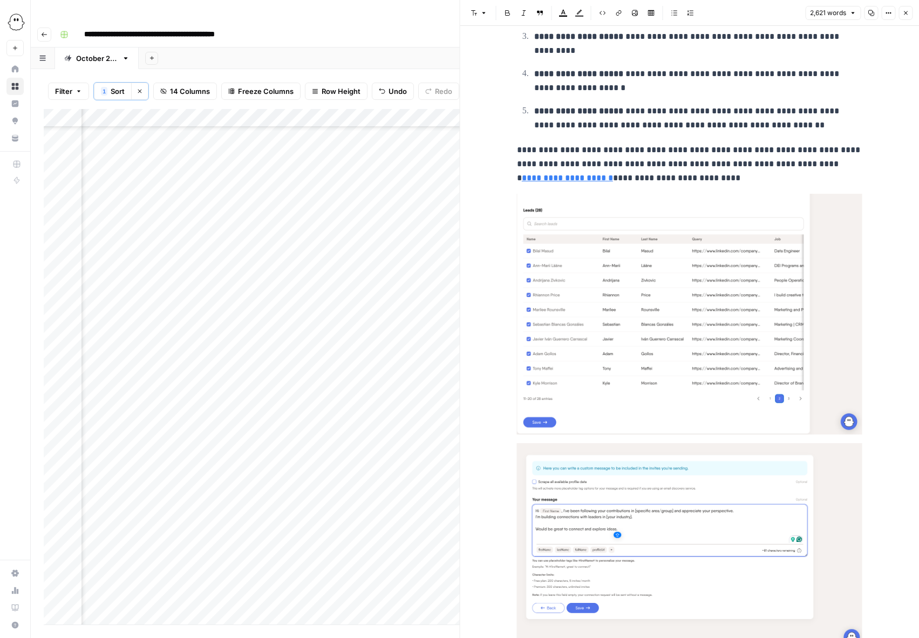
scroll to position [4190, 0]
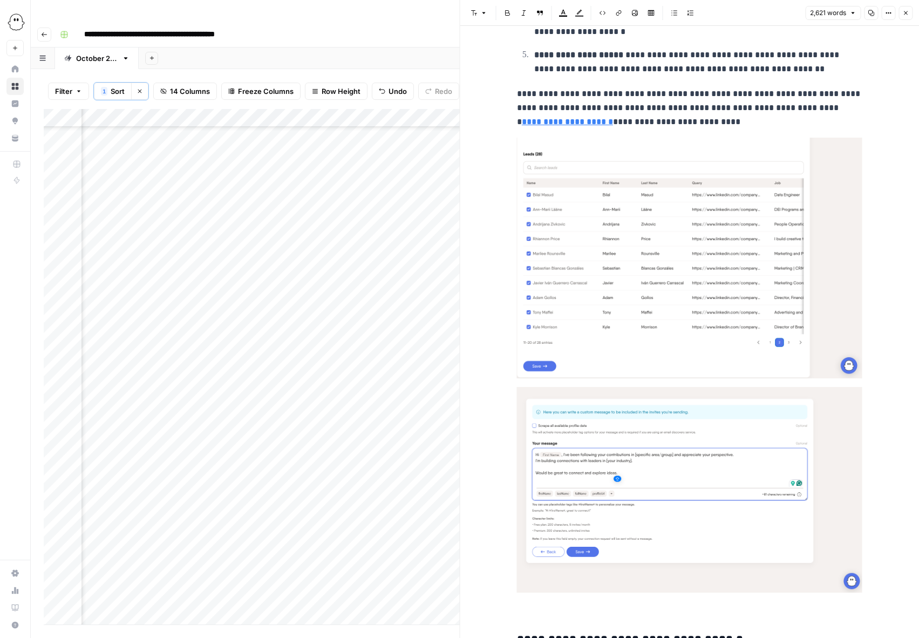
click at [648, 274] on img at bounding box center [690, 258] width 346 height 240
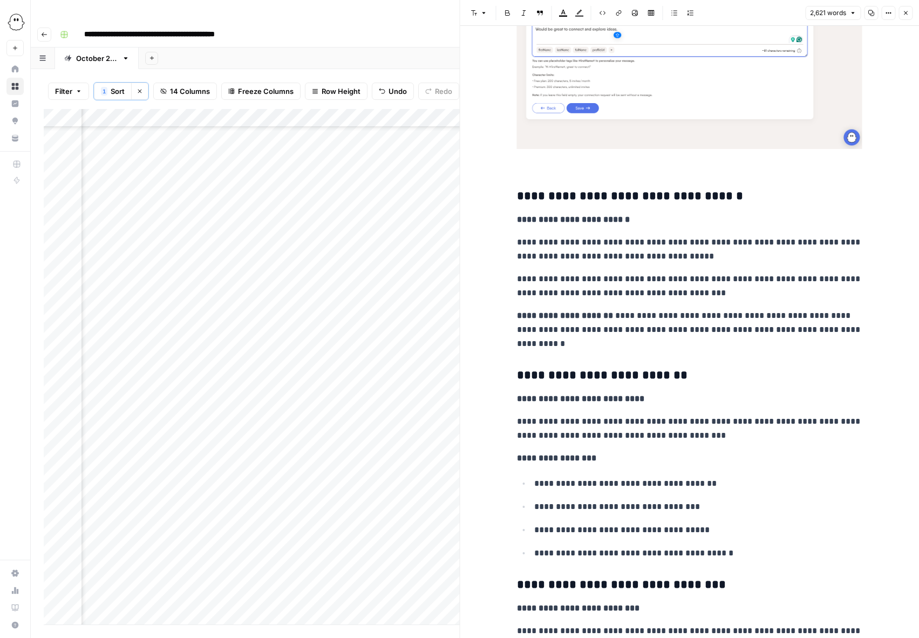
scroll to position [4393, 0]
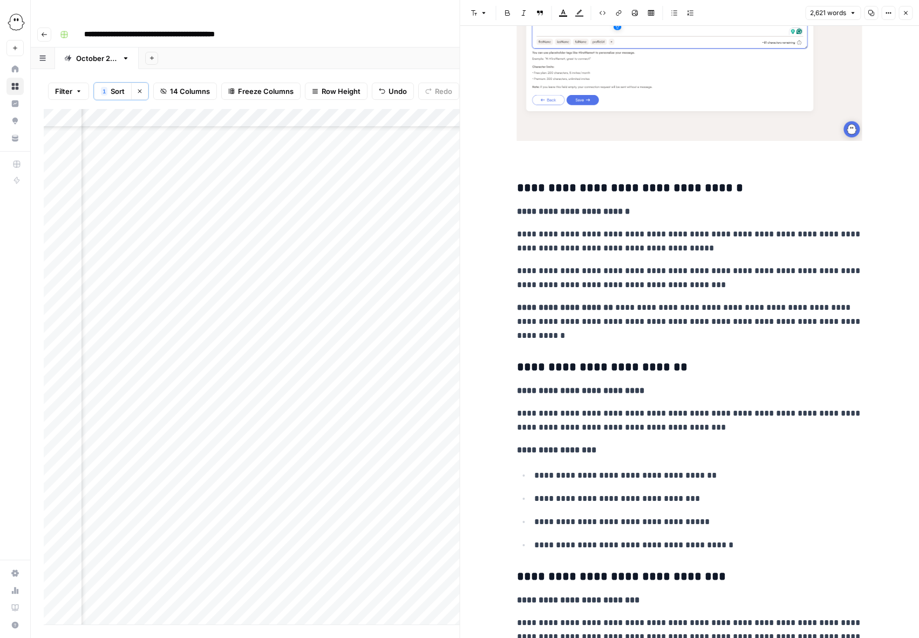
click at [519, 196] on h3 "**********" at bounding box center [690, 188] width 346 height 15
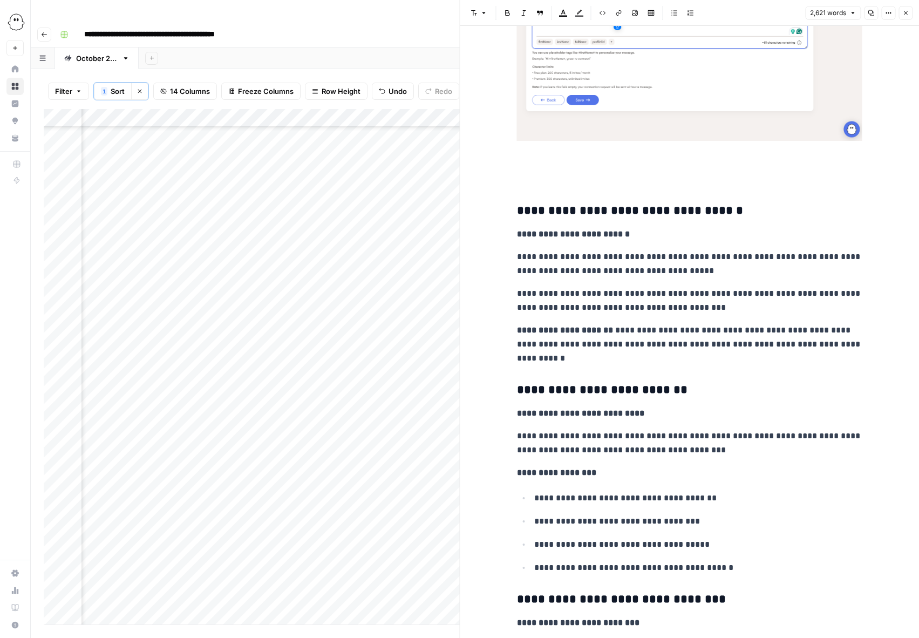
click at [553, 186] on p at bounding box center [690, 179] width 346 height 14
click at [535, 15] on button "Block quote" at bounding box center [540, 13] width 14 height 14
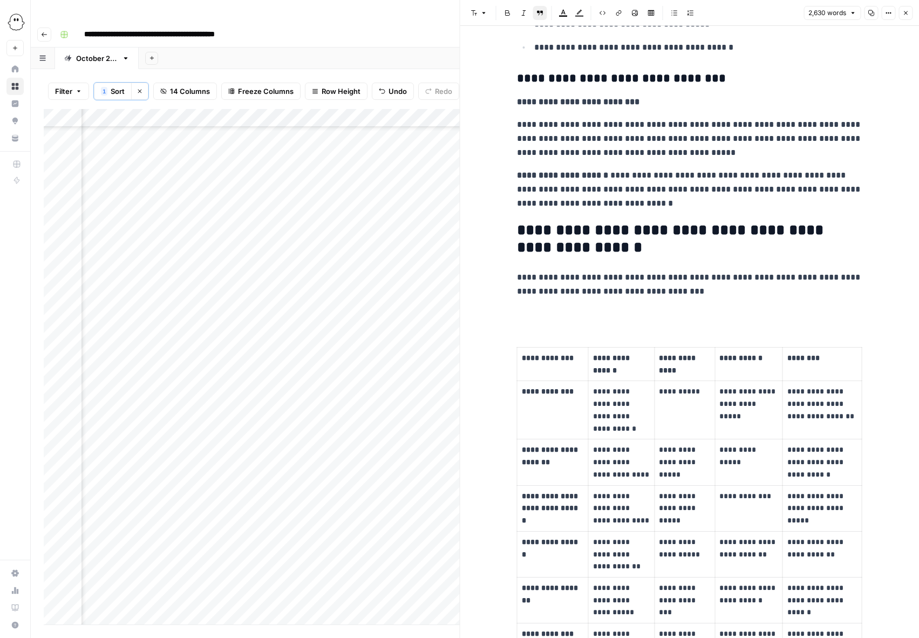
scroll to position [4949, 0]
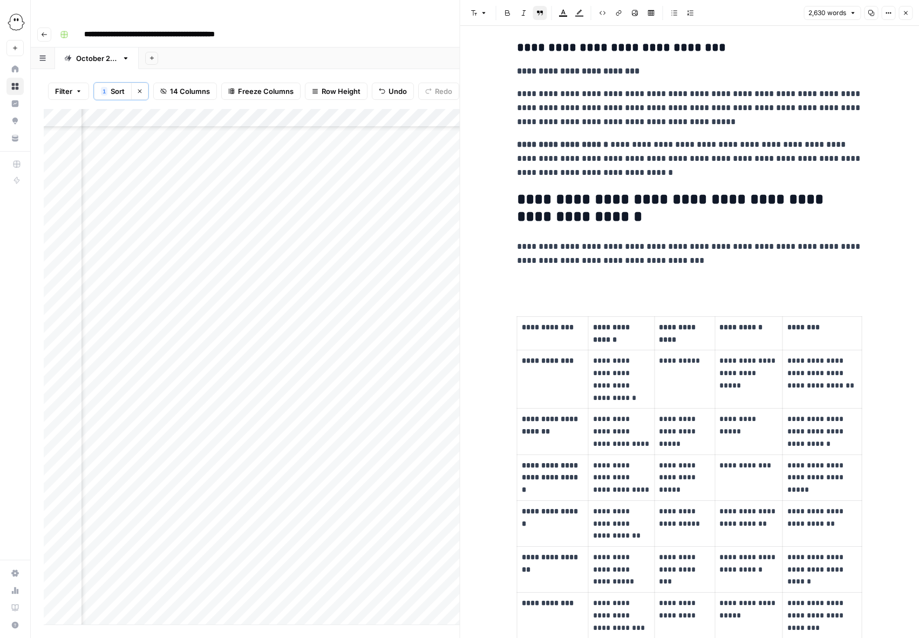
click at [542, 290] on p at bounding box center [690, 283] width 346 height 14
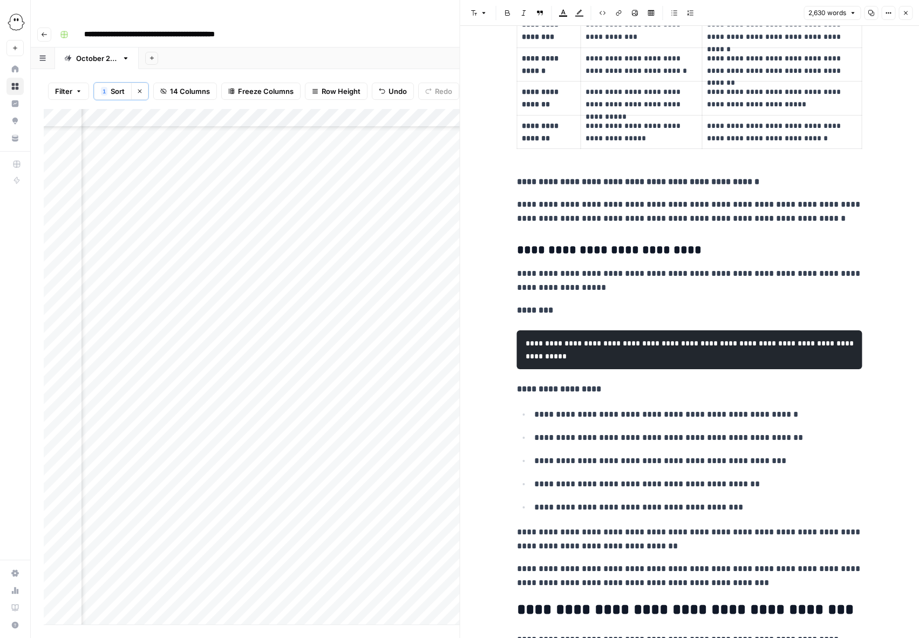
scroll to position [6000, 0]
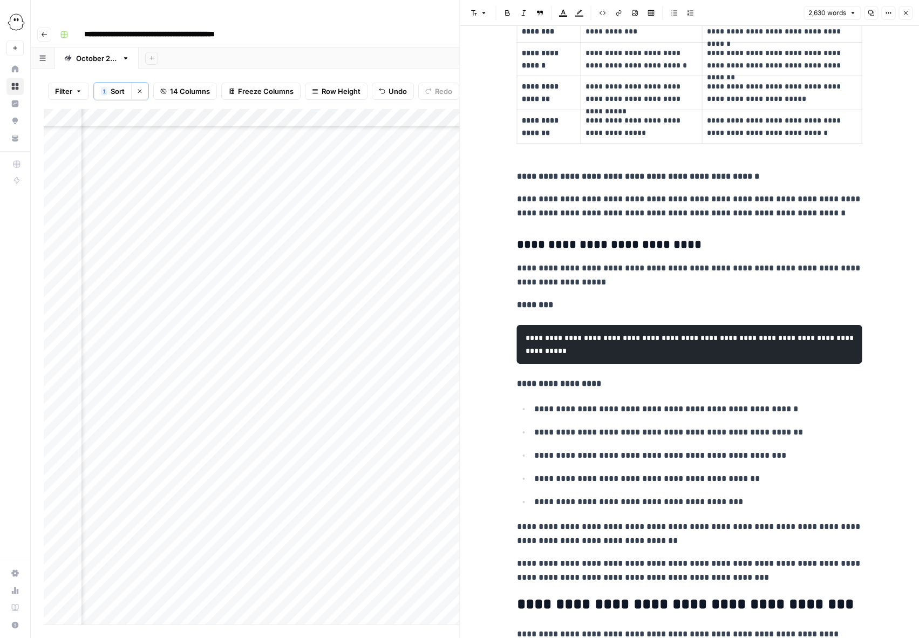
click at [545, 364] on pre "**********" at bounding box center [690, 344] width 346 height 39
click at [533, 364] on pre "**********" at bounding box center [690, 344] width 346 height 39
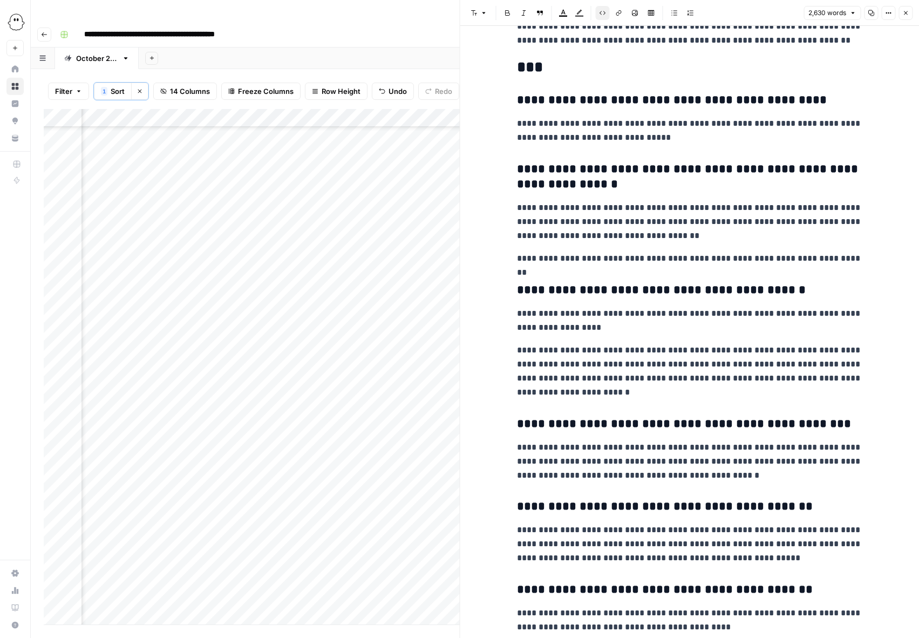
scroll to position [7410, 0]
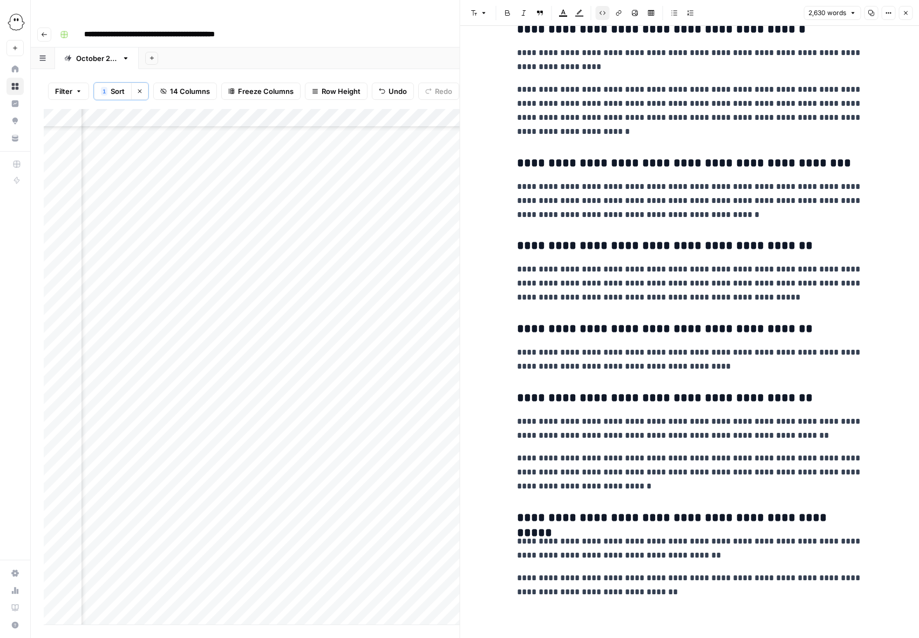
click at [905, 10] on icon "button" at bounding box center [906, 13] width 6 height 6
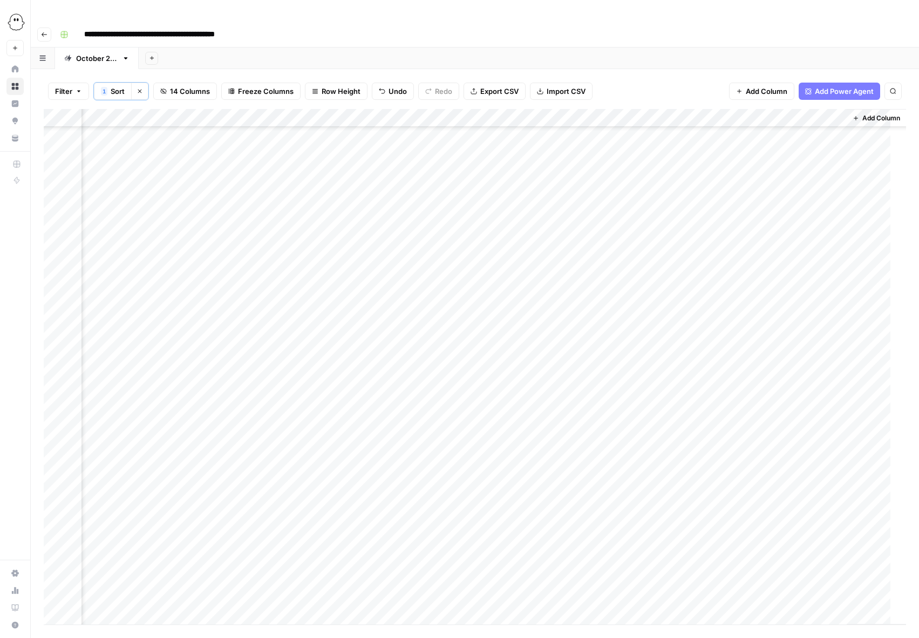
scroll to position [1311, 647]
click at [364, 381] on div "Add Column" at bounding box center [475, 367] width 863 height 516
click at [386, 441] on button "Needs Links" at bounding box center [387, 442] width 50 height 13
click at [690, 381] on div "Add Column" at bounding box center [475, 367] width 863 height 516
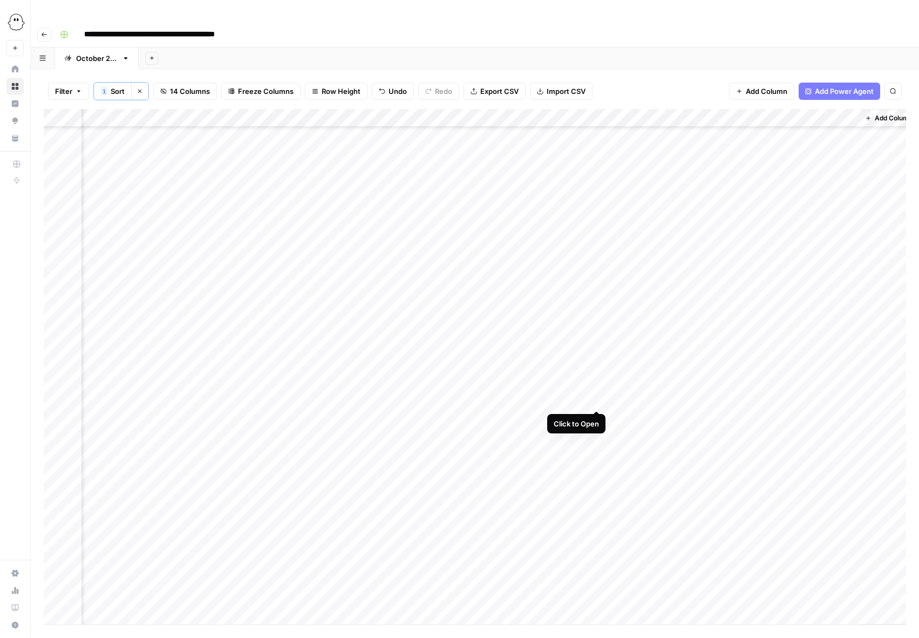
click at [600, 400] on div "Add Column" at bounding box center [475, 367] width 863 height 516
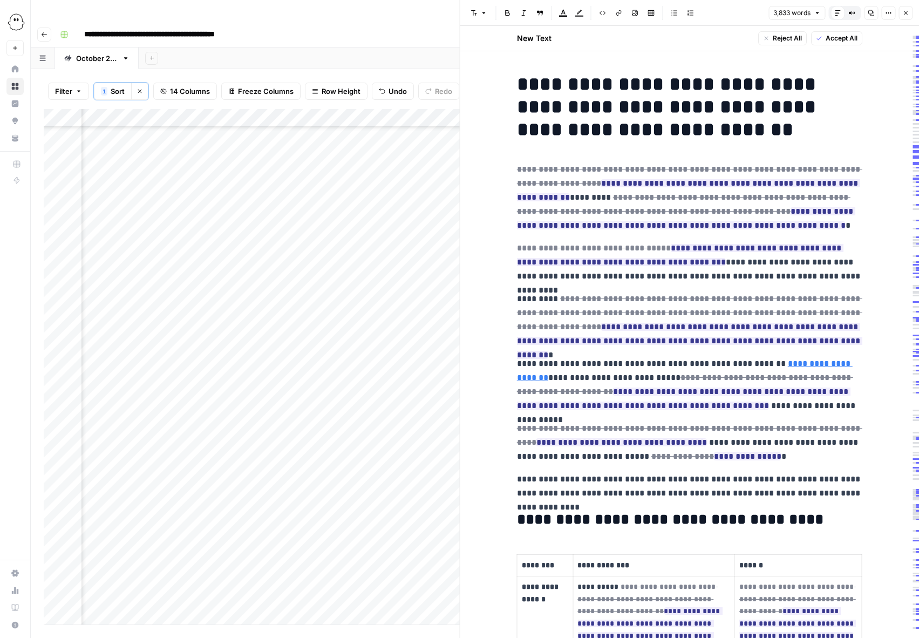
click at [849, 37] on span "Accept All" at bounding box center [842, 38] width 32 height 10
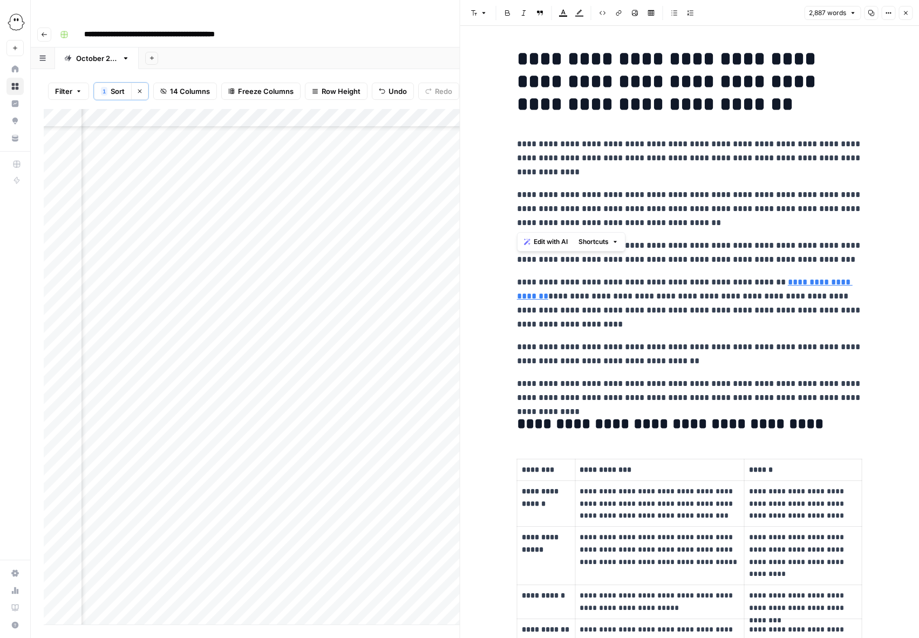
drag, startPoint x: 681, startPoint y: 223, endPoint x: 504, endPoint y: 194, distance: 178.9
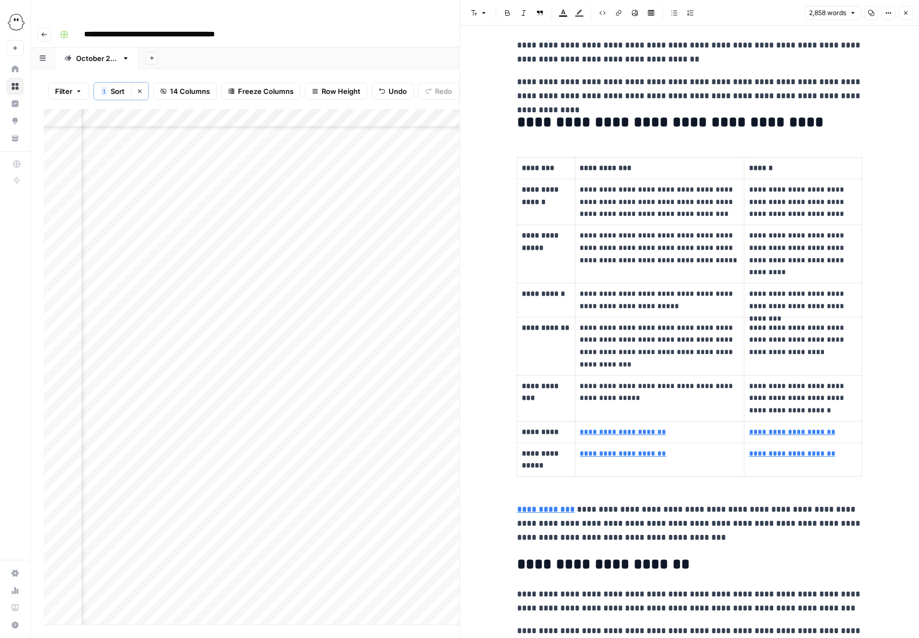
scroll to position [261, 0]
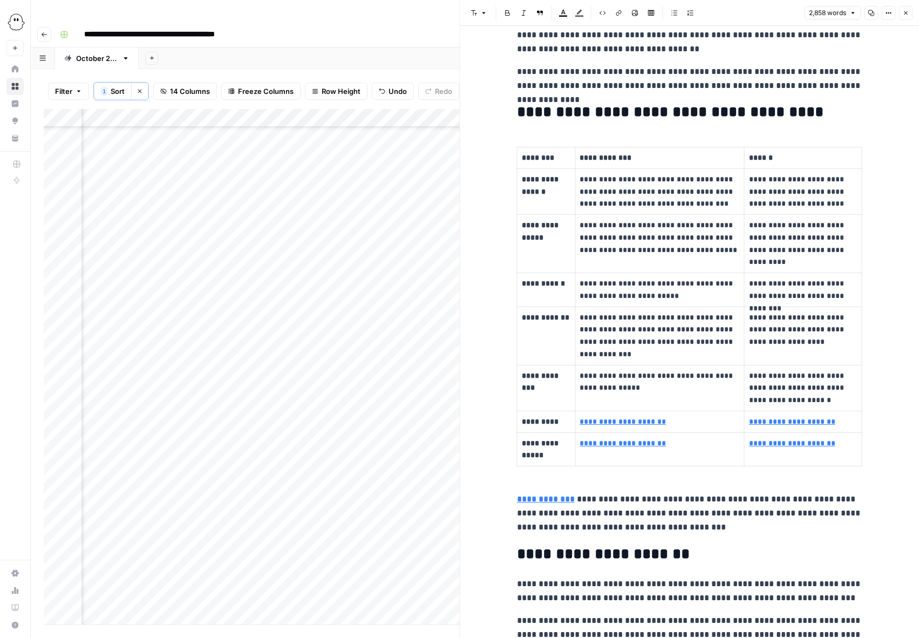
click at [657, 383] on p "**********" at bounding box center [660, 382] width 160 height 25
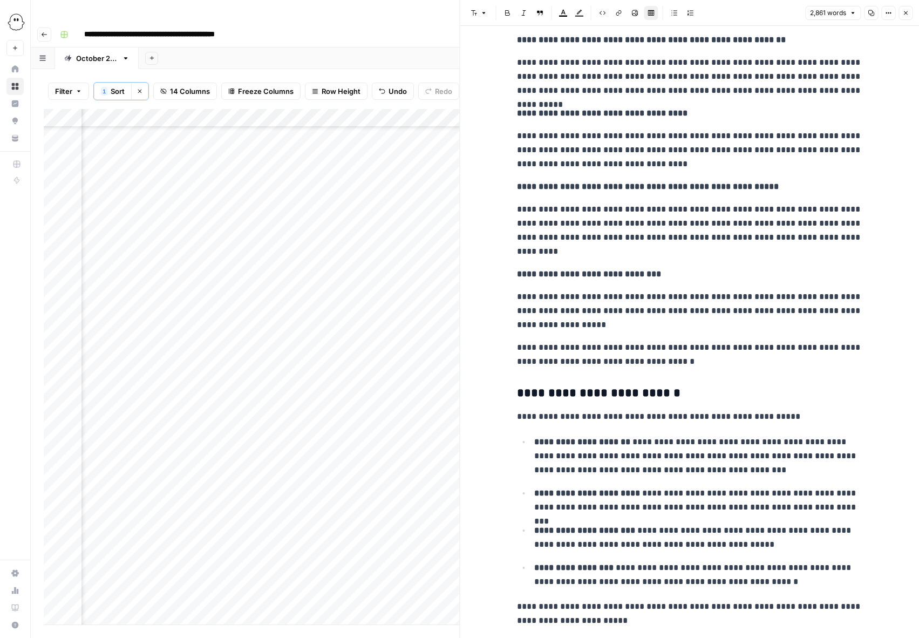
scroll to position [998, 0]
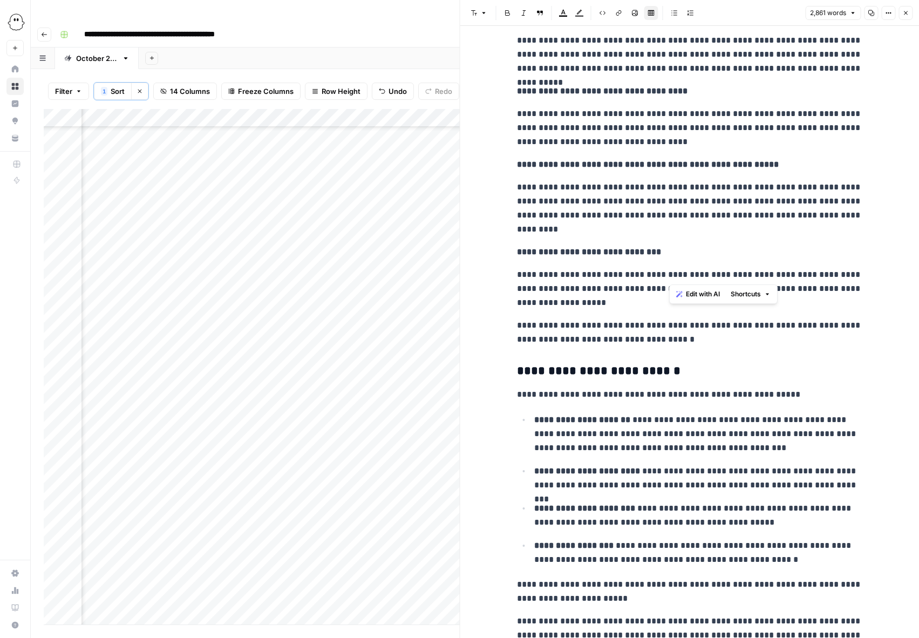
drag, startPoint x: 755, startPoint y: 277, endPoint x: 670, endPoint y: 281, distance: 84.9
click at [670, 281] on p "**********" at bounding box center [690, 289] width 346 height 42
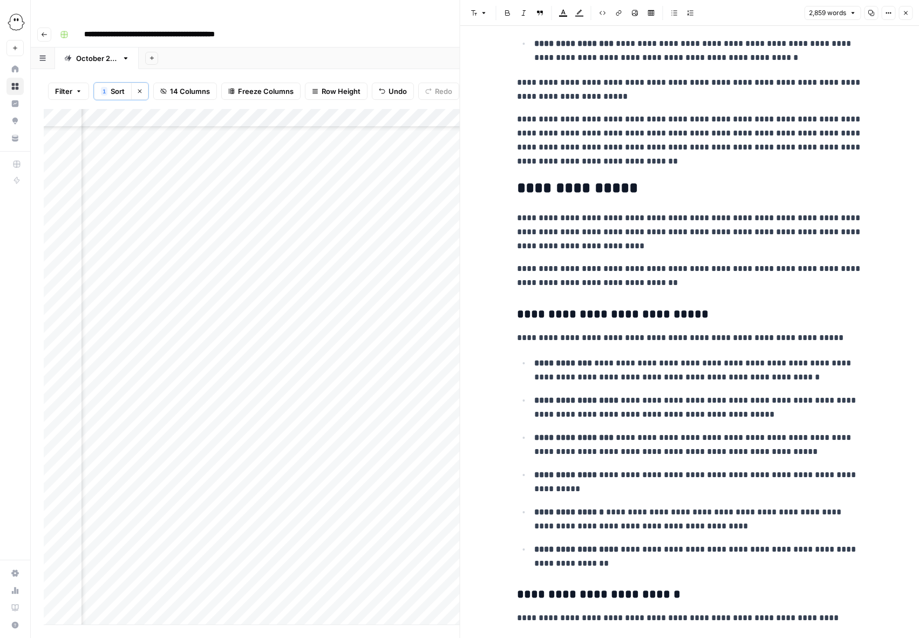
scroll to position [1498, 0]
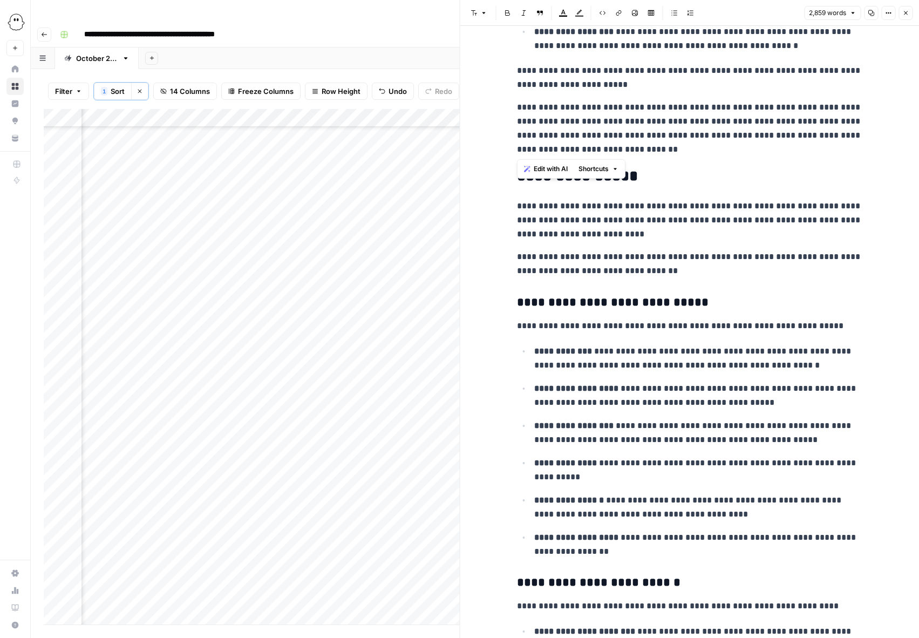
drag, startPoint x: 651, startPoint y: 150, endPoint x: 518, endPoint y: 112, distance: 138.1
click at [518, 112] on p "**********" at bounding box center [690, 128] width 346 height 56
copy p "**********"
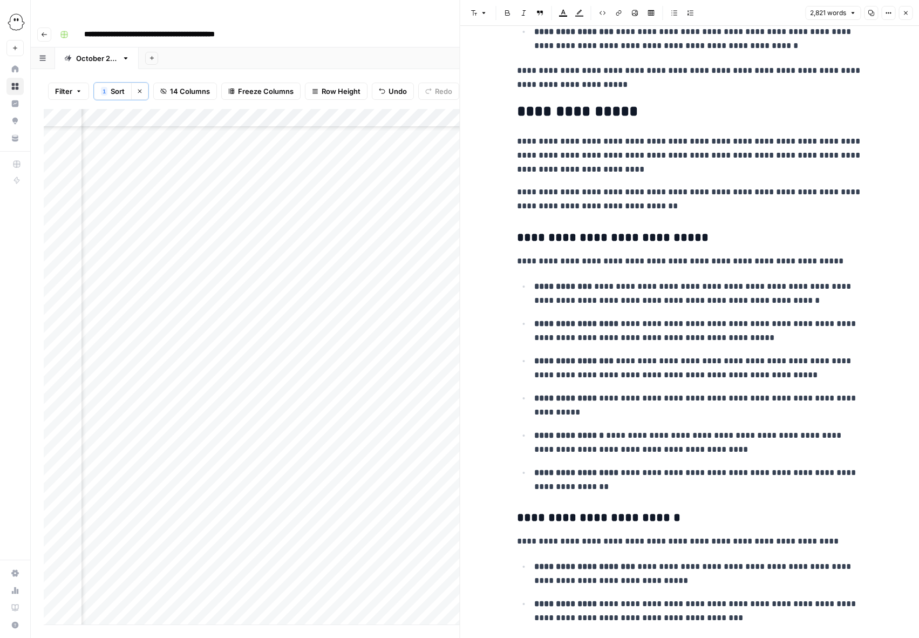
click at [680, 115] on h2 "**********" at bounding box center [690, 111] width 346 height 17
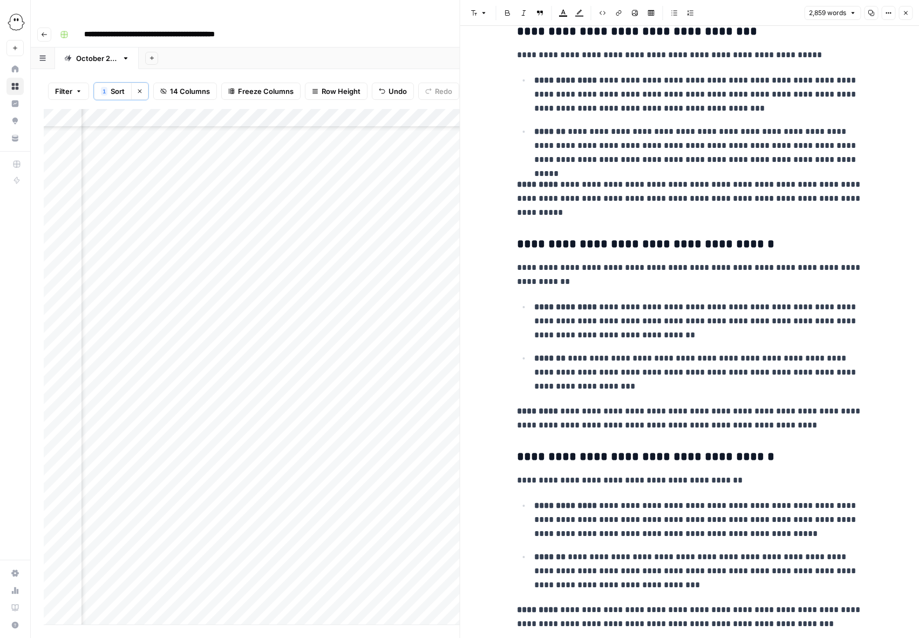
scroll to position [2926, 0]
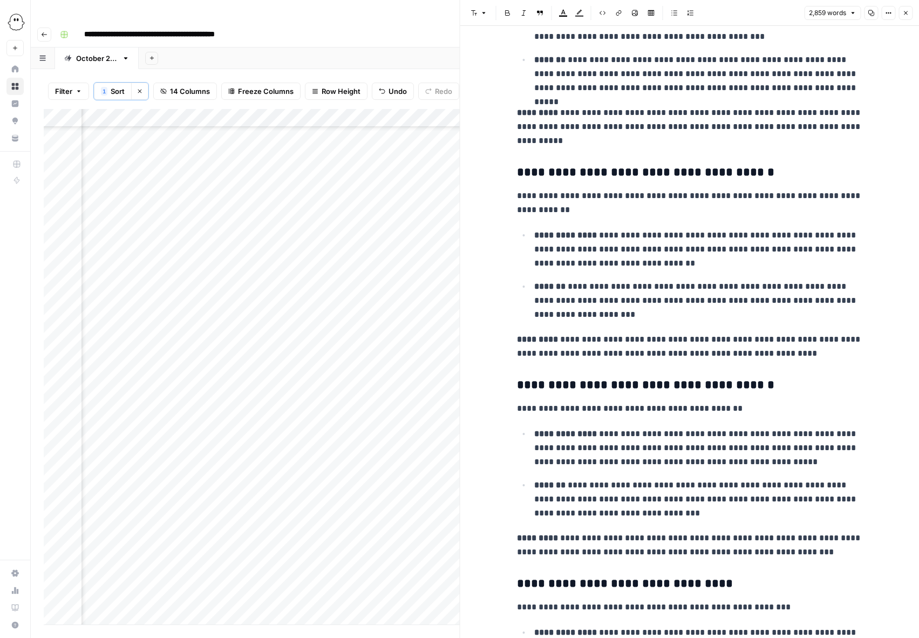
click at [614, 238] on p "**********" at bounding box center [699, 249] width 328 height 42
drag, startPoint x: 759, startPoint y: 240, endPoint x: 573, endPoint y: 248, distance: 186.4
click at [573, 248] on p "**********" at bounding box center [699, 249] width 328 height 42
click at [614, 265] on p "**********" at bounding box center [699, 249] width 328 height 42
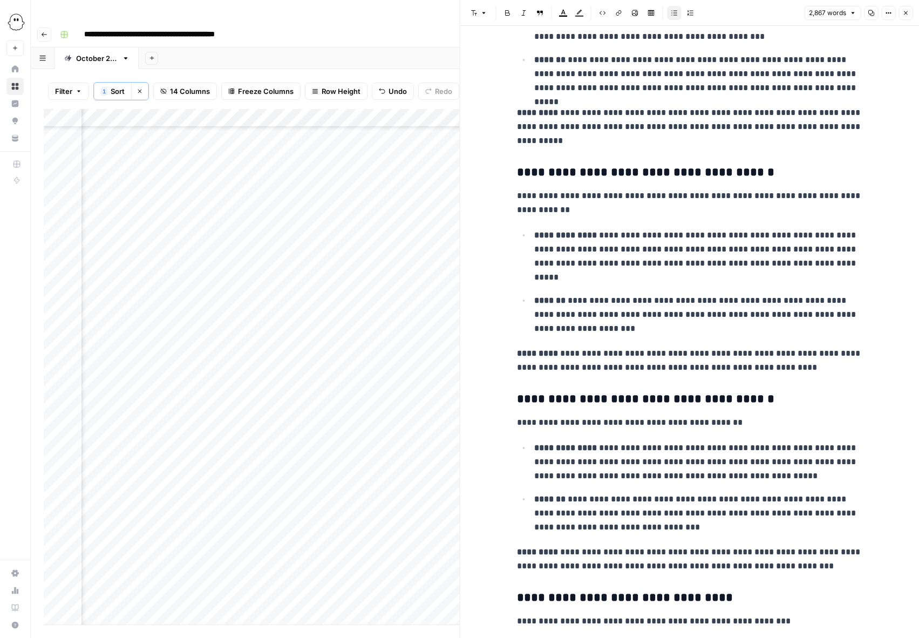
click at [583, 274] on p "**********" at bounding box center [699, 256] width 328 height 56
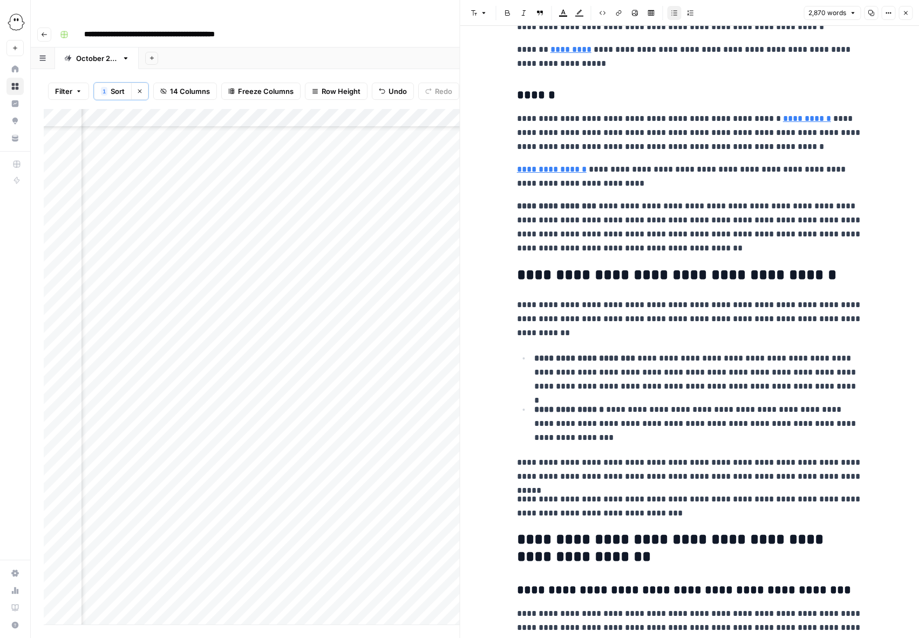
scroll to position [5410, 0]
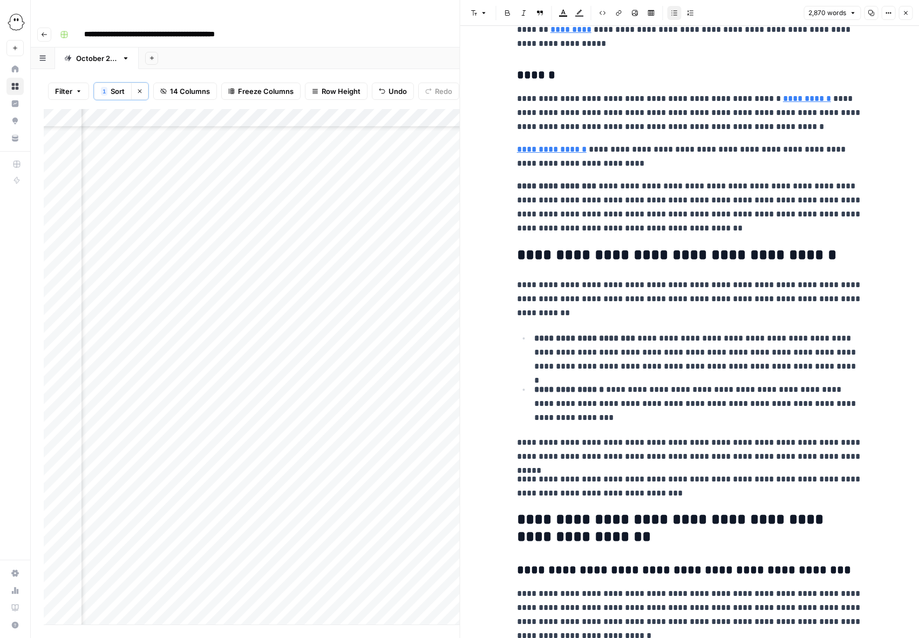
click at [517, 186] on strong "**********" at bounding box center [556, 186] width 79 height 8
click at [540, 11] on icon "button" at bounding box center [540, 13] width 6 height 6
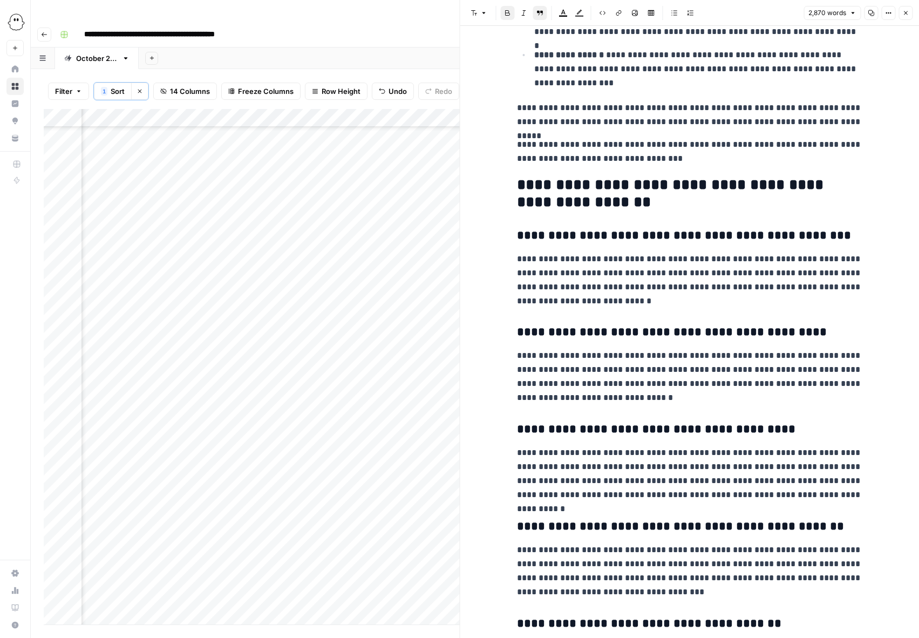
scroll to position [5756, 0]
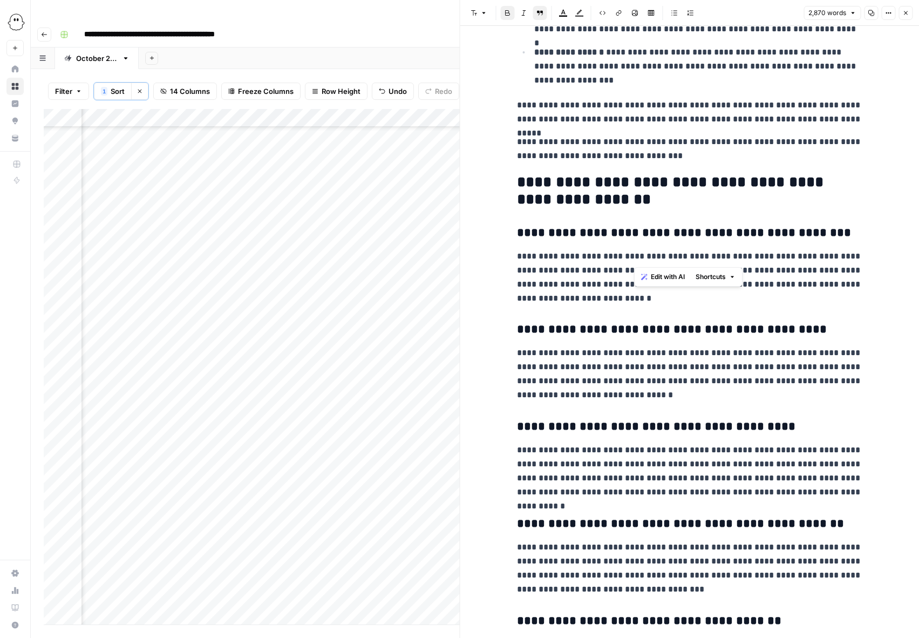
drag, startPoint x: 682, startPoint y: 259, endPoint x: 634, endPoint y: 260, distance: 48.6
click at [634, 260] on p "**********" at bounding box center [690, 277] width 346 height 56
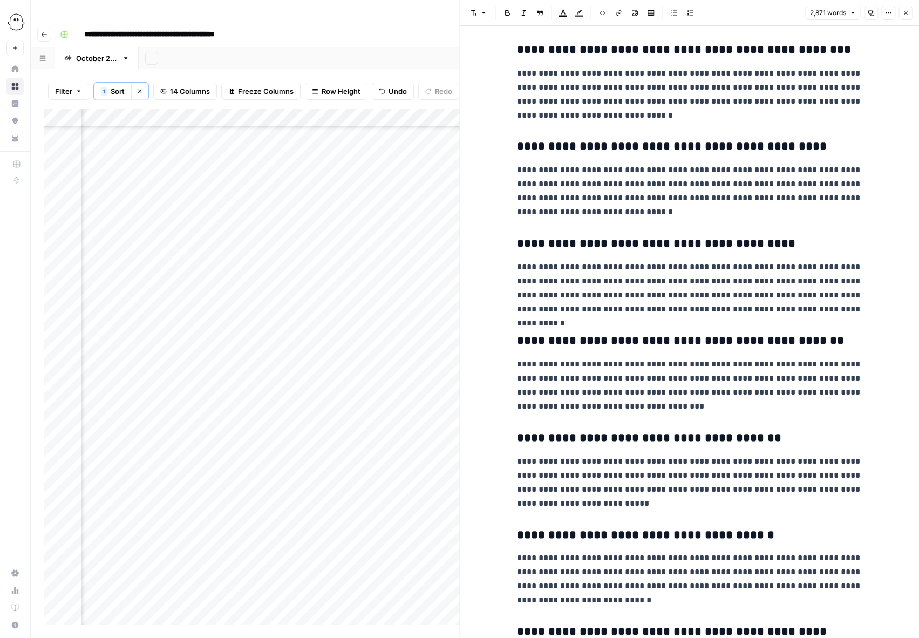
scroll to position [5955, 0]
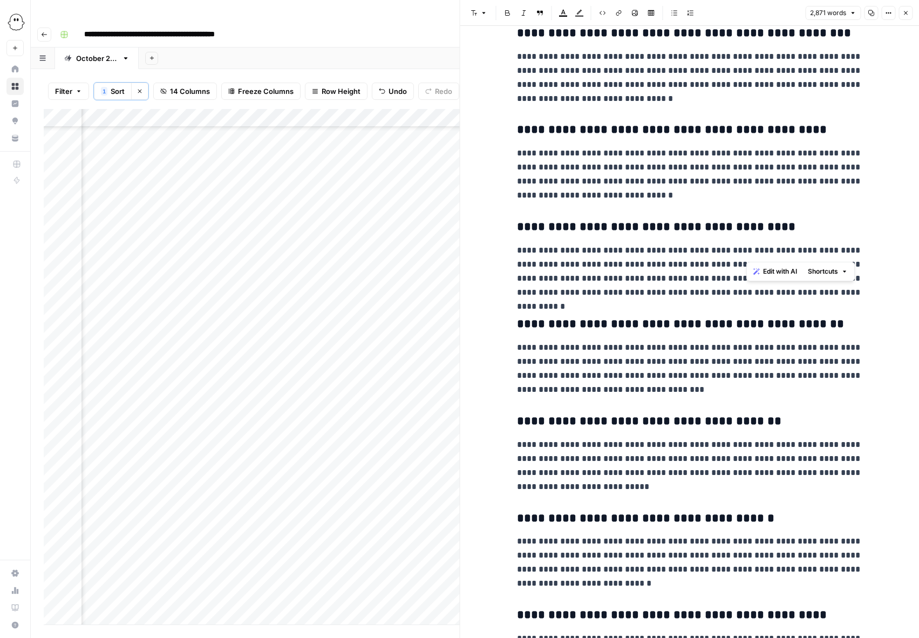
drag, startPoint x: 805, startPoint y: 253, endPoint x: 747, endPoint y: 253, distance: 58.3
click at [746, 254] on p "**********" at bounding box center [690, 272] width 346 height 56
click at [728, 255] on p "**********" at bounding box center [690, 272] width 346 height 56
click at [759, 252] on p "**********" at bounding box center [690, 272] width 346 height 56
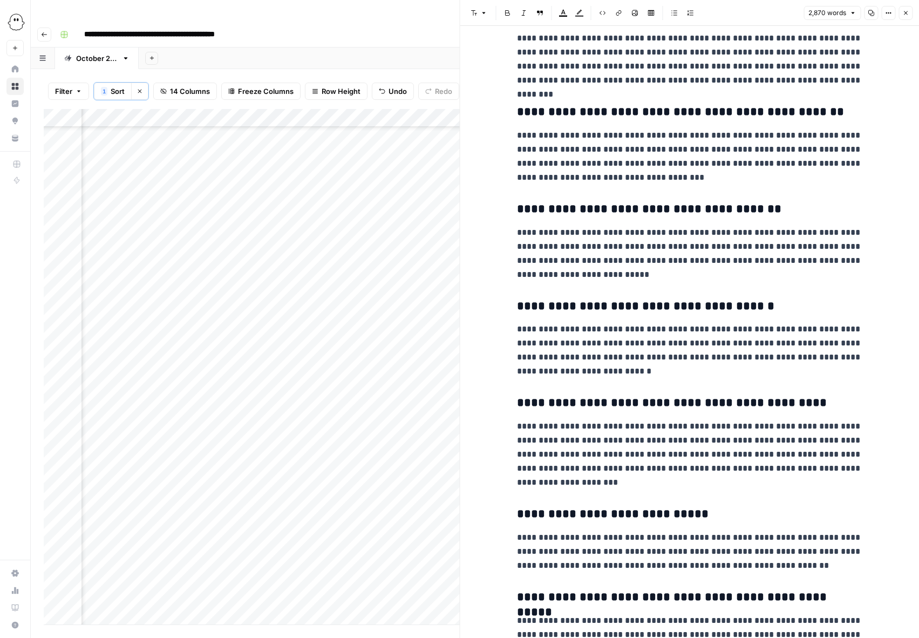
scroll to position [6186, 0]
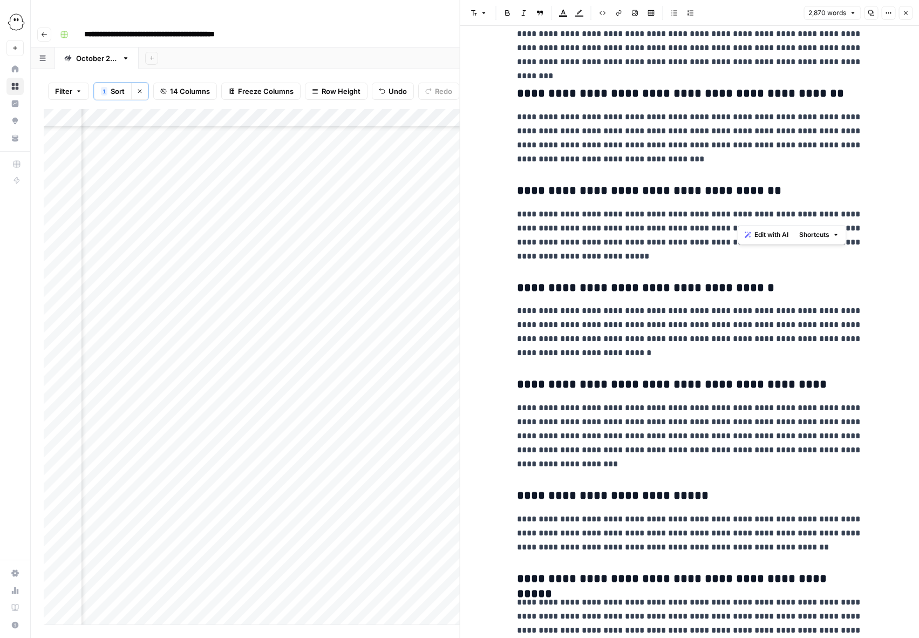
drag, startPoint x: 740, startPoint y: 215, endPoint x: 779, endPoint y: 215, distance: 39.4
click at [779, 215] on p "**********" at bounding box center [690, 235] width 346 height 56
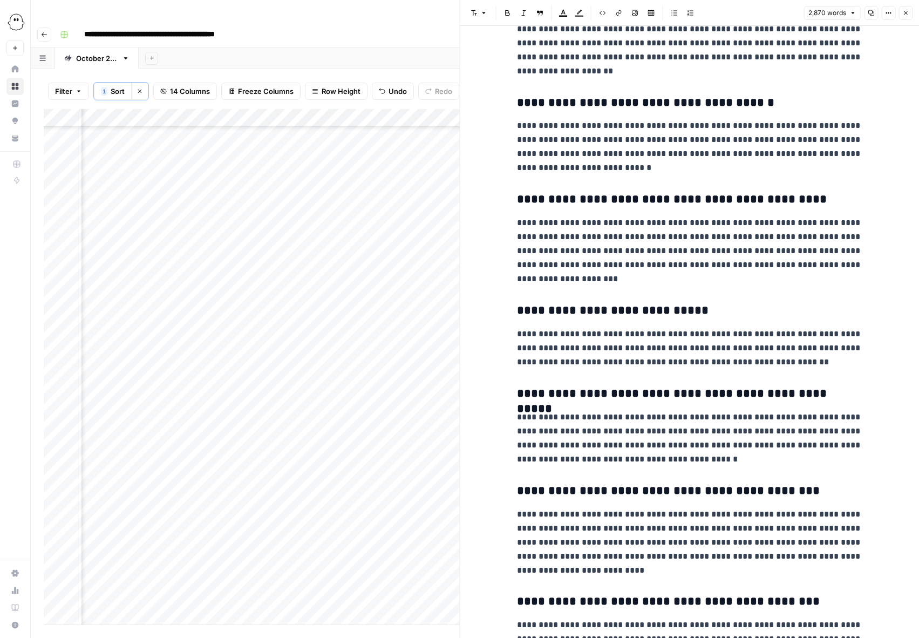
scroll to position [6476, 0]
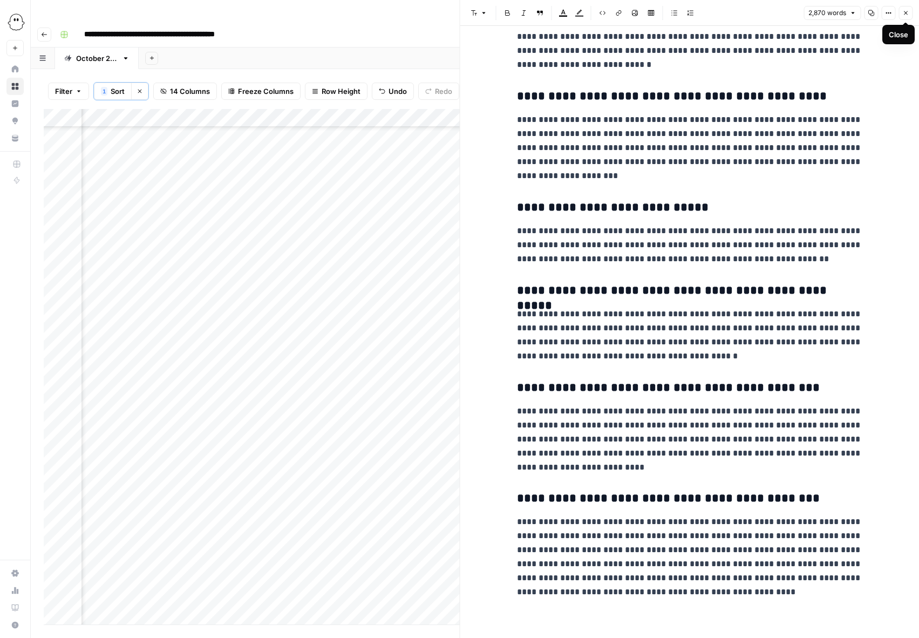
click at [905, 13] on icon "button" at bounding box center [906, 13] width 4 height 4
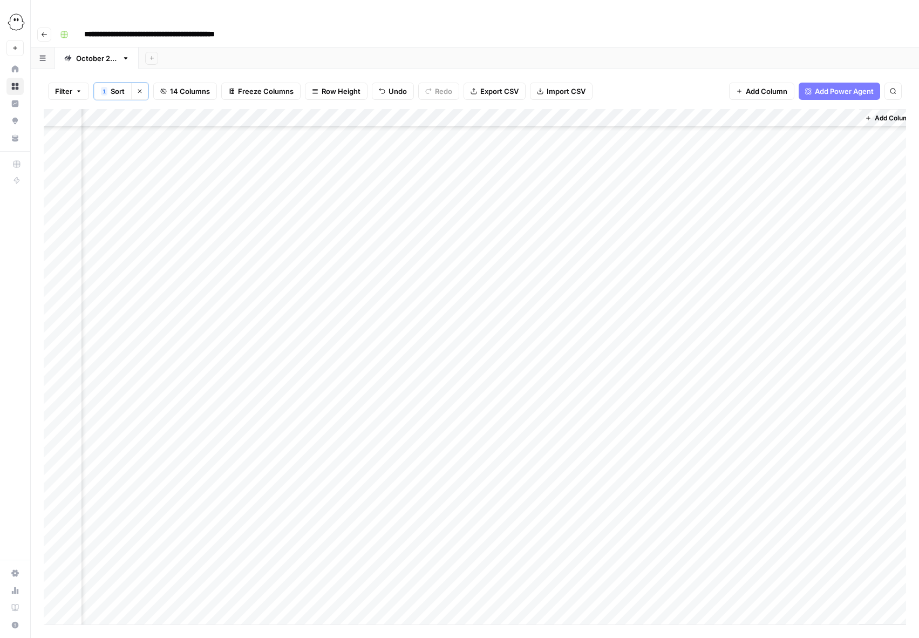
click at [367, 399] on div "Add Column" at bounding box center [475, 367] width 863 height 516
click at [367, 398] on div "Add Column" at bounding box center [475, 367] width 863 height 516
click at [391, 465] on button "Needs Links" at bounding box center [387, 461] width 50 height 13
click at [690, 398] on div "Add Column" at bounding box center [475, 367] width 863 height 516
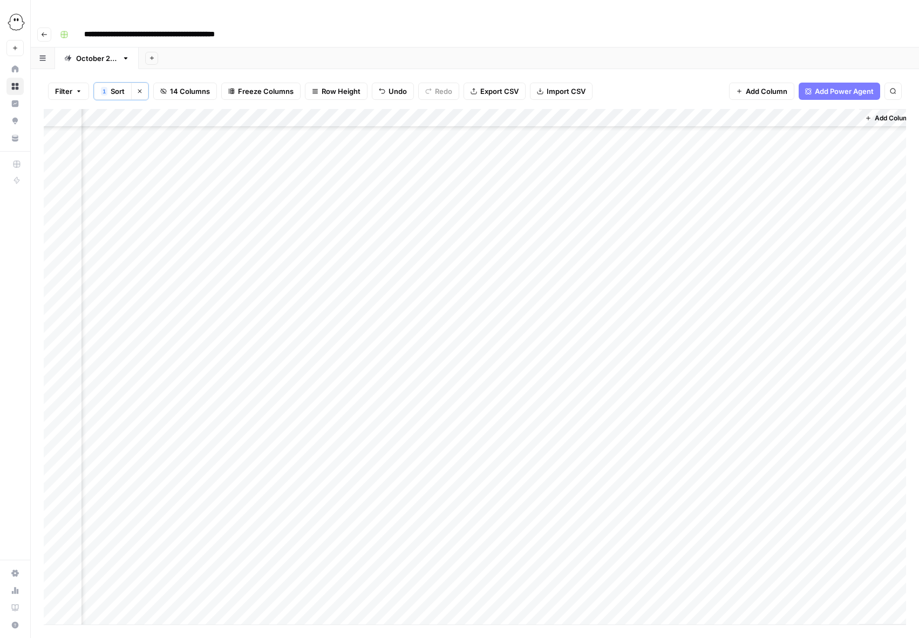
click at [370, 432] on div "Add Column" at bounding box center [475, 367] width 863 height 516
click at [394, 532] on button "Moving to WP" at bounding box center [389, 531] width 55 height 13
click at [848, 431] on div "Add Column" at bounding box center [475, 367] width 863 height 516
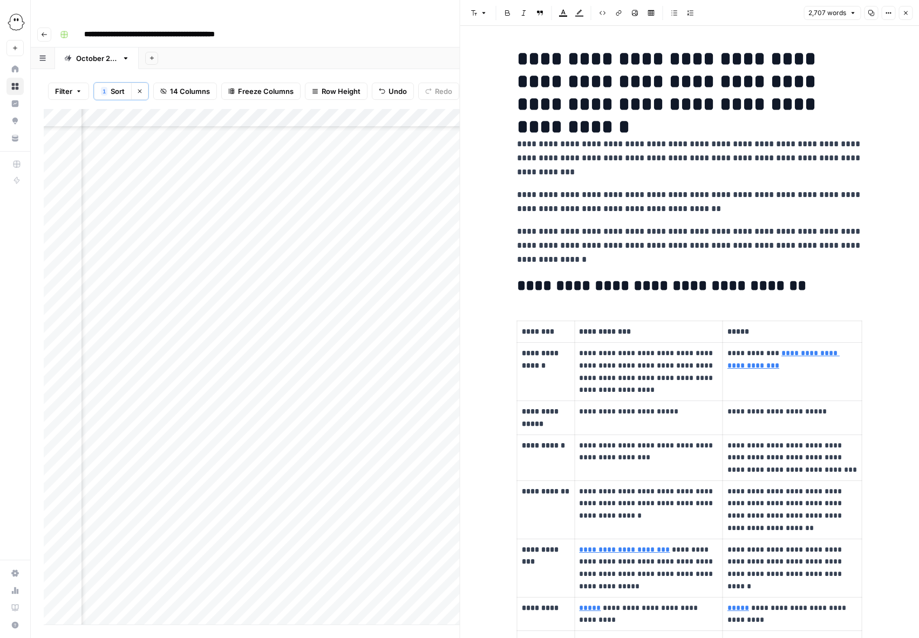
click at [874, 10] on icon "button" at bounding box center [871, 13] width 6 height 6
click at [910, 16] on button "Close" at bounding box center [906, 13] width 14 height 14
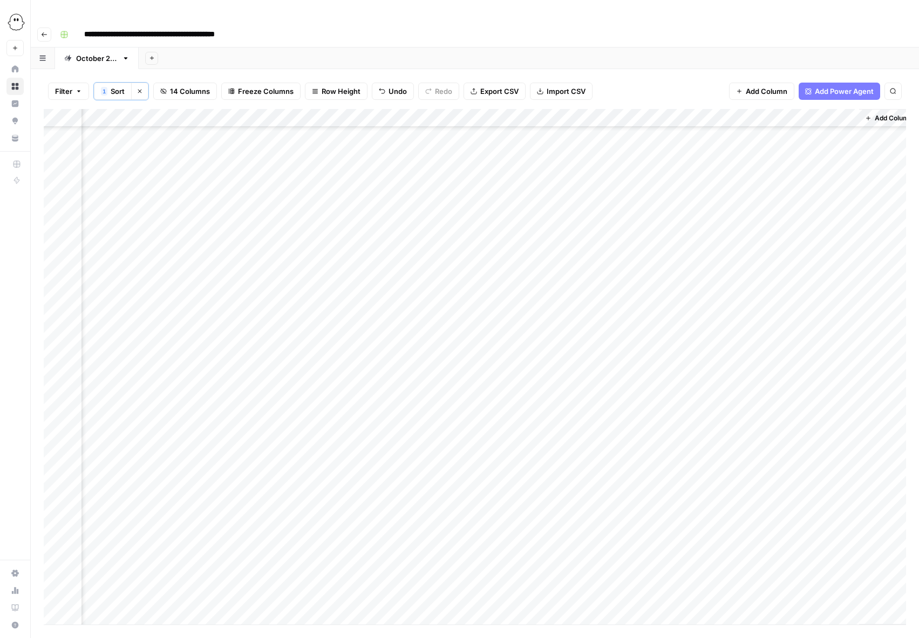
click at [369, 432] on div "Add Column" at bounding box center [475, 367] width 863 height 516
click at [369, 431] on div "Add Column" at bounding box center [475, 367] width 863 height 516
click at [376, 555] on button "Published" at bounding box center [383, 551] width 42 height 13
click at [77, 88] on icon "button" at bounding box center [79, 91] width 6 height 6
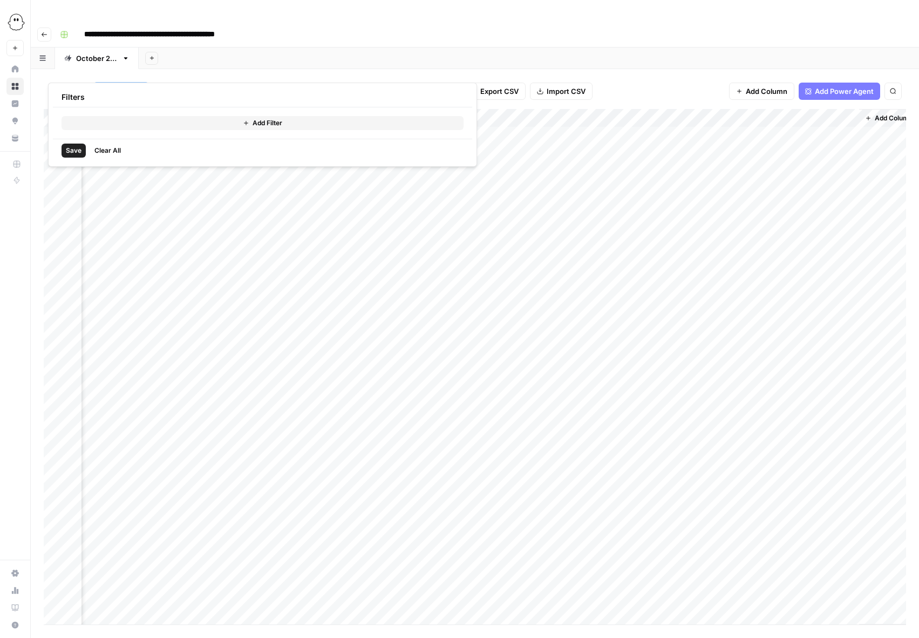
click at [91, 123] on button "Add Filter" at bounding box center [263, 123] width 402 height 14
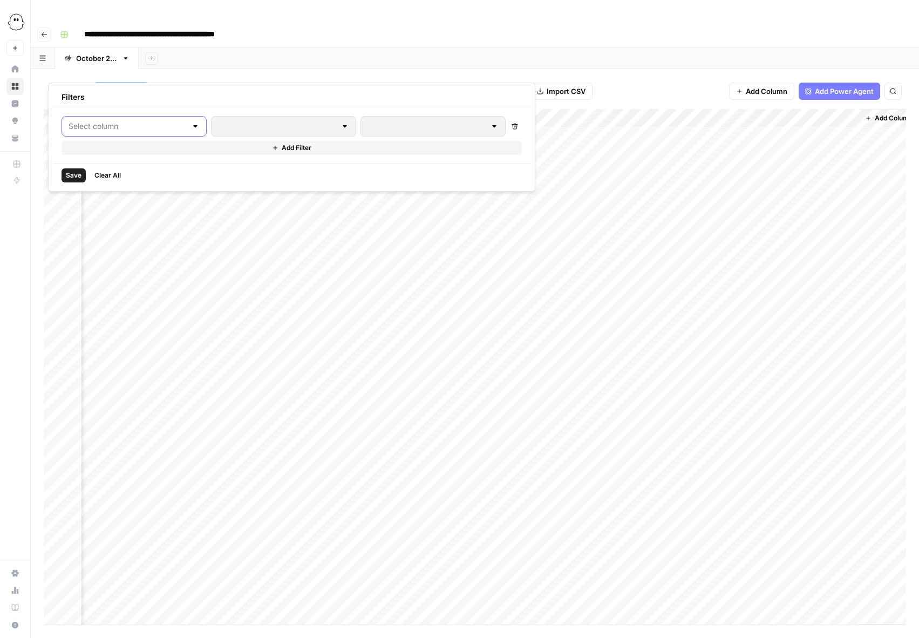
click at [90, 127] on input "text" at bounding box center [128, 126] width 118 height 11
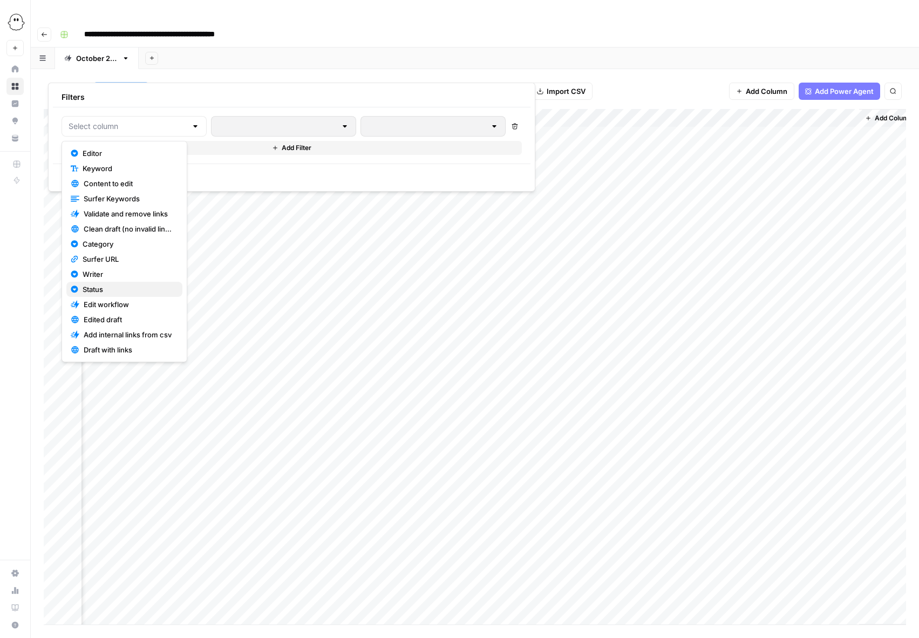
click at [96, 289] on span "Status" at bounding box center [128, 289] width 91 height 11
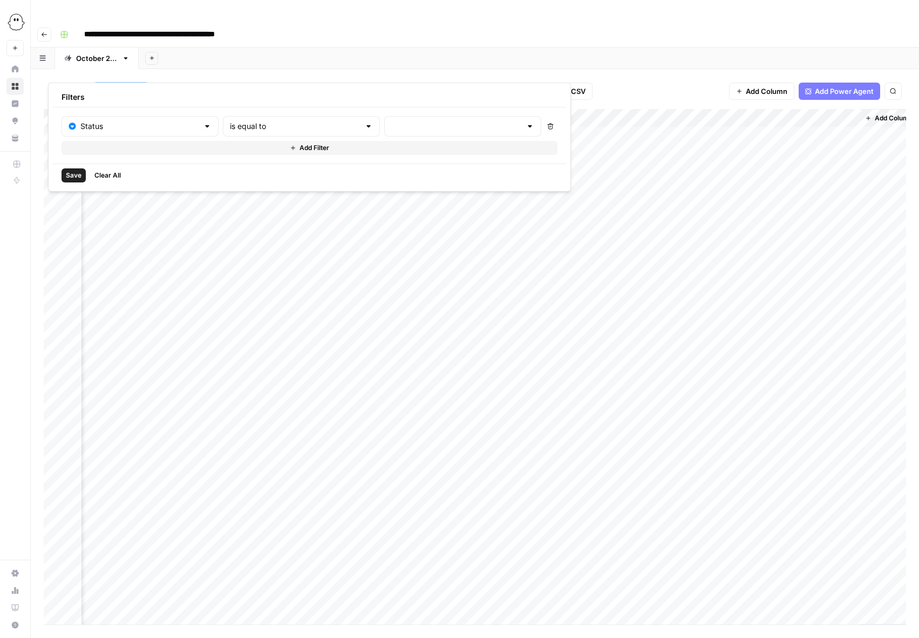
click at [364, 126] on div at bounding box center [368, 126] width 9 height 11
click at [233, 167] on span "is not equal to" at bounding box center [252, 168] width 103 height 11
type input "is not equal to"
click at [391, 124] on input "text" at bounding box center [456, 126] width 130 height 11
click at [359, 212] on span "Published" at bounding box center [389, 213] width 90 height 11
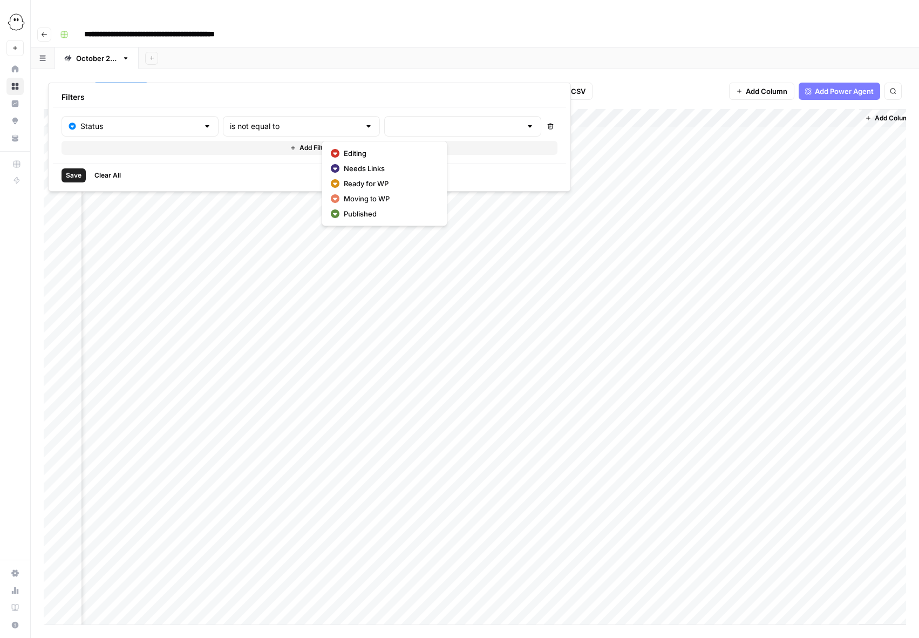
type input "Published"
click at [70, 174] on span "Save" at bounding box center [74, 176] width 16 height 10
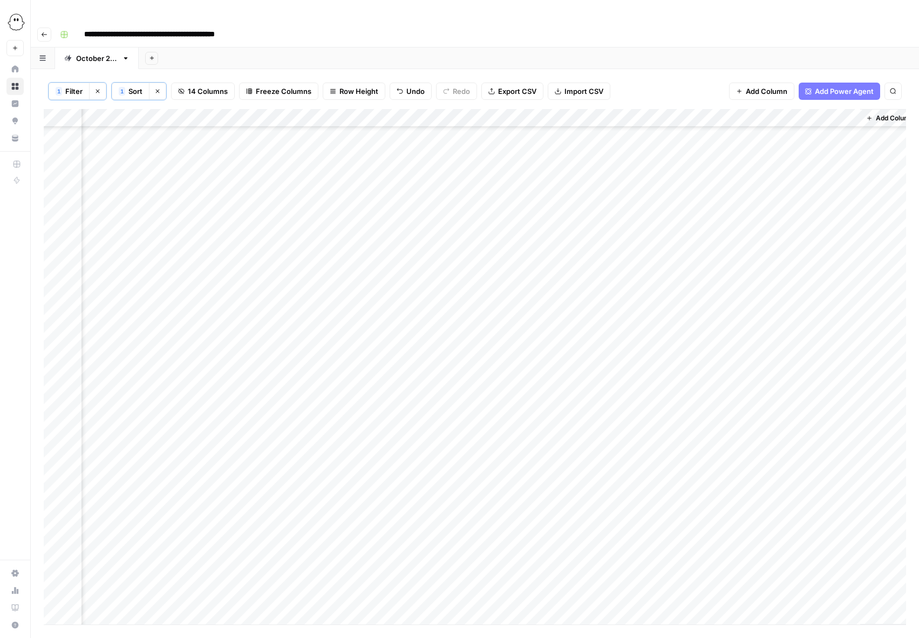
scroll to position [728, 646]
click at [379, 249] on div "Add Column" at bounding box center [475, 367] width 863 height 516
click at [390, 347] on button "Moving to WP" at bounding box center [390, 348] width 55 height 13
click at [850, 248] on div "Add Column" at bounding box center [475, 367] width 863 height 516
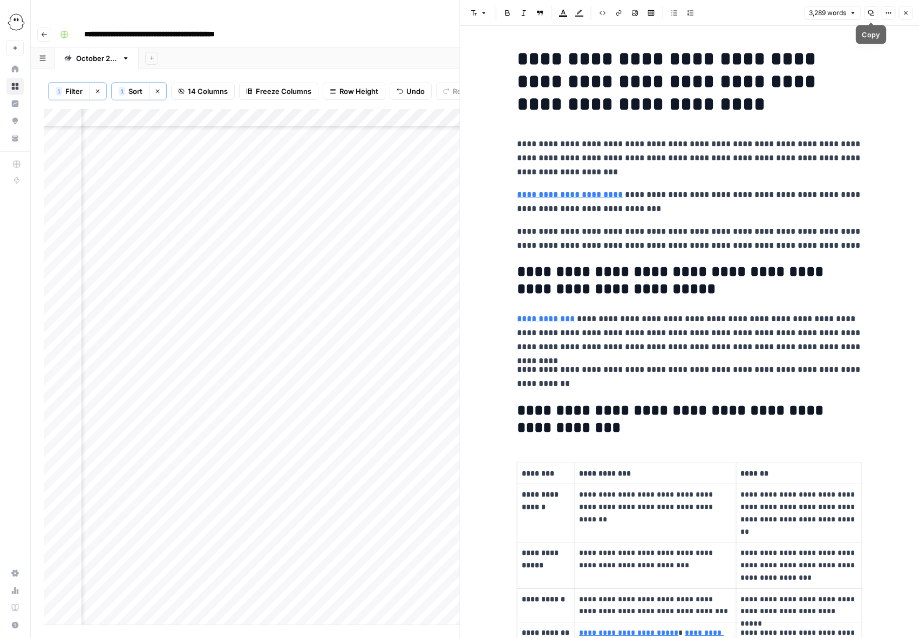
click at [870, 15] on icon "button" at bounding box center [871, 13] width 6 height 6
click at [904, 10] on icon "button" at bounding box center [906, 13] width 6 height 6
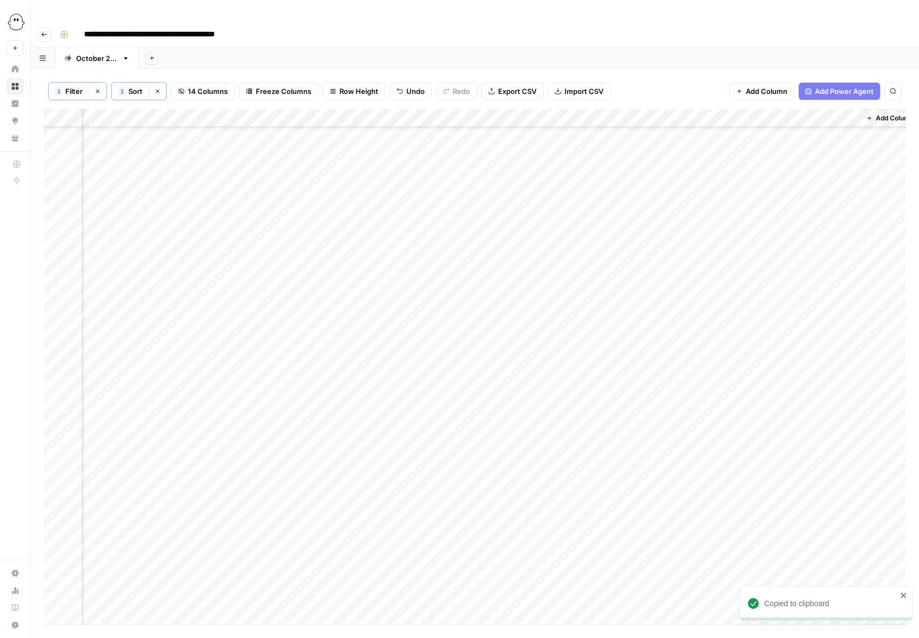
click at [370, 245] on div "Add Column" at bounding box center [475, 367] width 863 height 516
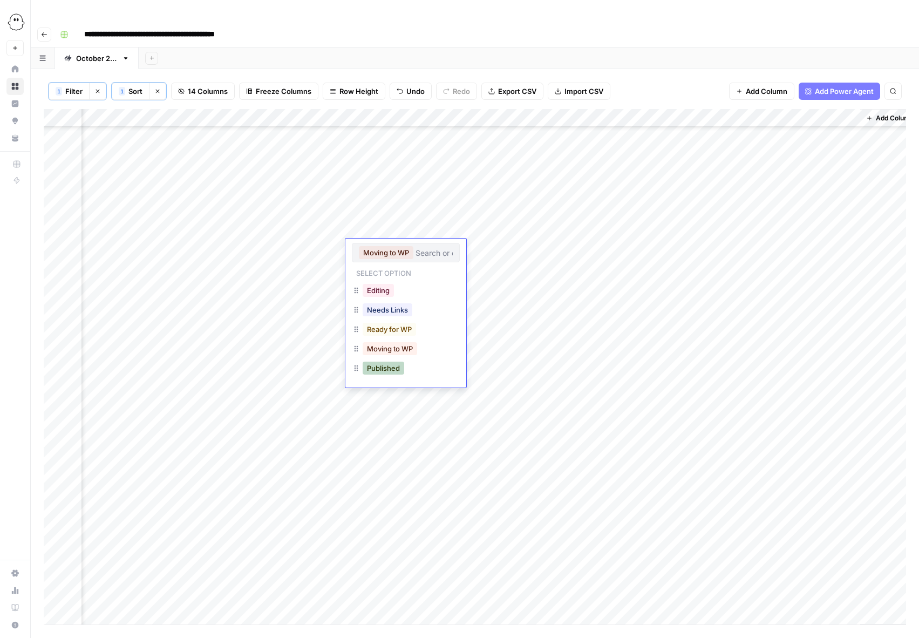
click at [395, 367] on button "Published" at bounding box center [384, 368] width 42 height 13
click at [380, 283] on div "Add Column" at bounding box center [475, 367] width 863 height 516
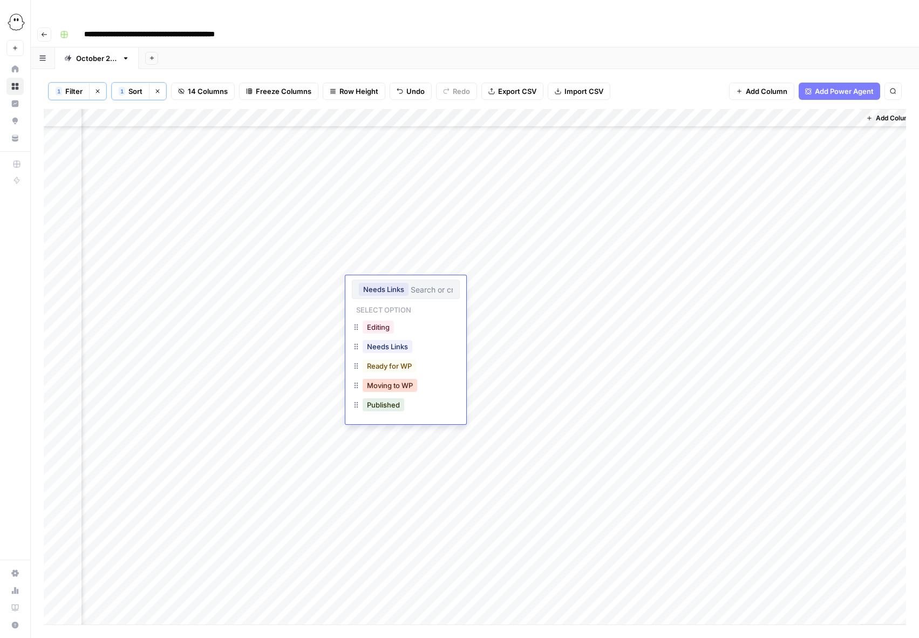
click at [388, 388] on button "Moving to WP" at bounding box center [390, 385] width 55 height 13
click at [848, 286] on div "Add Column" at bounding box center [475, 367] width 863 height 516
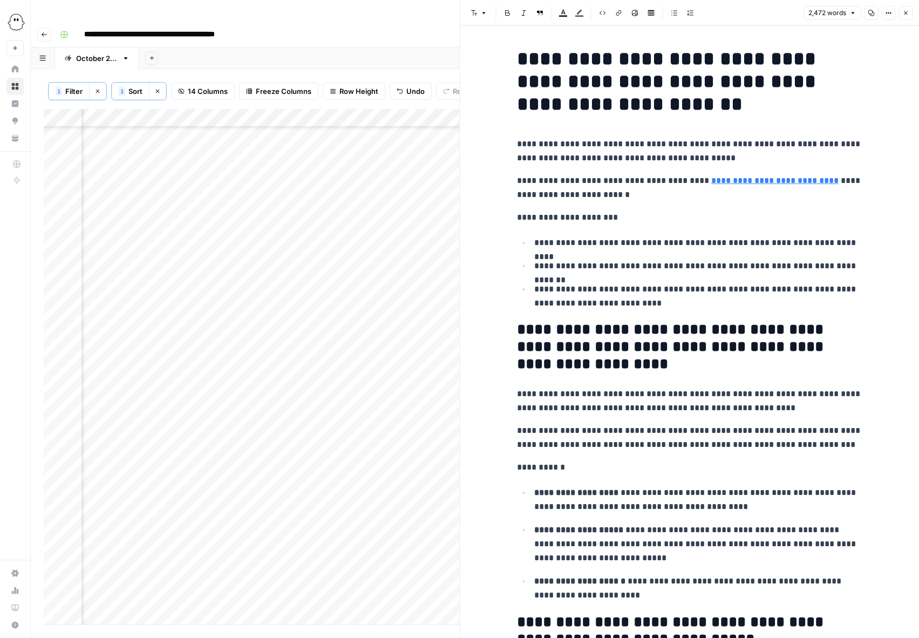
click at [867, 11] on button "Copy" at bounding box center [871, 13] width 14 height 14
click at [909, 13] on span "Close" at bounding box center [909, 13] width 1 height 1
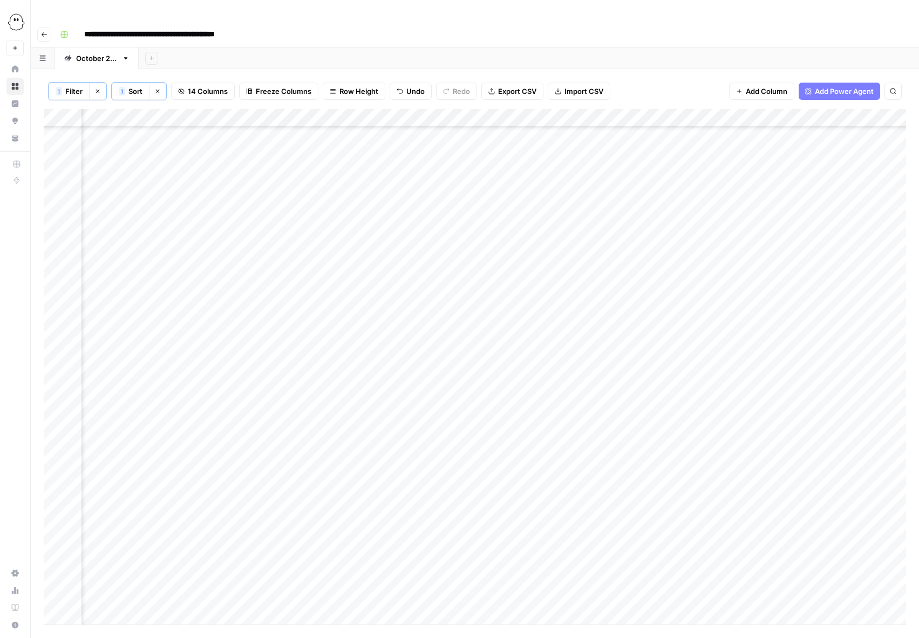
click at [509, 285] on div "Add Column" at bounding box center [475, 367] width 863 height 516
click at [508, 407] on button "Published" at bounding box center [497, 404] width 42 height 13
click at [672, 73] on div "1 Filter Clear filters 1 Sort Clear sorts 14 Columns Freeze Columns Row Height …" at bounding box center [475, 91] width 863 height 36
click at [70, 86] on span "Filter" at bounding box center [73, 91] width 17 height 11
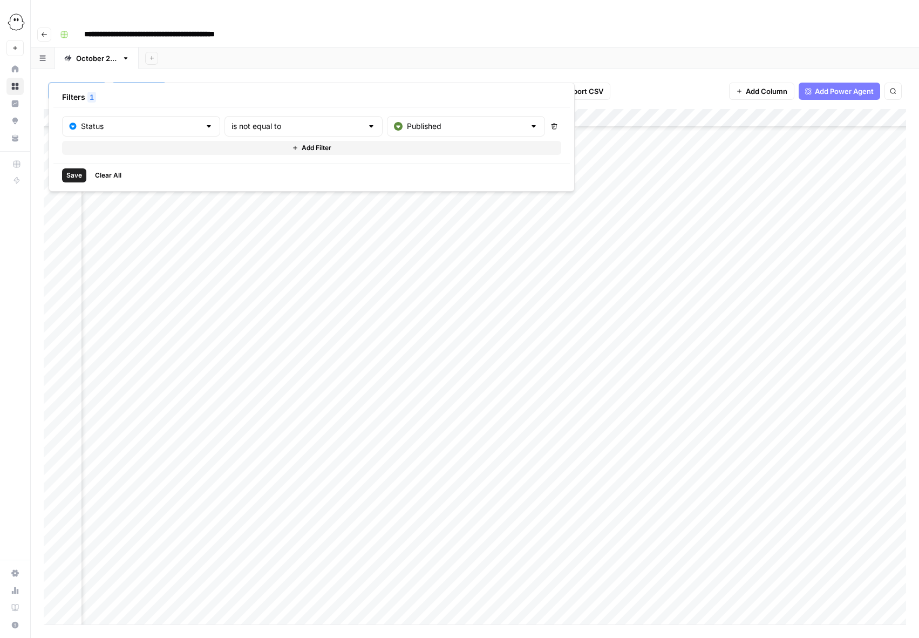
click at [73, 174] on span "Save" at bounding box center [74, 176] width 16 height 10
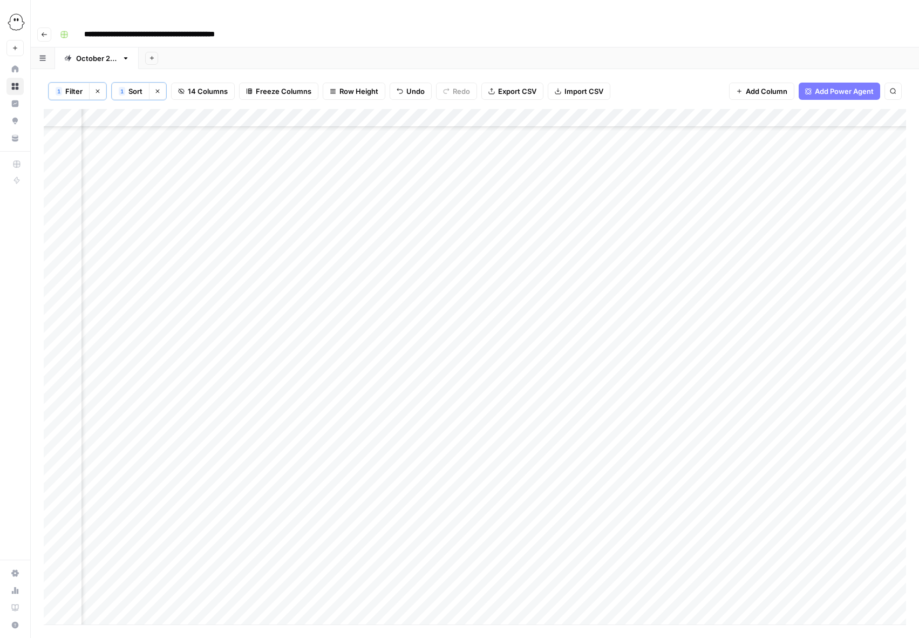
scroll to position [0, 532]
click at [97, 83] on button "Clear filters" at bounding box center [97, 91] width 17 height 17
click at [68, 86] on span "Filter" at bounding box center [63, 91] width 17 height 11
click at [117, 126] on input "text" at bounding box center [128, 126] width 118 height 11
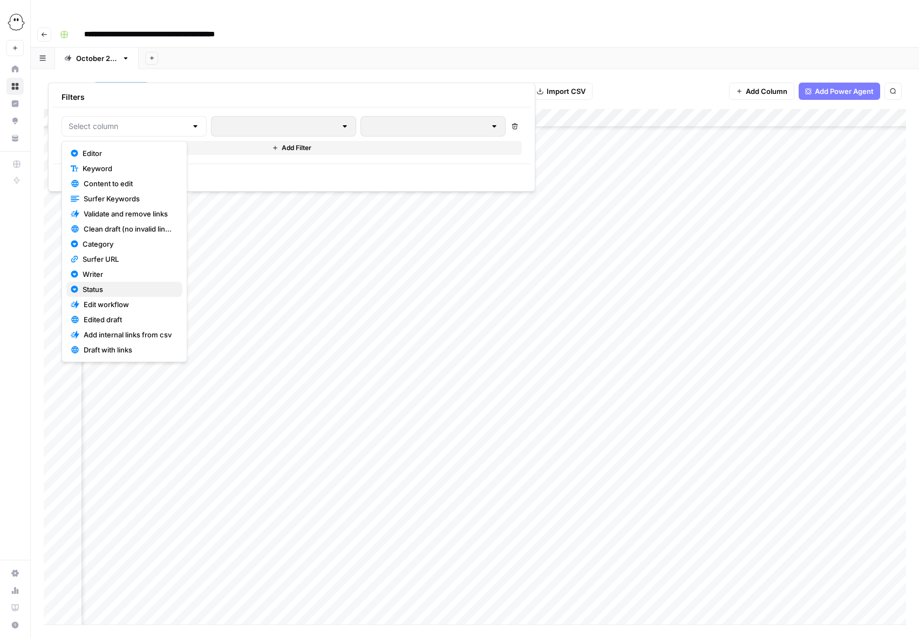
click at [96, 292] on span "Status" at bounding box center [128, 289] width 91 height 11
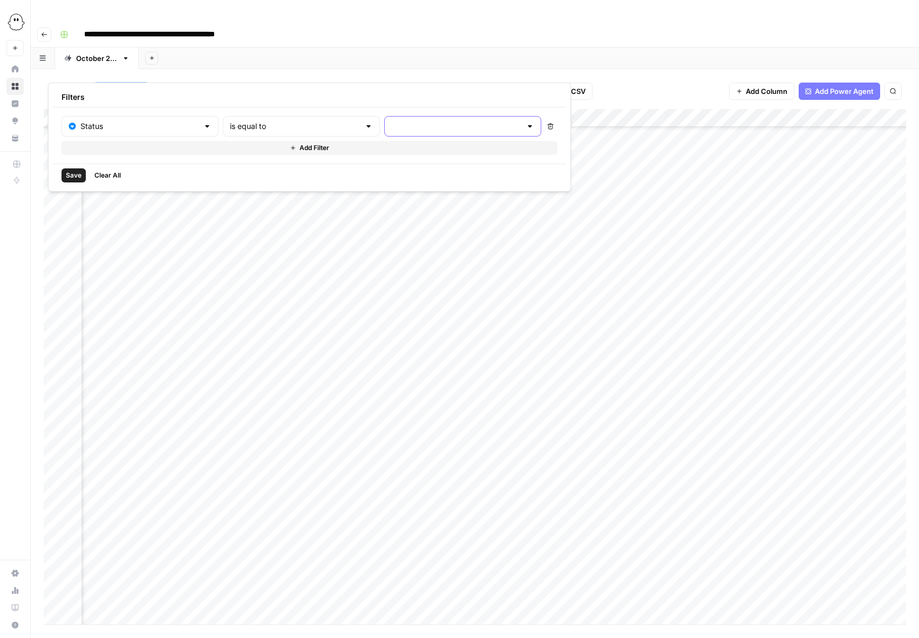
click at [391, 124] on input "text" at bounding box center [456, 126] width 130 height 11
click at [352, 214] on span "Published" at bounding box center [389, 213] width 90 height 11
type input "Published"
click at [76, 176] on span "Save" at bounding box center [74, 176] width 16 height 10
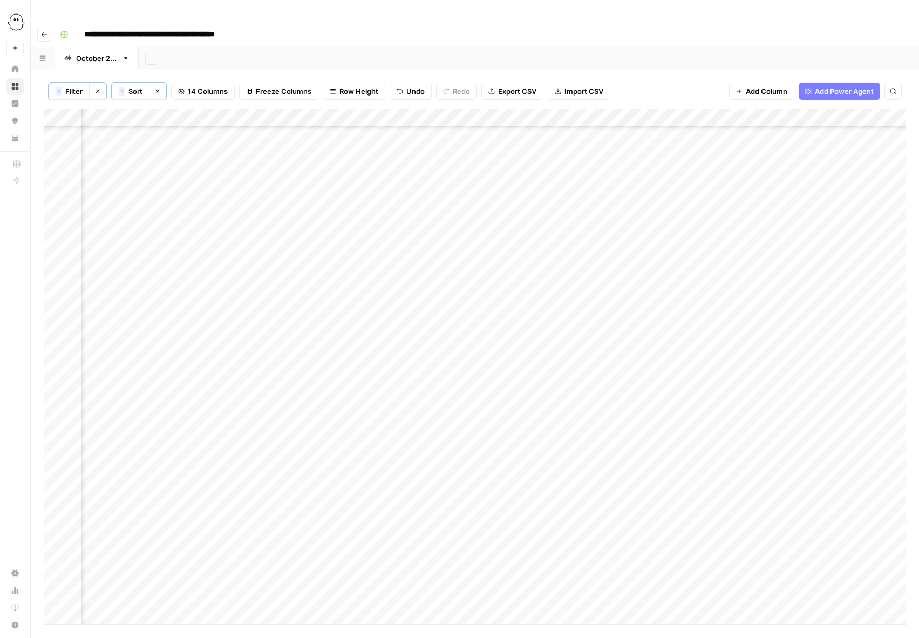
scroll to position [218, 532]
click at [98, 88] on icon "button" at bounding box center [97, 91] width 6 height 6
click at [492, 373] on div "Add Column" at bounding box center [475, 367] width 863 height 516
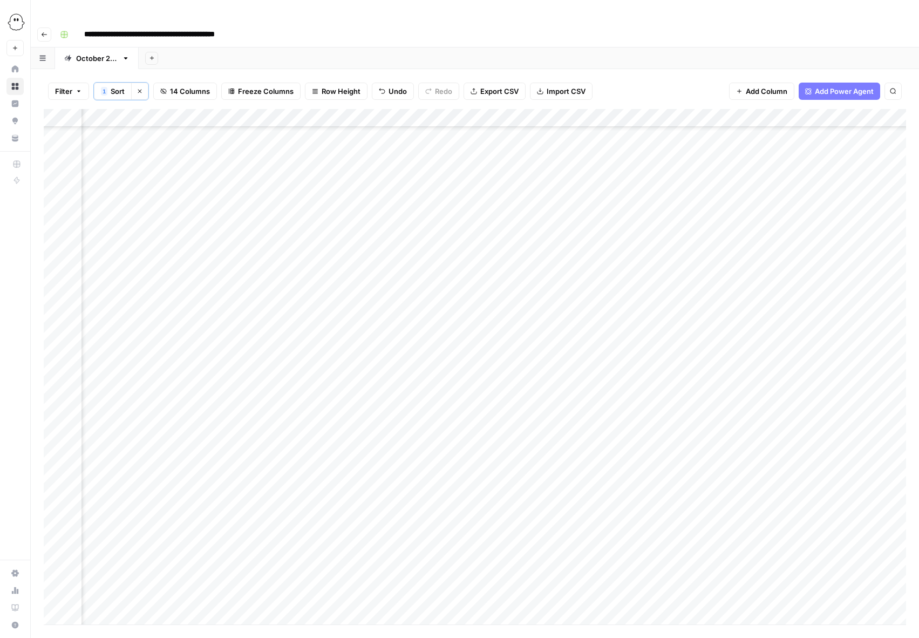
click at [492, 373] on div "Add Column" at bounding box center [475, 367] width 863 height 516
click at [498, 477] on button "Moving to WP" at bounding box center [503, 473] width 55 height 13
click at [837, 374] on div "Add Column" at bounding box center [475, 367] width 863 height 516
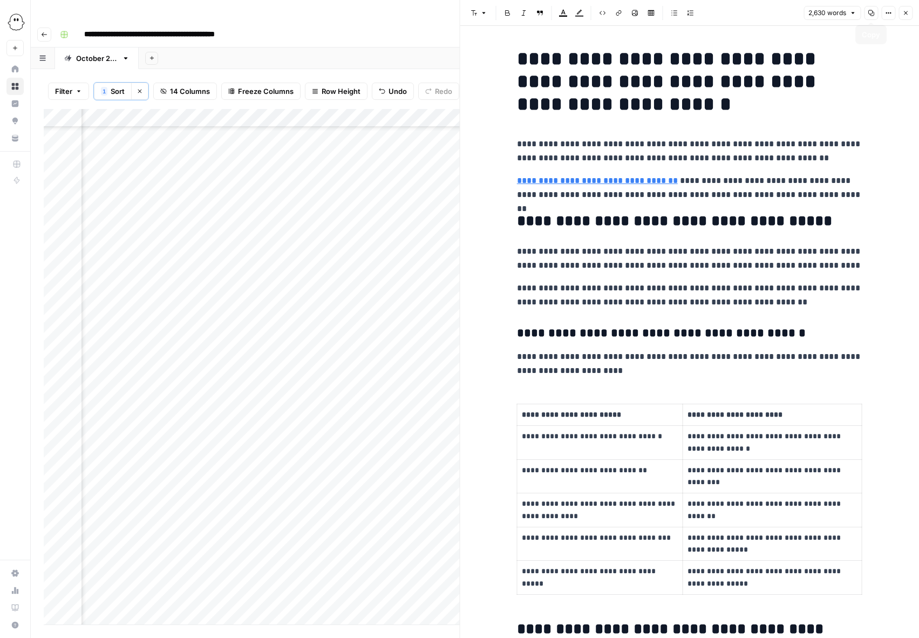
click at [871, 13] on icon "button" at bounding box center [871, 13] width 6 height 6
click at [387, 373] on div "Add Column" at bounding box center [252, 367] width 416 height 516
click at [385, 373] on div "Add Column" at bounding box center [252, 367] width 416 height 516
click at [387, 493] on button "Published" at bounding box center [394, 492] width 42 height 13
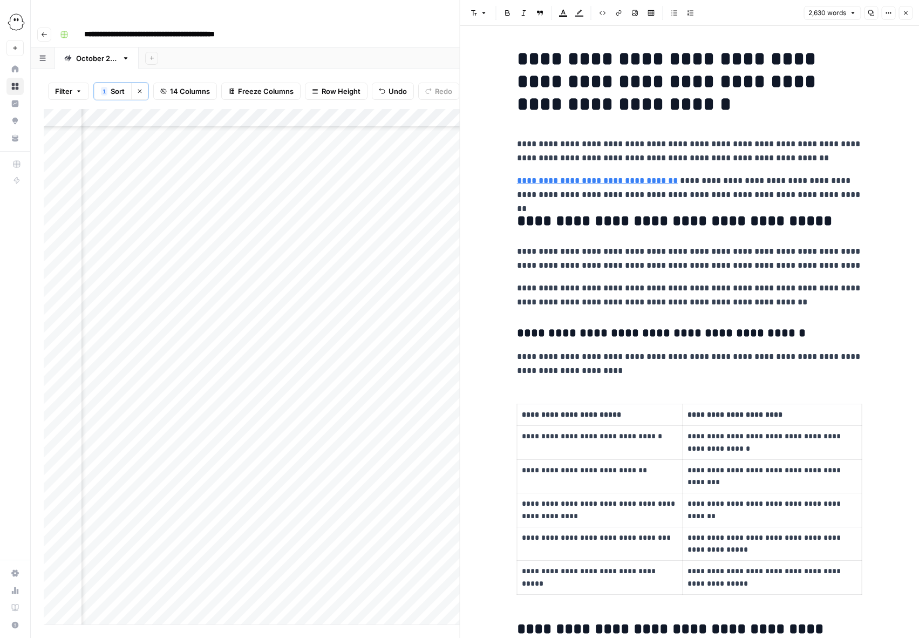
click at [906, 6] on button "Close" at bounding box center [906, 13] width 14 height 14
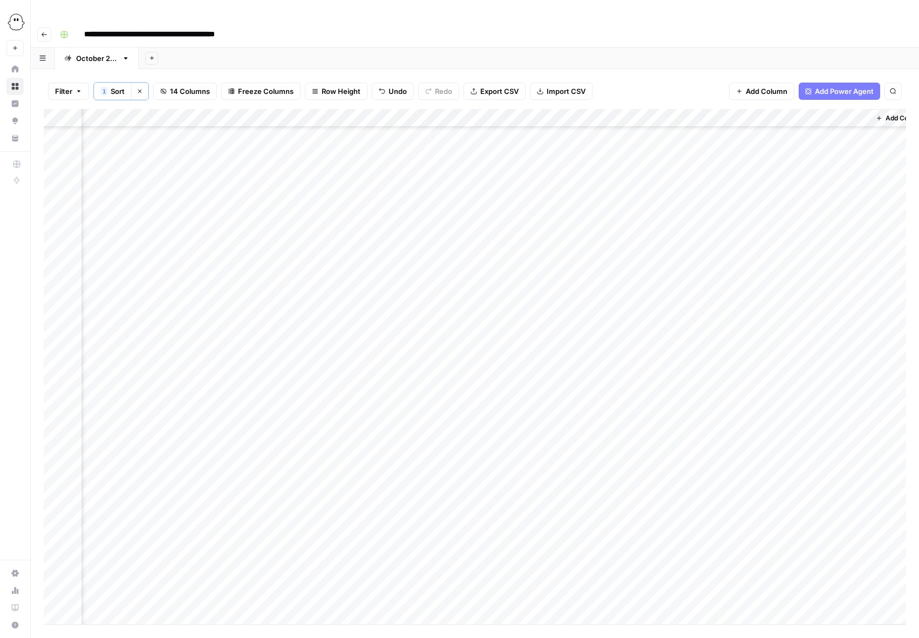
click at [390, 427] on div "Add Column" at bounding box center [475, 367] width 863 height 516
click at [390, 532] on button "Moving to WP" at bounding box center [400, 528] width 55 height 13
click at [861, 428] on div "Add Column" at bounding box center [475, 367] width 863 height 516
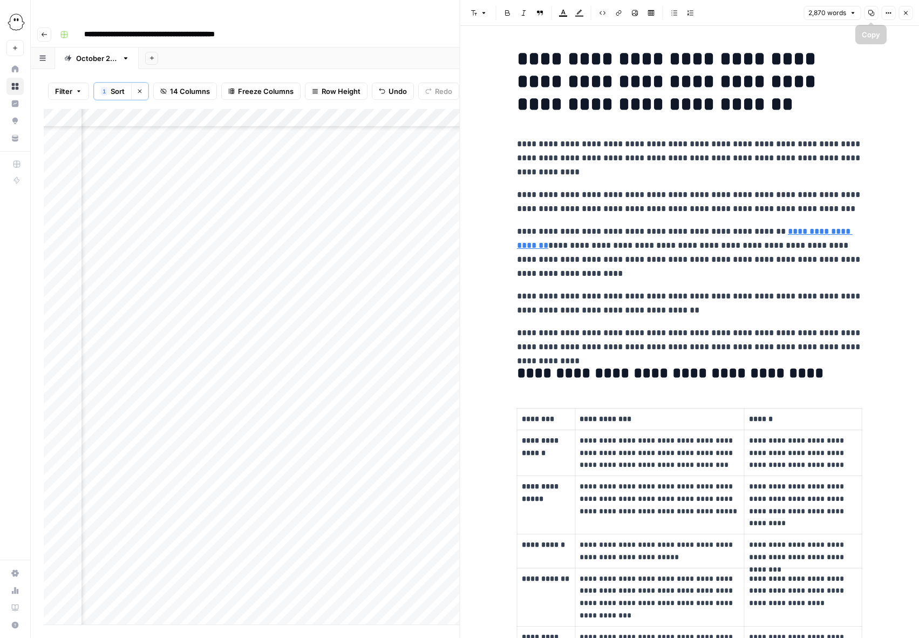
click at [870, 16] on icon "button" at bounding box center [871, 13] width 6 height 6
click at [902, 12] on button "Close" at bounding box center [906, 13] width 14 height 14
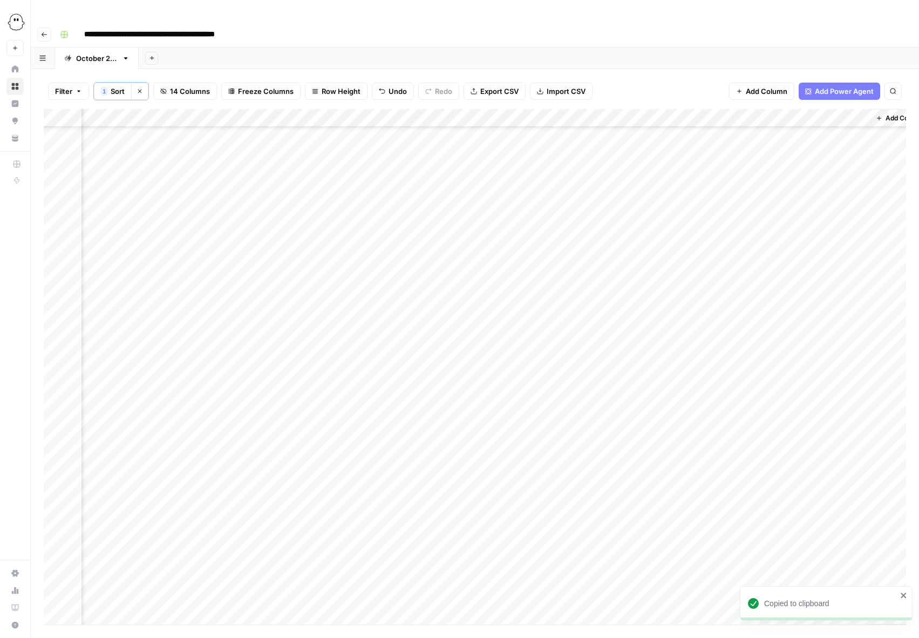
click at [397, 428] on div "Add Column" at bounding box center [475, 367] width 863 height 516
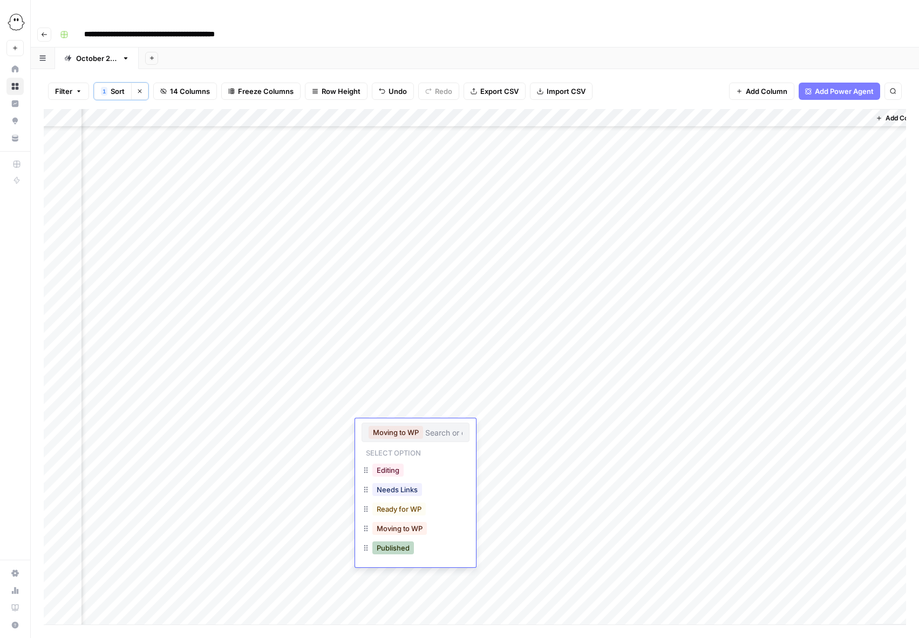
click at [396, 549] on button "Published" at bounding box center [394, 548] width 42 height 13
click at [483, 352] on div "Add Column" at bounding box center [475, 367] width 863 height 516
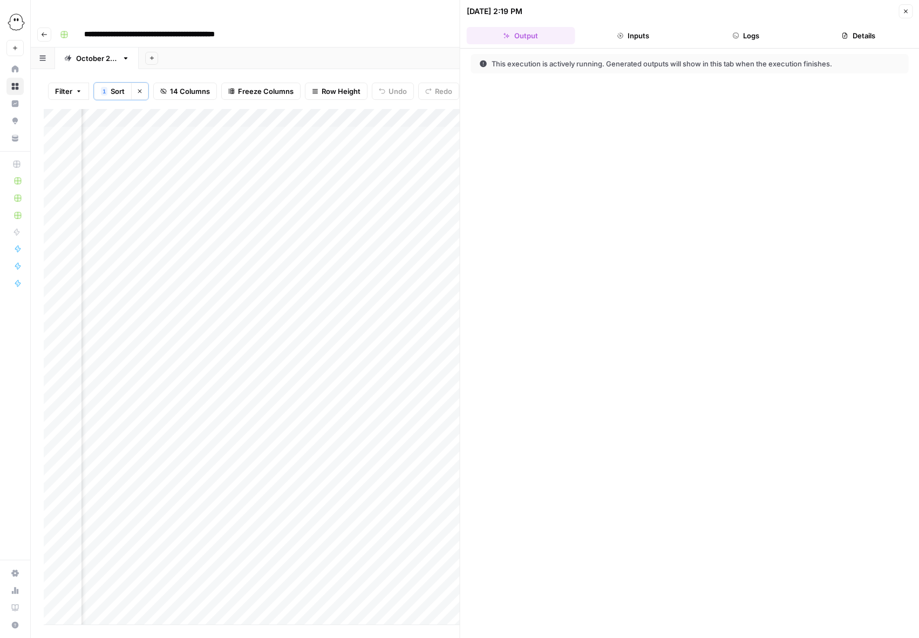
click at [758, 34] on button "Logs" at bounding box center [746, 35] width 109 height 17
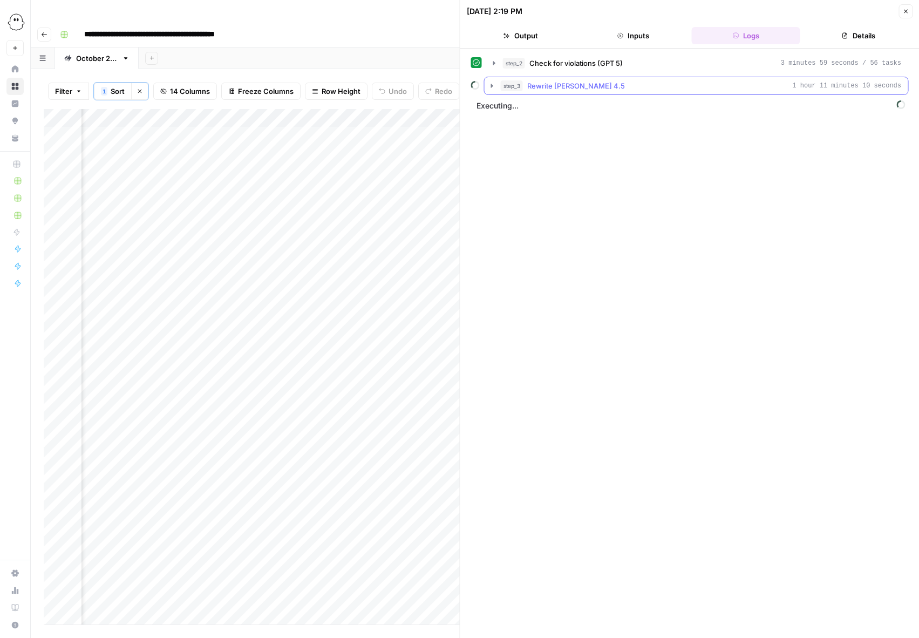
click at [486, 85] on button "step_3 Rewrite [PERSON_NAME] 4.5 1 hour 11 minutes 10 seconds" at bounding box center [697, 85] width 424 height 17
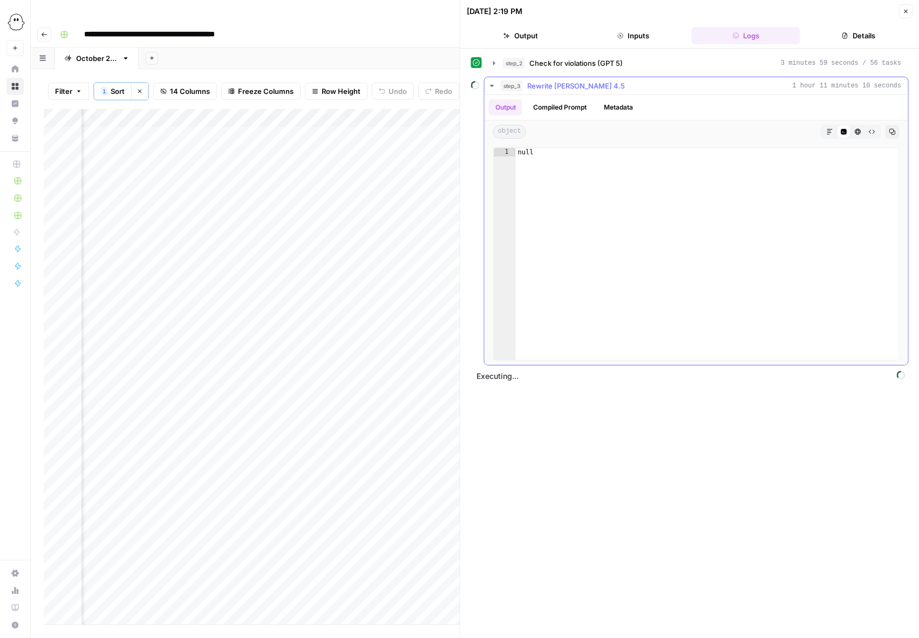
click at [492, 85] on icon "button" at bounding box center [492, 86] width 4 height 2
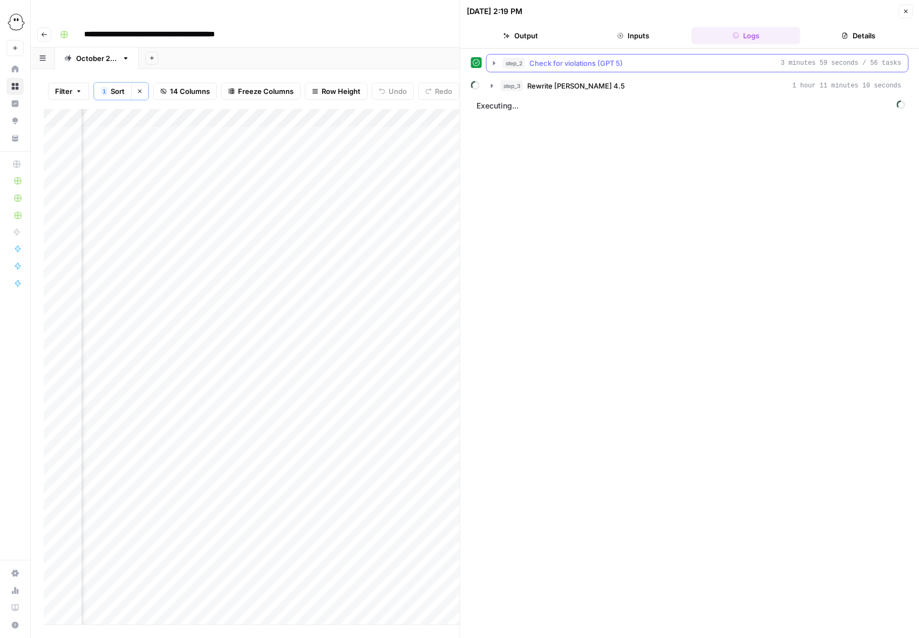
click at [492, 64] on icon "button" at bounding box center [494, 63] width 9 height 9
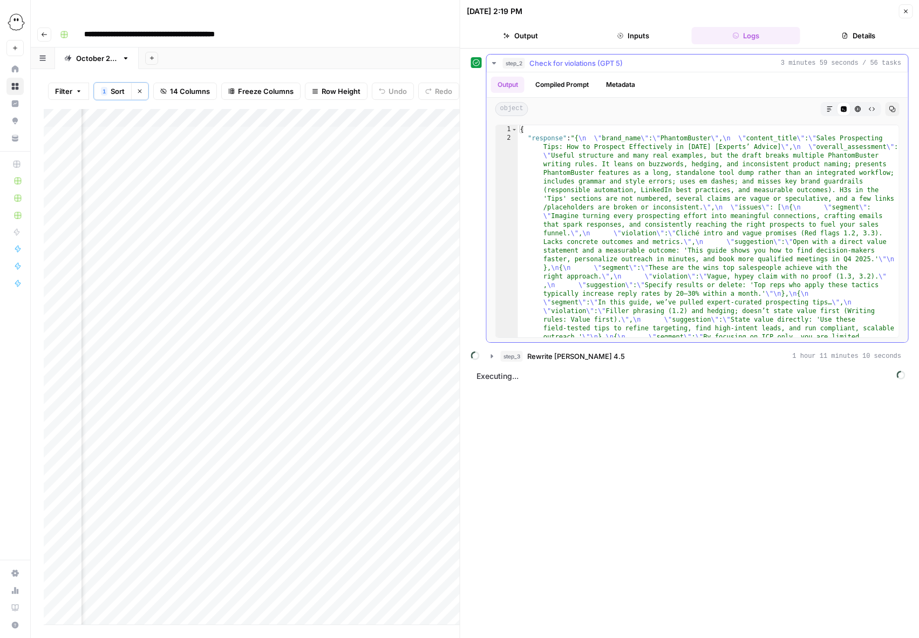
click at [492, 63] on icon "button" at bounding box center [494, 63] width 4 height 2
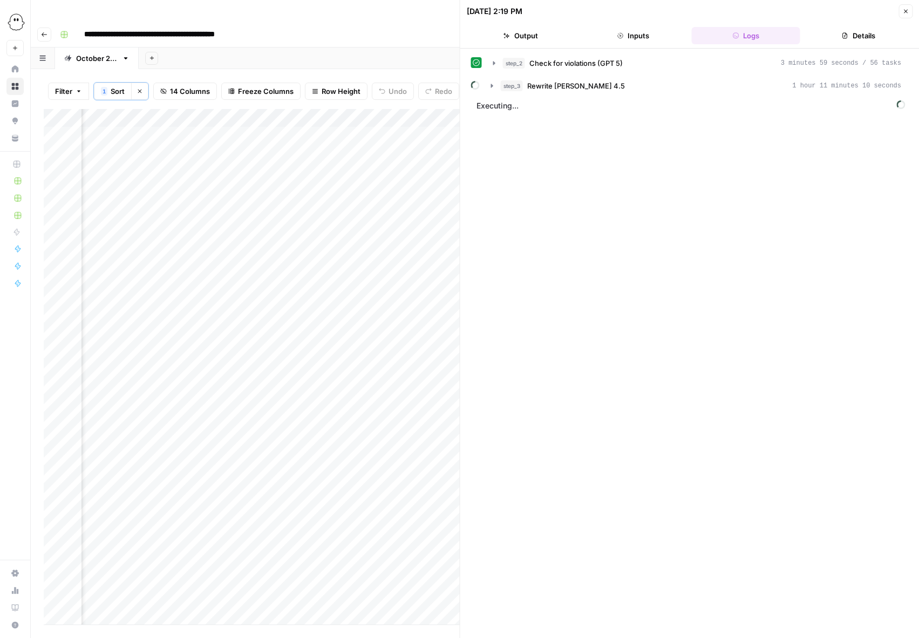
click at [907, 12] on icon "button" at bounding box center [906, 12] width 4 height 4
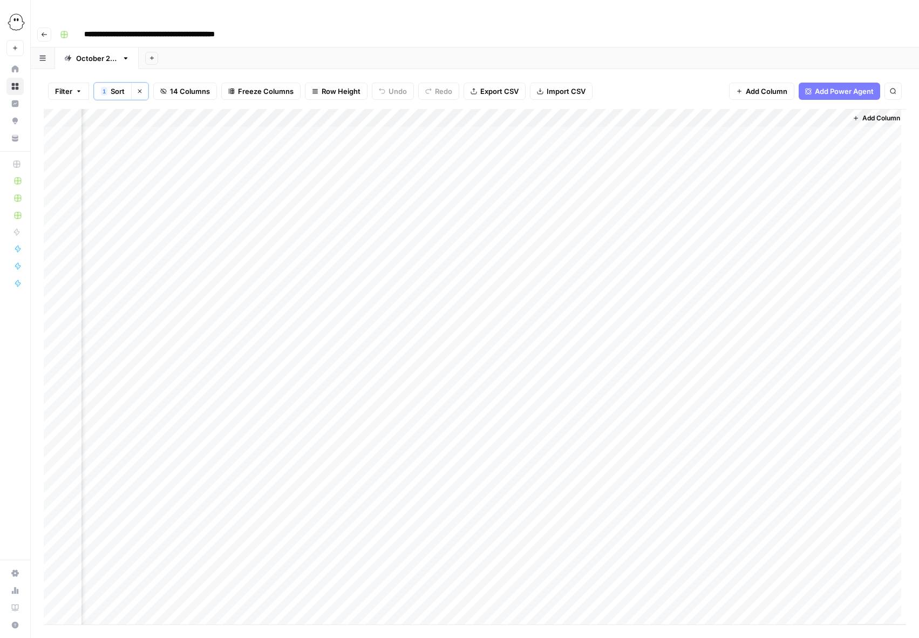
scroll to position [0, 647]
click at [515, 353] on div "Add Column" at bounding box center [475, 367] width 863 height 516
click at [497, 353] on div "Add Column" at bounding box center [475, 367] width 863 height 516
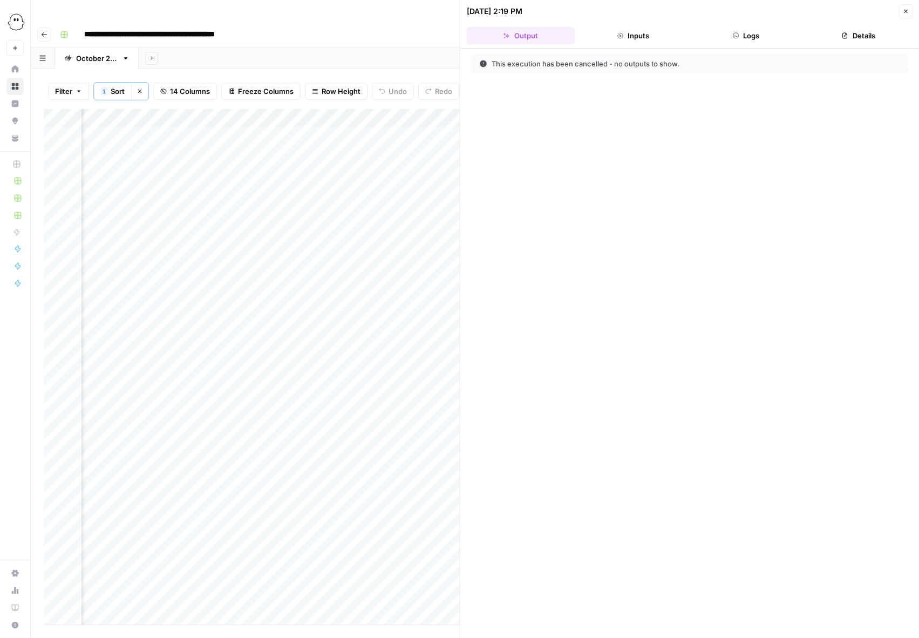
click at [767, 27] on button "Logs" at bounding box center [746, 35] width 109 height 17
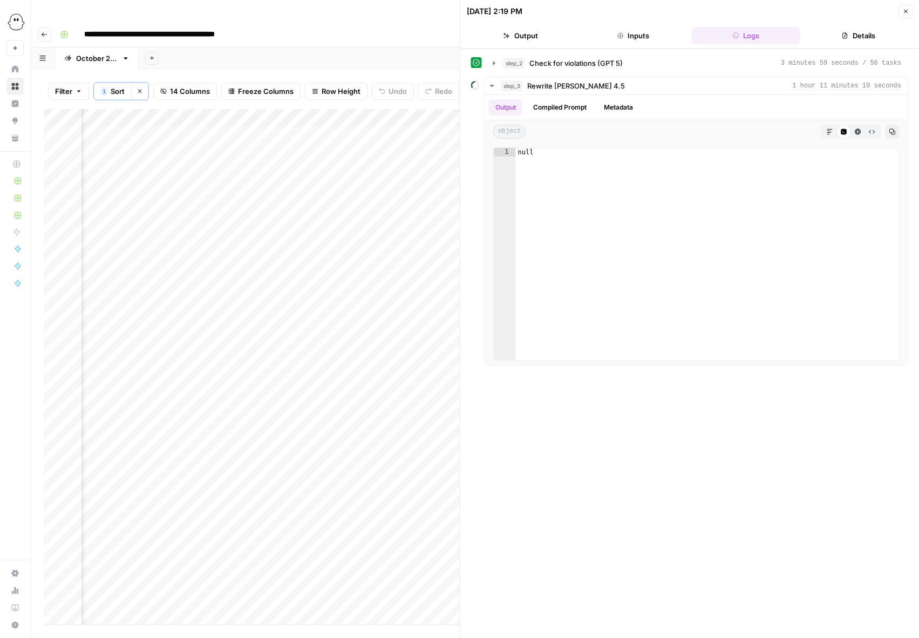
click at [862, 35] on button "Details" at bounding box center [858, 35] width 109 height 17
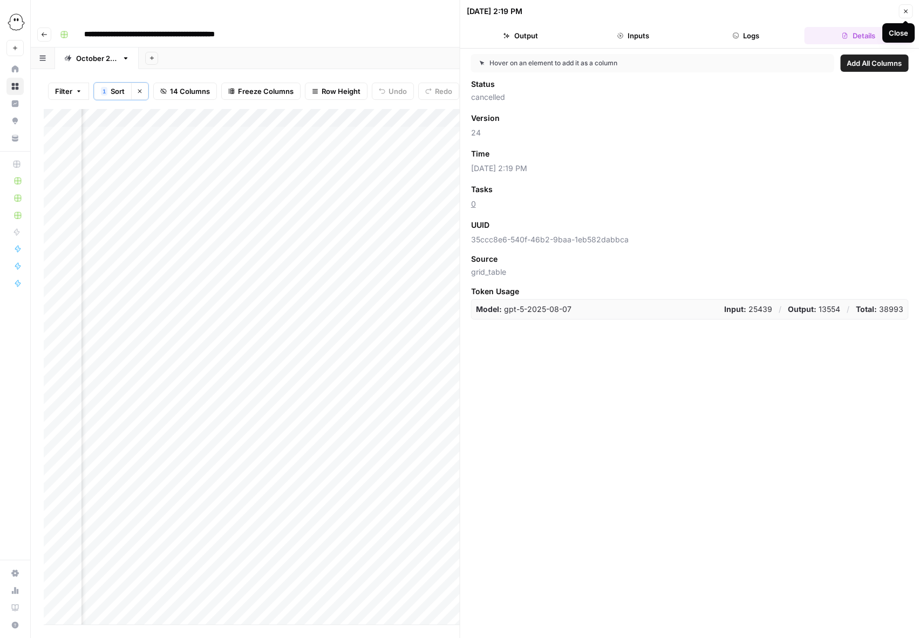
click at [905, 11] on icon "button" at bounding box center [906, 12] width 4 height 4
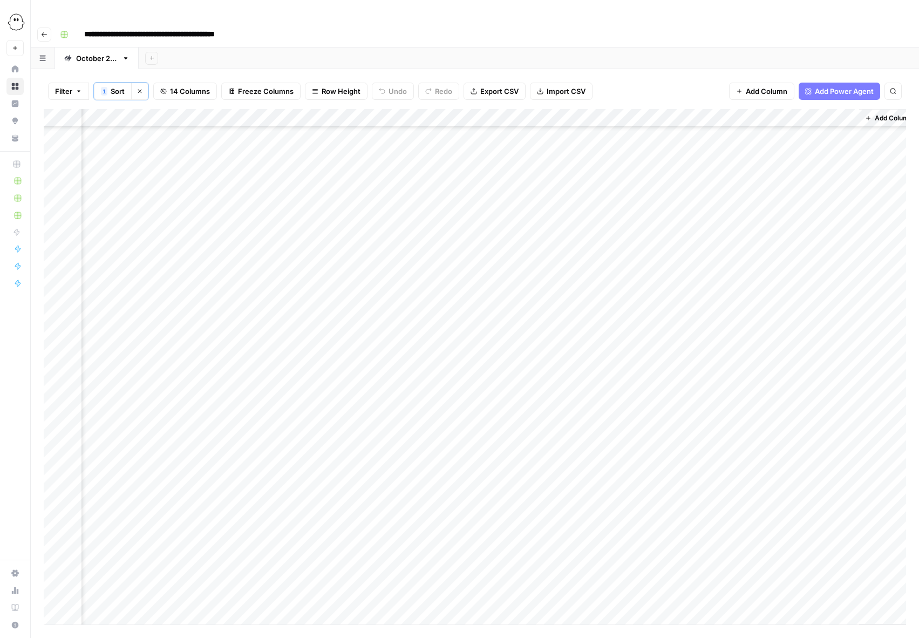
scroll to position [439, 647]
click at [516, 244] on div "Add Column" at bounding box center [475, 367] width 863 height 516
click at [476, 184] on div "Add Column" at bounding box center [475, 367] width 863 height 516
click at [477, 203] on div "Add Column" at bounding box center [475, 367] width 863 height 516
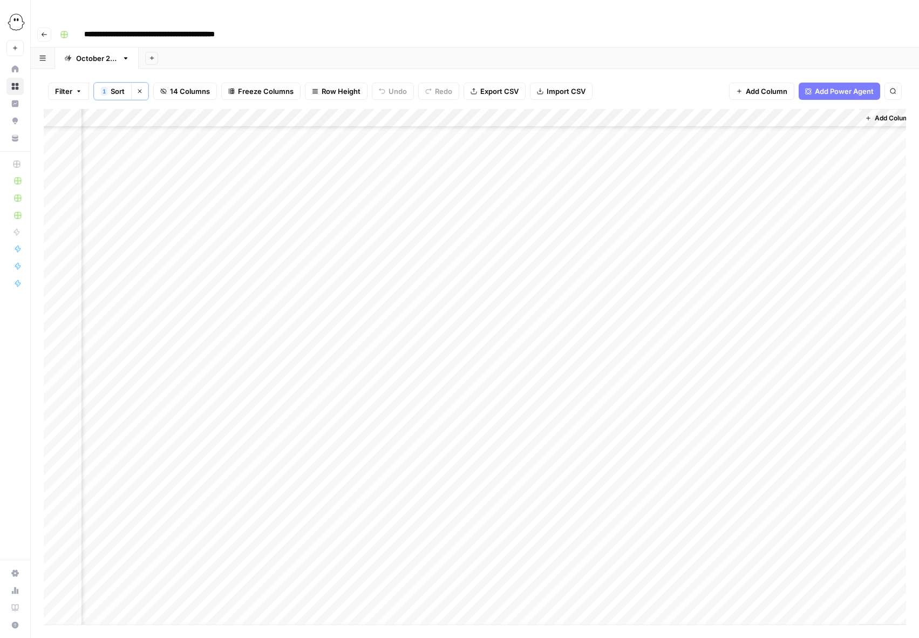
click at [477, 222] on div "Add Column" at bounding box center [475, 367] width 863 height 516
click at [475, 242] on div "Add Column" at bounding box center [475, 367] width 863 height 516
click at [372, 401] on div "Add Column" at bounding box center [475, 367] width 863 height 516
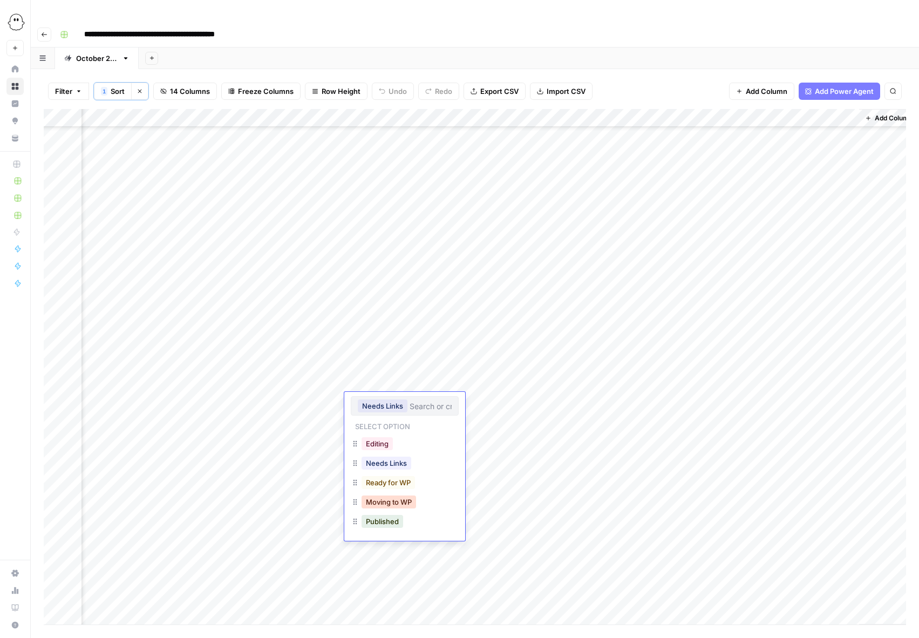
click at [384, 504] on button "Moving to WP" at bounding box center [389, 502] width 55 height 13
click at [397, 332] on div "Add Column" at bounding box center [475, 367] width 863 height 516
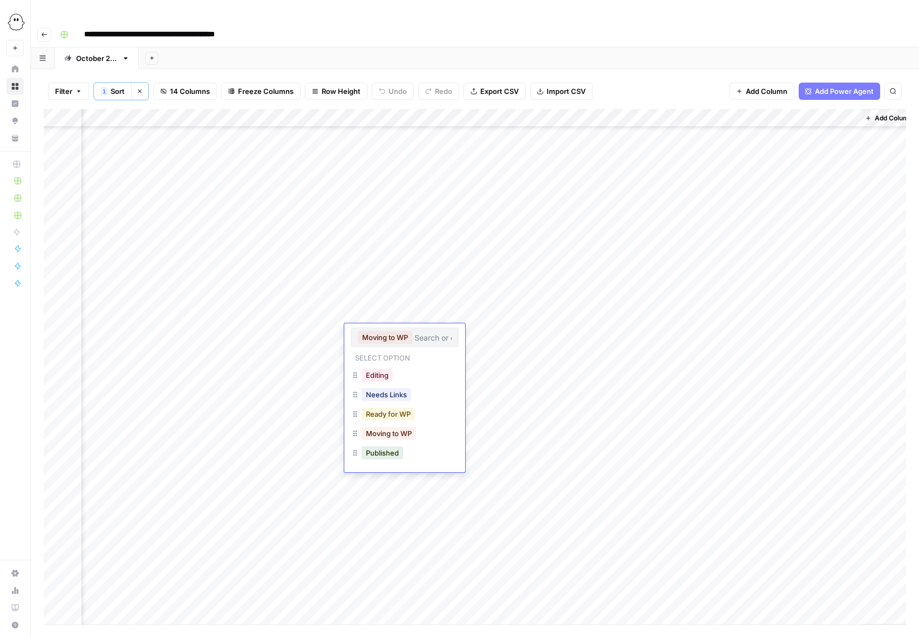
click at [390, 415] on button "Ready for WP" at bounding box center [388, 414] width 53 height 13
click at [387, 335] on div "Add Column" at bounding box center [475, 367] width 863 height 516
click at [392, 433] on button "Moving to WP" at bounding box center [389, 433] width 55 height 13
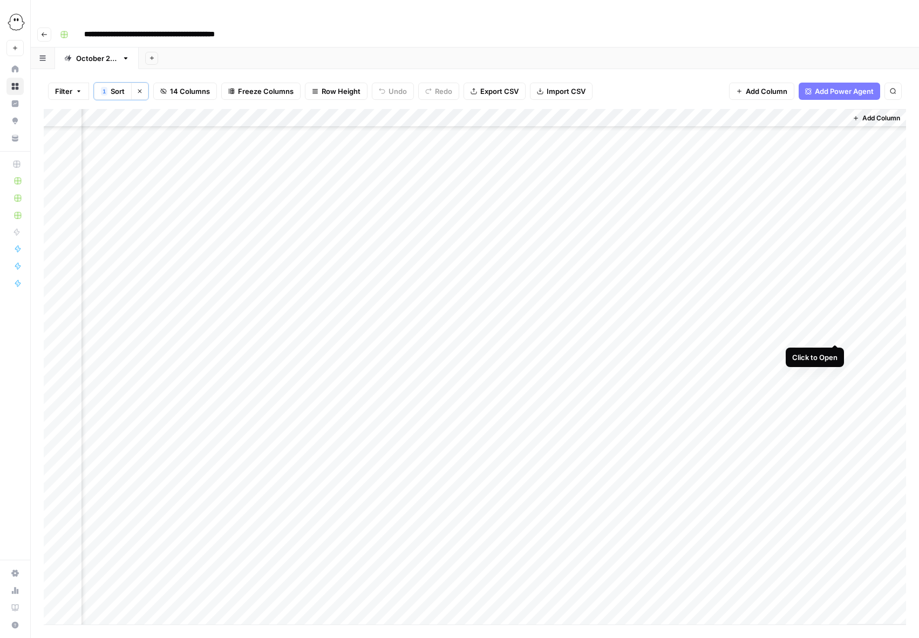
click at [836, 332] on div "Add Column" at bounding box center [475, 367] width 863 height 516
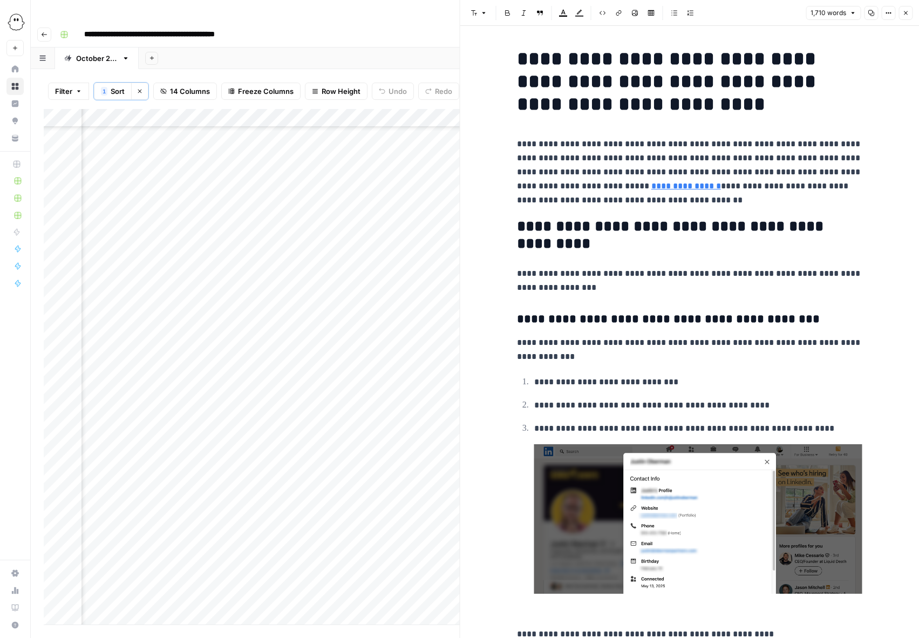
click at [870, 14] on icon "button" at bounding box center [872, 13] width 6 height 6
drag, startPoint x: 702, startPoint y: 105, endPoint x: 509, endPoint y: 67, distance: 196.4
copy h1 "**********"
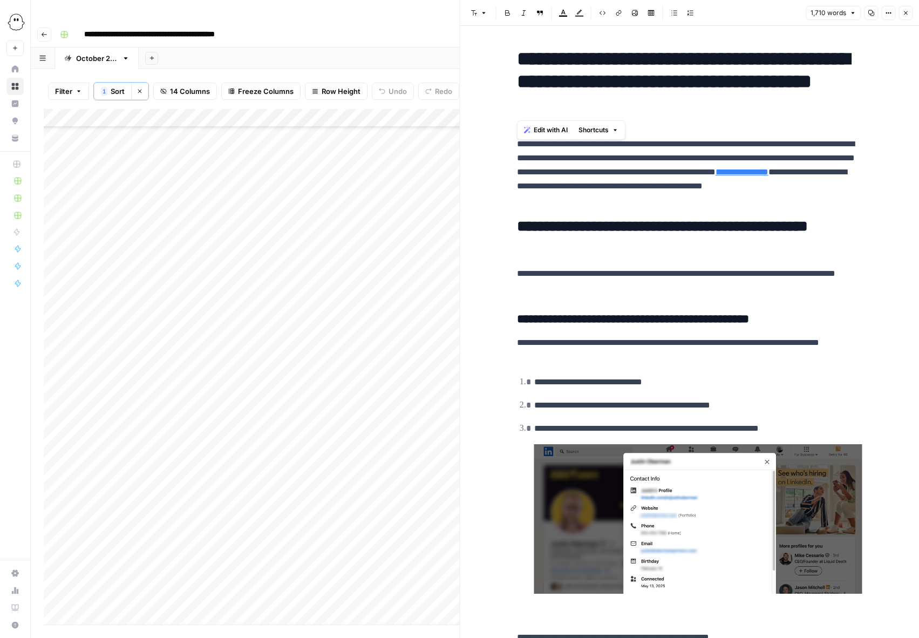
click at [909, 15] on button "Close" at bounding box center [906, 13] width 14 height 14
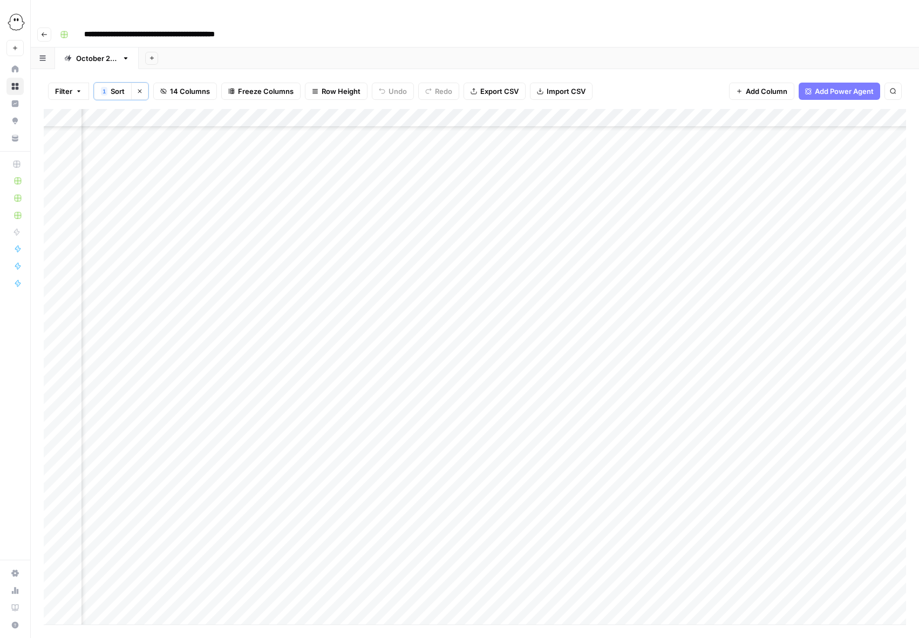
scroll to position [1304, 563]
click at [457, 336] on div "Add Column" at bounding box center [475, 367] width 863 height 516
click at [464, 455] on button "Published" at bounding box center [467, 453] width 42 height 13
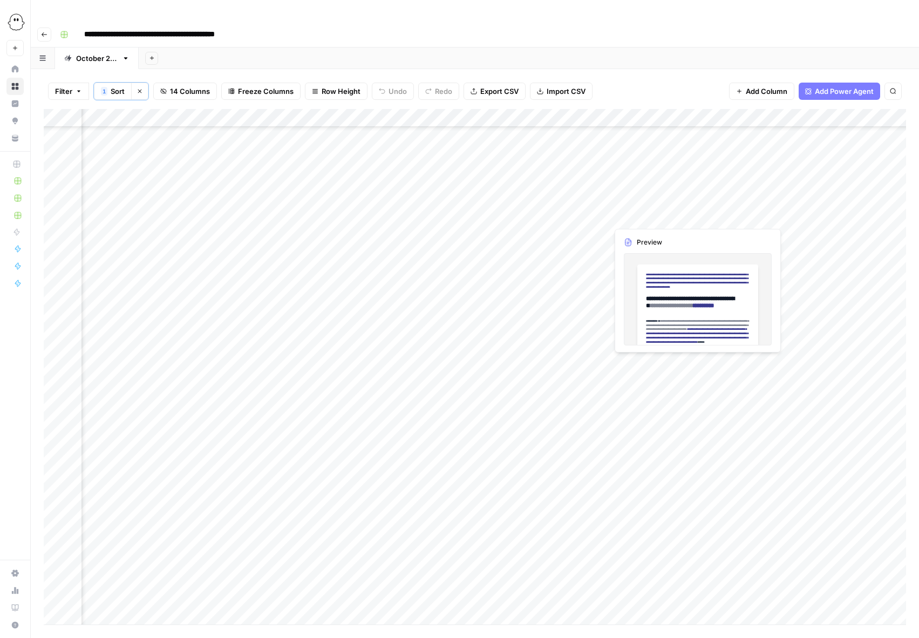
click at [684, 215] on div "Add Column" at bounding box center [475, 367] width 863 height 516
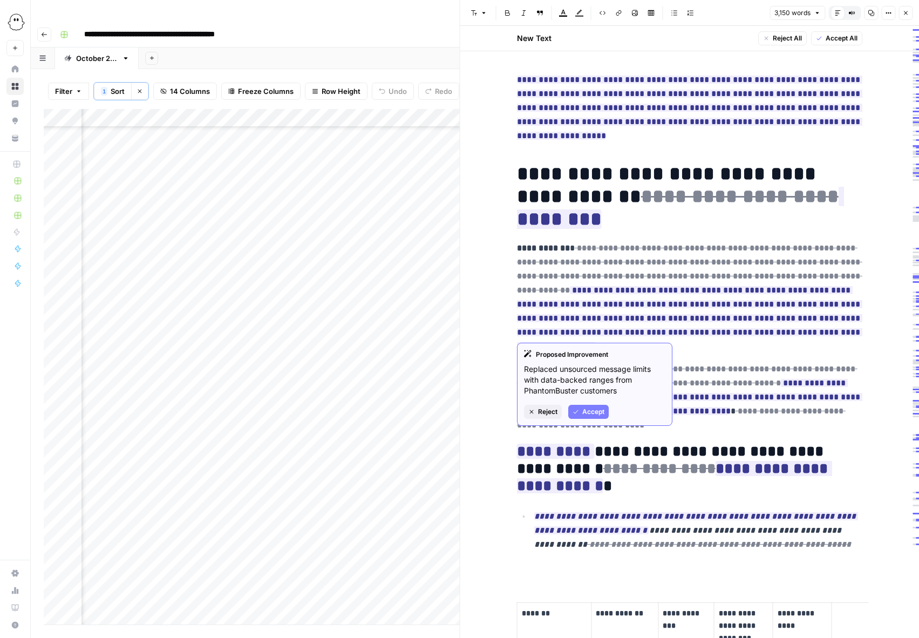
click at [678, 295] on span "**********" at bounding box center [690, 297] width 346 height 113
click at [554, 413] on span "Reject" at bounding box center [547, 412] width 19 height 10
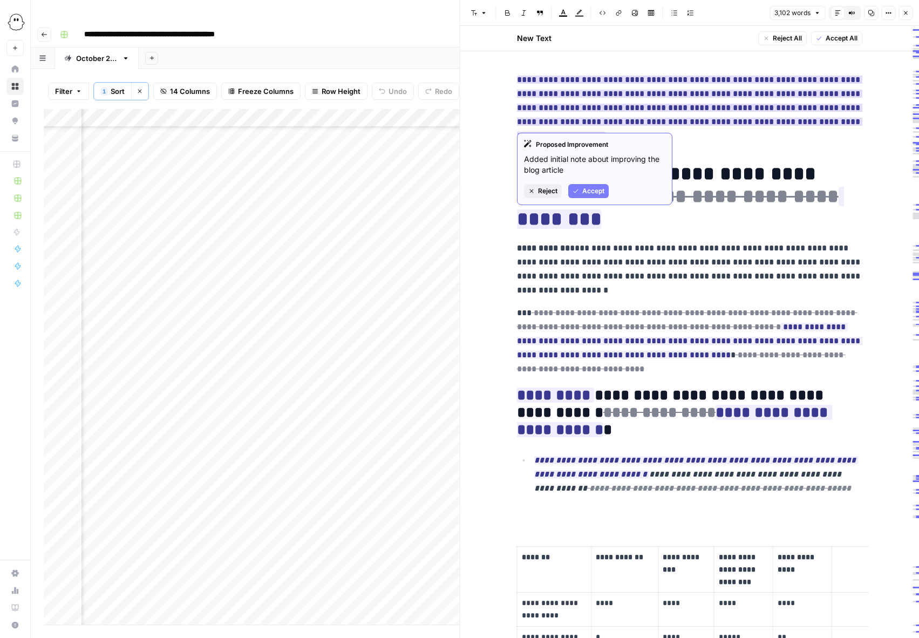
click at [550, 192] on span "Reject" at bounding box center [547, 191] width 19 height 10
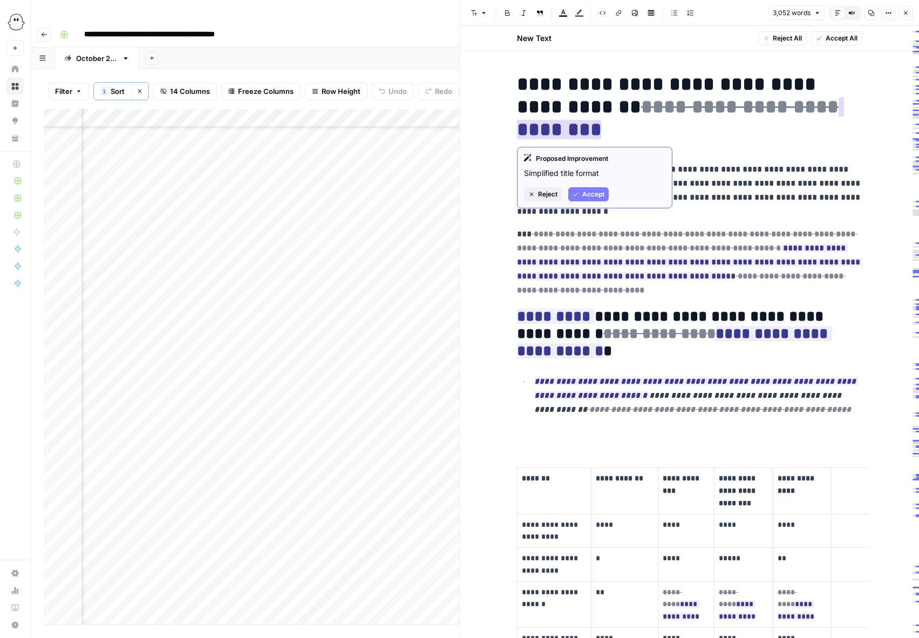
click at [587, 193] on span "Accept" at bounding box center [594, 195] width 22 height 10
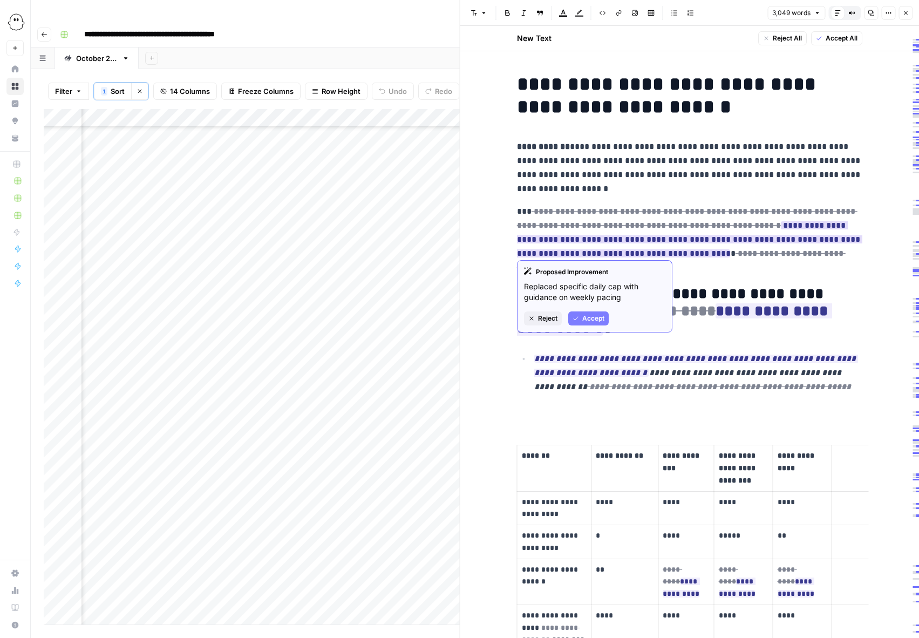
scroll to position [4, 0]
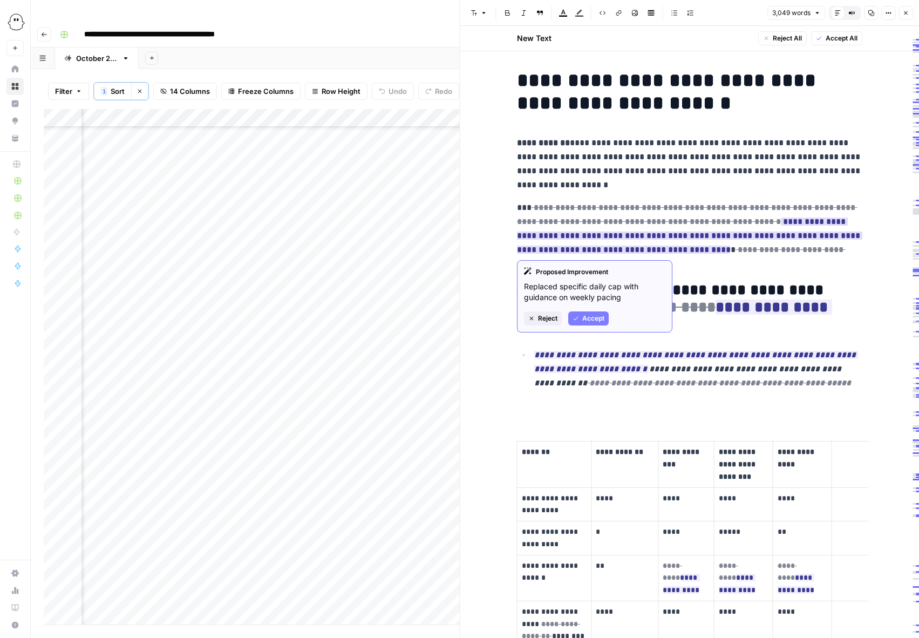
click at [548, 317] on span "Reject" at bounding box center [547, 319] width 19 height 10
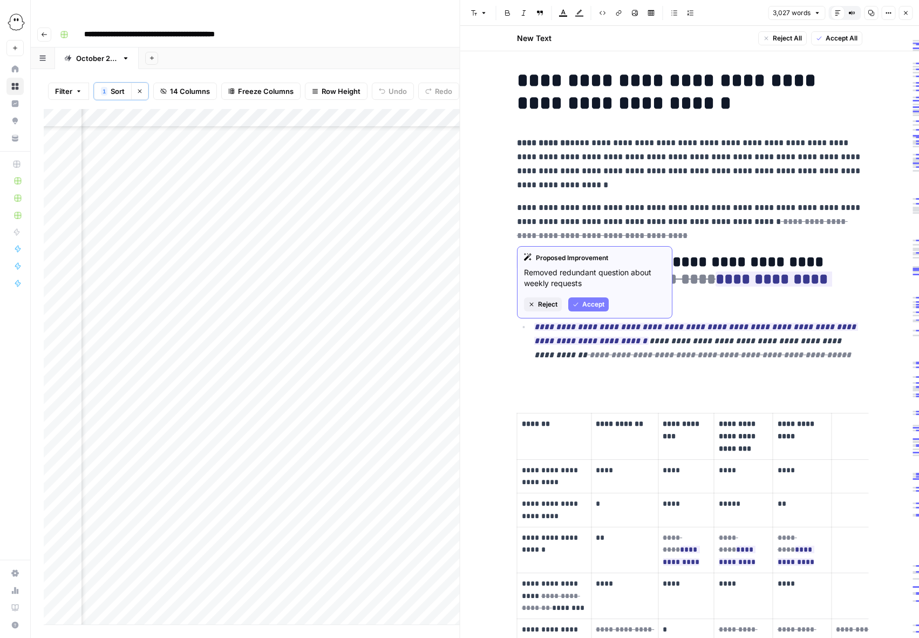
click at [591, 303] on span "Accept" at bounding box center [594, 305] width 22 height 10
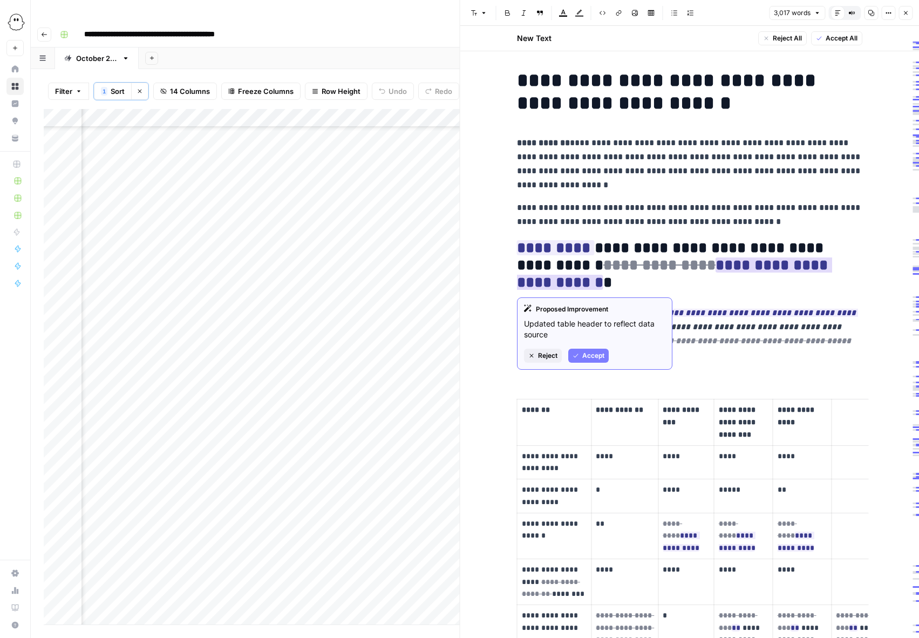
click at [542, 355] on span "Reject" at bounding box center [547, 356] width 19 height 10
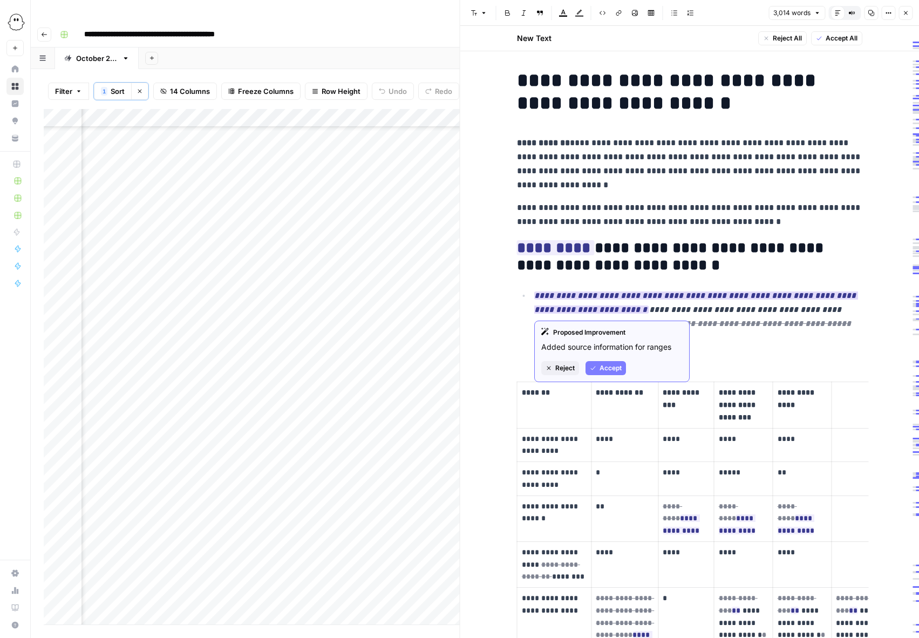
click at [567, 369] on span "Reject" at bounding box center [565, 368] width 19 height 10
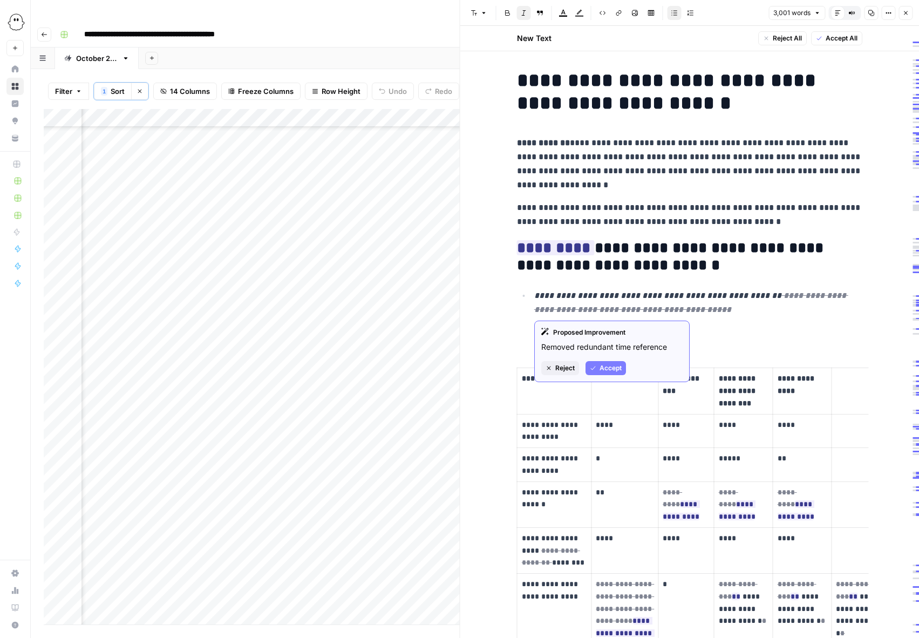
click at [607, 366] on span "Accept" at bounding box center [611, 368] width 22 height 10
click at [606, 367] on span "Accept" at bounding box center [611, 368] width 22 height 10
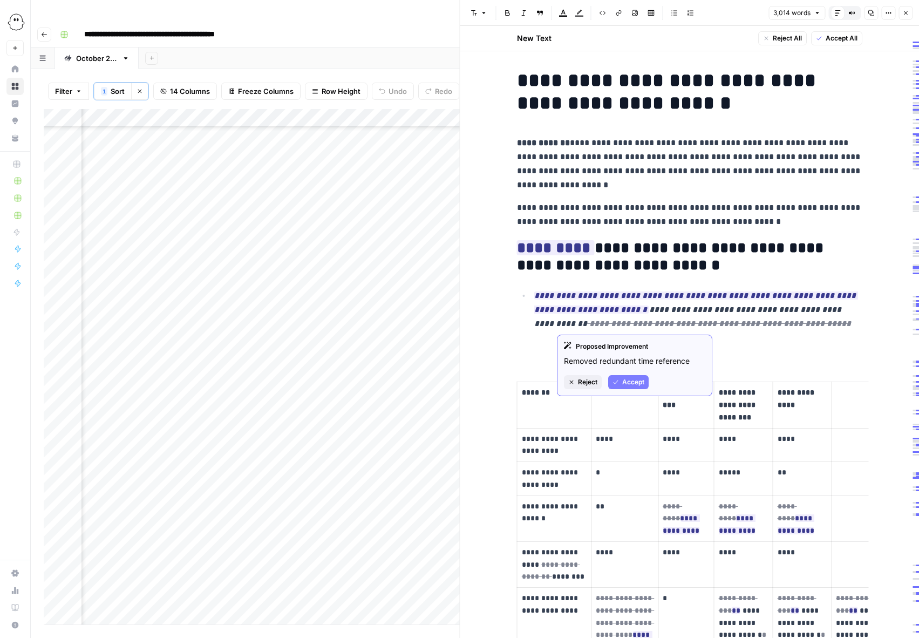
click at [627, 381] on span "Accept" at bounding box center [634, 382] width 22 height 10
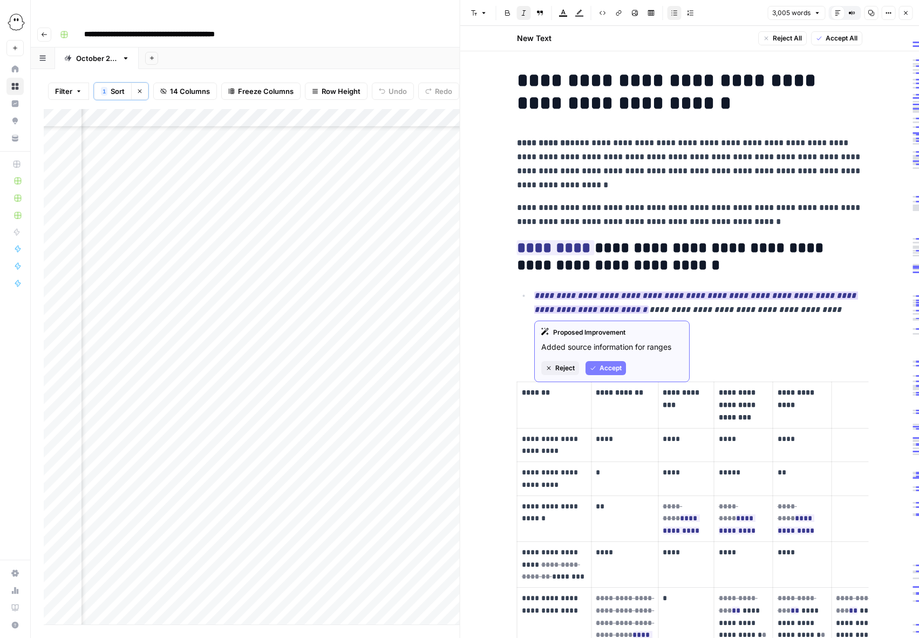
click at [607, 367] on span "Accept" at bounding box center [611, 368] width 22 height 10
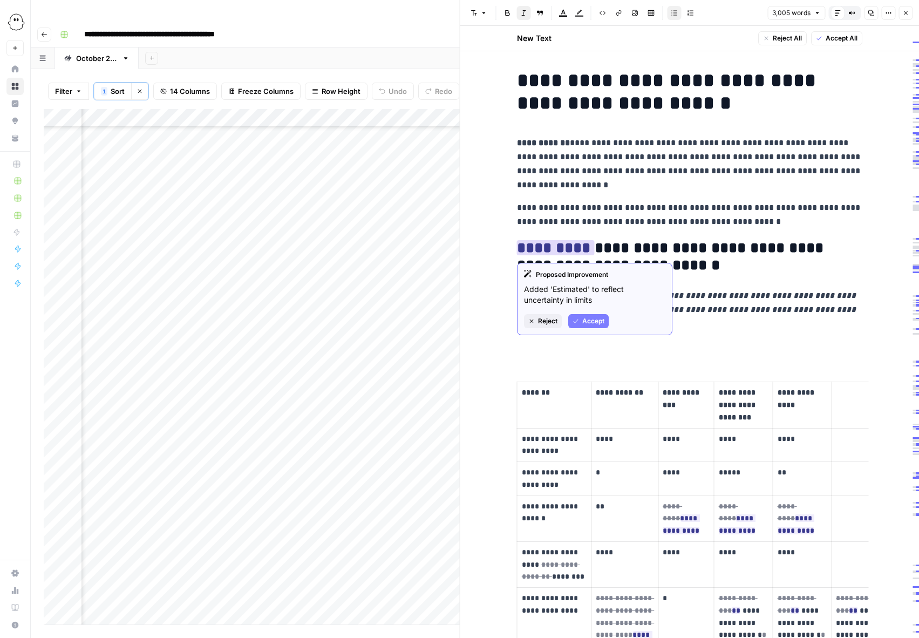
click at [550, 319] on span "Reject" at bounding box center [547, 321] width 19 height 10
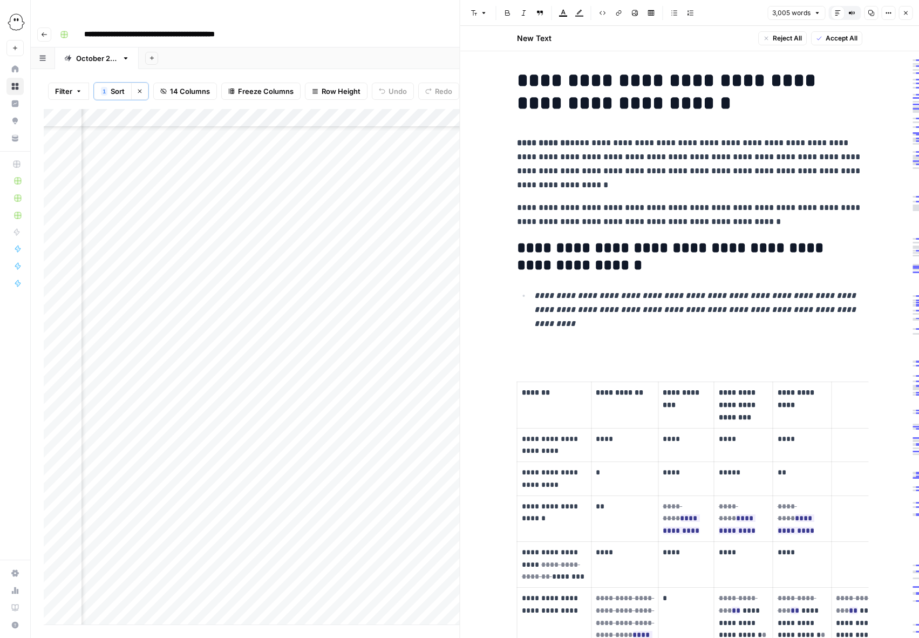
scroll to position [5, 0]
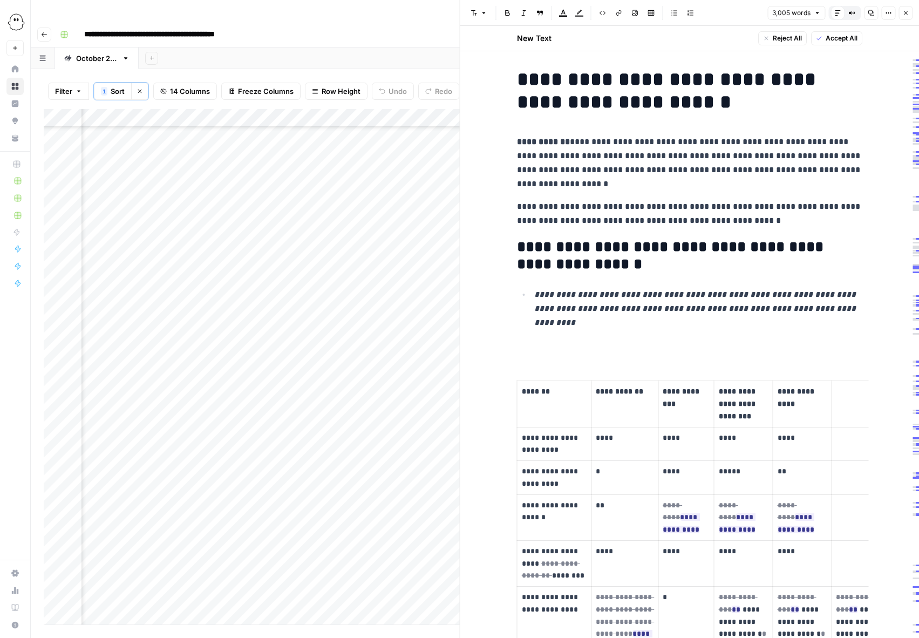
click at [553, 341] on p at bounding box center [690, 348] width 346 height 14
click at [526, 341] on p at bounding box center [690, 348] width 346 height 14
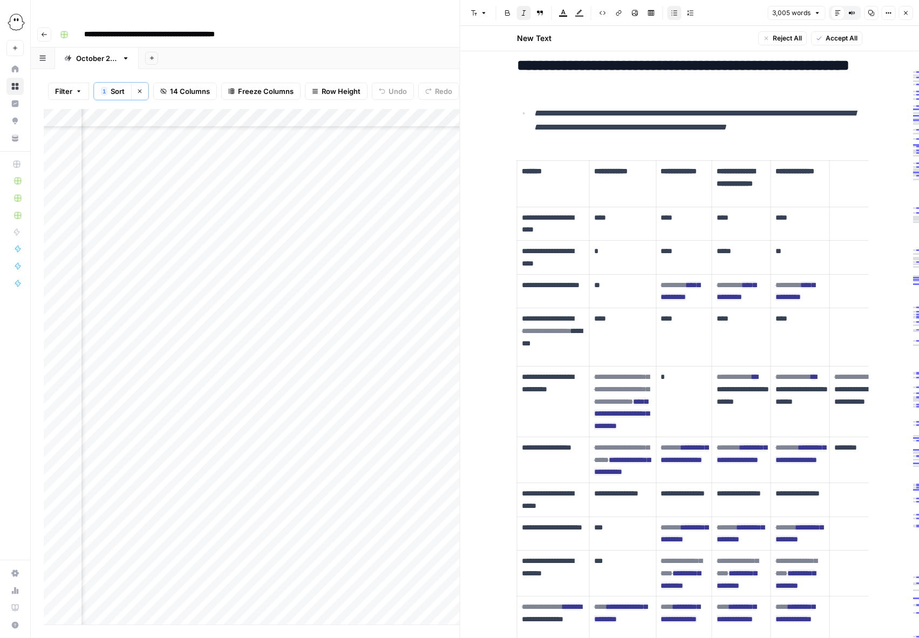
scroll to position [1036, 486]
click at [240, 215] on div "Add Column" at bounding box center [252, 367] width 416 height 516
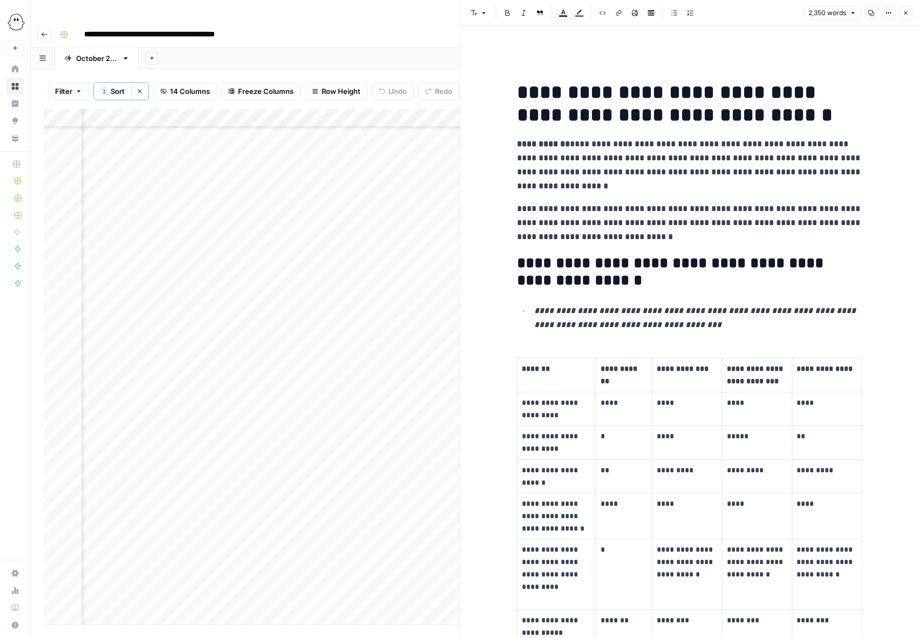
scroll to position [1036, 822]
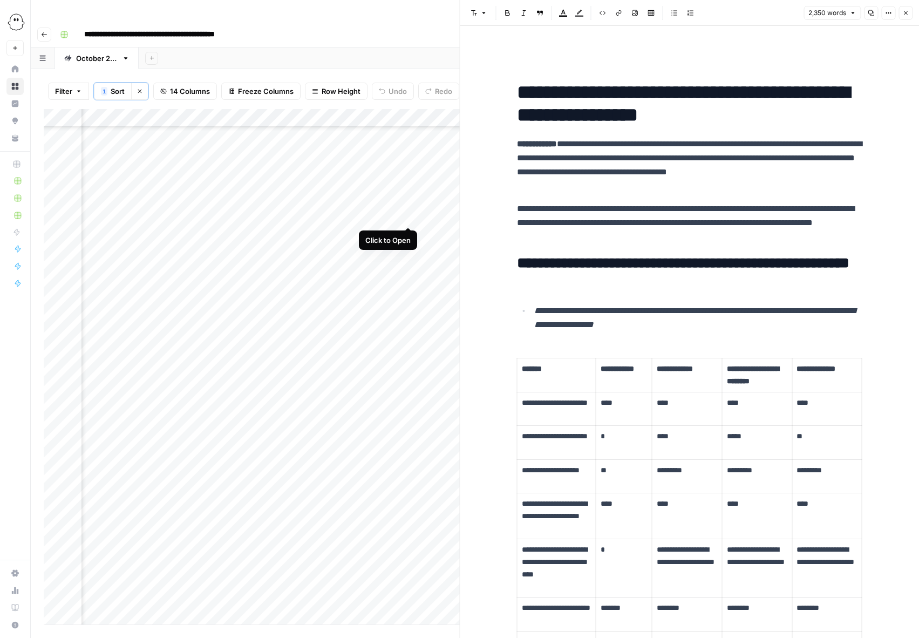
click at [408, 217] on div "Add Column" at bounding box center [252, 367] width 416 height 516
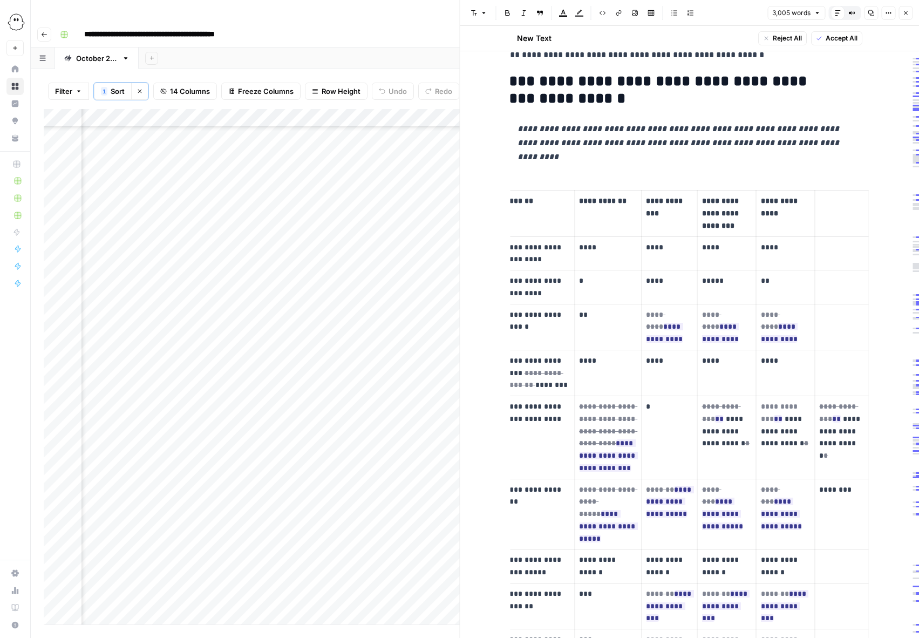
scroll to position [175, 0]
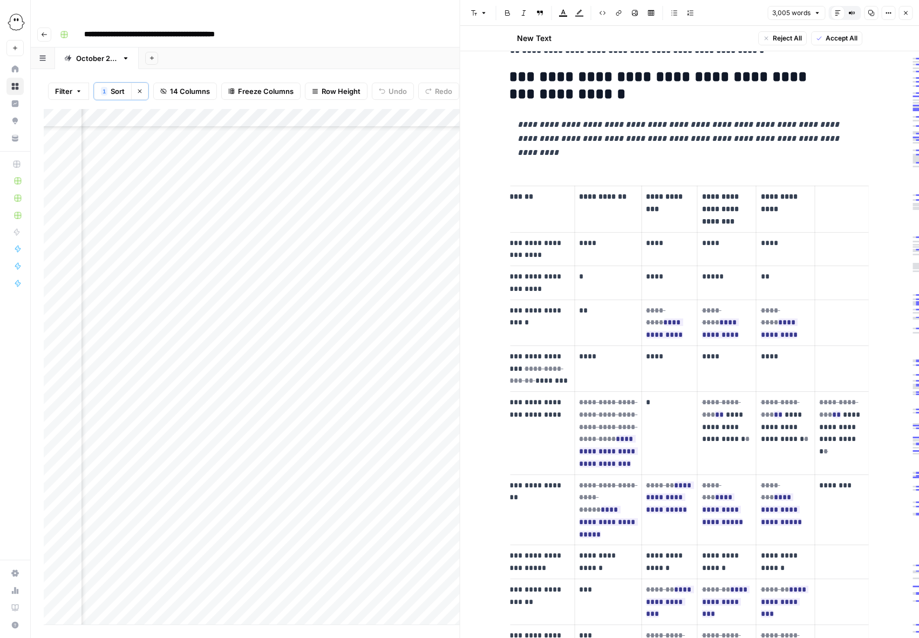
click at [843, 35] on span "Accept All" at bounding box center [842, 38] width 32 height 10
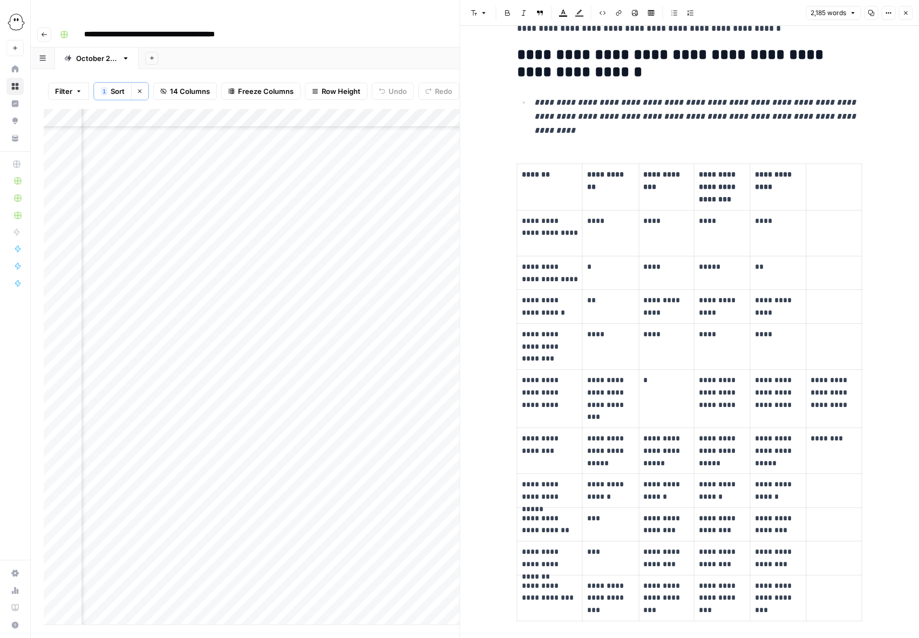
scroll to position [371, 0]
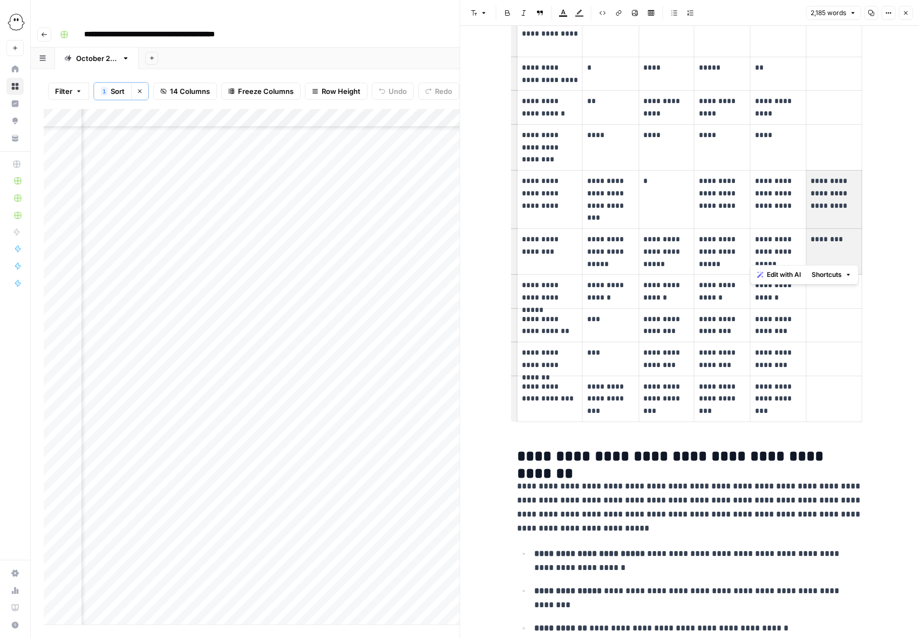
drag, startPoint x: 854, startPoint y: 228, endPoint x: 812, endPoint y: 170, distance: 71.2
click at [812, 171] on tbody "**********" at bounding box center [689, 193] width 345 height 457
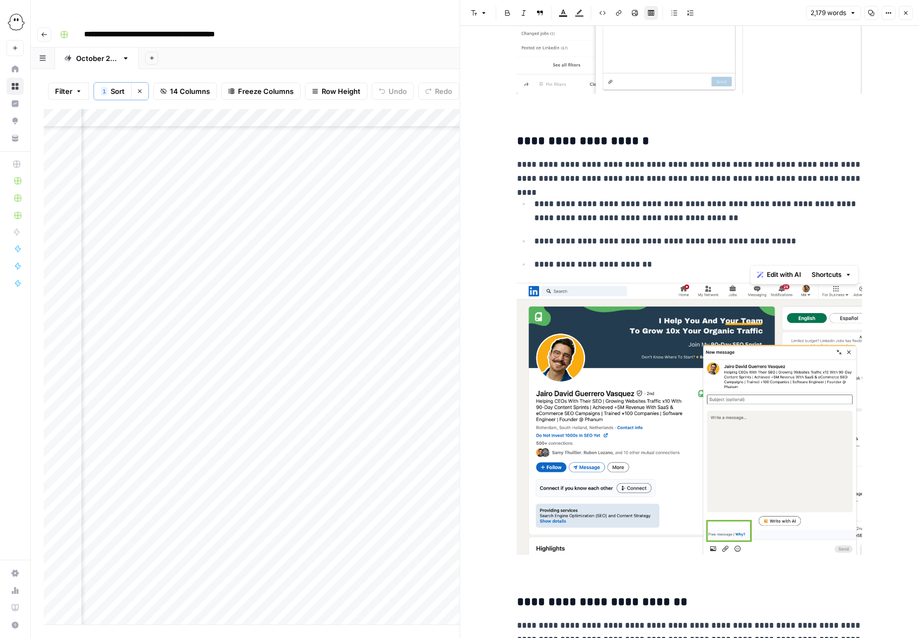
scroll to position [1841, 0]
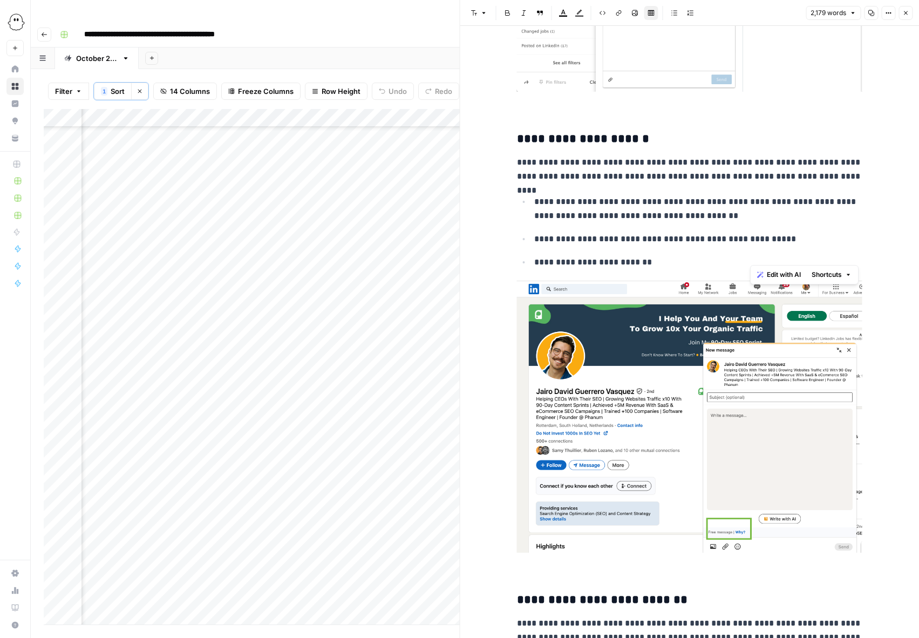
click at [693, 361] on img at bounding box center [690, 416] width 346 height 273
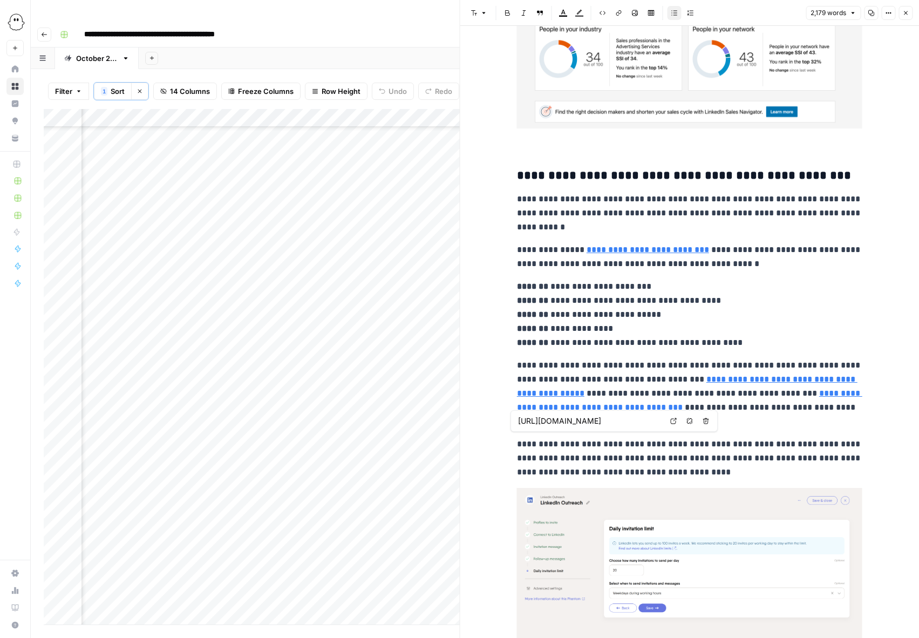
scroll to position [3466, 0]
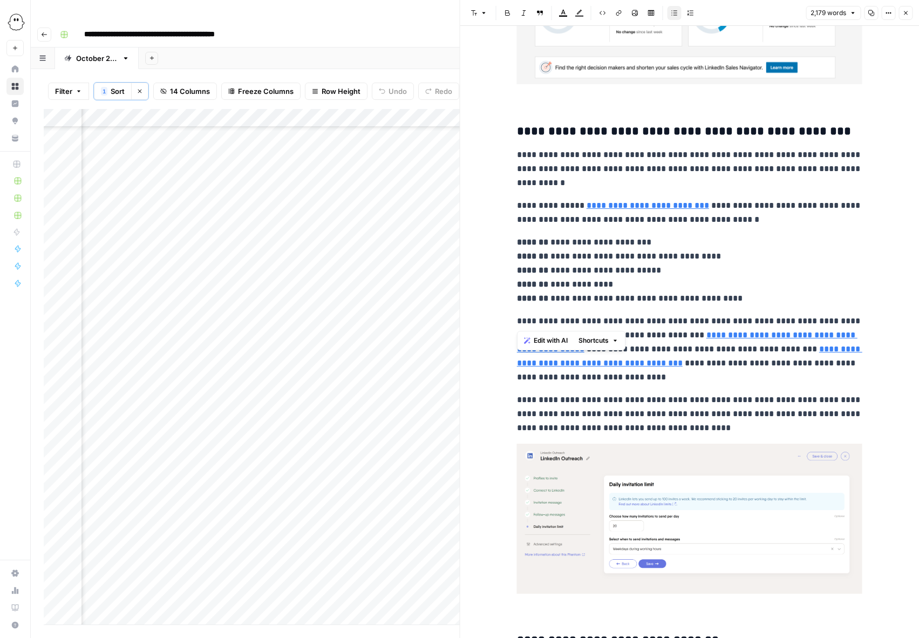
drag, startPoint x: 614, startPoint y: 321, endPoint x: 517, endPoint y: 311, distance: 97.7
click at [517, 314] on p "**********" at bounding box center [690, 349] width 346 height 70
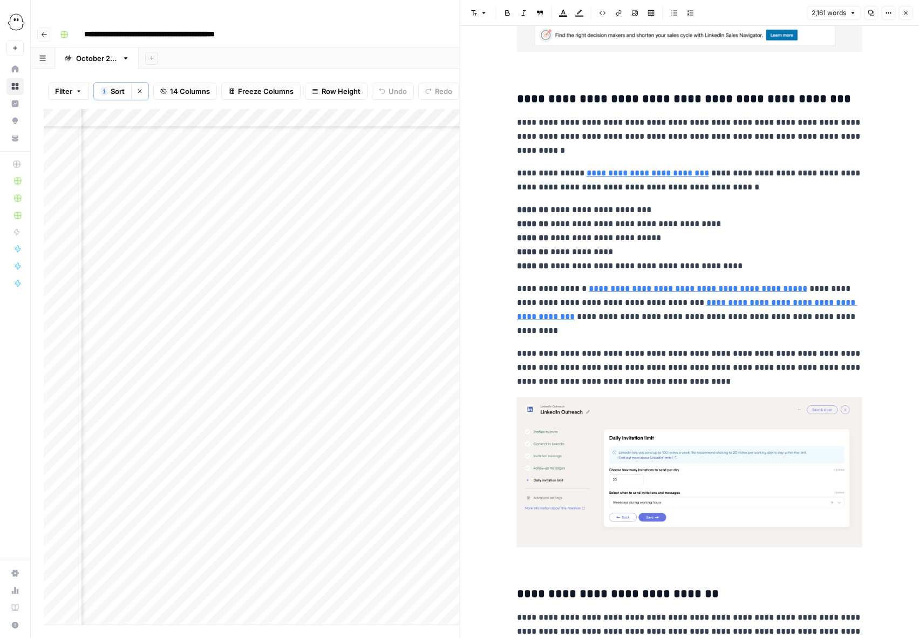
scroll to position [3520, 0]
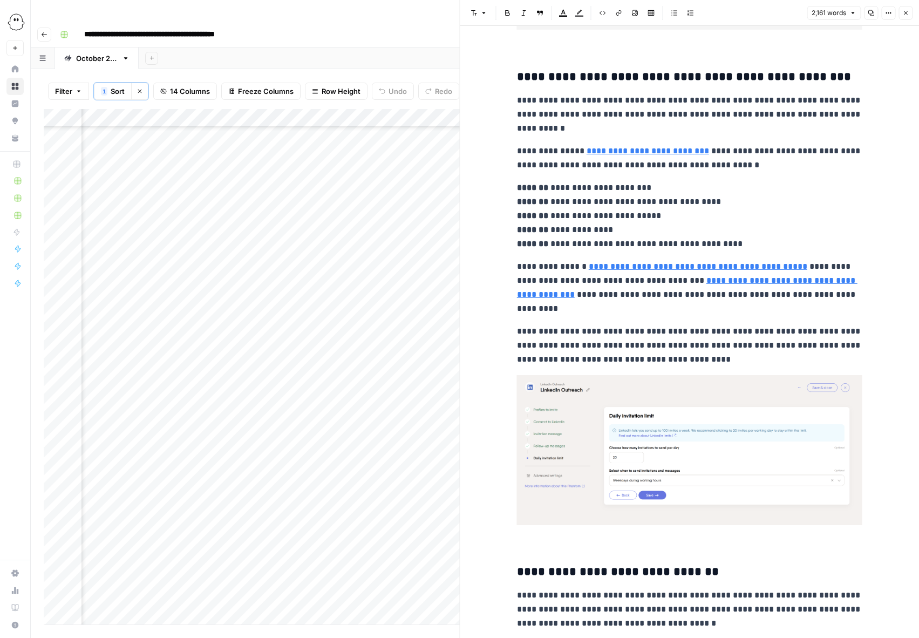
click at [784, 335] on p "**********" at bounding box center [690, 345] width 346 height 42
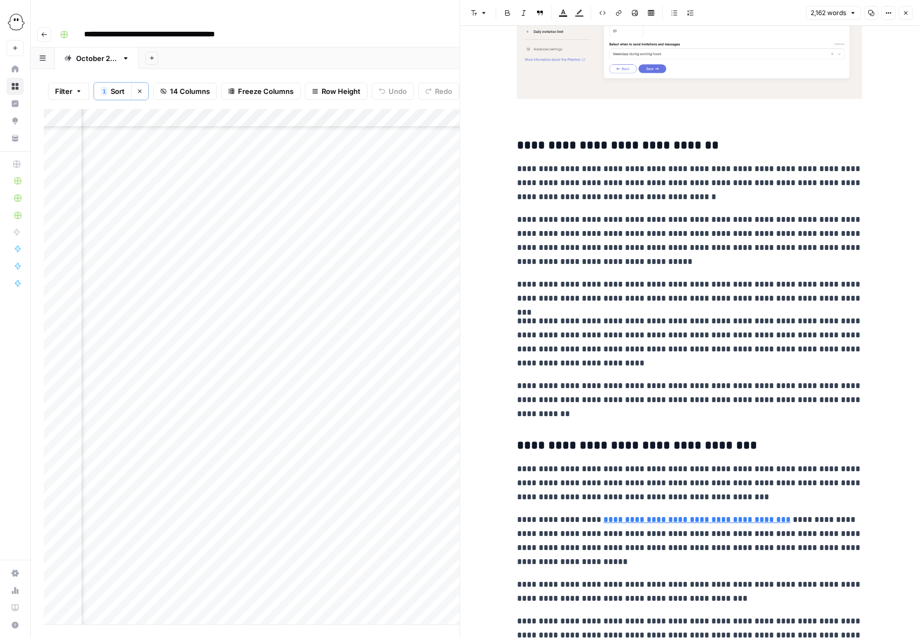
scroll to position [3961, 0]
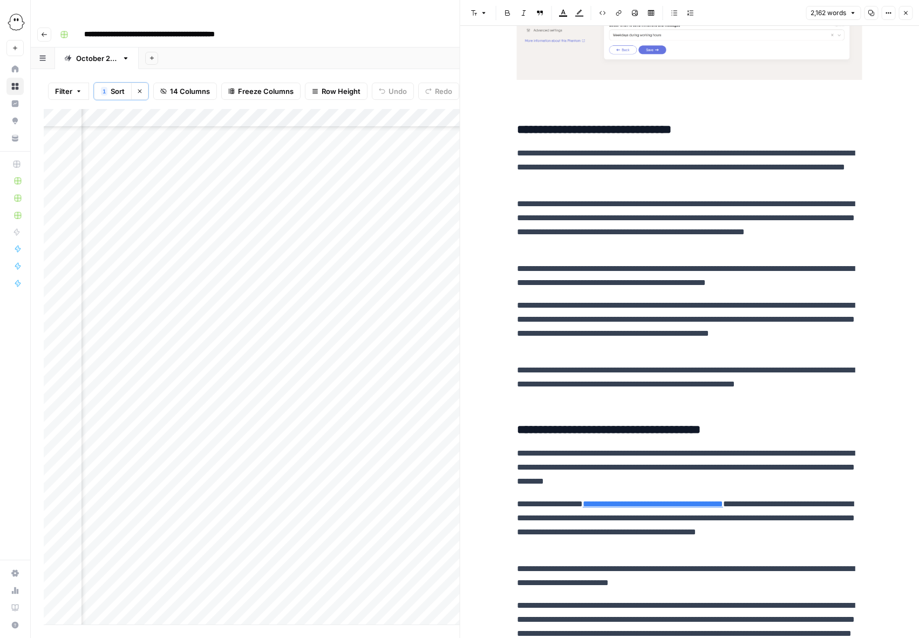
click at [682, 249] on p "**********" at bounding box center [690, 225] width 346 height 56
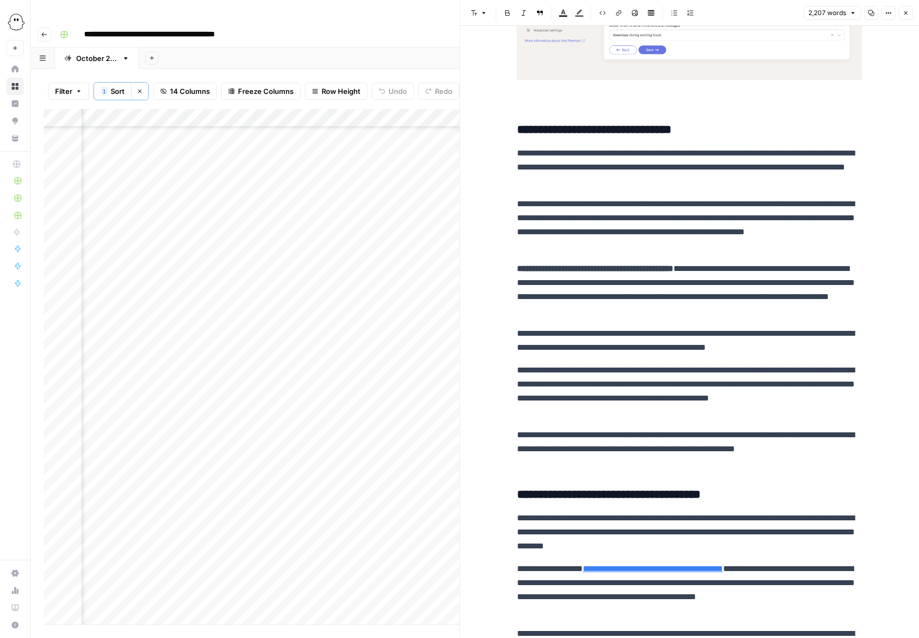
click at [517, 271] on strong "**********" at bounding box center [595, 269] width 157 height 8
click at [543, 13] on button "Block quote" at bounding box center [540, 13] width 14 height 14
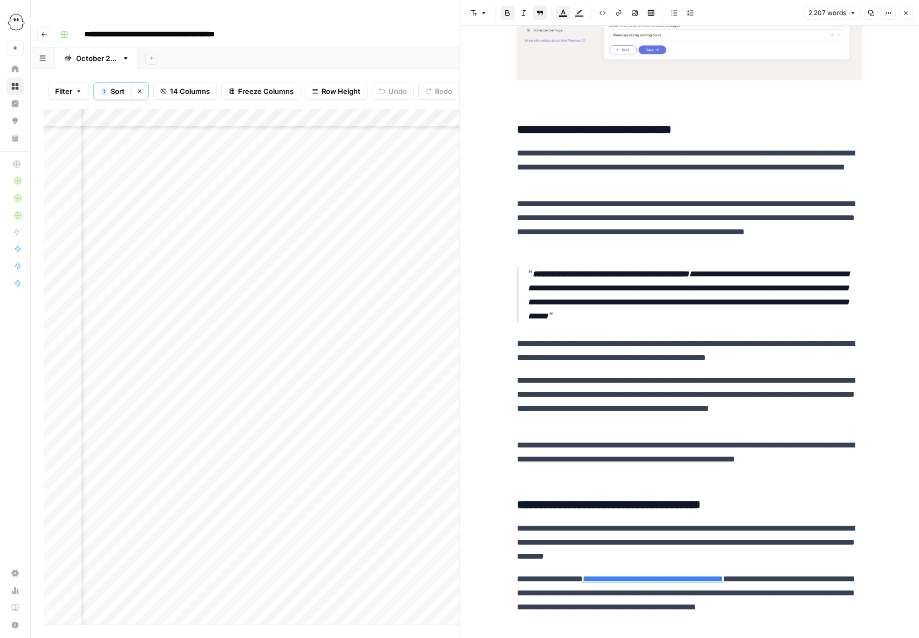
click at [785, 320] on p "**********" at bounding box center [695, 295] width 335 height 56
click at [745, 275] on p "**********" at bounding box center [695, 295] width 335 height 56
drag, startPoint x: 604, startPoint y: 276, endPoint x: 524, endPoint y: 276, distance: 80.5
click at [524, 276] on blockquote "**********" at bounding box center [690, 295] width 346 height 56
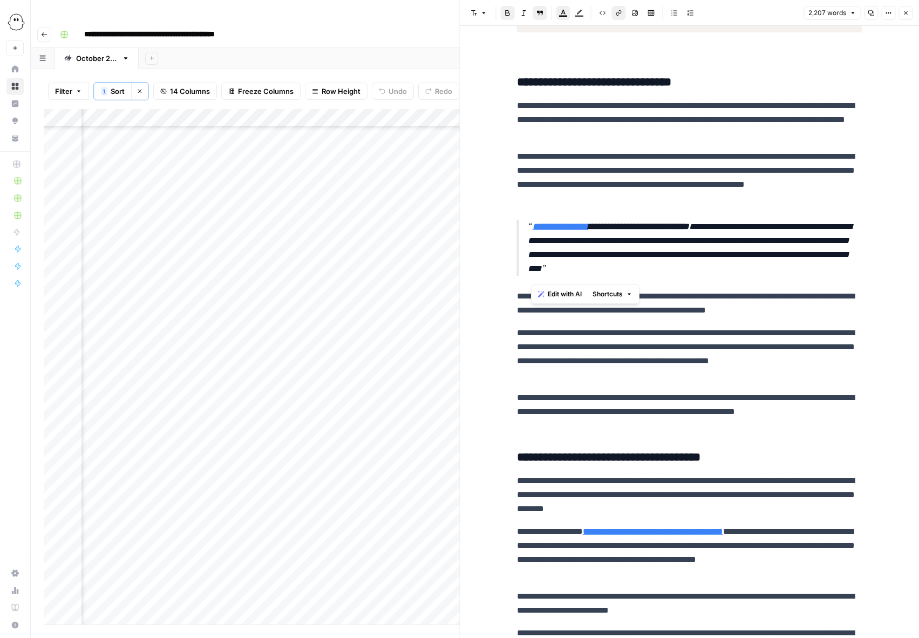
scroll to position [4025, 0]
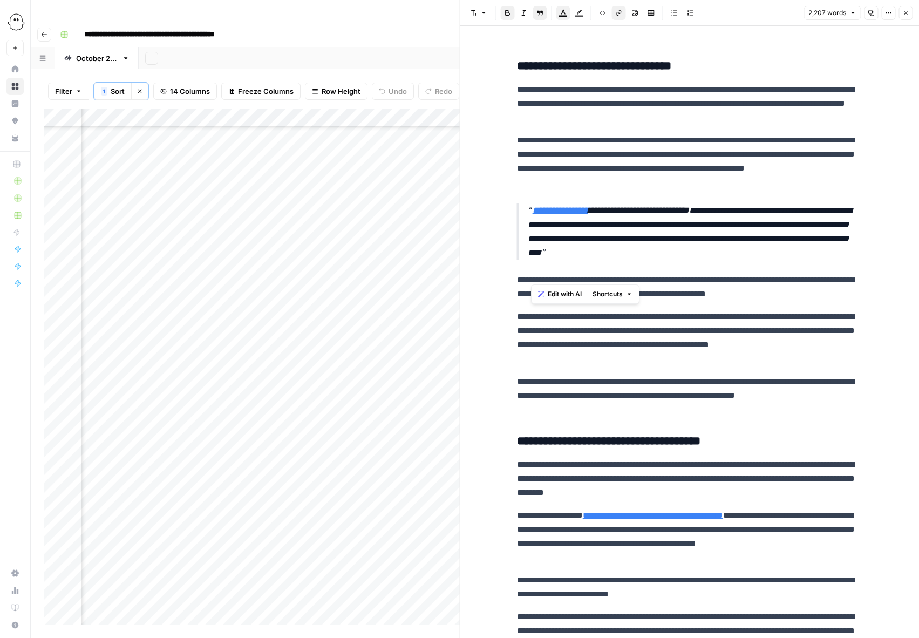
click at [742, 319] on p "**********" at bounding box center [690, 338] width 346 height 56
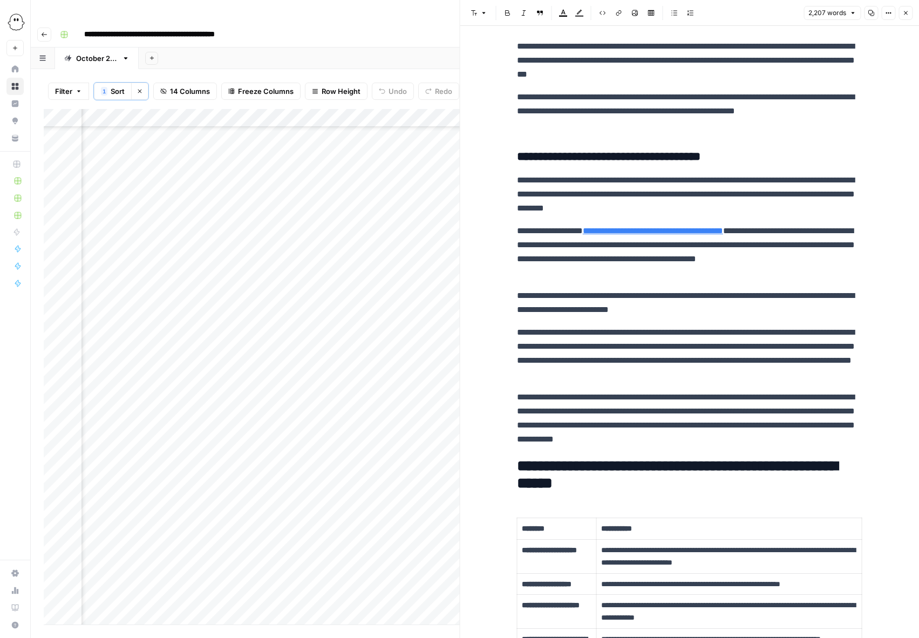
scroll to position [4324, 0]
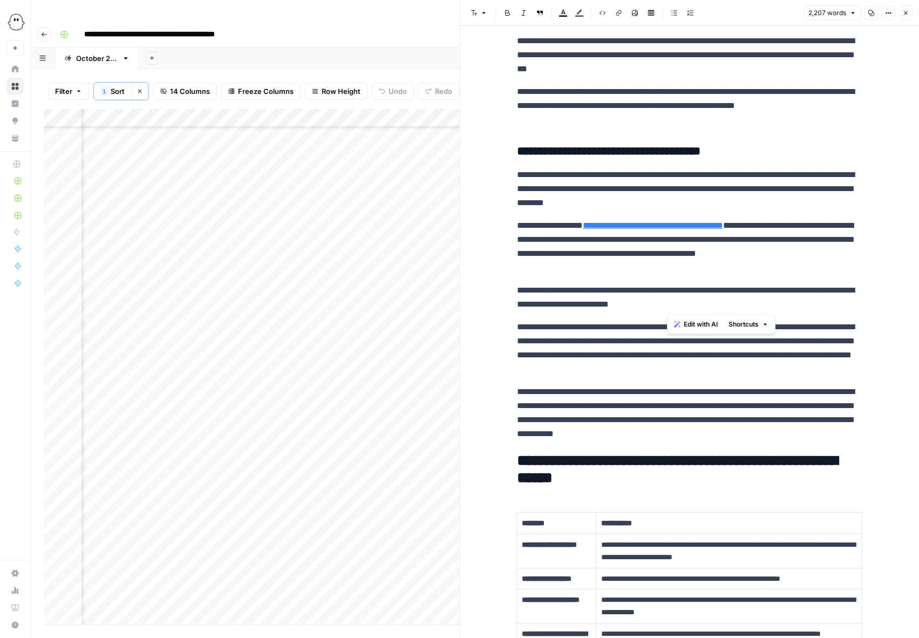
drag, startPoint x: 735, startPoint y: 307, endPoint x: 667, endPoint y: 309, distance: 68.1
click at [667, 309] on p "**********" at bounding box center [690, 297] width 346 height 28
click at [592, 341] on p "**********" at bounding box center [690, 348] width 346 height 56
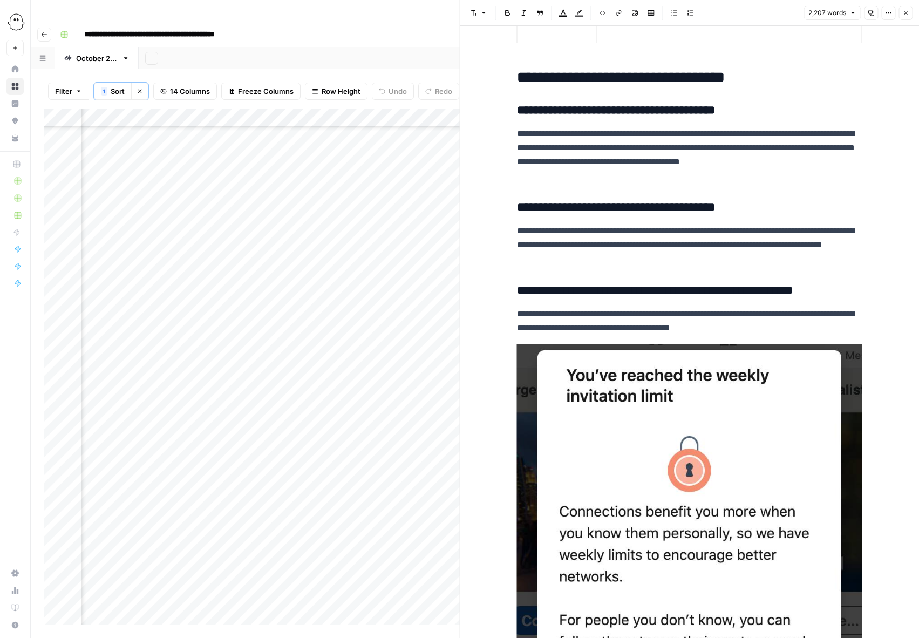
scroll to position [5217, 0]
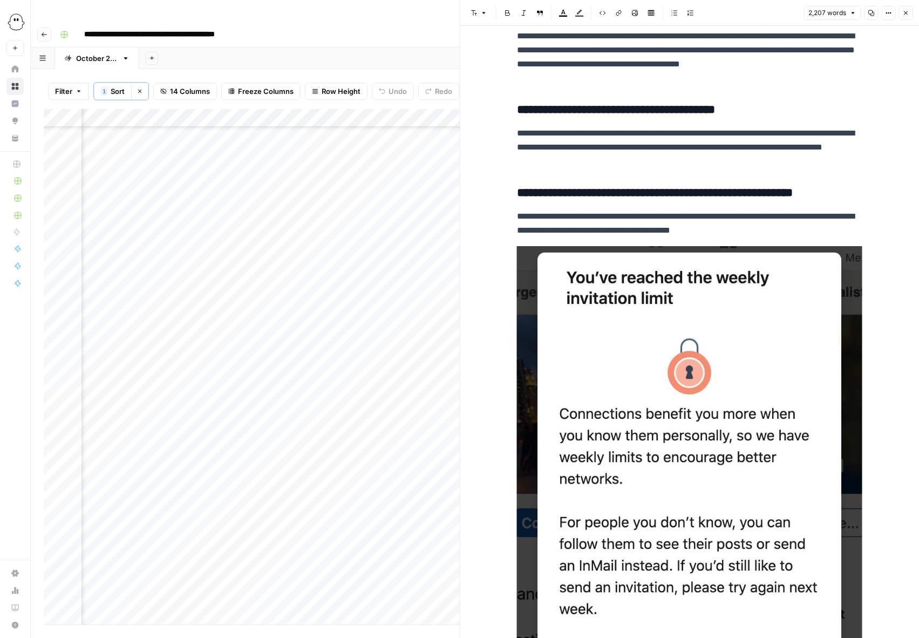
click at [691, 383] on img at bounding box center [690, 472] width 346 height 453
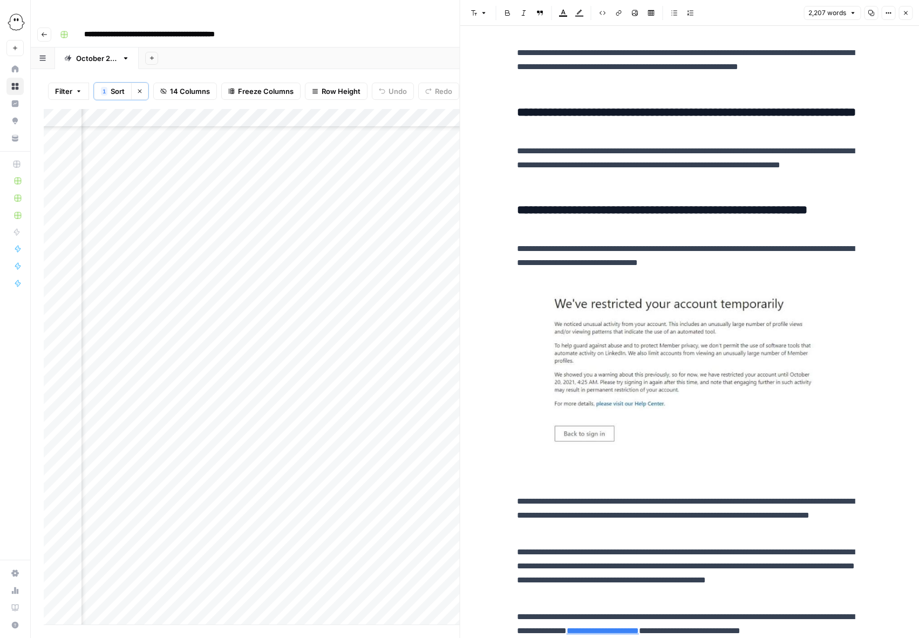
scroll to position [5810, 0]
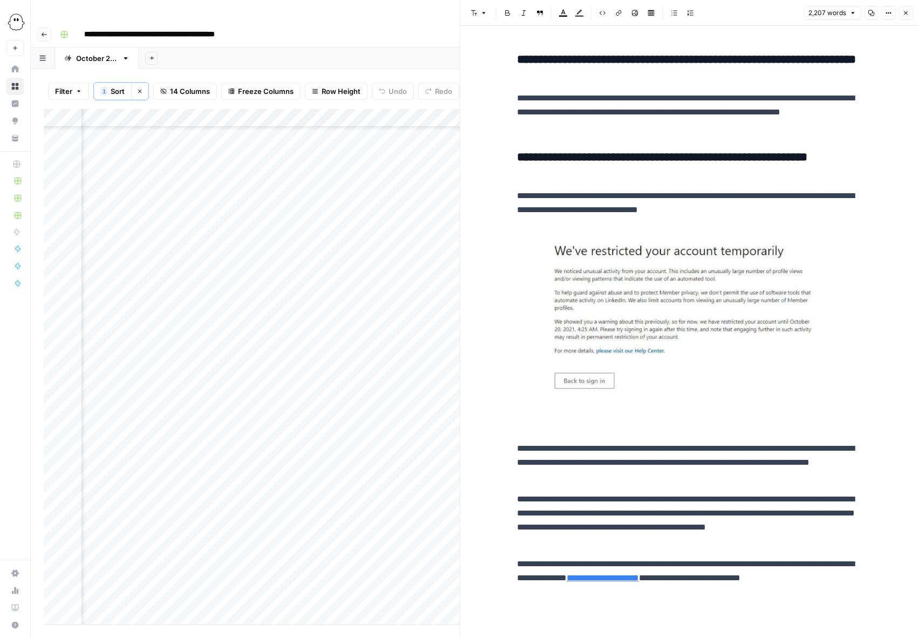
click at [696, 309] on img at bounding box center [690, 316] width 346 height 181
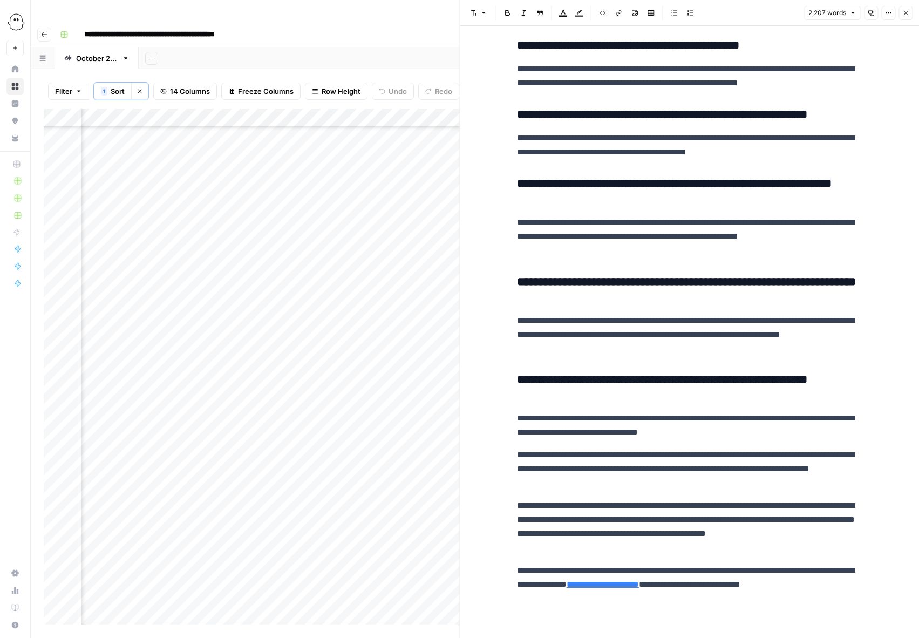
scroll to position [5594, 0]
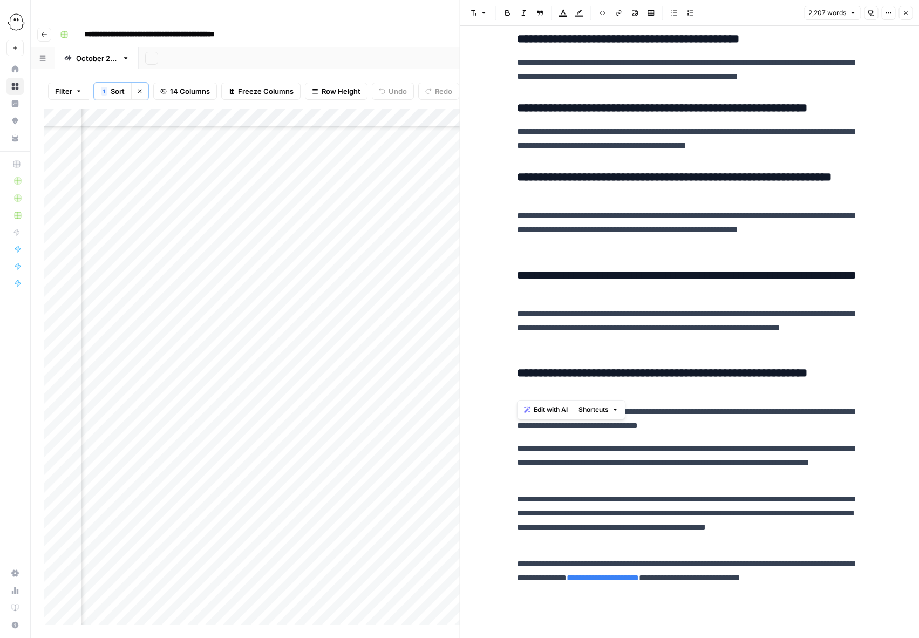
drag, startPoint x: 545, startPoint y: 389, endPoint x: 514, endPoint y: 376, distance: 33.2
click at [551, 406] on span "Edit with AI" at bounding box center [551, 410] width 34 height 10
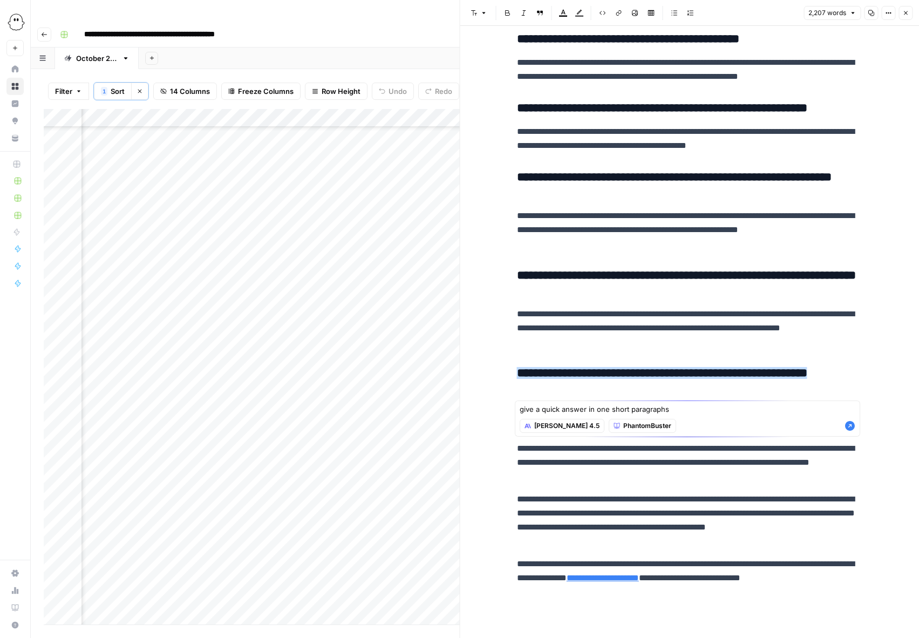
type textarea "give a quick answer in one short paragraphs"
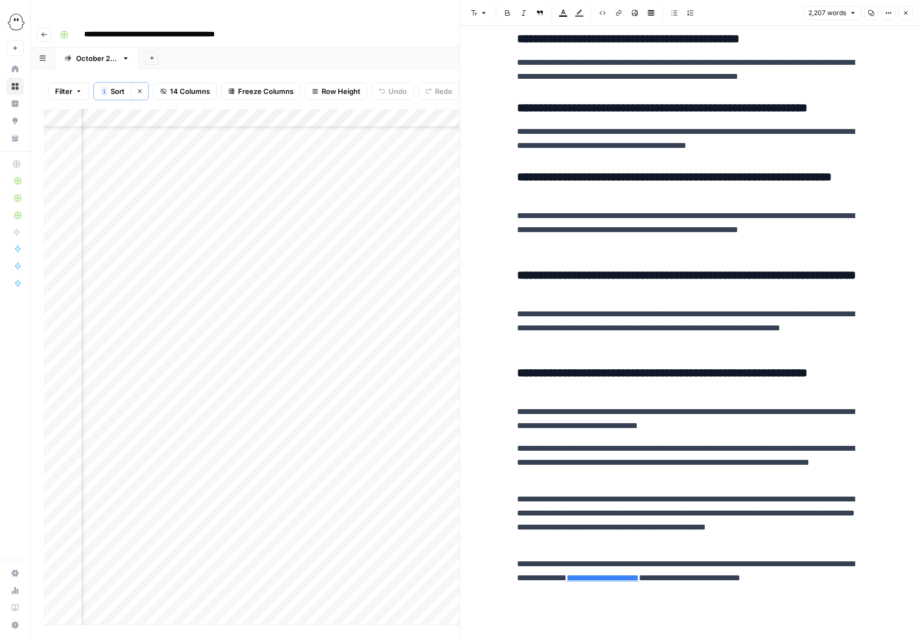
click at [591, 332] on p "**********" at bounding box center [690, 328] width 346 height 42
drag, startPoint x: 545, startPoint y: 388, endPoint x: 518, endPoint y: 376, distance: 29.5
click at [518, 377] on h3 "**********" at bounding box center [690, 381] width 346 height 30
click at [549, 407] on span "Edit with AI" at bounding box center [551, 410] width 34 height 10
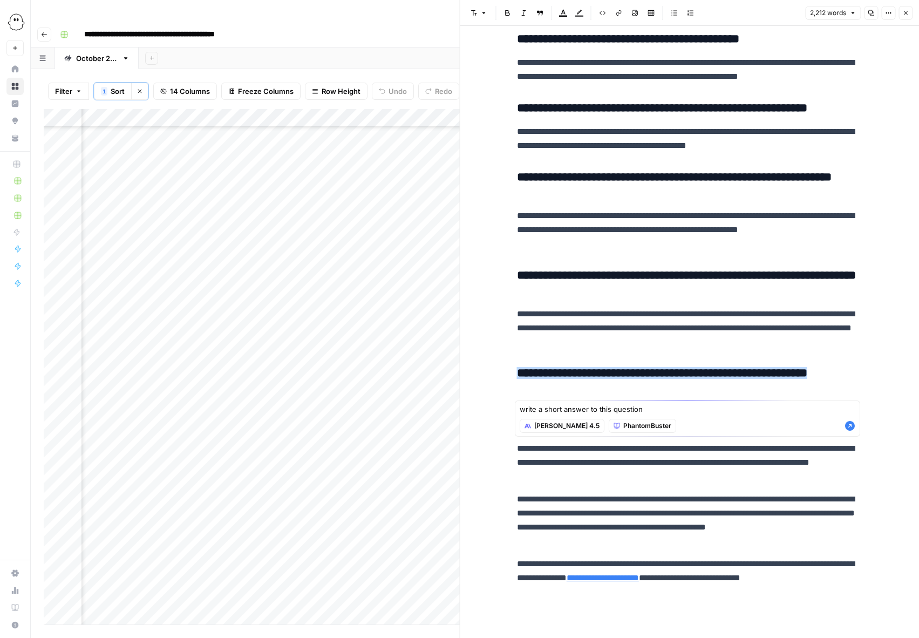
type textarea "write a short answer to this question"
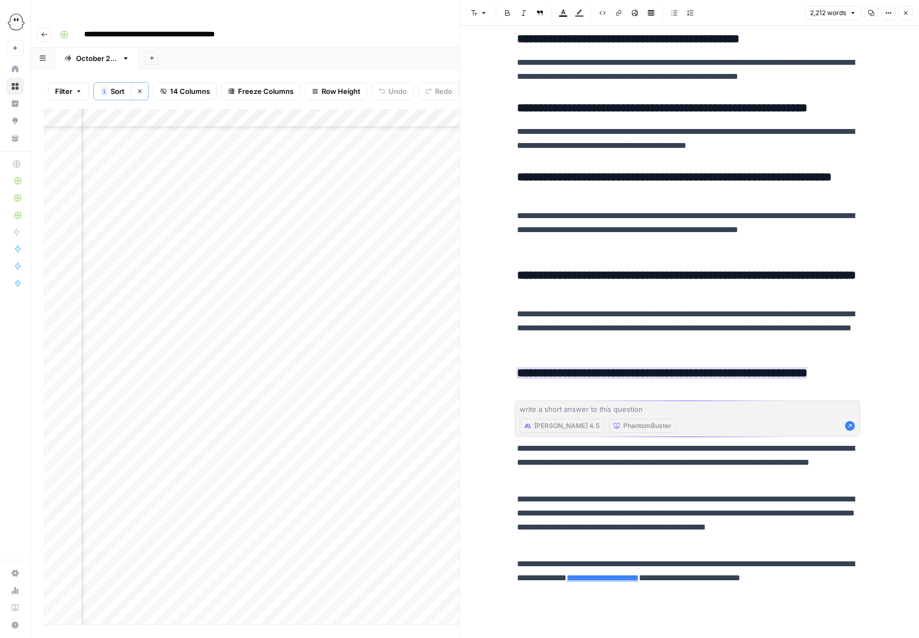
scroll to position [5620, 0]
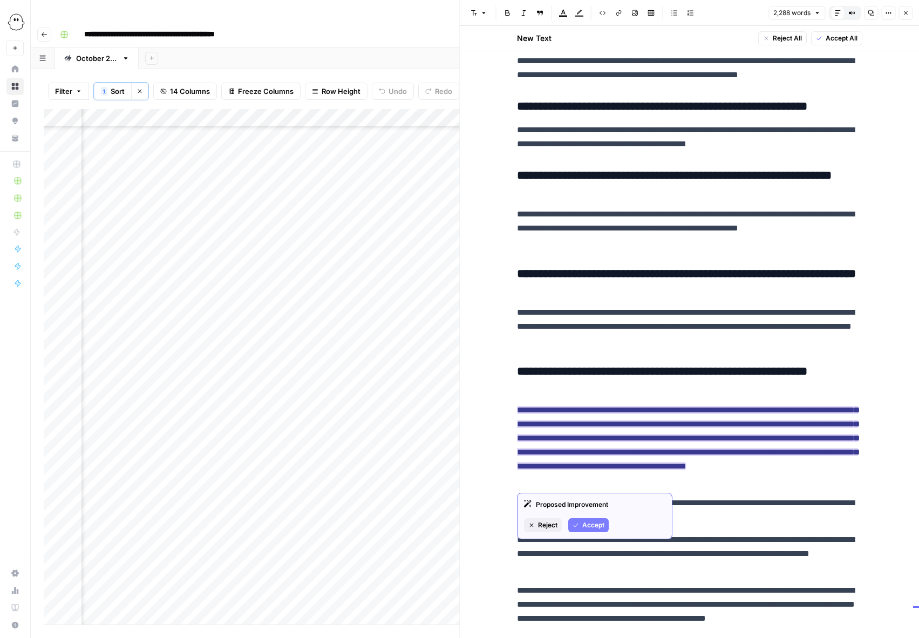
click at [593, 524] on span "Accept" at bounding box center [594, 525] width 22 height 10
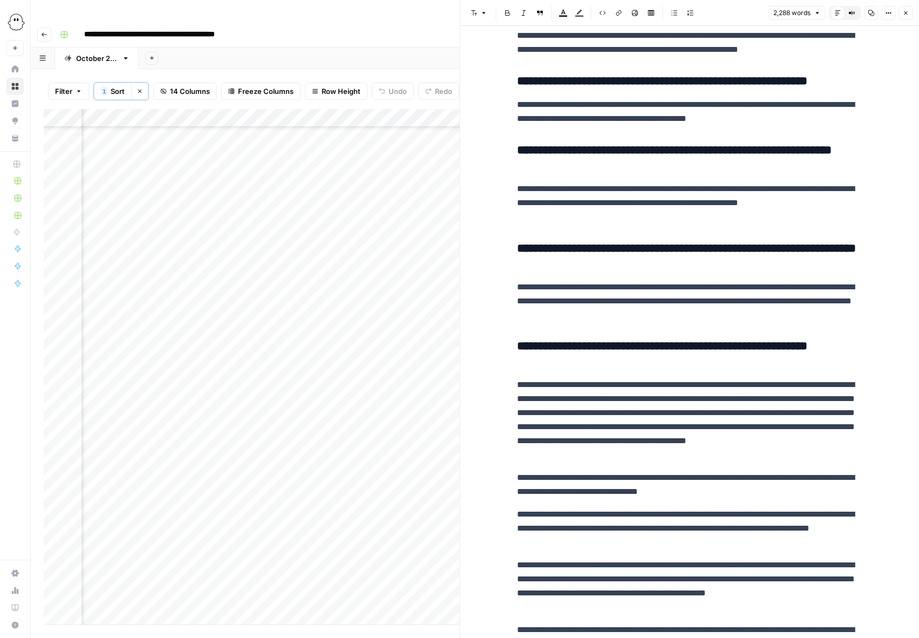
scroll to position [5594, 0]
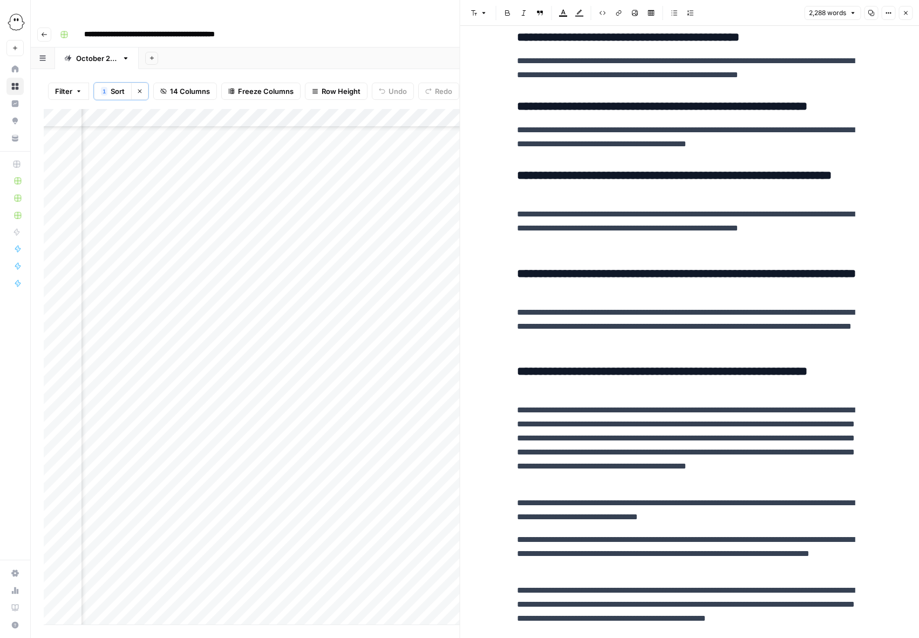
click at [786, 413] on p "**********" at bounding box center [690, 445] width 346 height 84
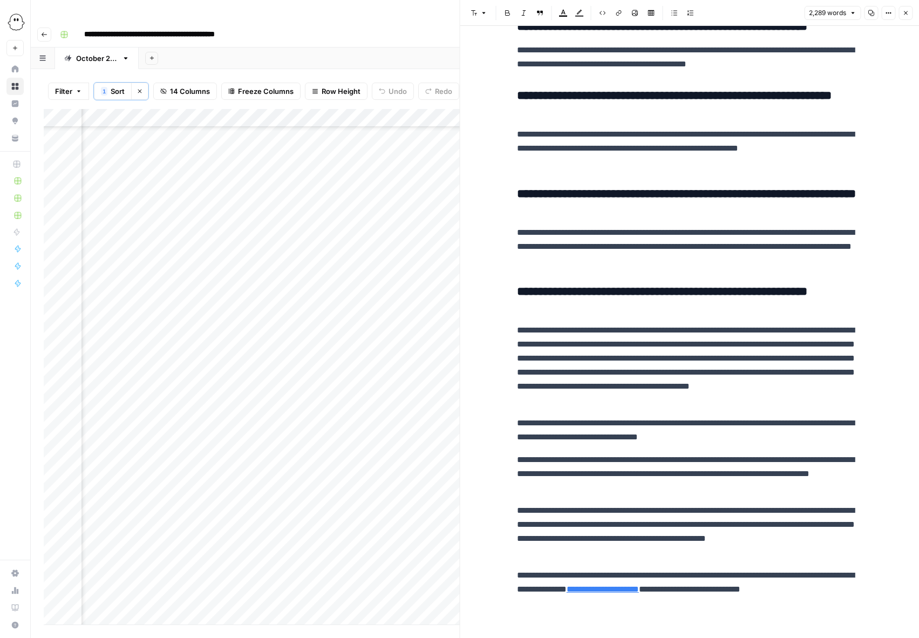
scroll to position [5687, 0]
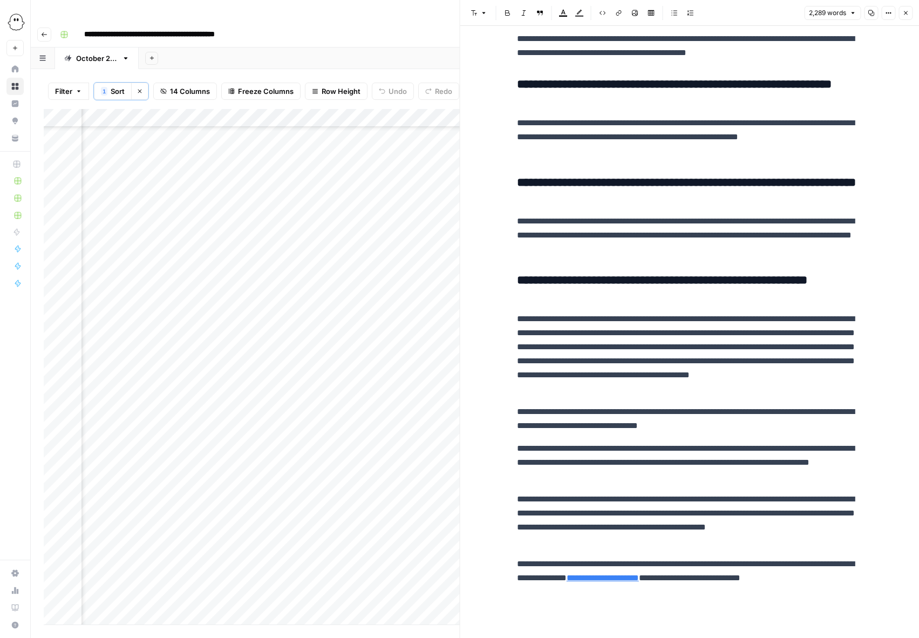
click at [774, 423] on p "**********" at bounding box center [690, 419] width 346 height 28
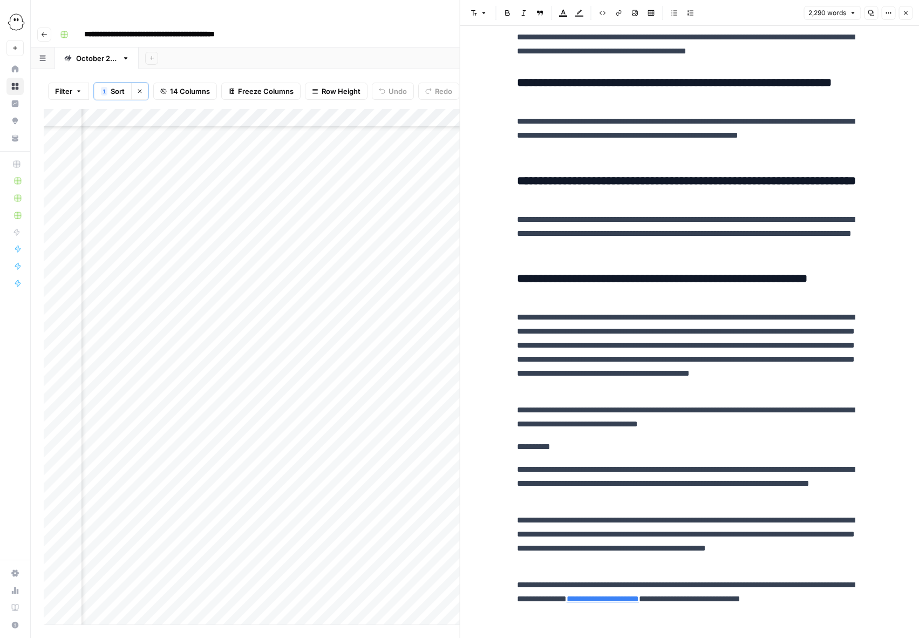
click at [536, 450] on p "**********" at bounding box center [690, 447] width 346 height 14
click at [538, 451] on p "**********" at bounding box center [690, 447] width 346 height 14
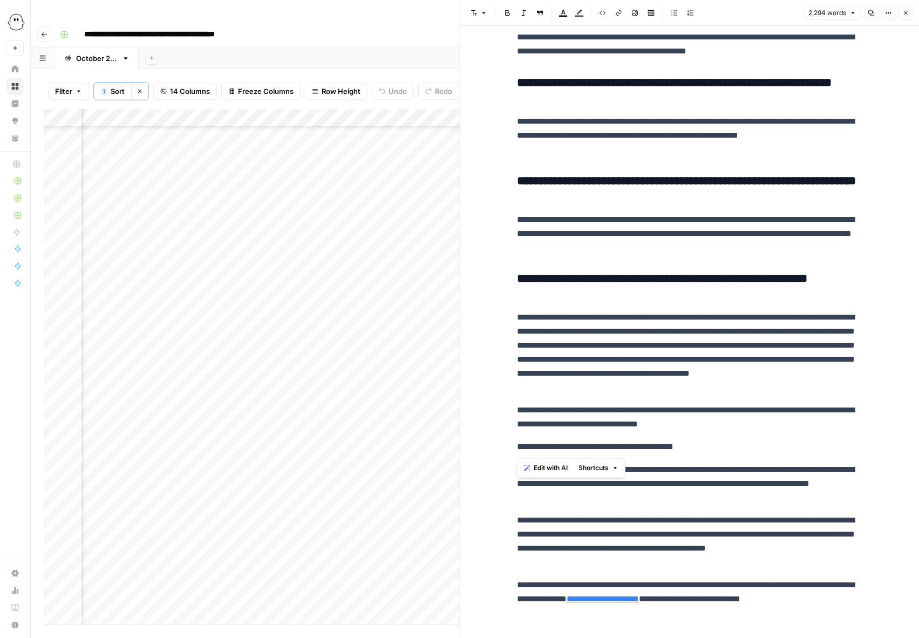
click at [538, 451] on p "**********" at bounding box center [690, 447] width 346 height 14
click at [480, 11] on button "Font style" at bounding box center [479, 13] width 25 height 14
click at [498, 67] on span "heading 2" at bounding box center [514, 70] width 52 height 13
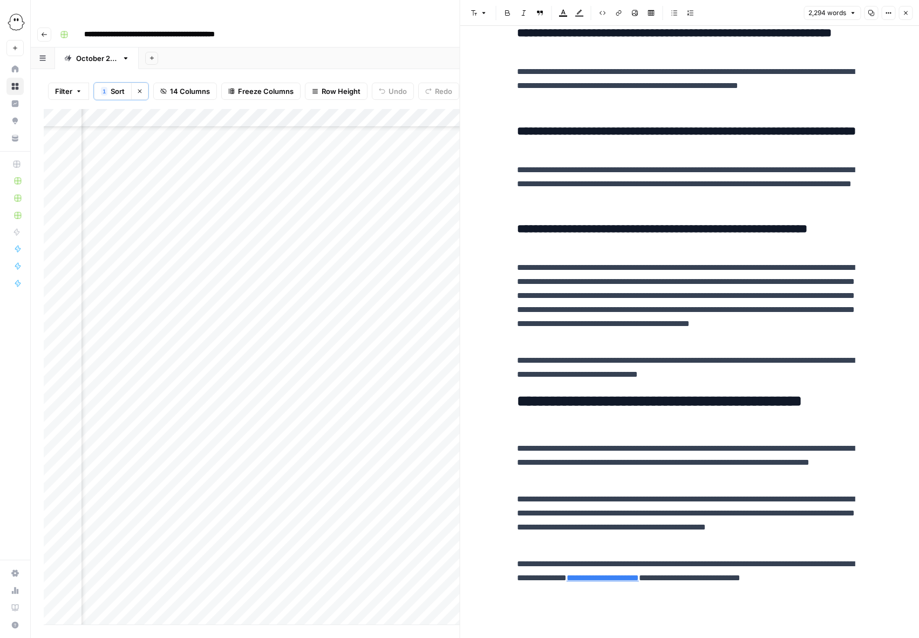
click at [905, 15] on icon "button" at bounding box center [906, 13] width 6 height 6
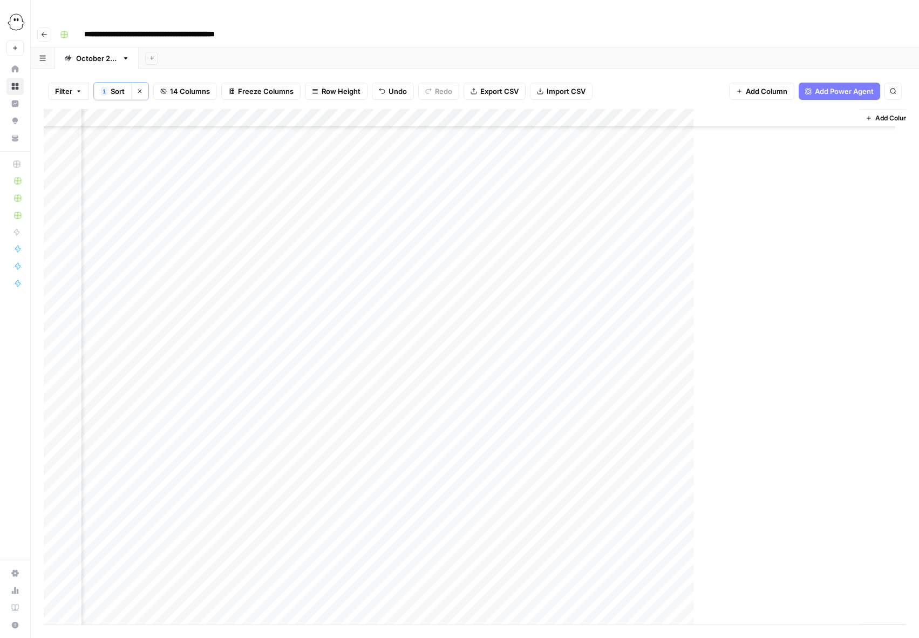
scroll to position [1036, 647]
click at [366, 217] on div "Add Column" at bounding box center [475, 367] width 863 height 516
click at [376, 275] on button "Needs Links" at bounding box center [387, 277] width 50 height 13
click at [691, 215] on div "Add Column" at bounding box center [475, 367] width 863 height 516
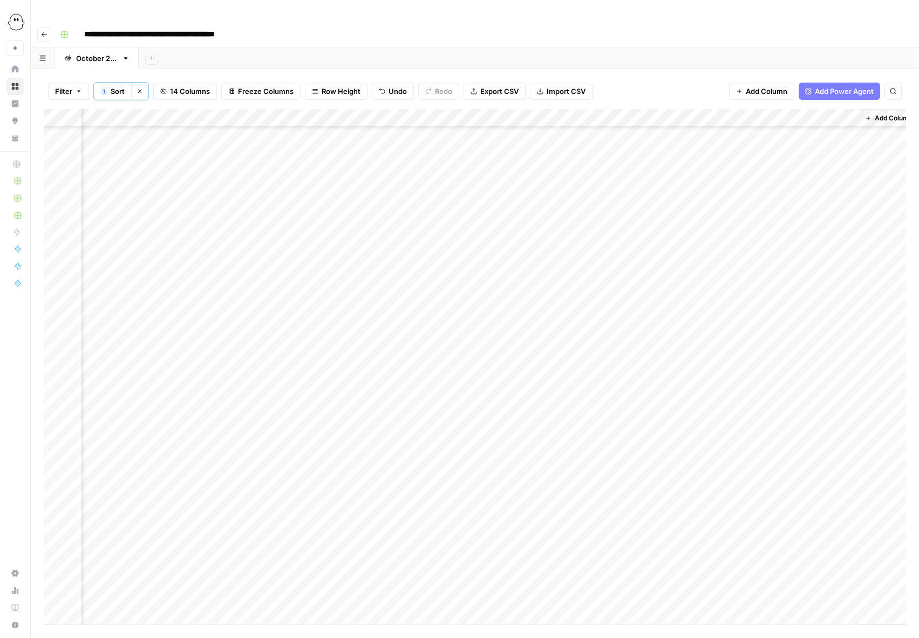
scroll to position [1466, 647]
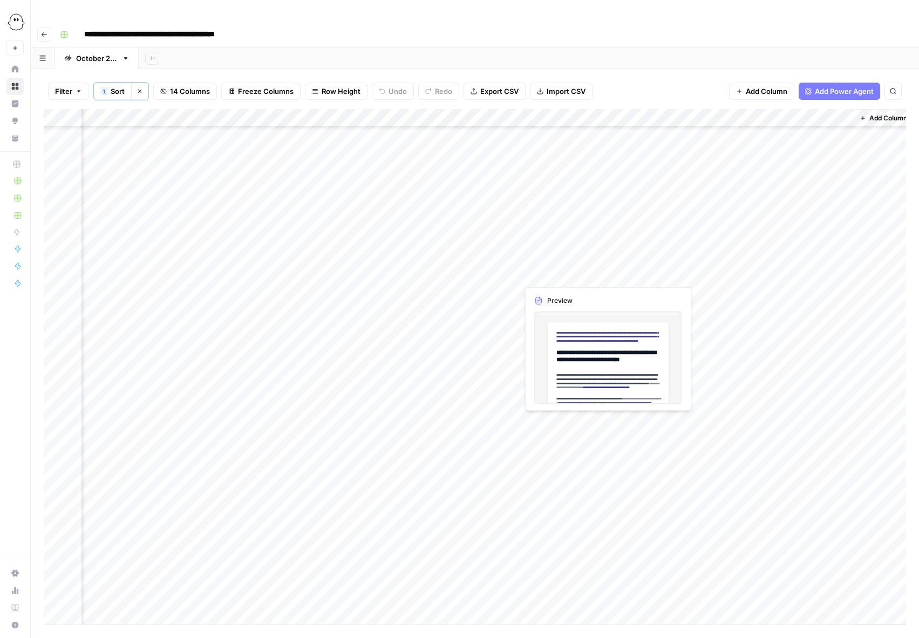
click at [593, 276] on div "Add Column" at bounding box center [475, 367] width 863 height 516
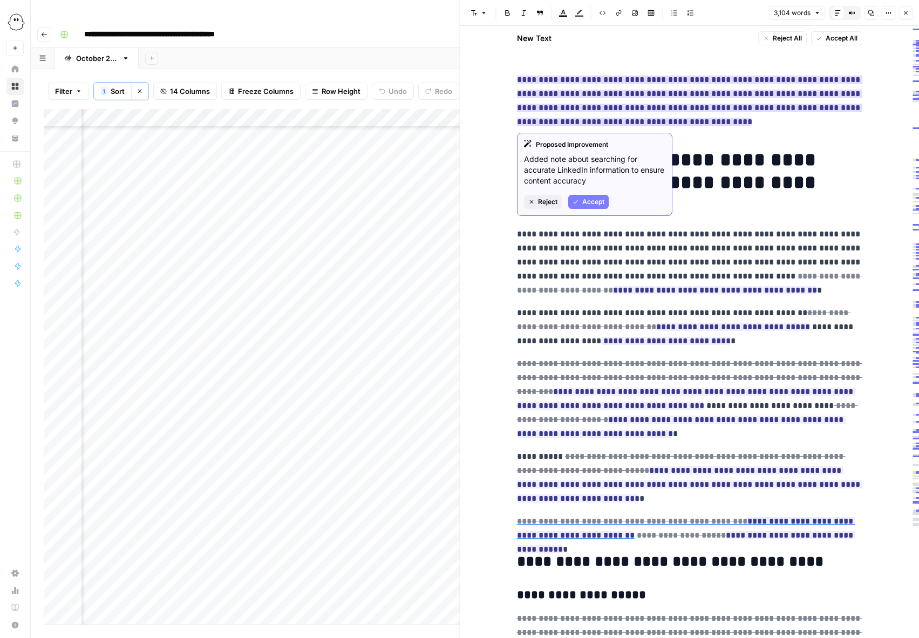
click at [544, 204] on span "Reject" at bounding box center [547, 202] width 19 height 10
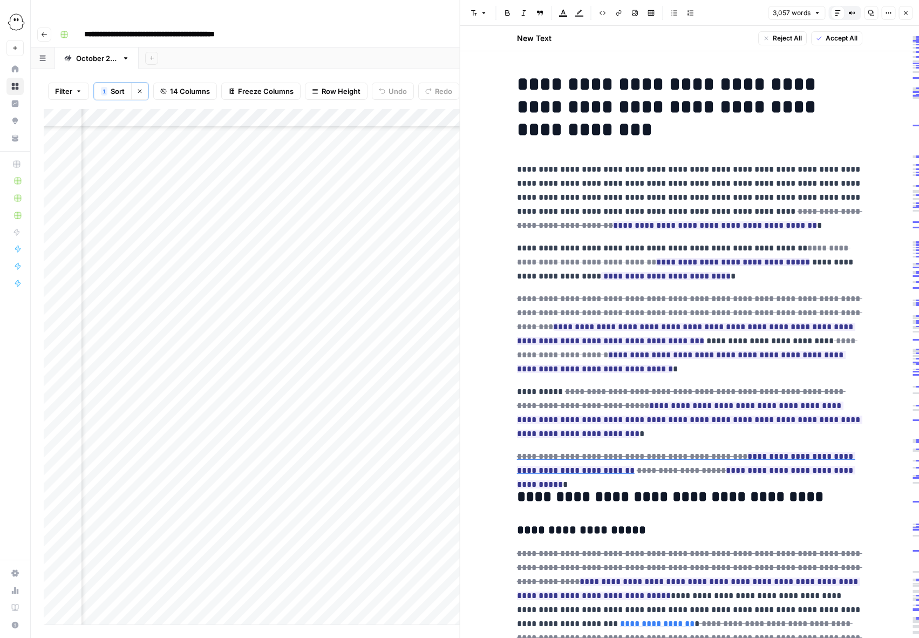
click at [836, 38] on span "Accept All" at bounding box center [842, 38] width 32 height 10
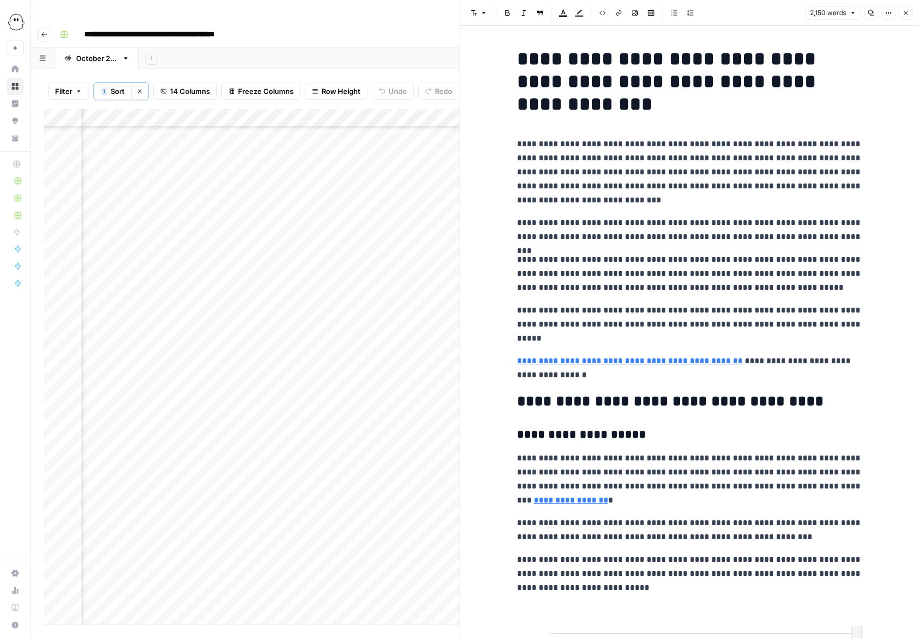
click at [594, 173] on p "**********" at bounding box center [690, 172] width 346 height 70
click at [772, 174] on p "**********" at bounding box center [690, 172] width 346 height 70
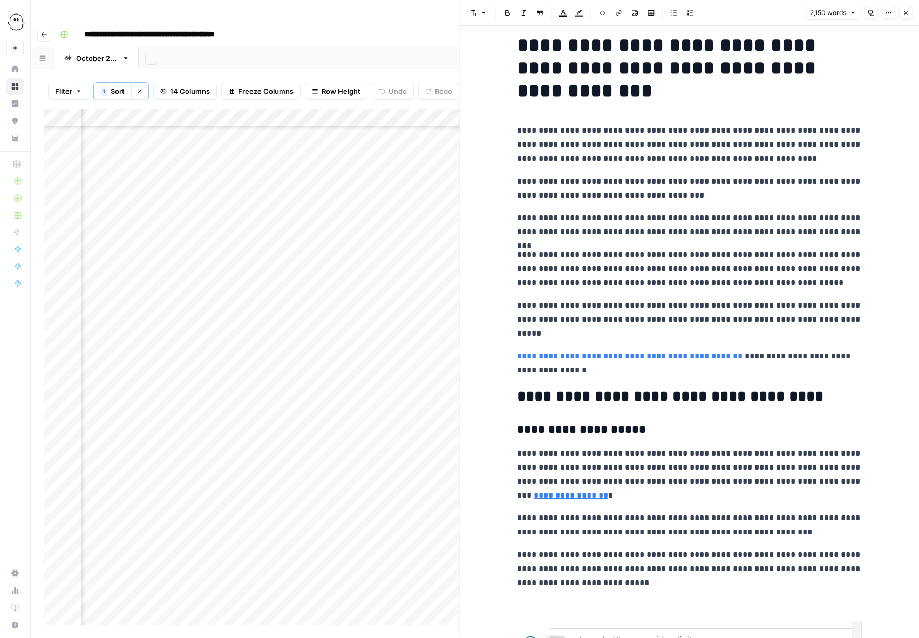
scroll to position [15, 0]
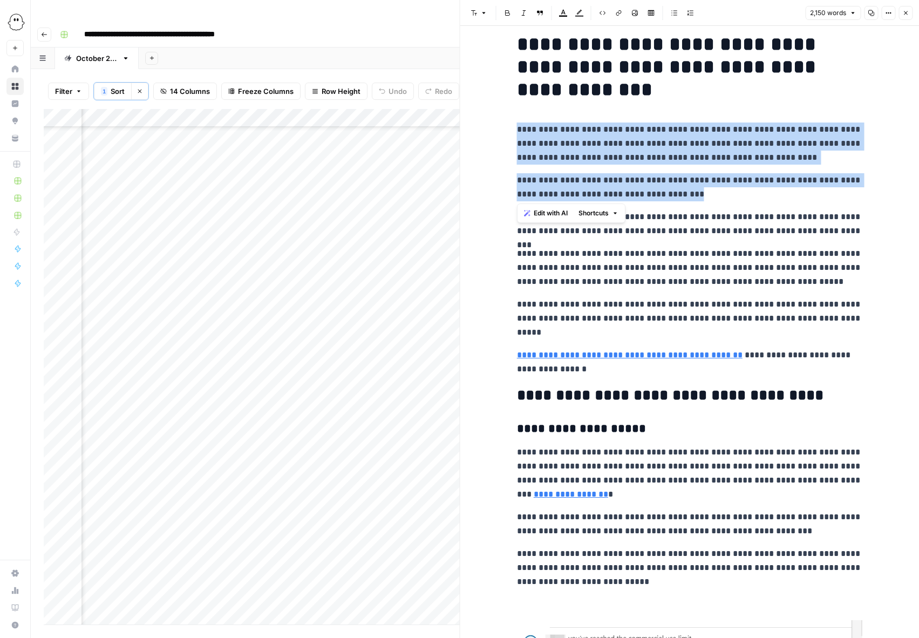
drag, startPoint x: 678, startPoint y: 195, endPoint x: 513, endPoint y: 132, distance: 176.2
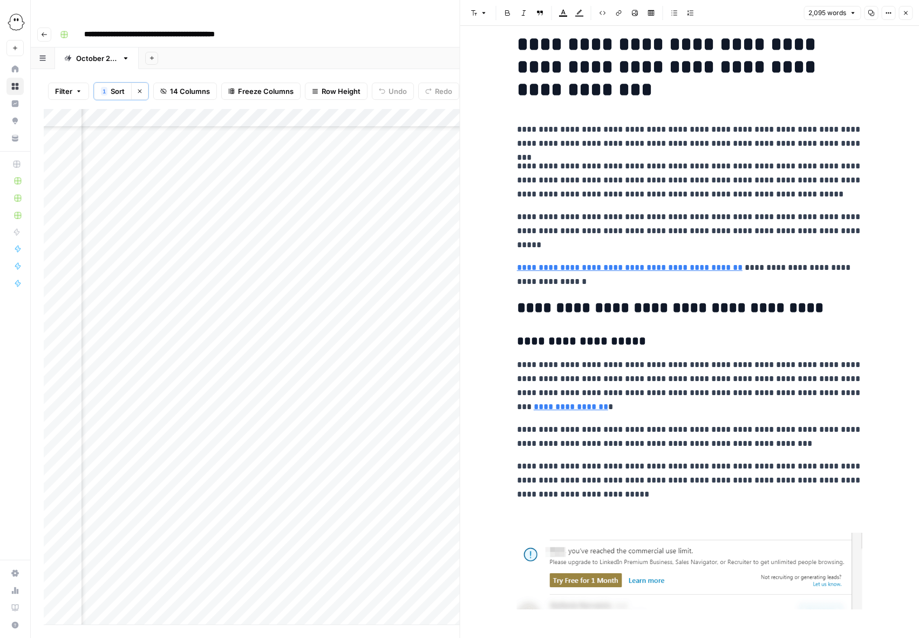
click at [670, 232] on p "**********" at bounding box center [690, 231] width 346 height 42
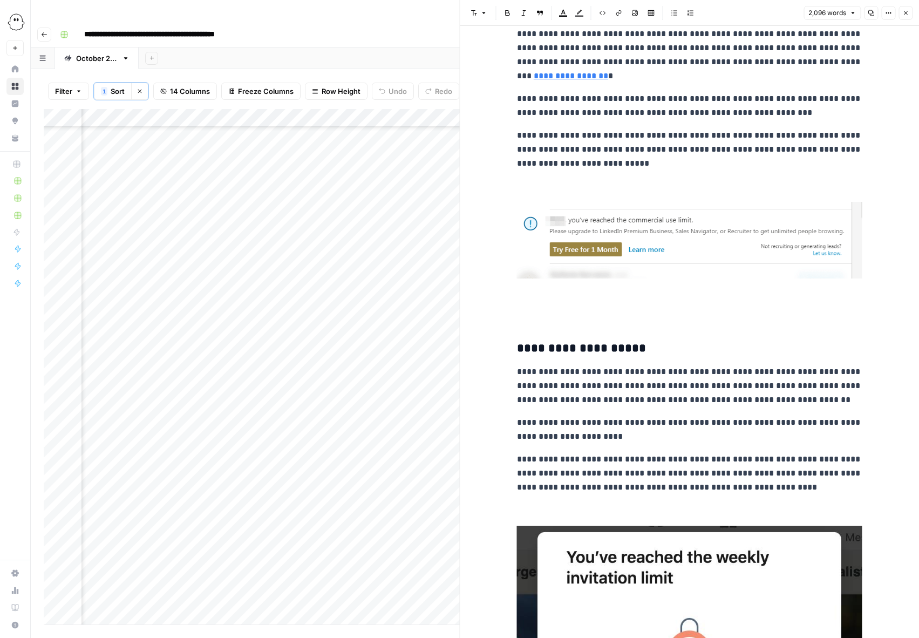
scroll to position [348, 0]
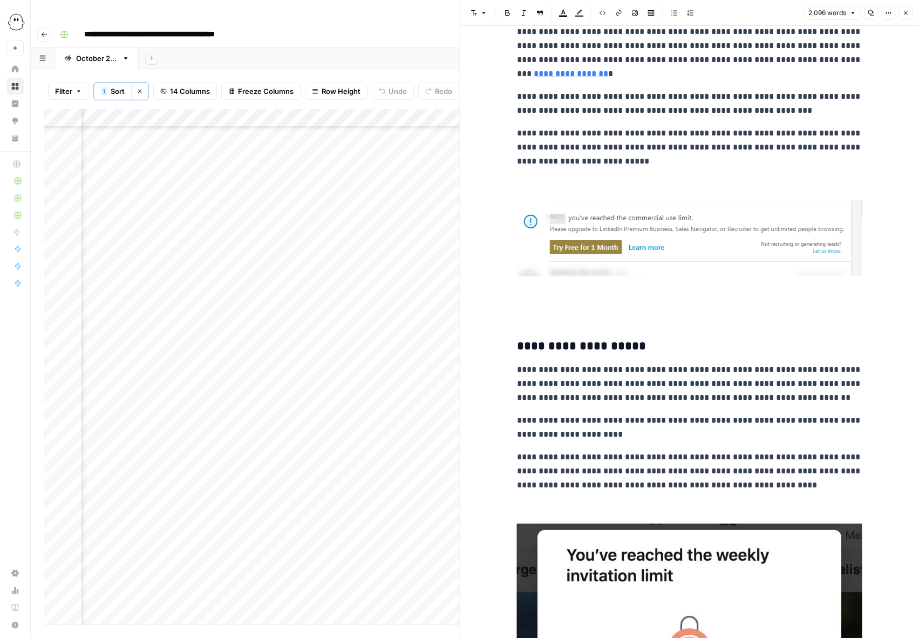
click at [530, 319] on p at bounding box center [690, 315] width 346 height 14
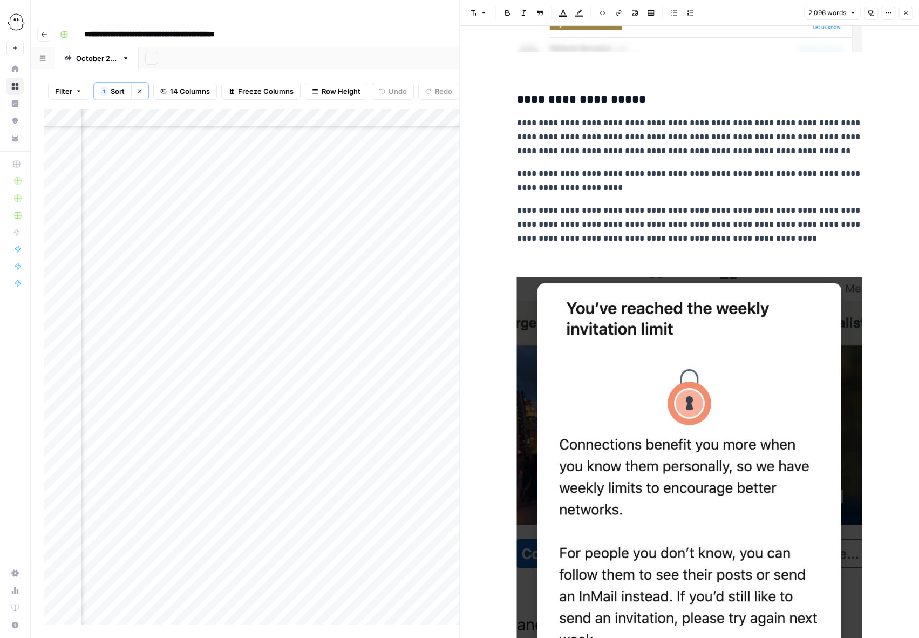
scroll to position [579, 0]
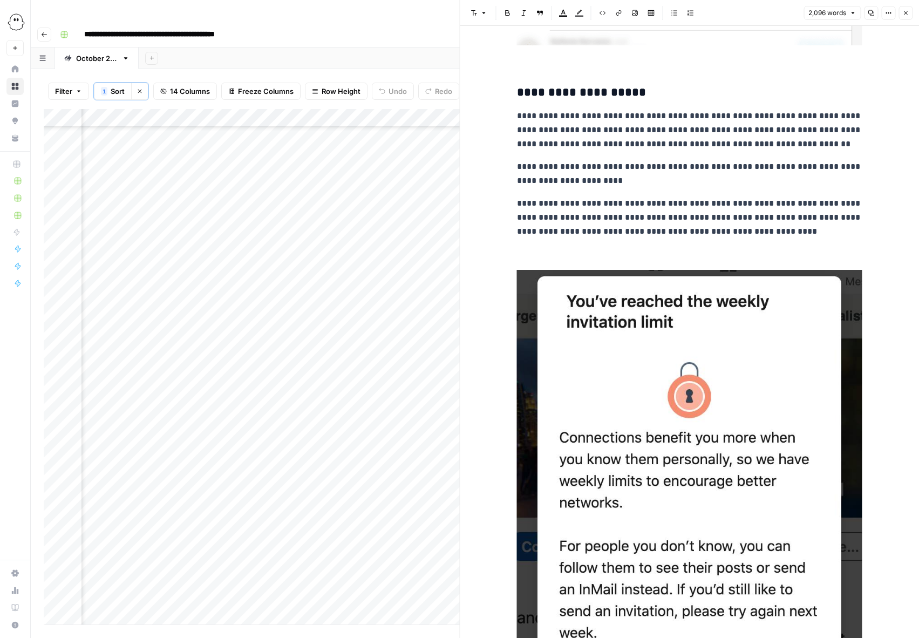
click at [668, 377] on img at bounding box center [690, 496] width 346 height 453
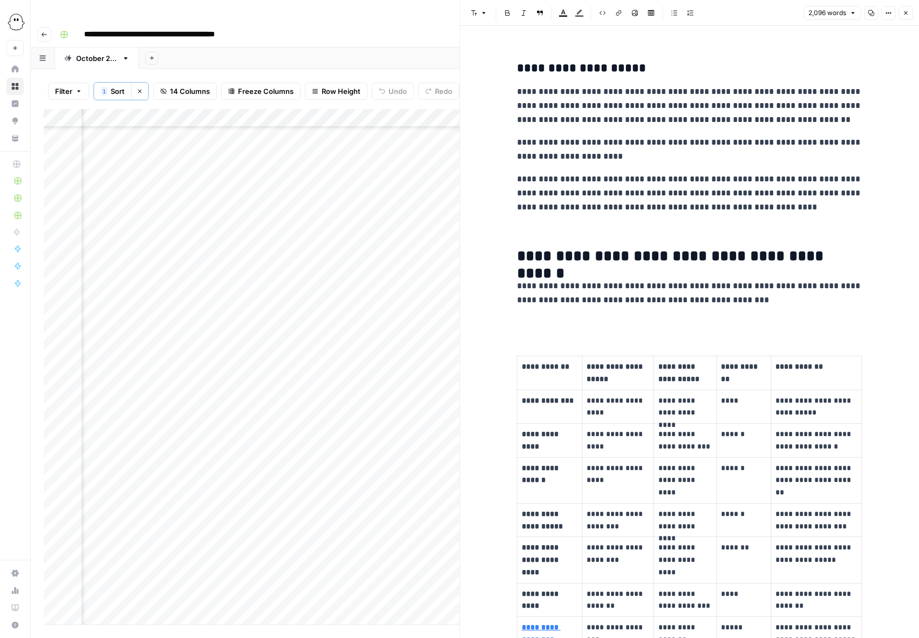
scroll to position [616, 0]
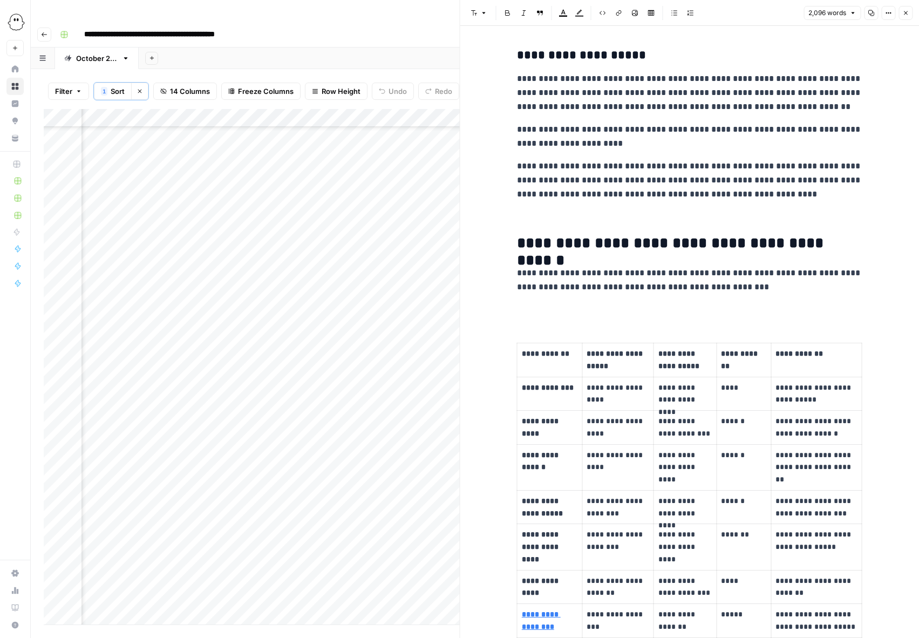
click at [532, 314] on p at bounding box center [690, 310] width 346 height 14
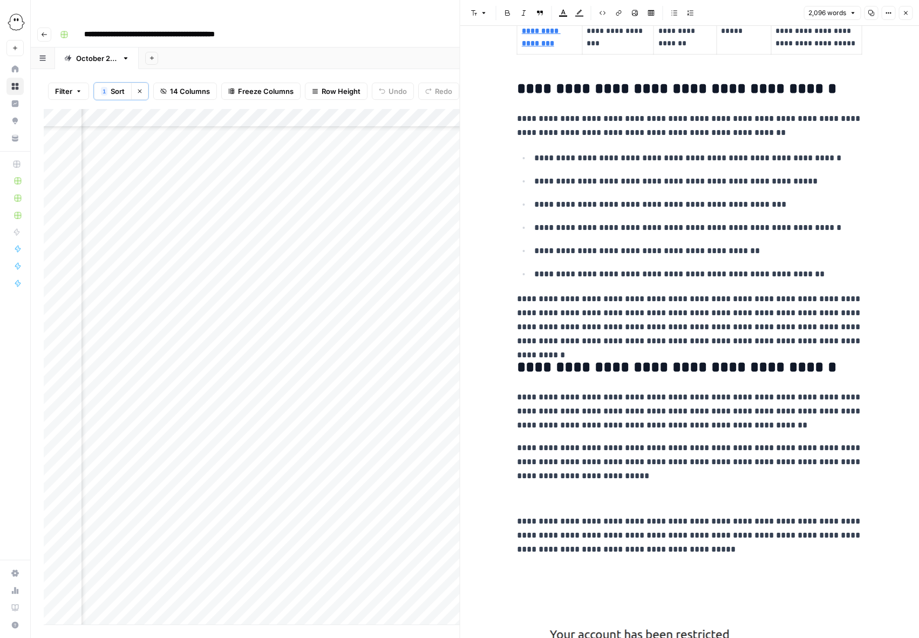
scroll to position [1189, 0]
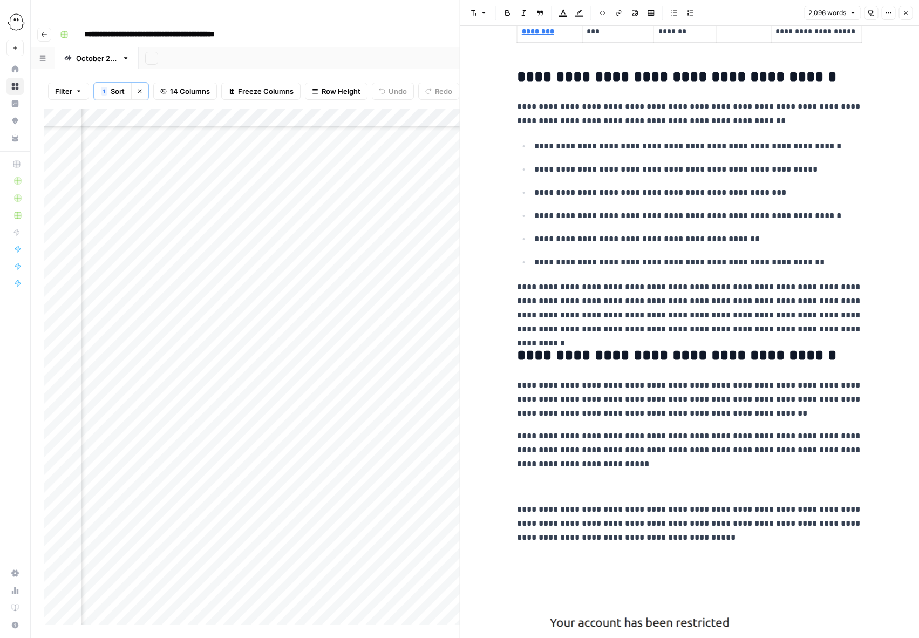
click at [670, 301] on p "**********" at bounding box center [690, 308] width 346 height 56
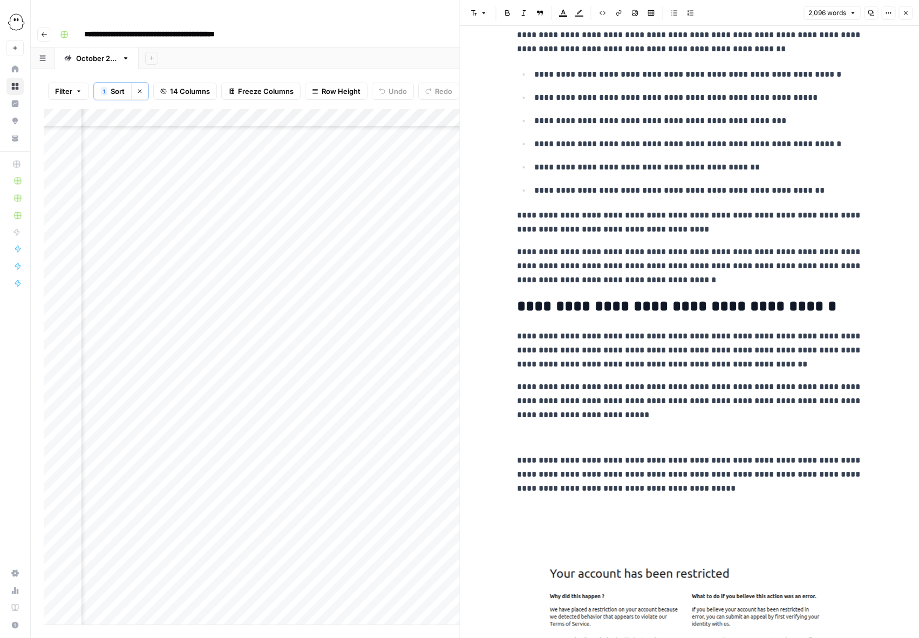
scroll to position [1308, 0]
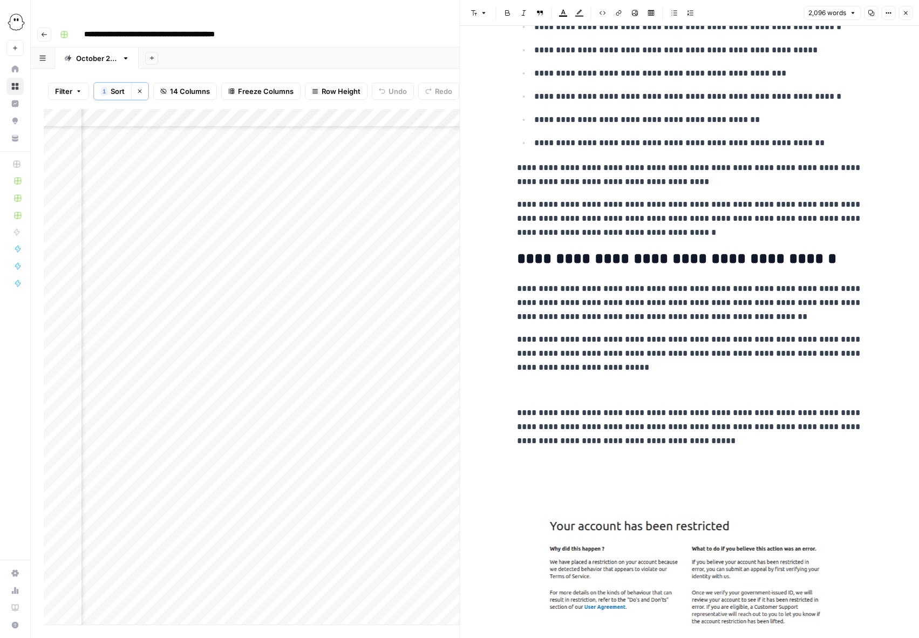
click at [531, 384] on p at bounding box center [690, 390] width 346 height 14
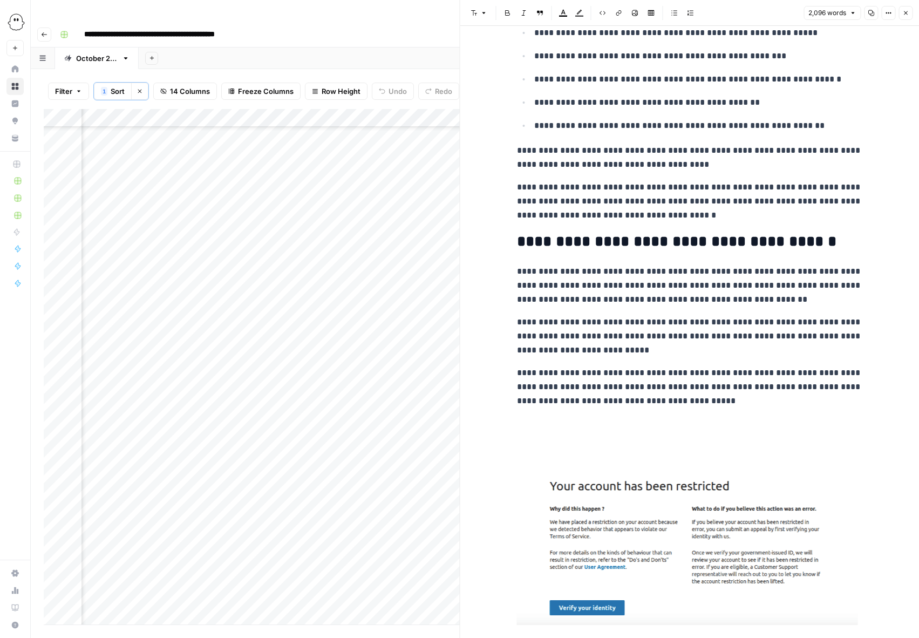
scroll to position [1327, 0]
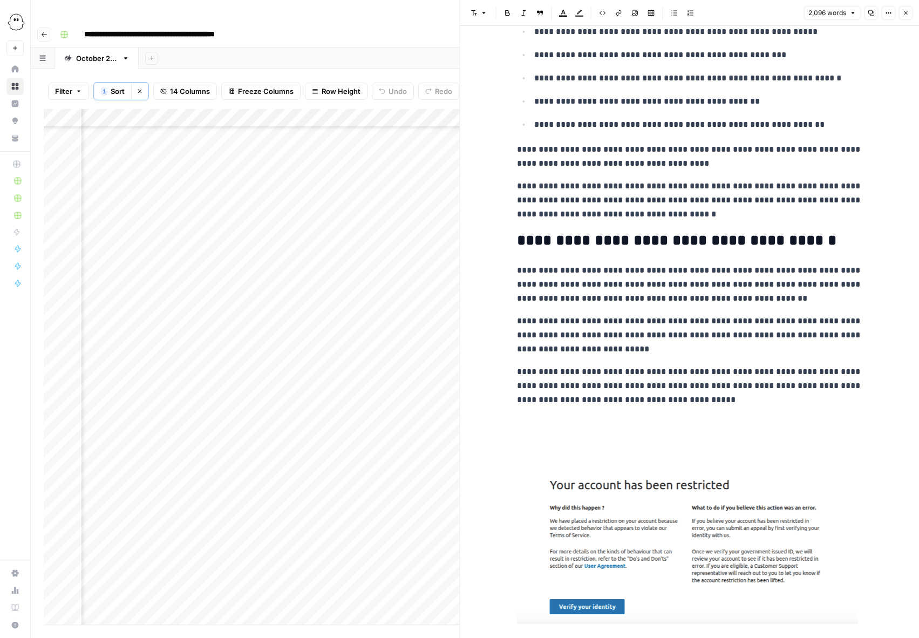
click at [654, 321] on p "**********" at bounding box center [690, 335] width 346 height 42
click at [664, 321] on p "**********" at bounding box center [690, 335] width 346 height 42
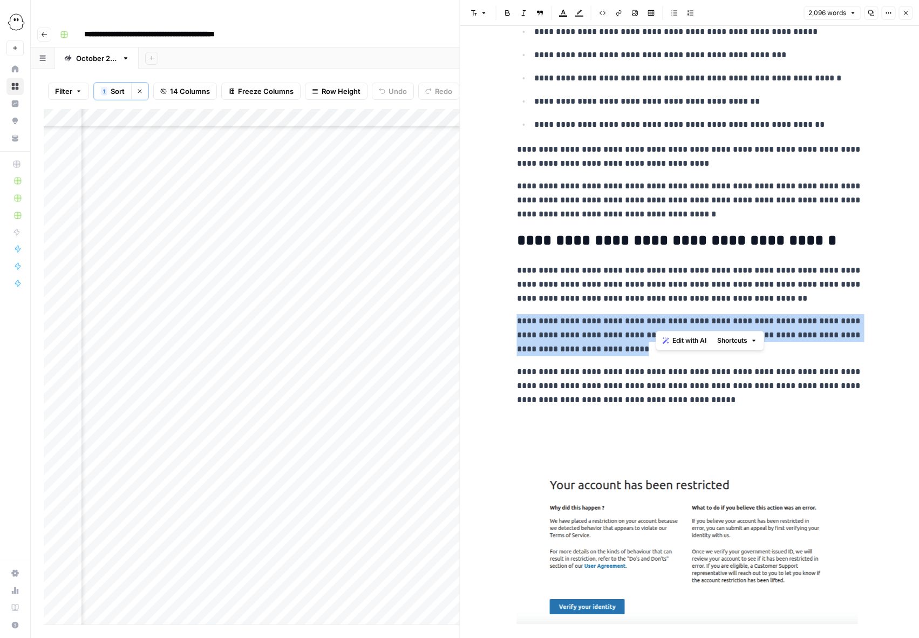
click at [664, 321] on p "**********" at bounding box center [690, 335] width 346 height 42
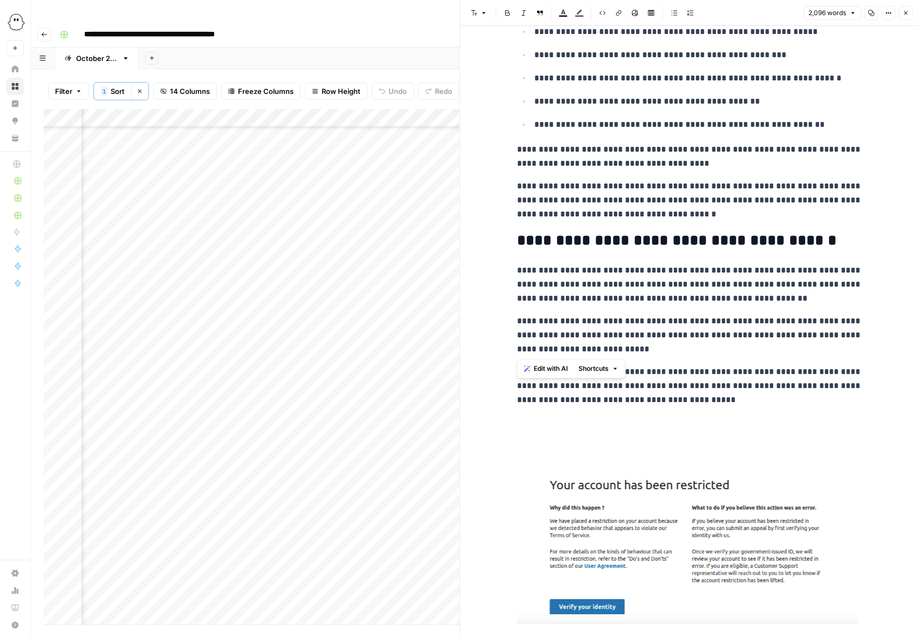
click at [667, 341] on p "**********" at bounding box center [690, 335] width 346 height 42
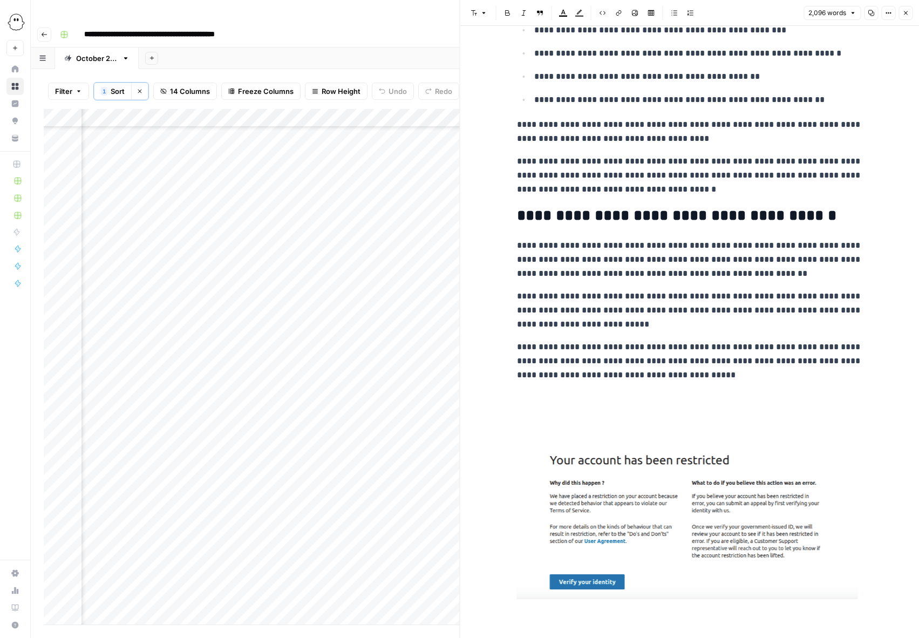
scroll to position [1369, 0]
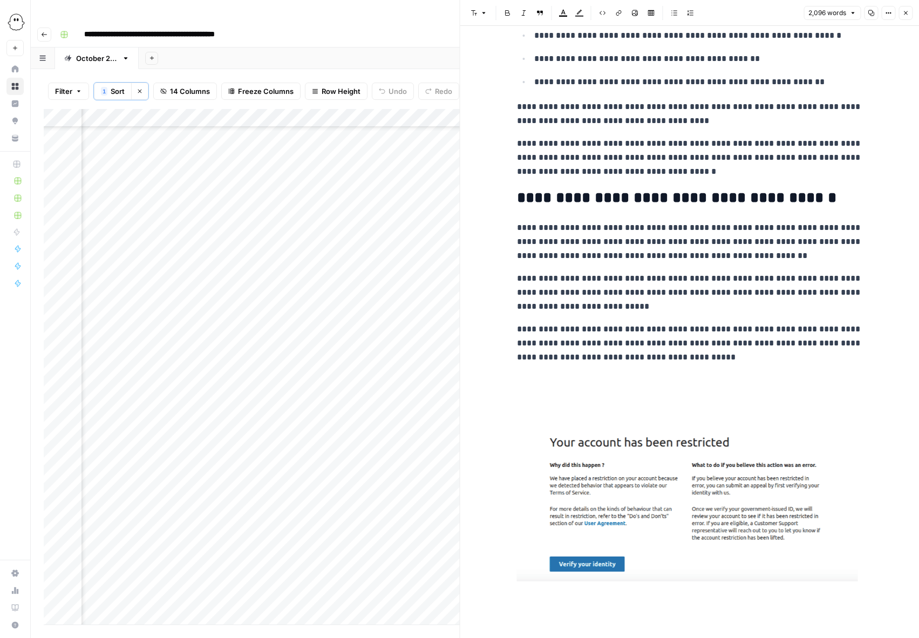
click at [529, 383] on p at bounding box center [690, 380] width 346 height 14
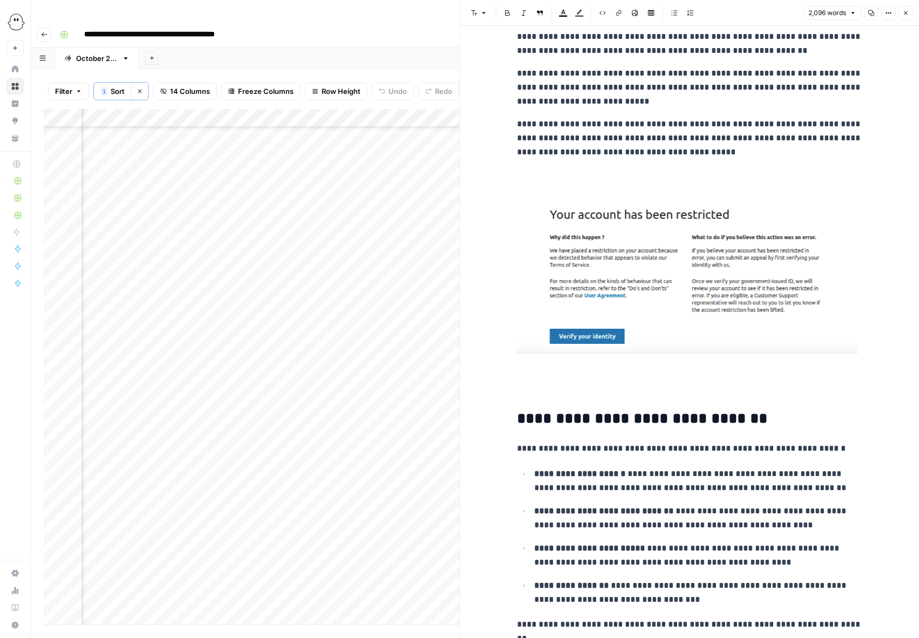
scroll to position [1599, 0]
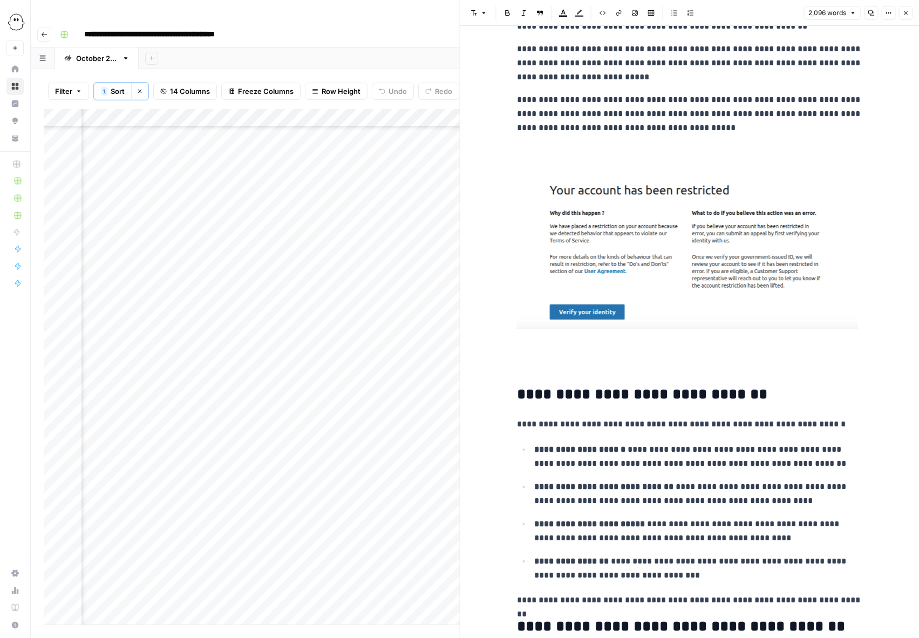
click at [688, 197] on img at bounding box center [687, 247] width 341 height 163
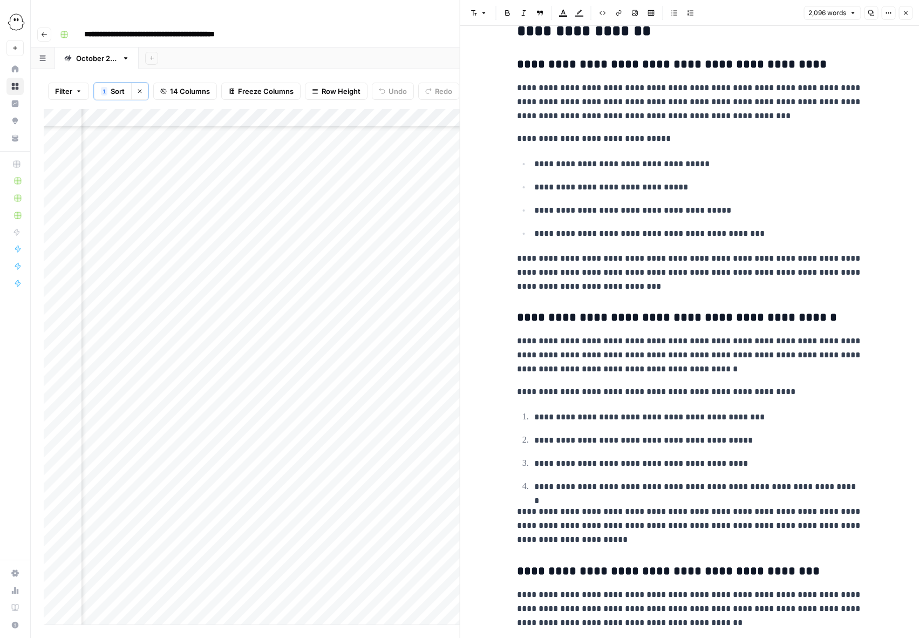
scroll to position [2365, 0]
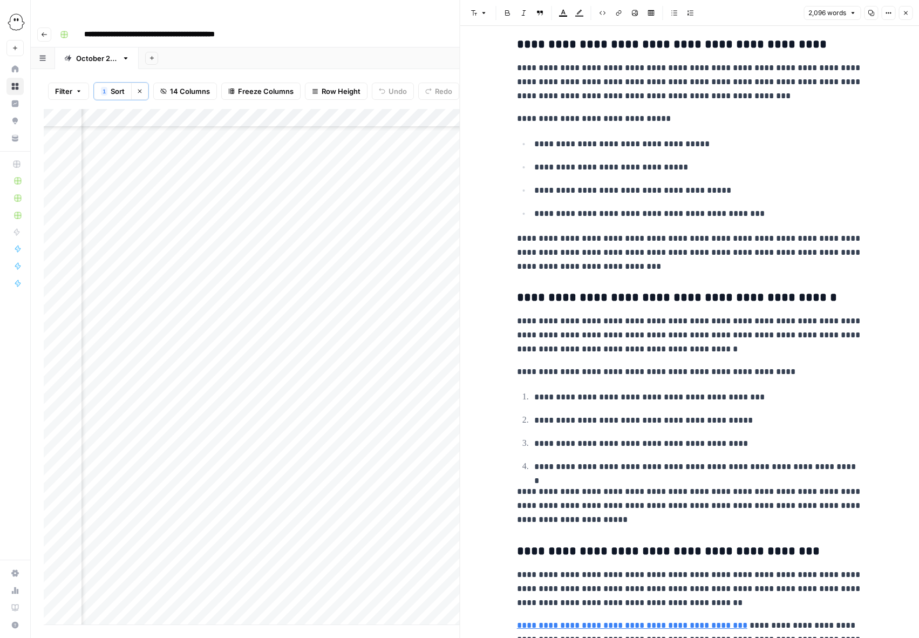
click at [638, 267] on p "**********" at bounding box center [690, 253] width 346 height 42
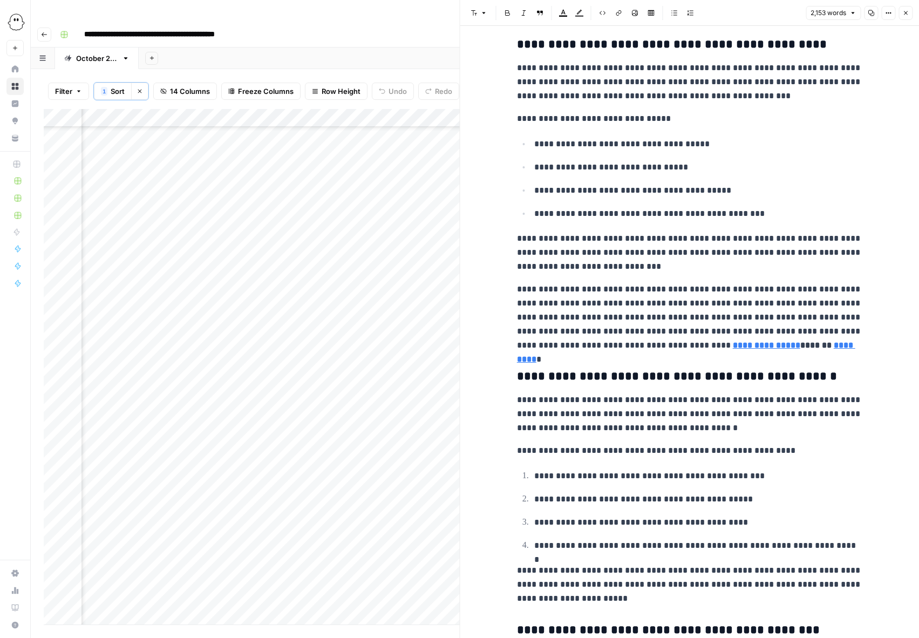
click at [535, 13] on button "Block quote" at bounding box center [540, 13] width 14 height 14
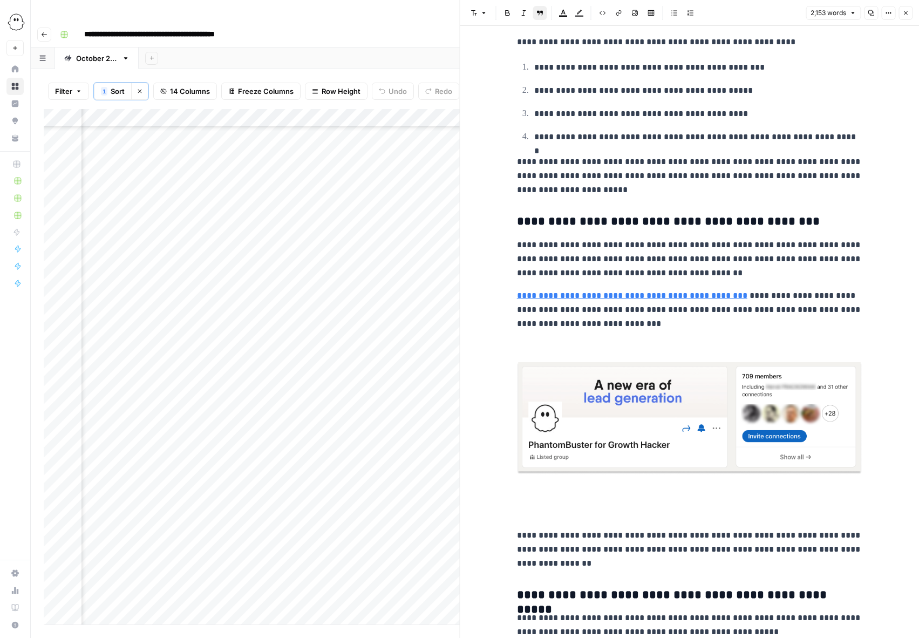
scroll to position [2892, 0]
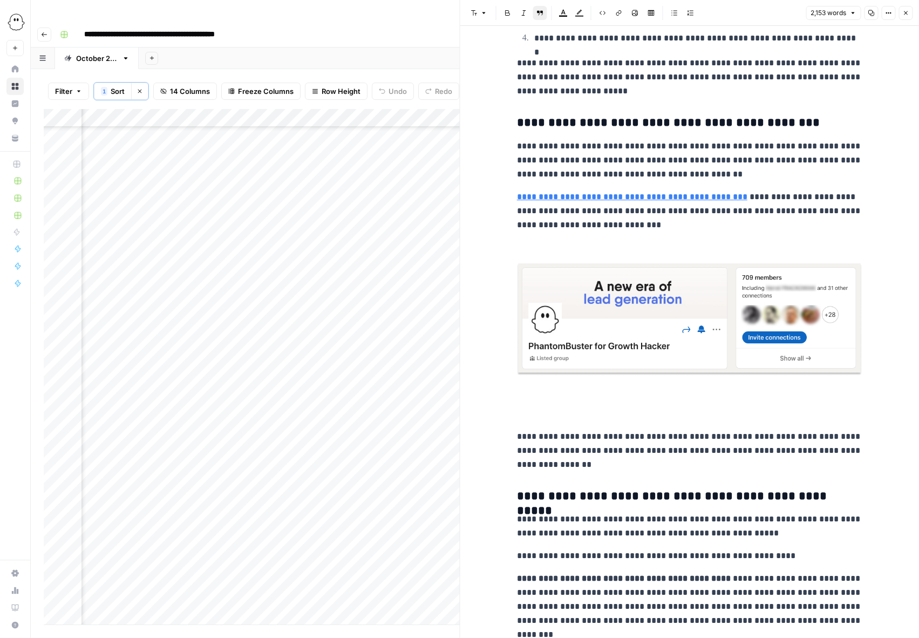
click at [658, 305] on img at bounding box center [690, 319] width 346 height 112
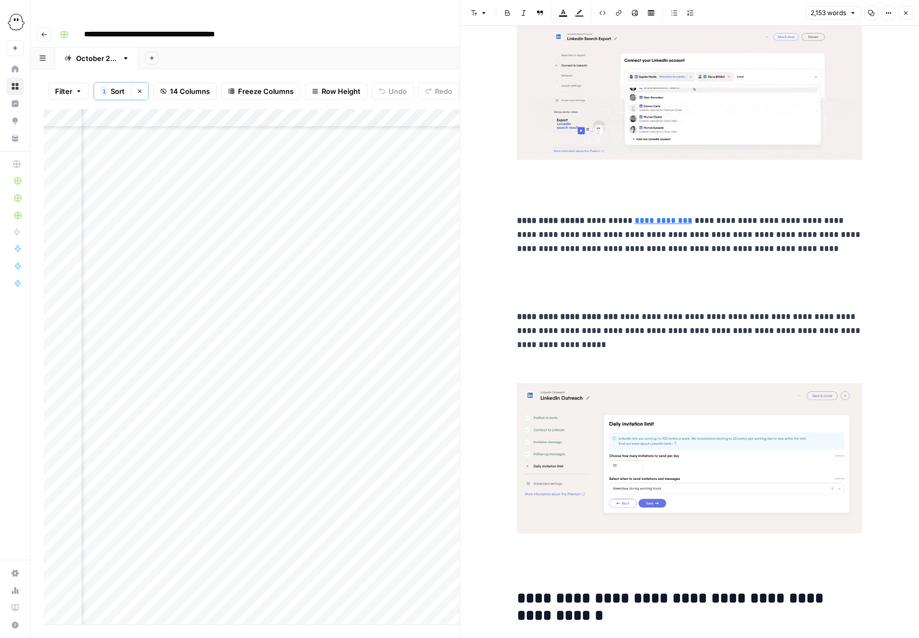
scroll to position [3548, 0]
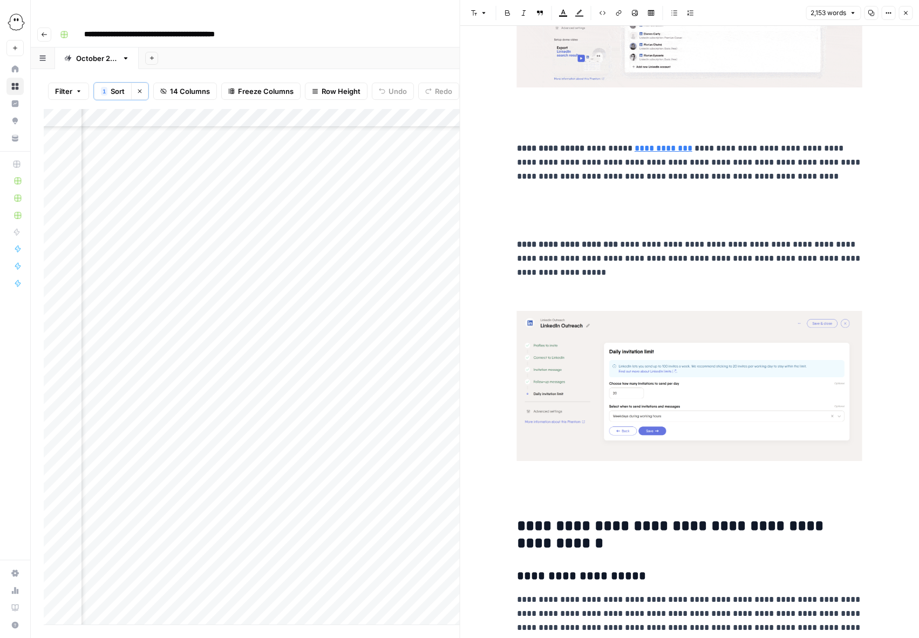
click at [722, 373] on img at bounding box center [690, 386] width 346 height 150
click at [709, 368] on img at bounding box center [690, 386] width 346 height 150
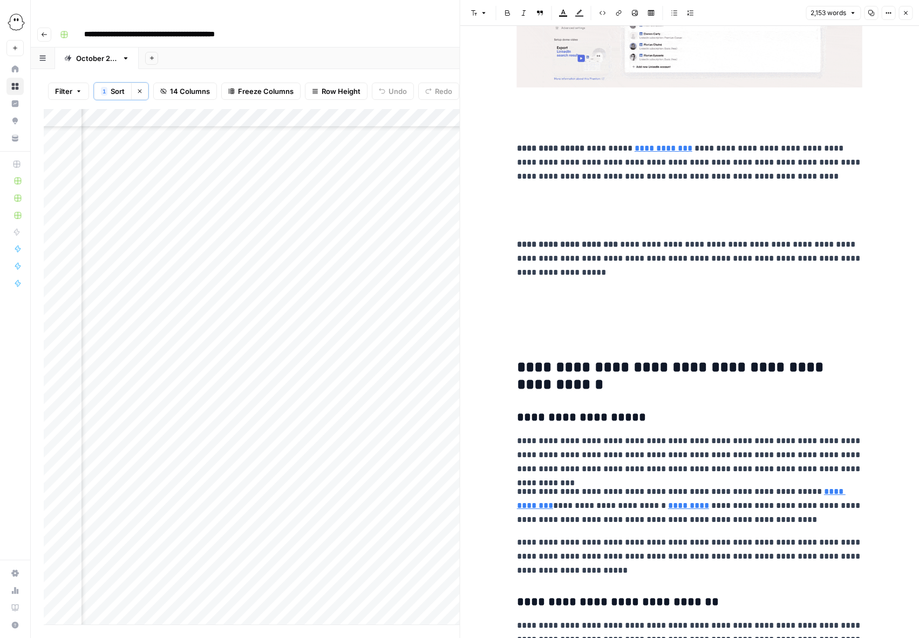
click at [538, 313] on p at bounding box center [690, 318] width 346 height 14
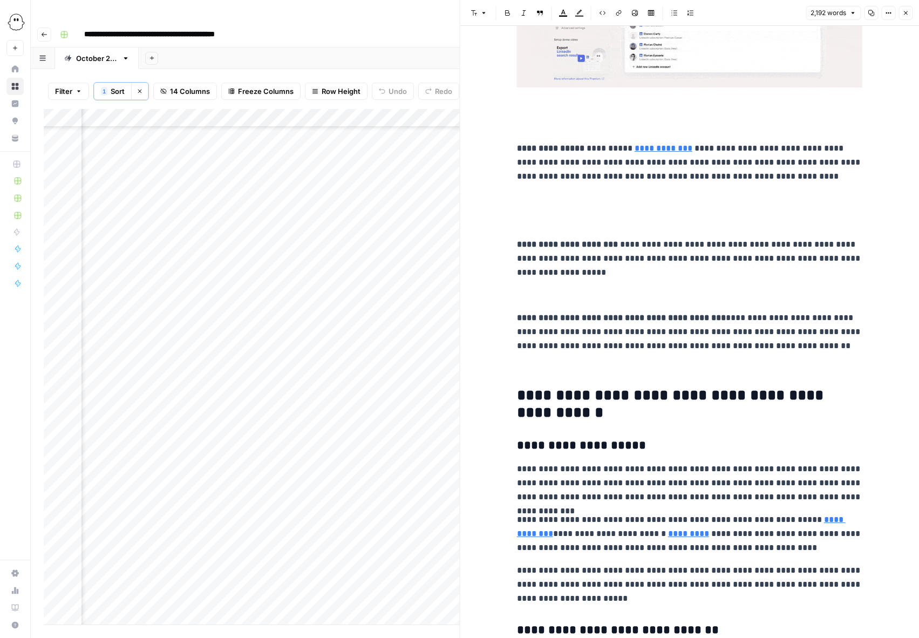
click at [517, 320] on strong "**********" at bounding box center [621, 318] width 209 height 8
click at [549, 11] on div "Font style Bold Italic Block quote Text color Highlight color Code block Link I…" at bounding box center [582, 13] width 231 height 14
click at [545, 11] on button "Block quote" at bounding box center [540, 13] width 14 height 14
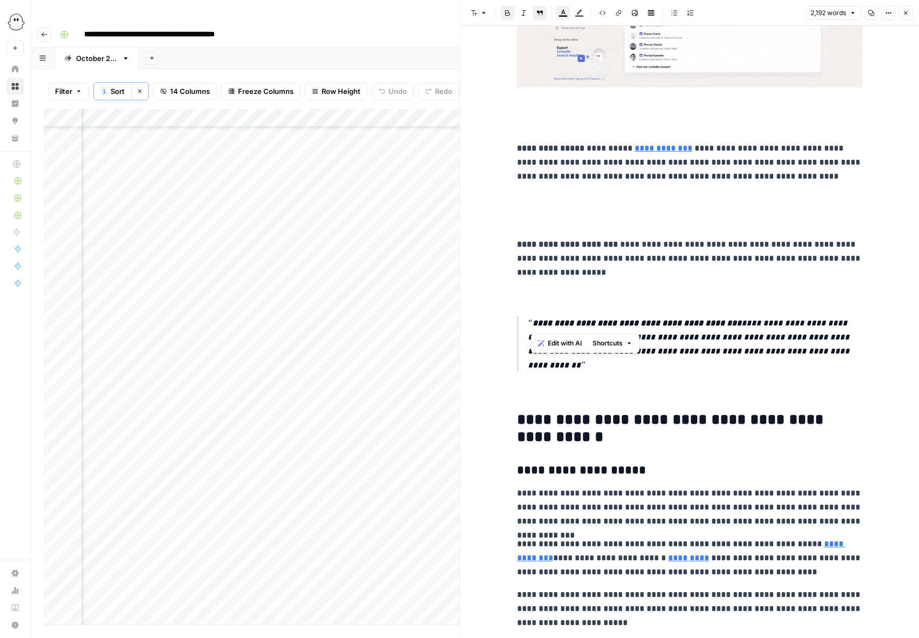
drag, startPoint x: 606, startPoint y: 324, endPoint x: 533, endPoint y: 327, distance: 72.4
click at [533, 327] on strong "**********" at bounding box center [637, 323] width 209 height 8
click at [518, 297] on p at bounding box center [690, 295] width 346 height 14
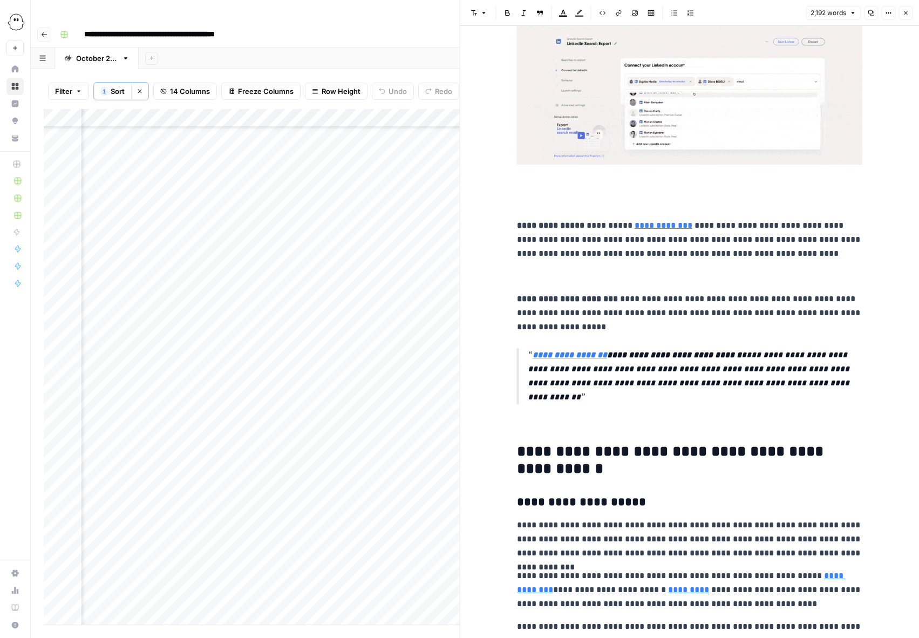
scroll to position [3390, 0]
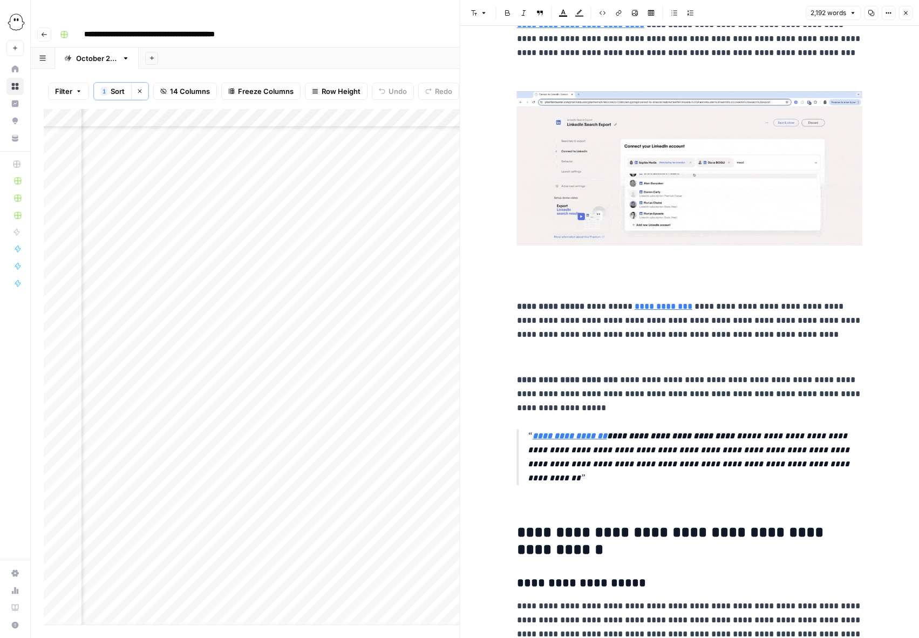
click at [532, 265] on p at bounding box center [690, 179] width 346 height 177
click at [526, 283] on p at bounding box center [690, 284] width 346 height 14
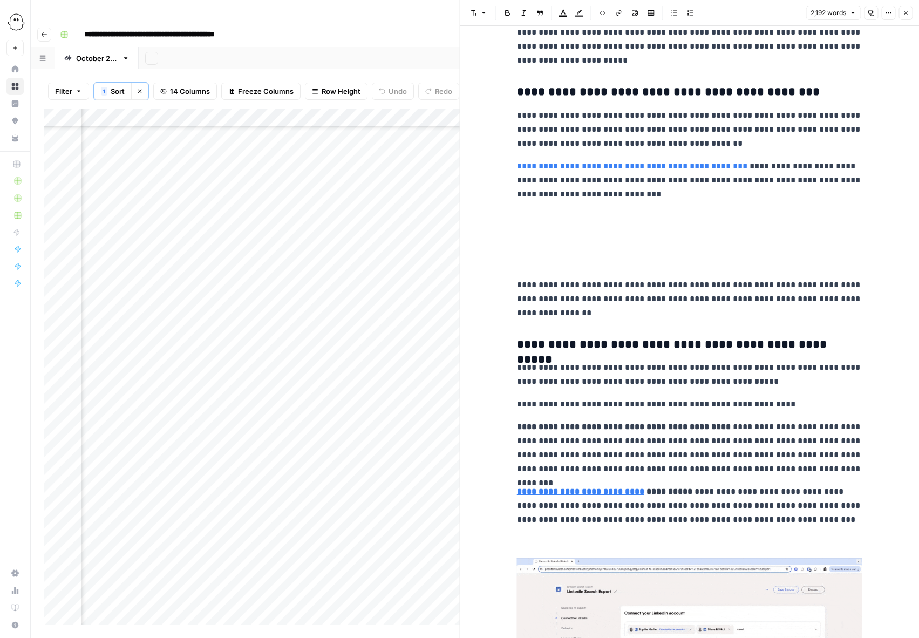
scroll to position [2911, 0]
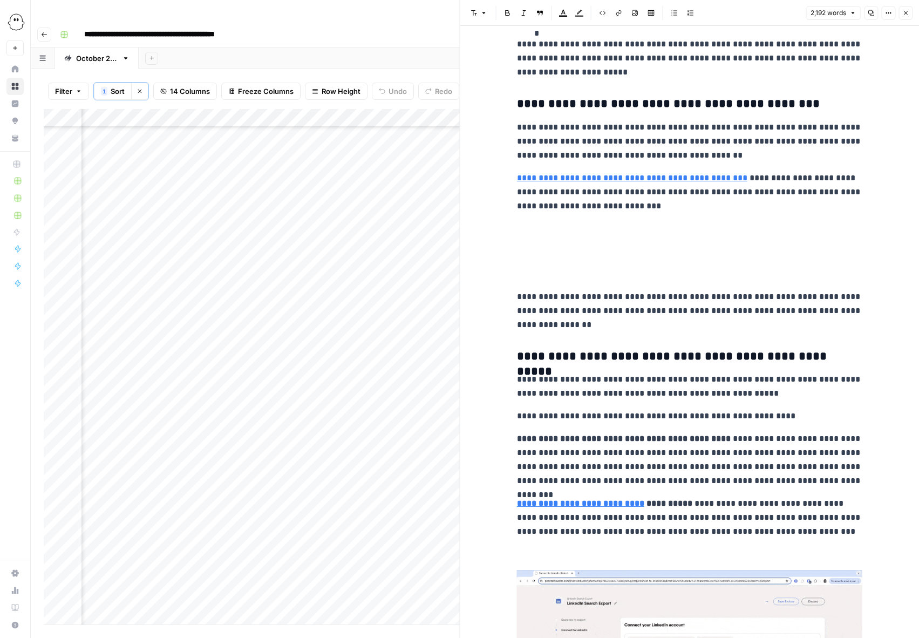
click at [530, 248] on p at bounding box center [690, 252] width 346 height 14
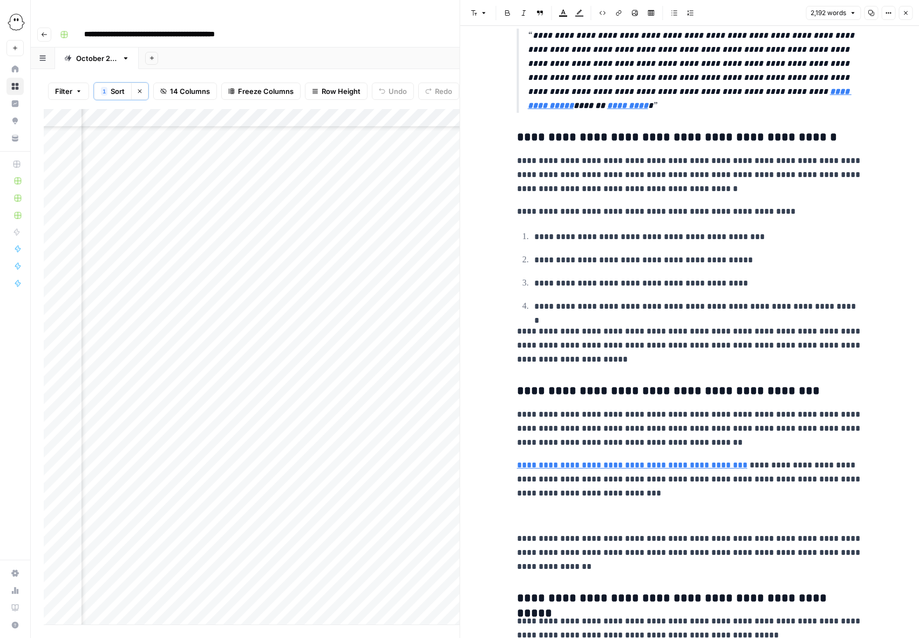
scroll to position [2737, 0]
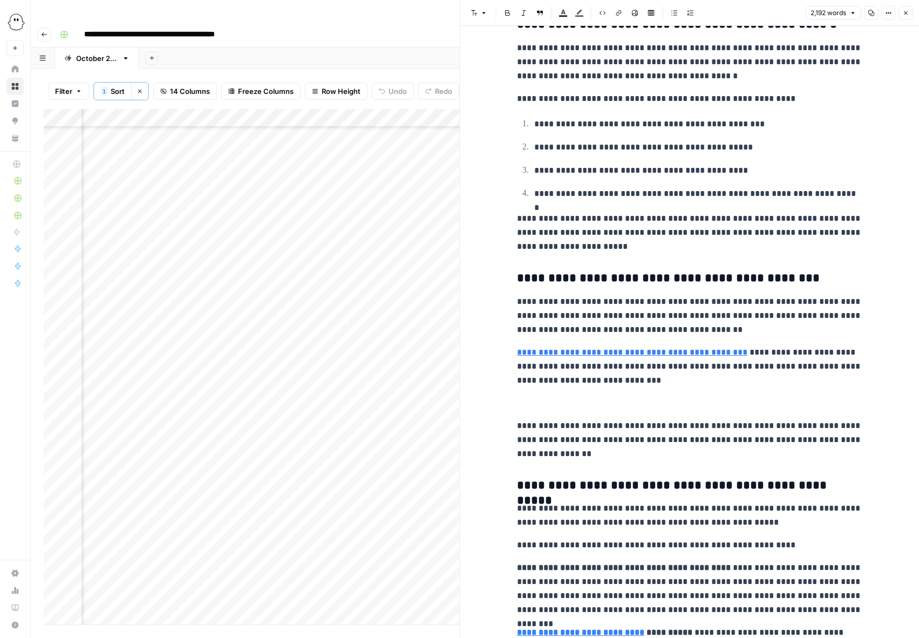
click at [524, 402] on p at bounding box center [690, 403] width 346 height 14
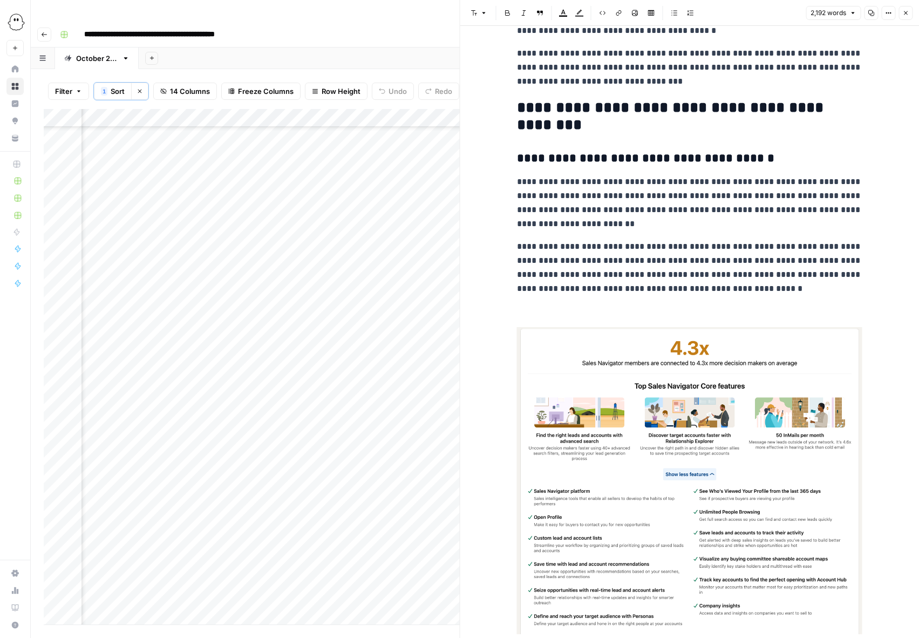
scroll to position [4374, 0]
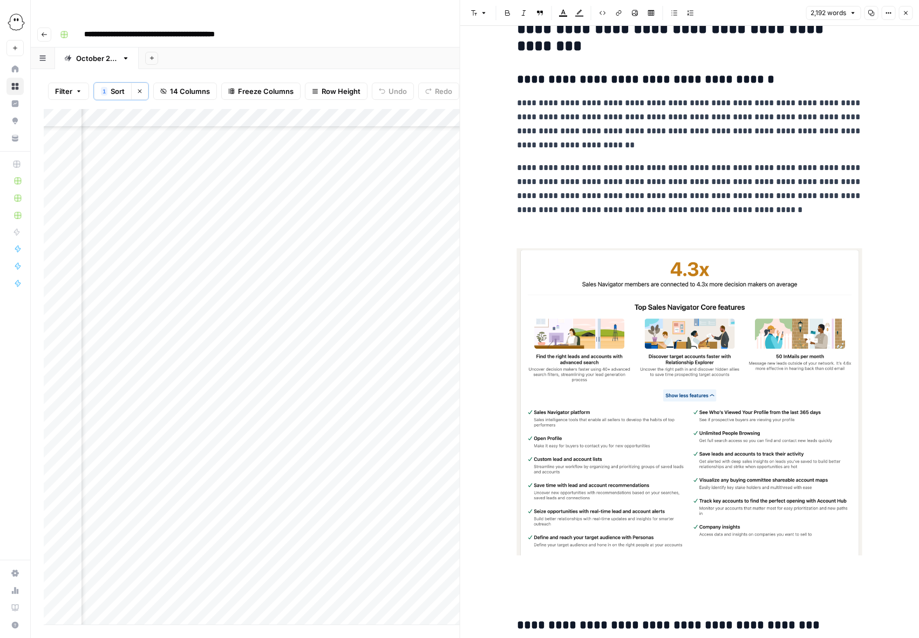
click at [698, 335] on img at bounding box center [690, 401] width 346 height 307
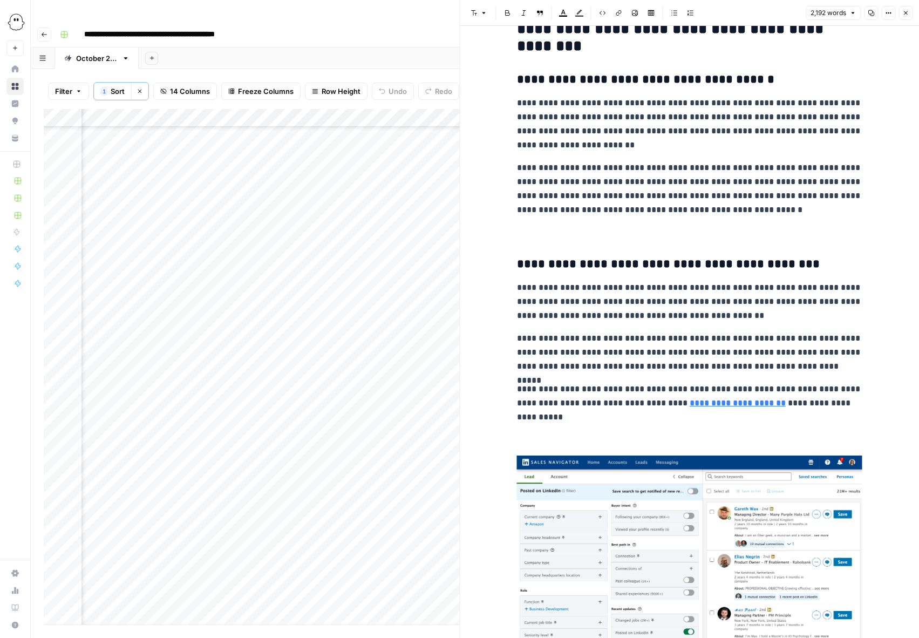
click at [523, 230] on p at bounding box center [690, 233] width 346 height 14
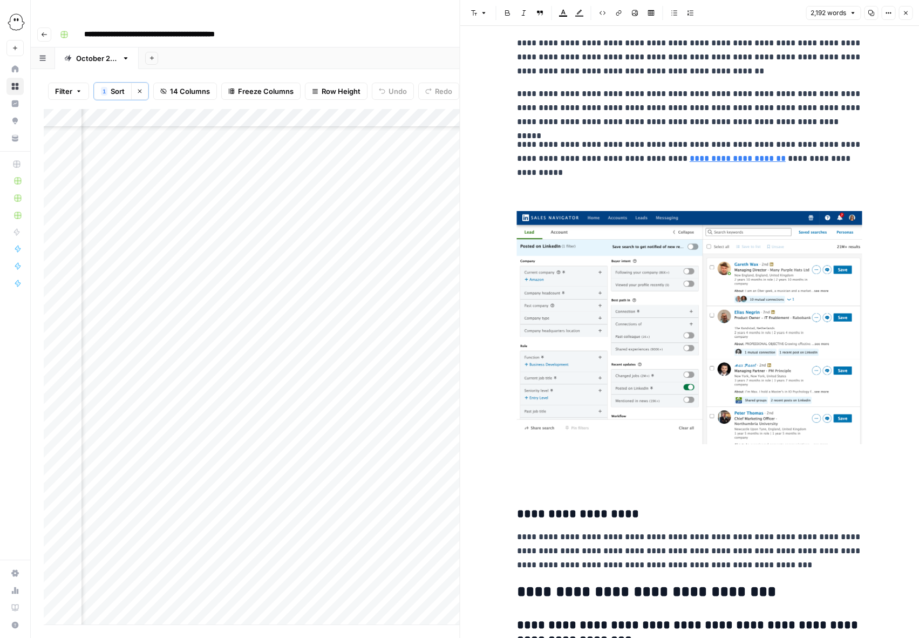
scroll to position [4601, 0]
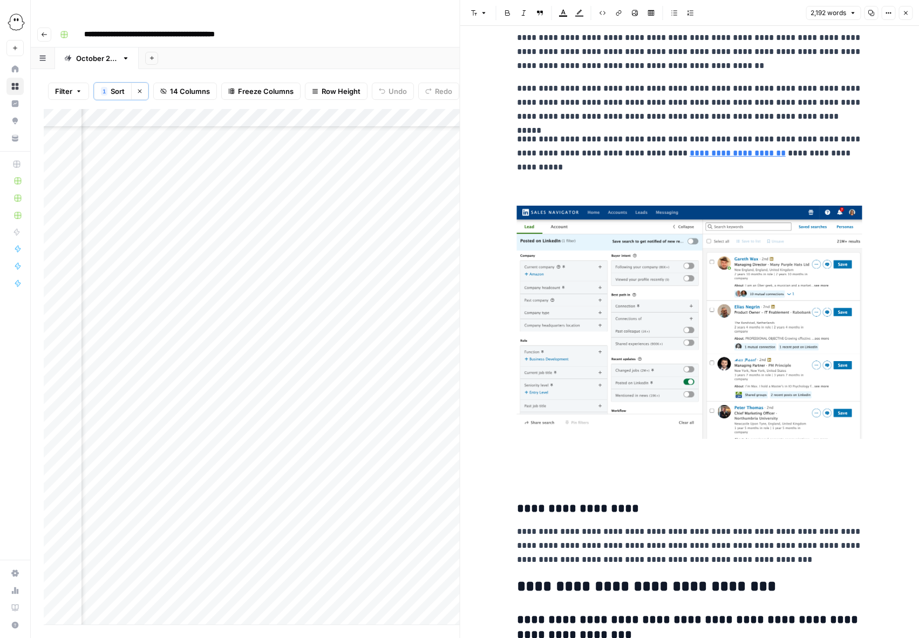
click at [535, 480] on p at bounding box center [690, 477] width 346 height 14
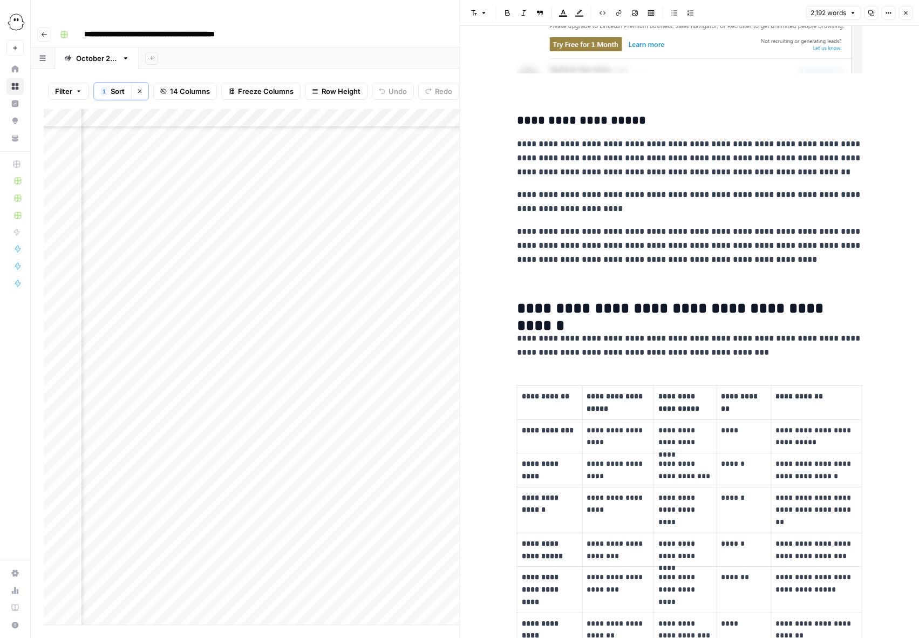
scroll to position [538, 0]
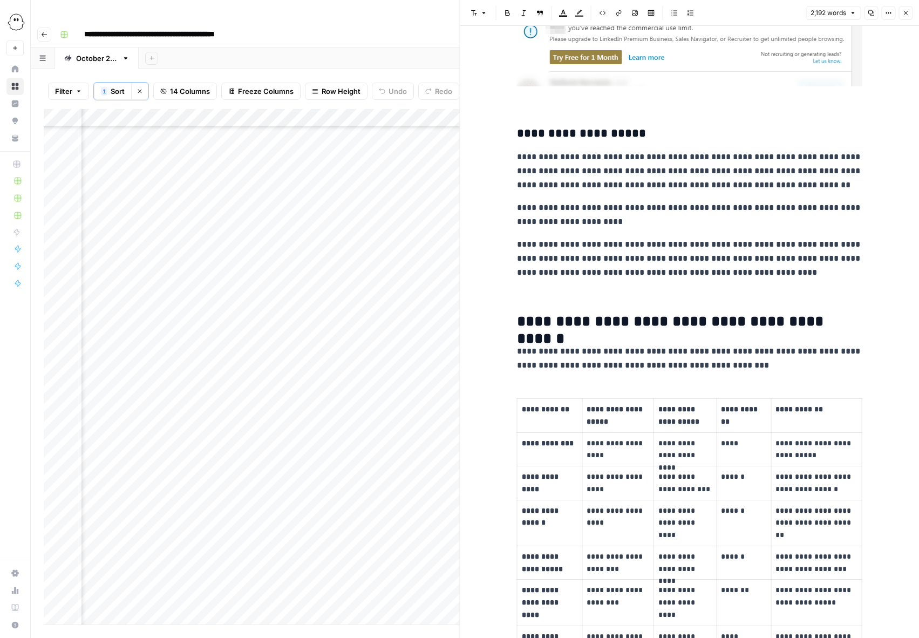
click at [905, 12] on icon "button" at bounding box center [906, 13] width 4 height 4
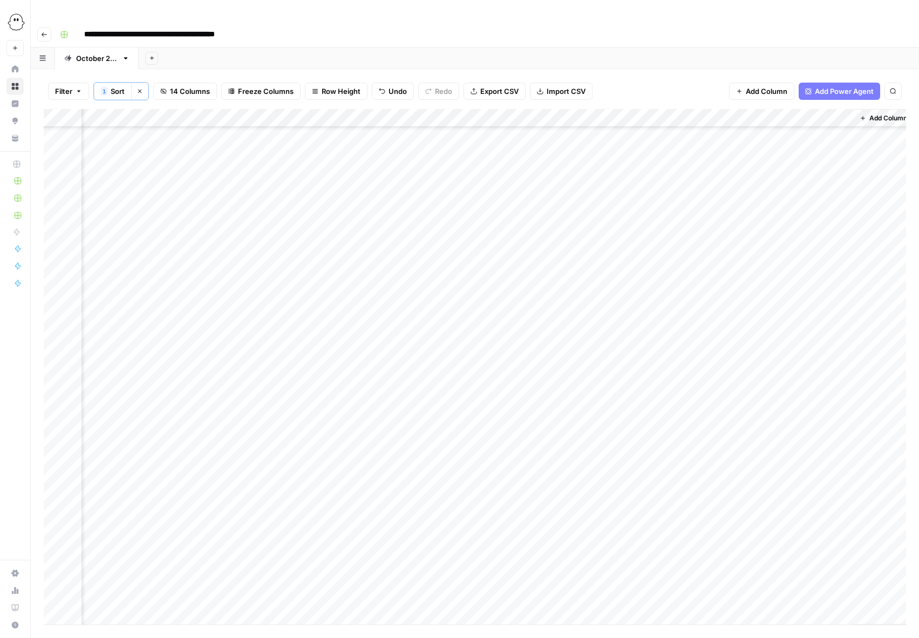
scroll to position [996, 647]
click at [367, 274] on div "Add Column" at bounding box center [475, 367] width 863 height 516
click at [382, 338] on button "Needs Links" at bounding box center [387, 335] width 50 height 13
click at [692, 274] on div "Add Column" at bounding box center [475, 367] width 863 height 516
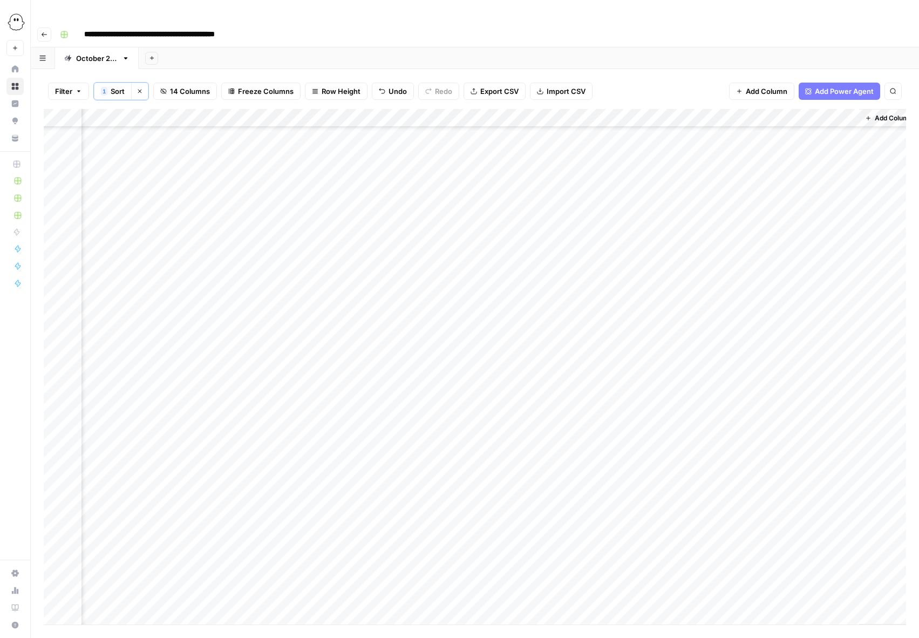
scroll to position [1055, 647]
click at [596, 233] on div "Add Column" at bounding box center [475, 367] width 863 height 516
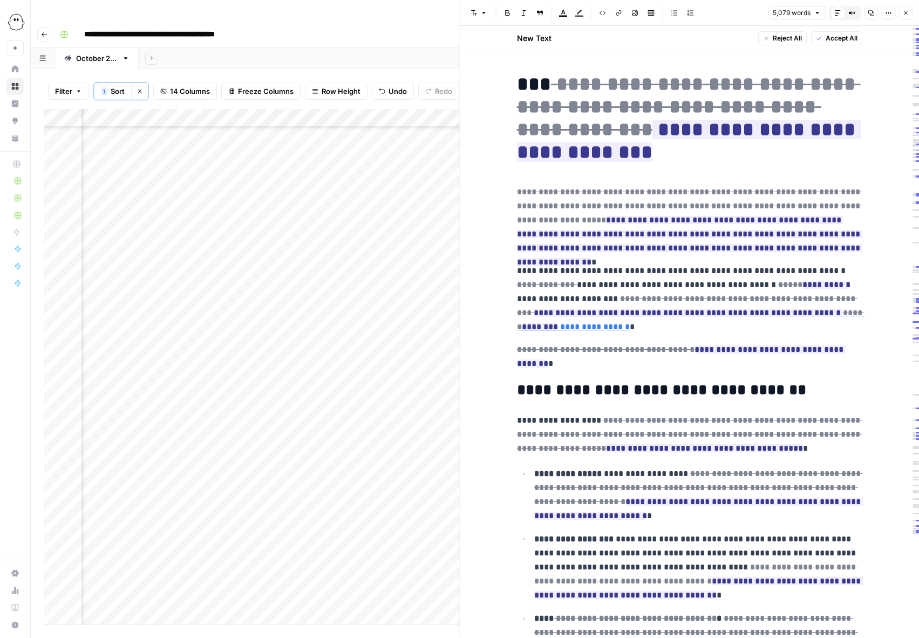
click at [832, 37] on span "Accept All" at bounding box center [842, 38] width 32 height 10
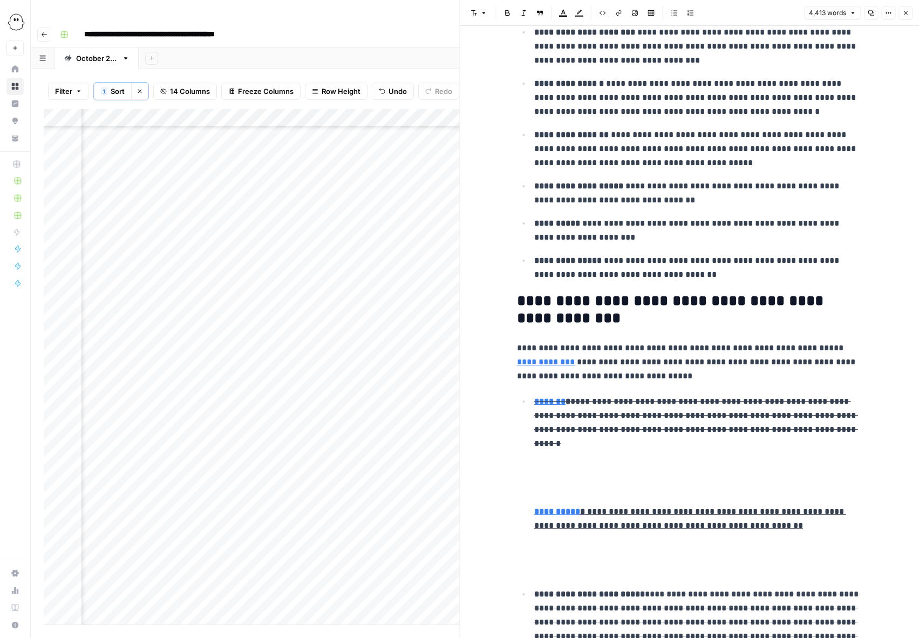
scroll to position [7151, 0]
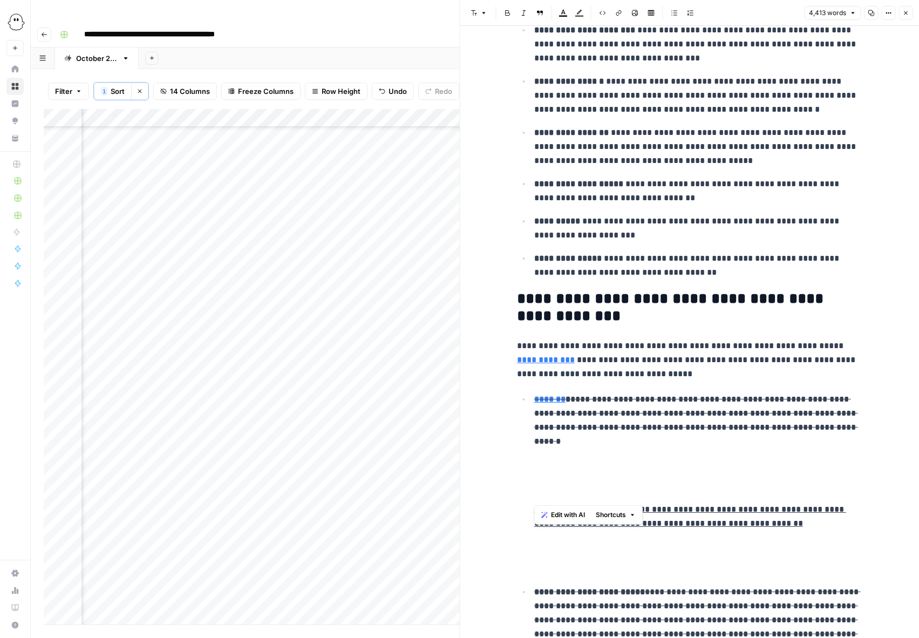
drag, startPoint x: 533, startPoint y: 496, endPoint x: 529, endPoint y: 405, distance: 91.3
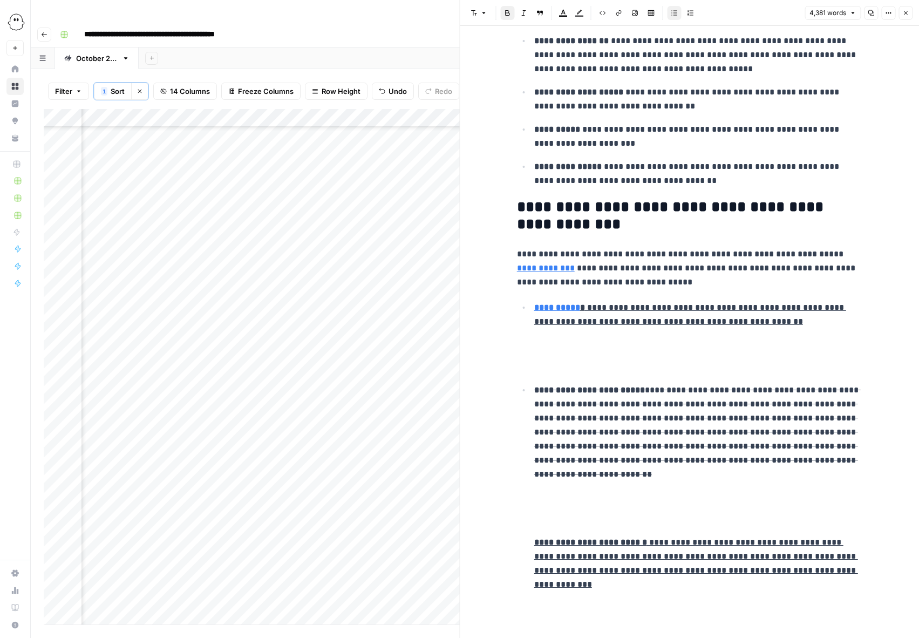
scroll to position [7327, 0]
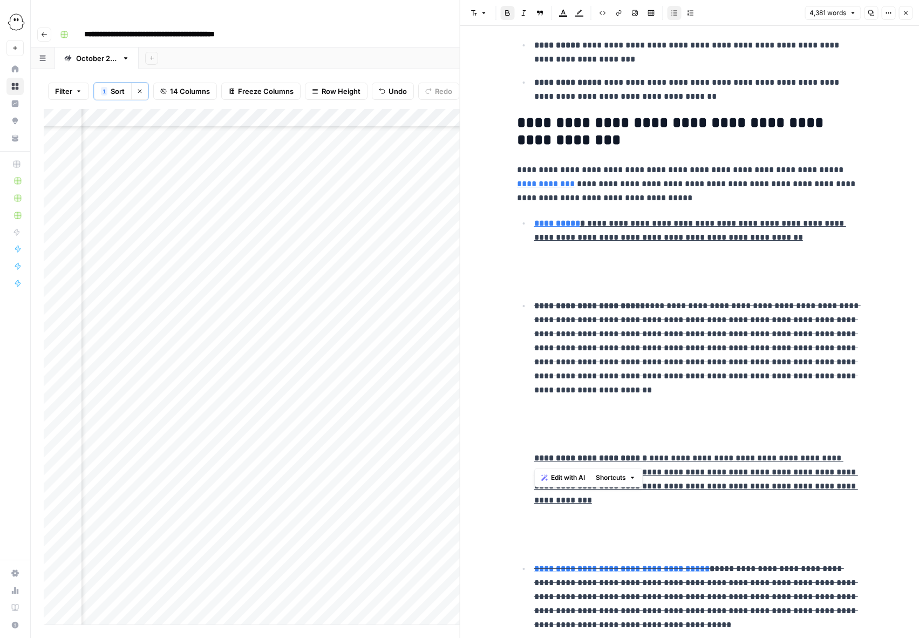
drag, startPoint x: 535, startPoint y: 460, endPoint x: 525, endPoint y: 305, distance: 155.8
click at [531, 305] on li "**********" at bounding box center [697, 426] width 332 height 254
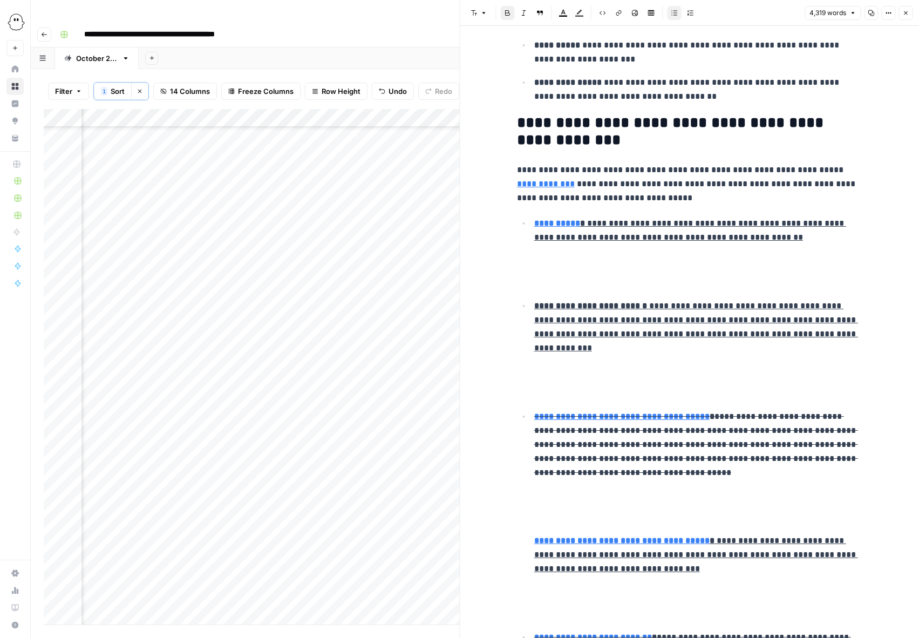
click at [533, 280] on li "**********" at bounding box center [697, 253] width 332 height 74
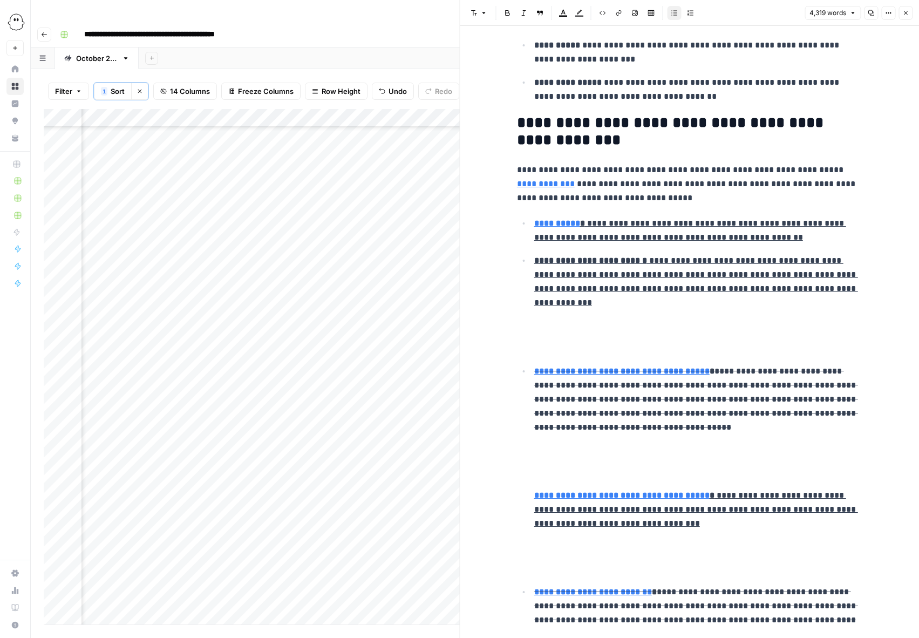
click at [544, 345] on p at bounding box center [699, 348] width 328 height 14
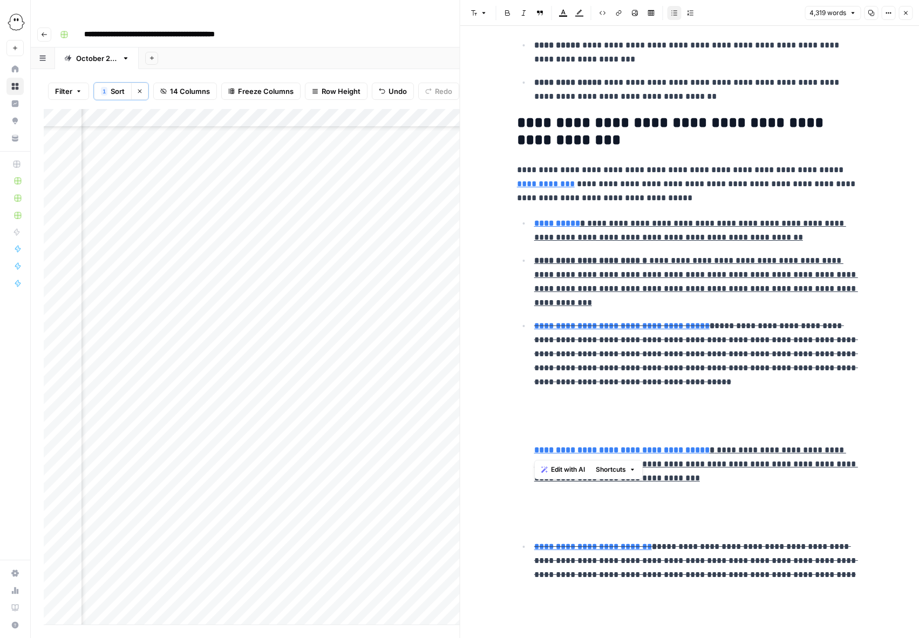
drag, startPoint x: 531, startPoint y: 452, endPoint x: 531, endPoint y: 328, distance: 123.6
click at [531, 328] on li "**********" at bounding box center [697, 425] width 332 height 212
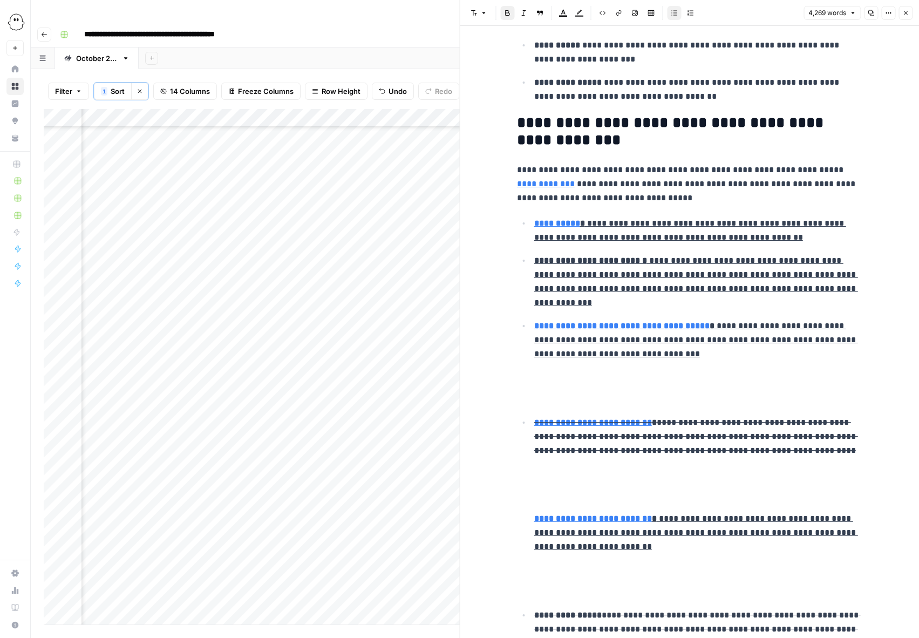
click at [536, 387] on li "**********" at bounding box center [697, 363] width 332 height 88
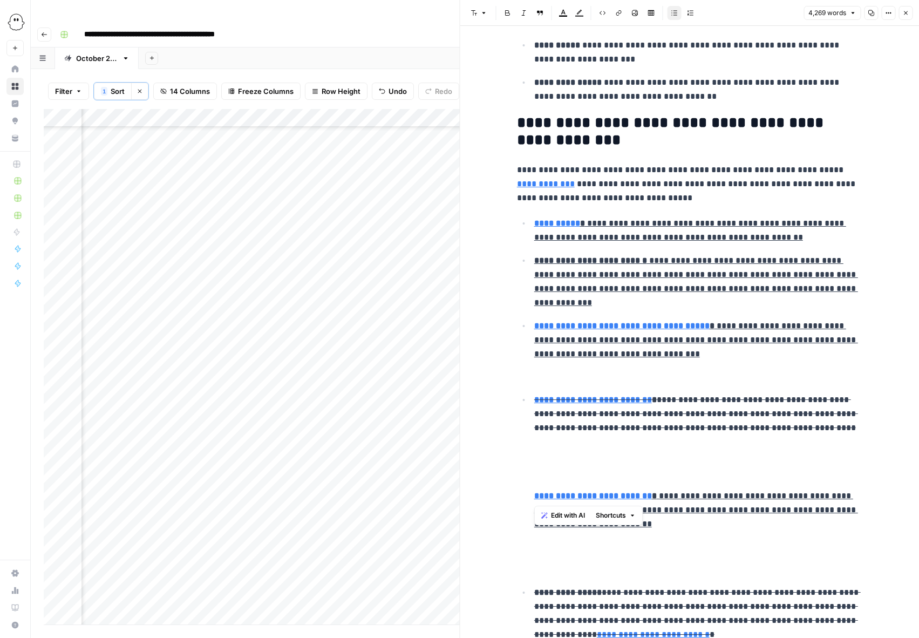
drag, startPoint x: 533, startPoint y: 498, endPoint x: 532, endPoint y: 394, distance: 104.2
click at [532, 394] on li "**********" at bounding box center [697, 485] width 332 height 184
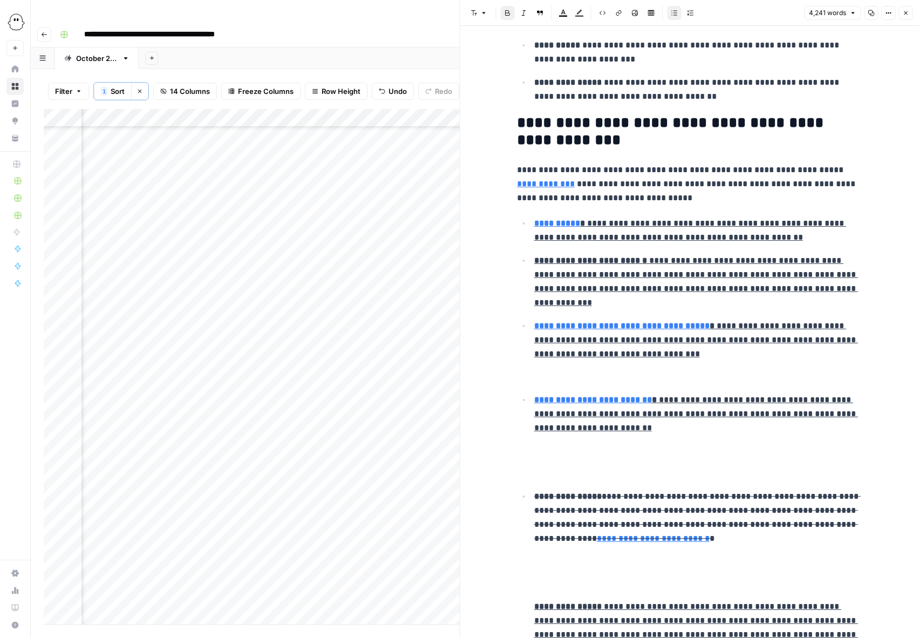
click at [539, 376] on p at bounding box center [699, 377] width 328 height 14
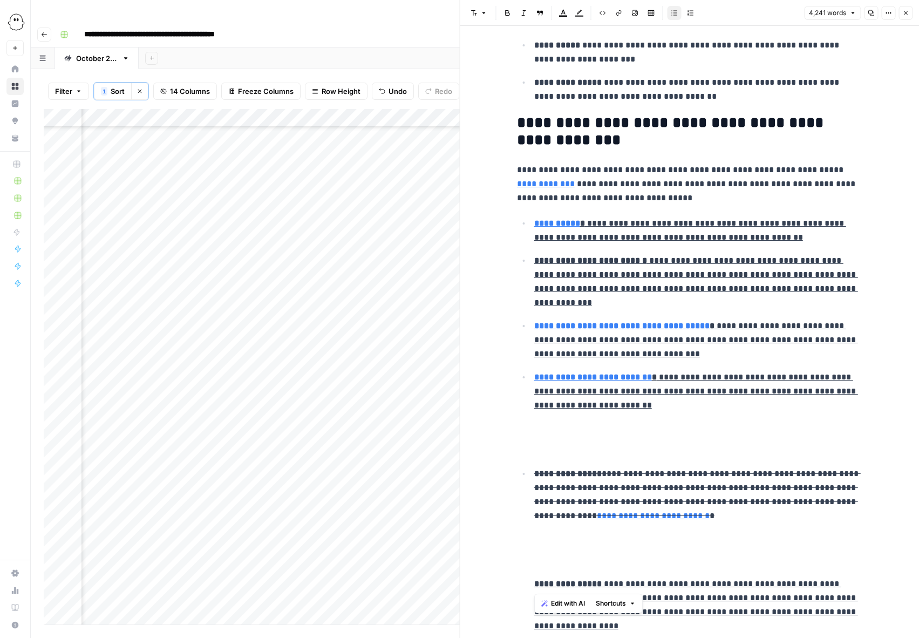
drag, startPoint x: 535, startPoint y: 584, endPoint x: 519, endPoint y: 479, distance: 106.0
click at [519, 479] on ul "**********" at bounding box center [690, 568] width 346 height 704
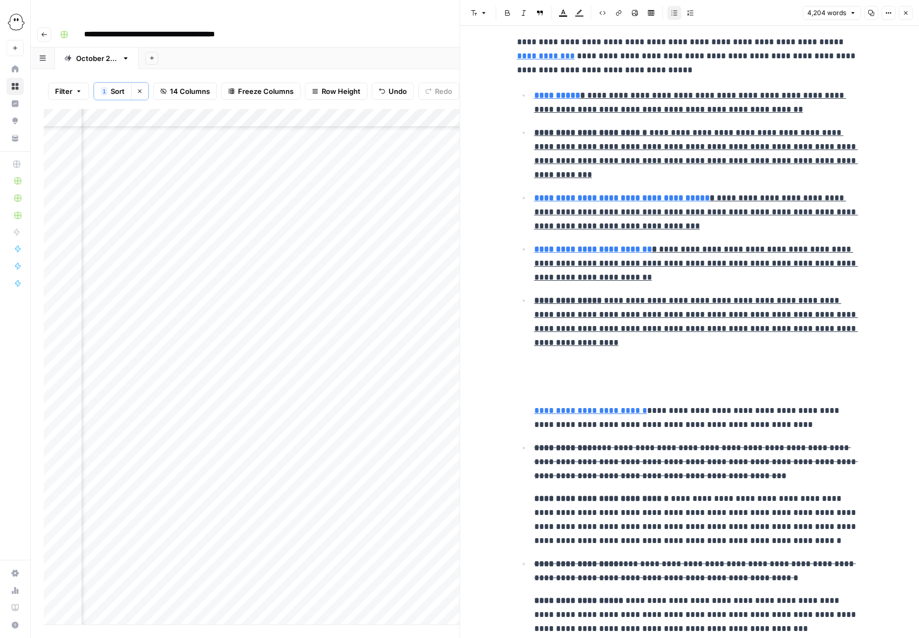
scroll to position [7545, 0]
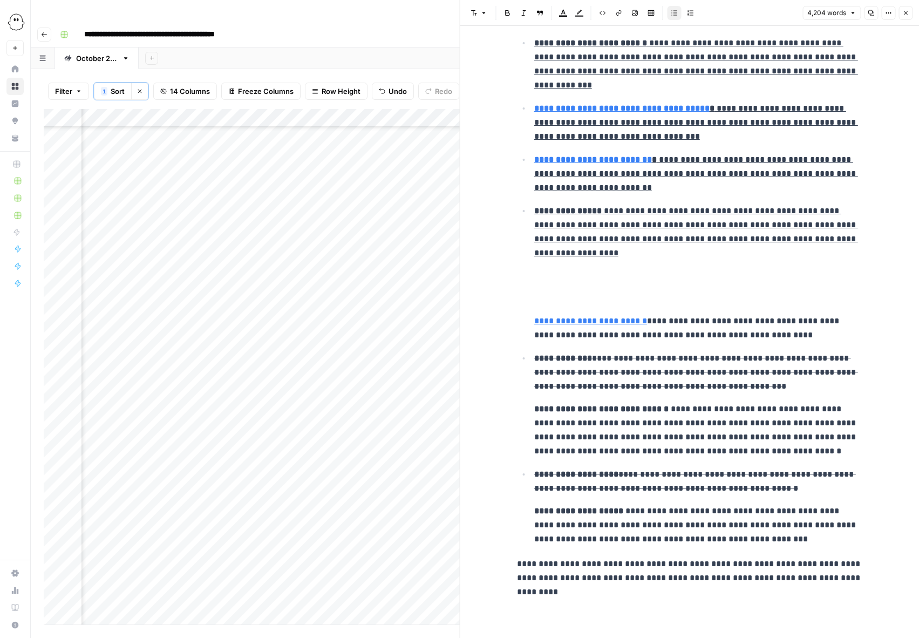
click at [535, 320] on link "**********" at bounding box center [591, 321] width 113 height 8
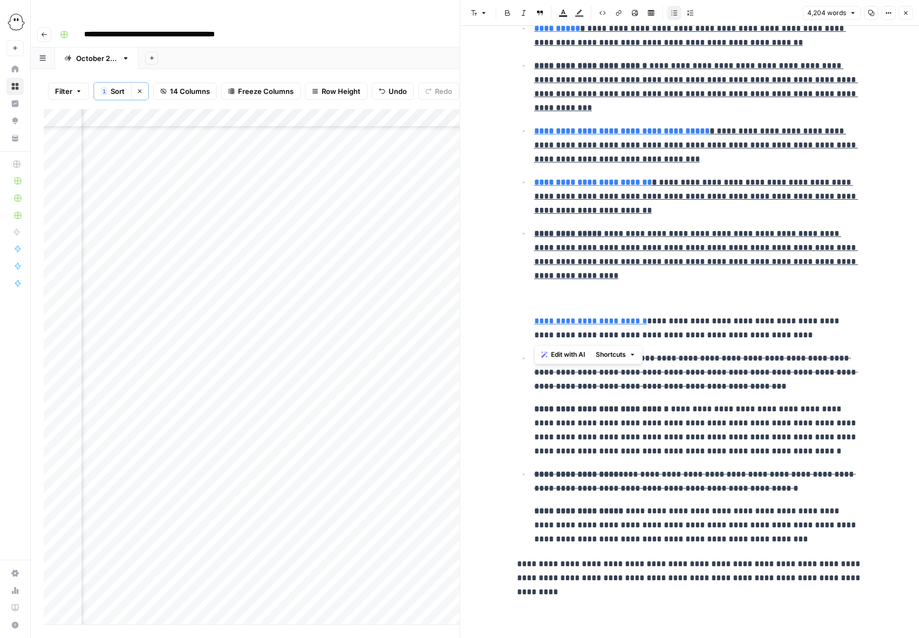
drag, startPoint x: 777, startPoint y: 335, endPoint x: 515, endPoint y: 322, distance: 263.3
click at [532, 328] on li "**********" at bounding box center [697, 284] width 332 height 116
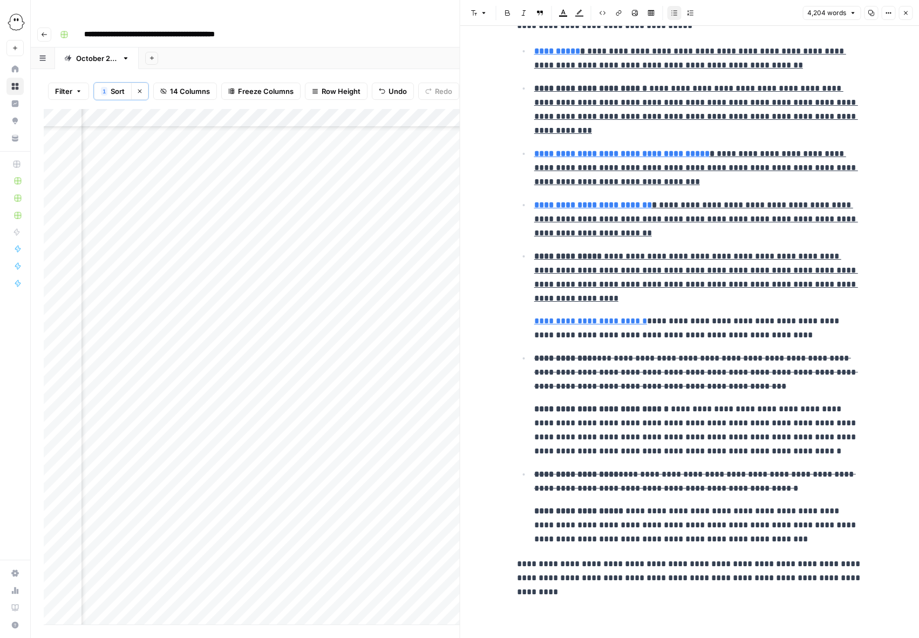
scroll to position [7477, 0]
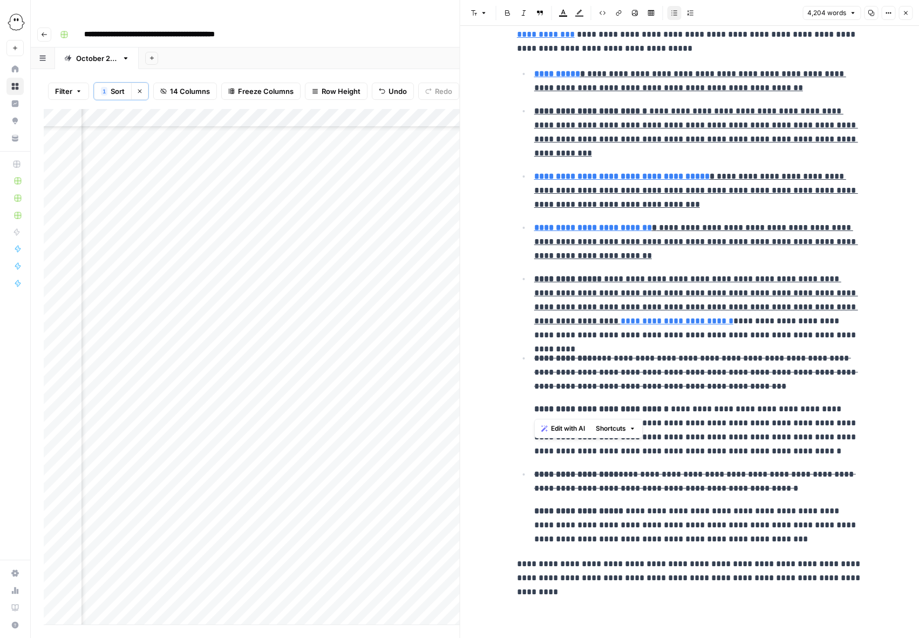
drag, startPoint x: 531, startPoint y: 408, endPoint x: 531, endPoint y: 366, distance: 42.7
click at [531, 366] on li "**********" at bounding box center [697, 404] width 332 height 107
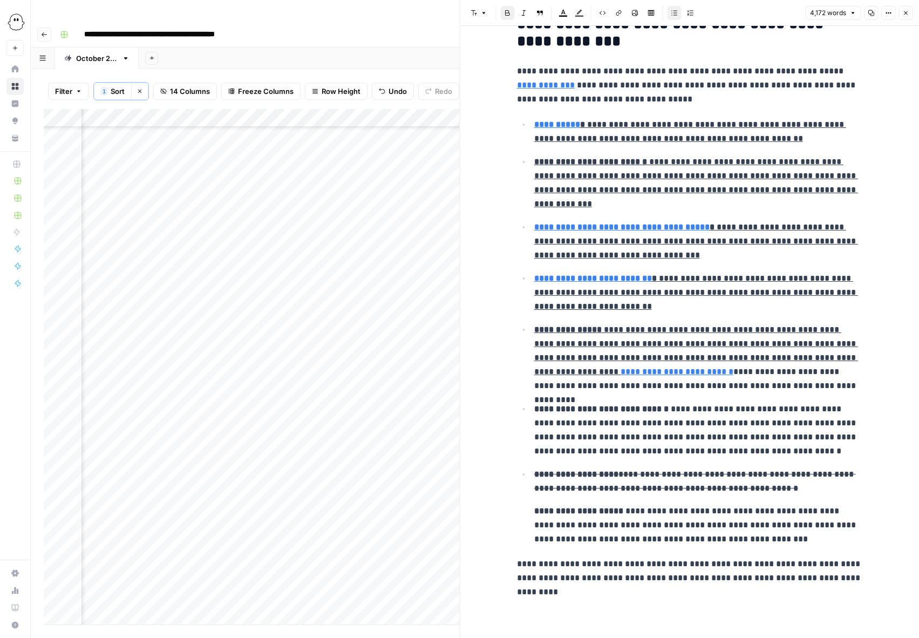
click at [533, 513] on li "**********" at bounding box center [697, 506] width 332 height 79
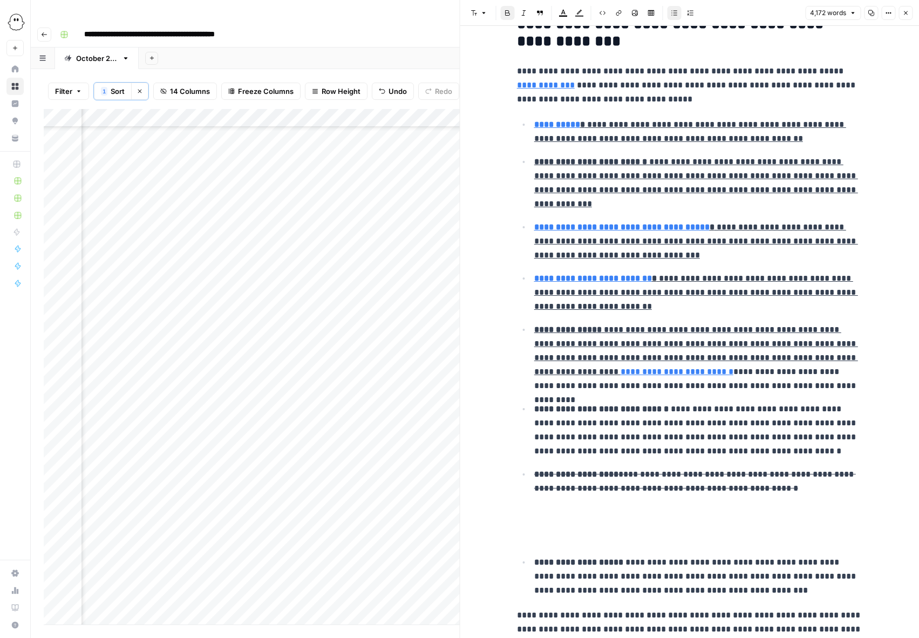
scroll to position [7449, 0]
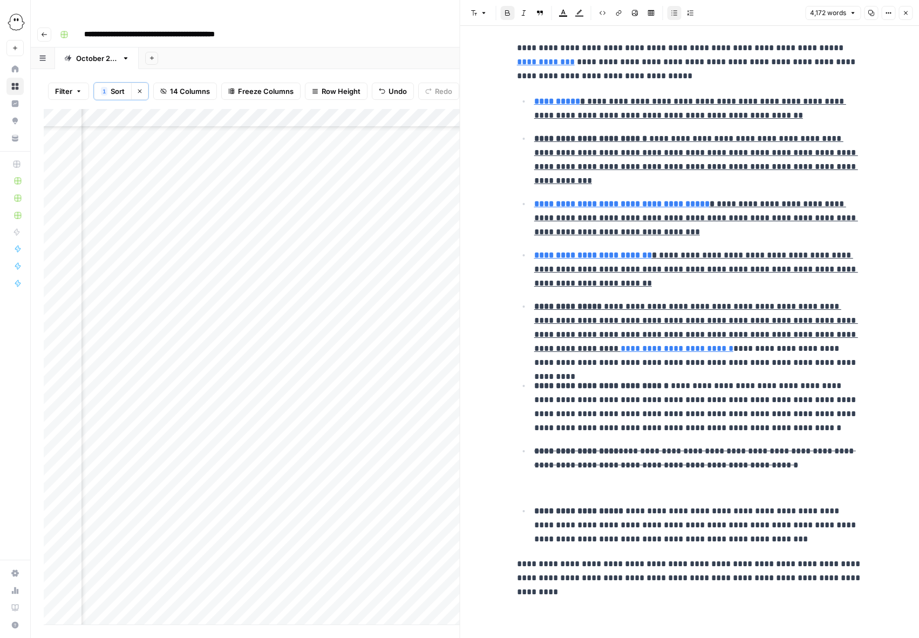
click at [543, 483] on p at bounding box center [699, 488] width 328 height 14
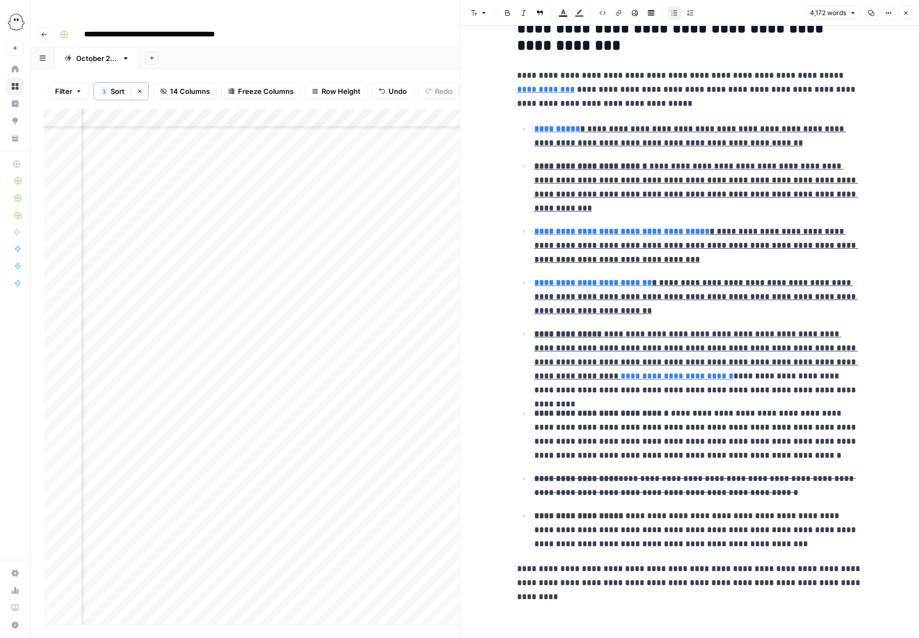
scroll to position [7425, 0]
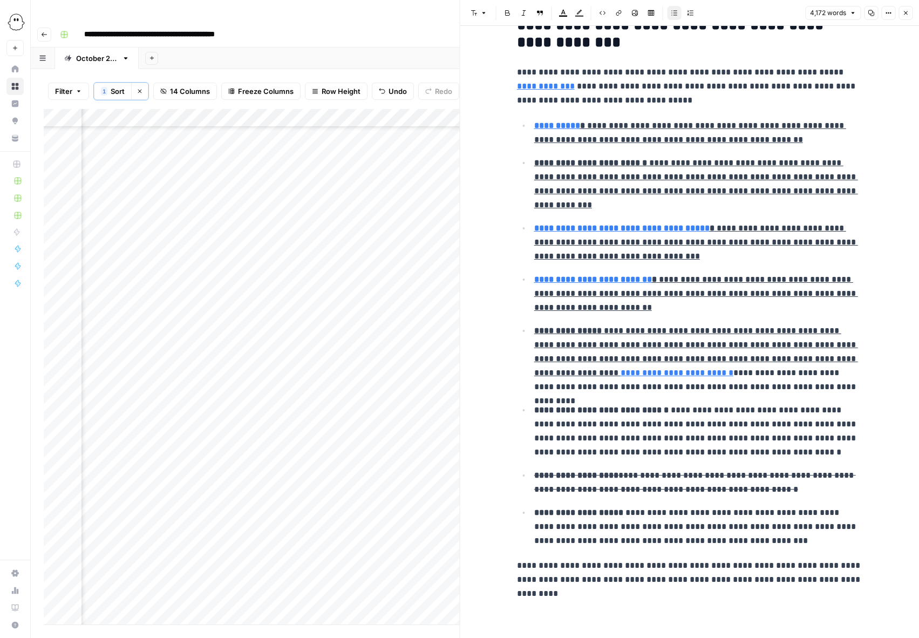
click at [612, 473] on strong "**********" at bounding box center [577, 475] width 84 height 8
click at [903, 12] on icon "button" at bounding box center [906, 13] width 6 height 6
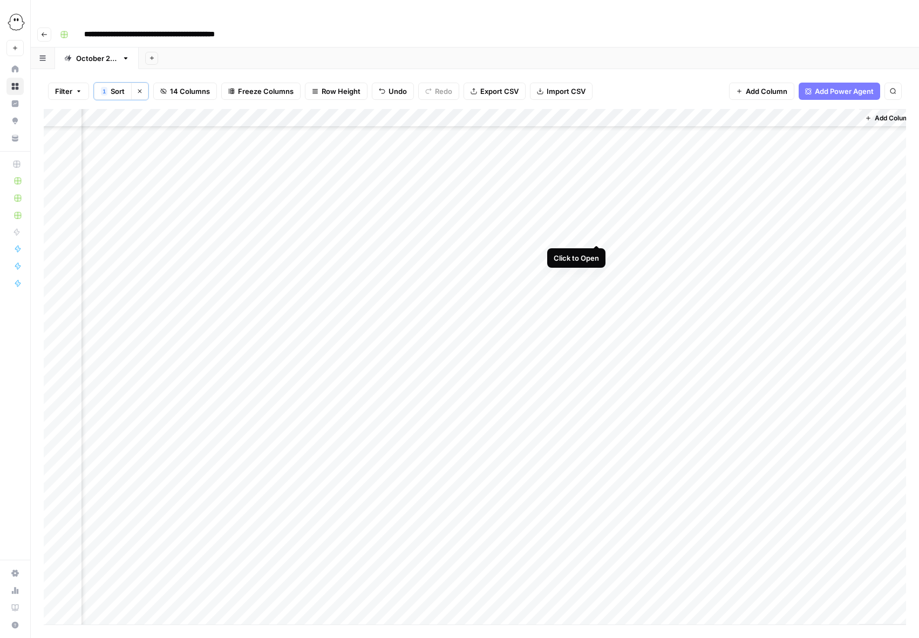
click at [598, 233] on div "Add Column" at bounding box center [475, 367] width 863 height 516
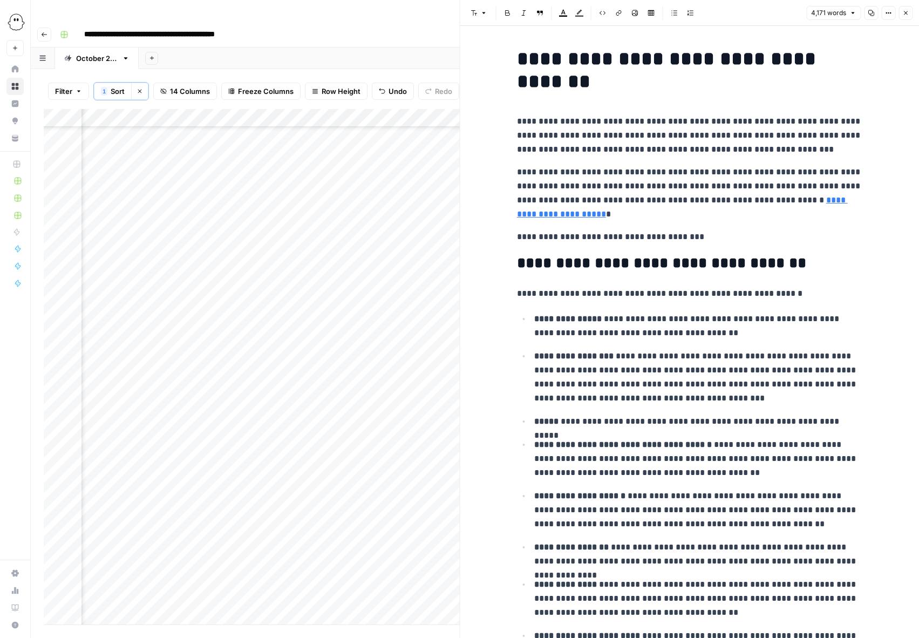
click at [522, 55] on h1 "**********" at bounding box center [690, 70] width 346 height 45
click at [517, 56] on h1 "**********" at bounding box center [690, 70] width 346 height 45
click at [904, 11] on icon "button" at bounding box center [906, 13] width 6 height 6
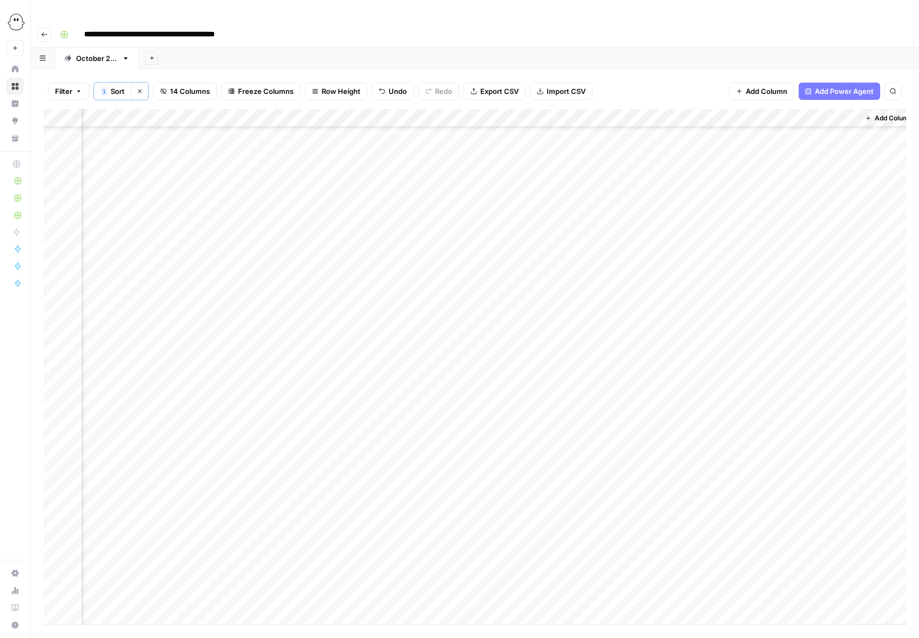
click at [689, 231] on div "Add Column" at bounding box center [475, 367] width 863 height 516
click at [361, 235] on div "Add Column" at bounding box center [475, 367] width 863 height 516
click at [380, 295] on button "Needs Links" at bounding box center [387, 295] width 50 height 13
click at [387, 193] on div "Add Column" at bounding box center [475, 367] width 863 height 516
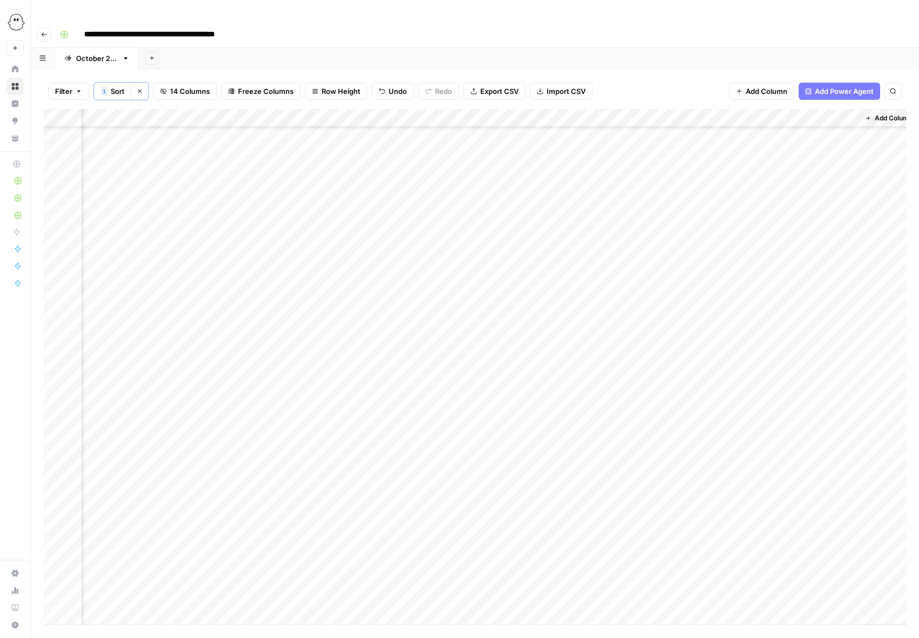
click at [375, 193] on div "Add Column" at bounding box center [475, 367] width 863 height 516
click at [388, 282] on button "Ready for WP" at bounding box center [388, 278] width 53 height 13
click at [515, 351] on div "Add Column" at bounding box center [475, 367] width 863 height 516
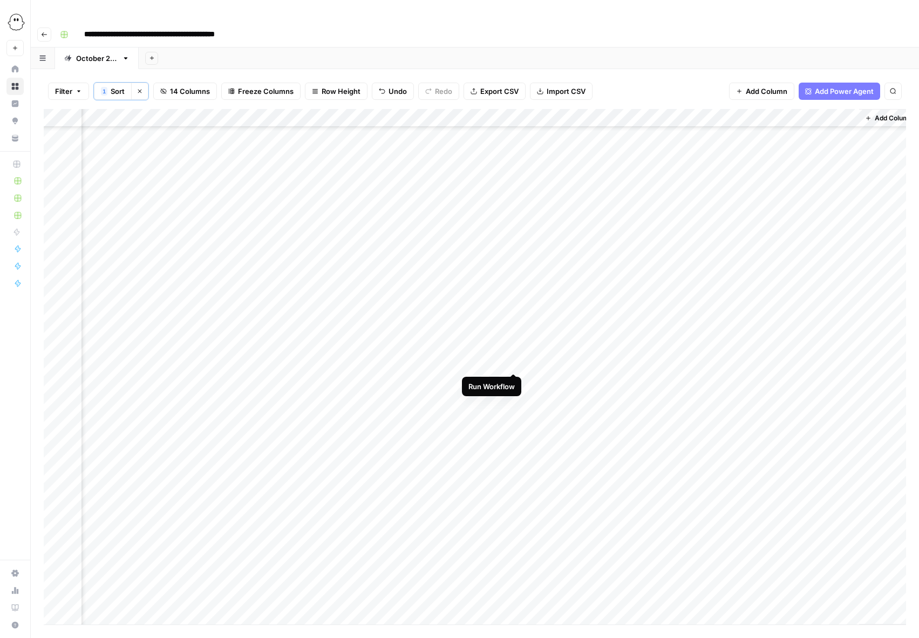
click at [514, 363] on div "Add Column" at bounding box center [475, 367] width 863 height 516
click at [739, 314] on div "Add Column" at bounding box center [475, 367] width 863 height 516
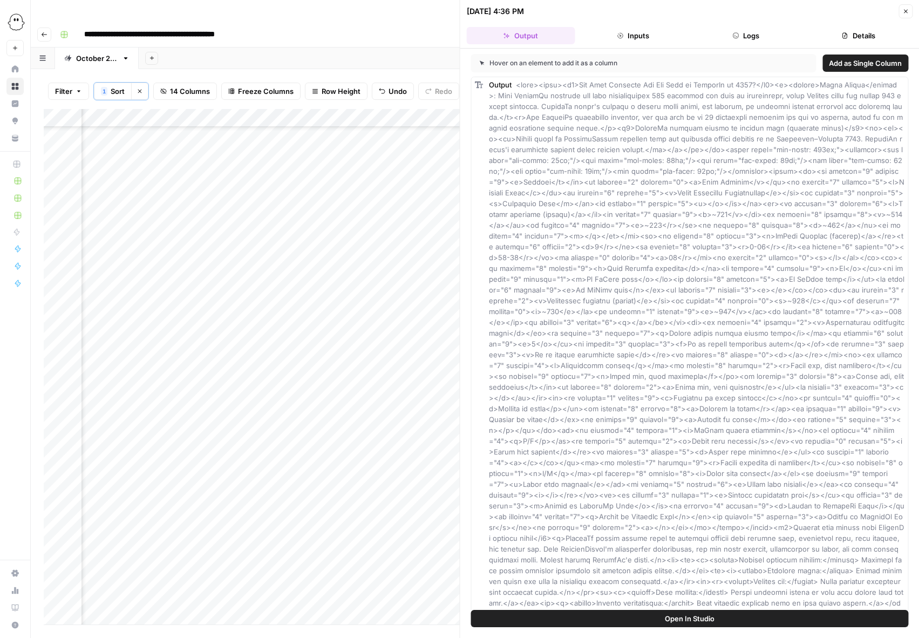
click at [755, 34] on button "Logs" at bounding box center [746, 35] width 109 height 17
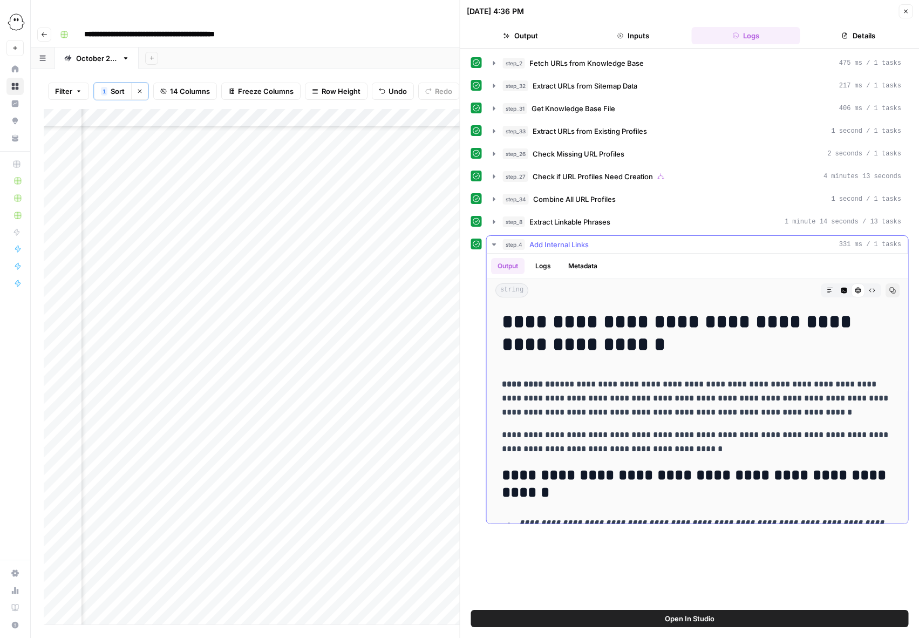
click at [547, 272] on button "Logs" at bounding box center [543, 266] width 29 height 16
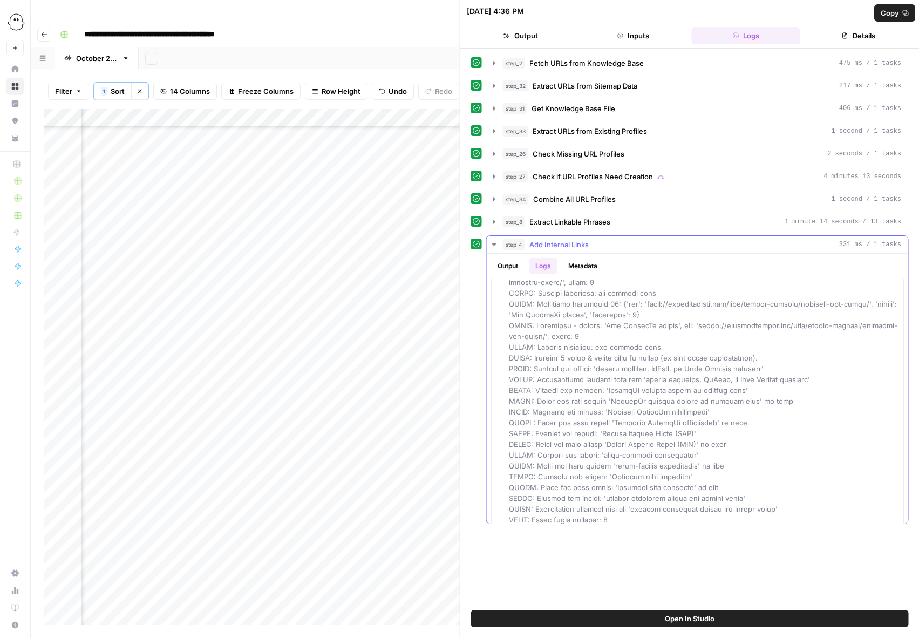
scroll to position [2447, 0]
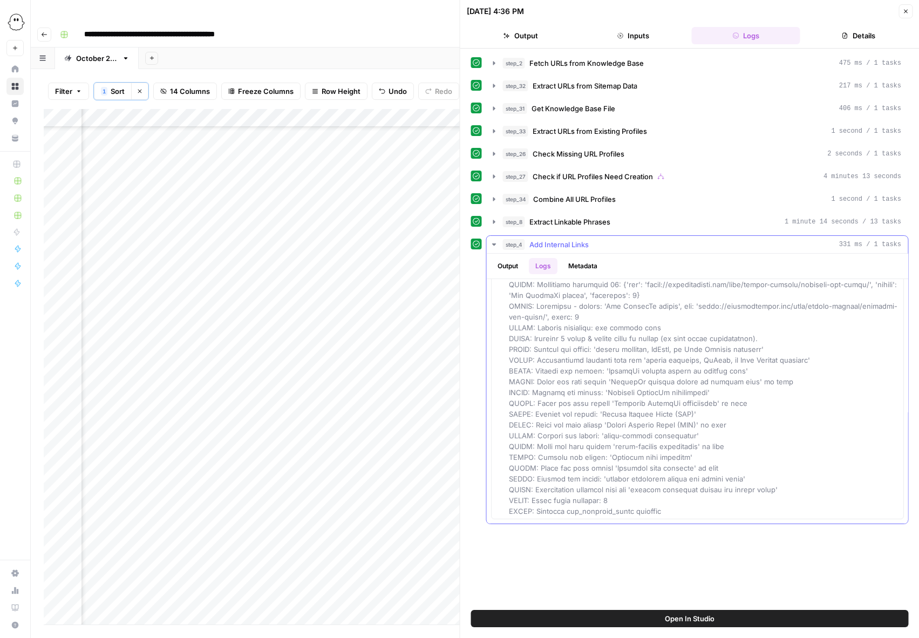
click at [503, 262] on button "Output" at bounding box center [507, 266] width 33 height 16
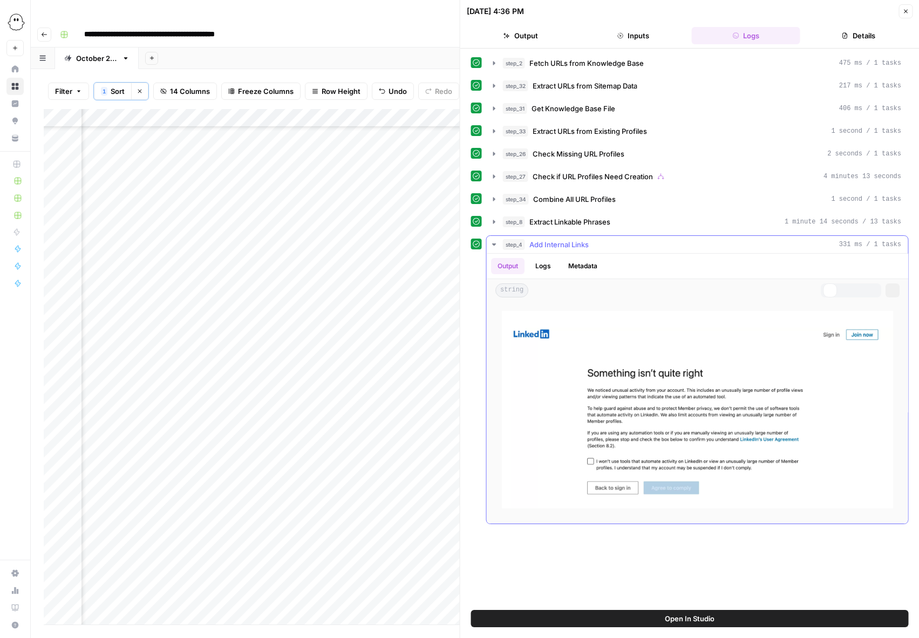
scroll to position [0, 0]
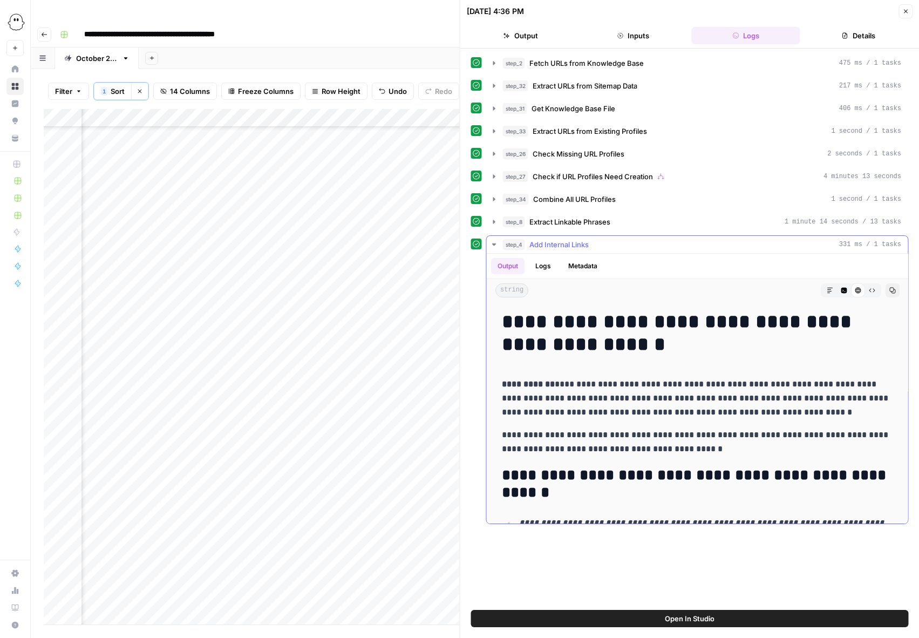
click at [493, 246] on icon "button" at bounding box center [494, 244] width 9 height 9
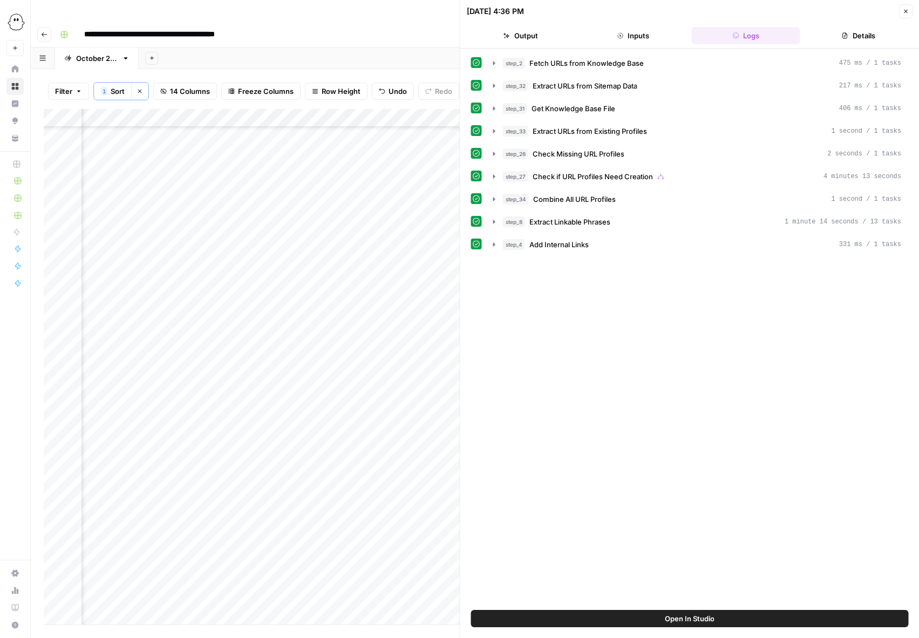
click at [906, 12] on icon "button" at bounding box center [906, 11] width 6 height 6
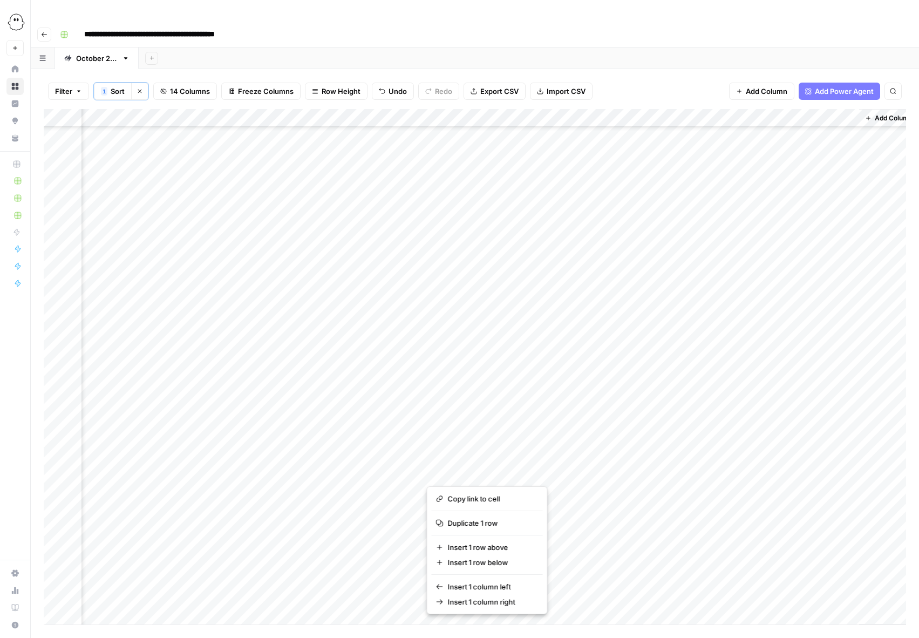
scroll to position [964, 647]
click at [376, 307] on div "Add Column" at bounding box center [475, 367] width 863 height 516
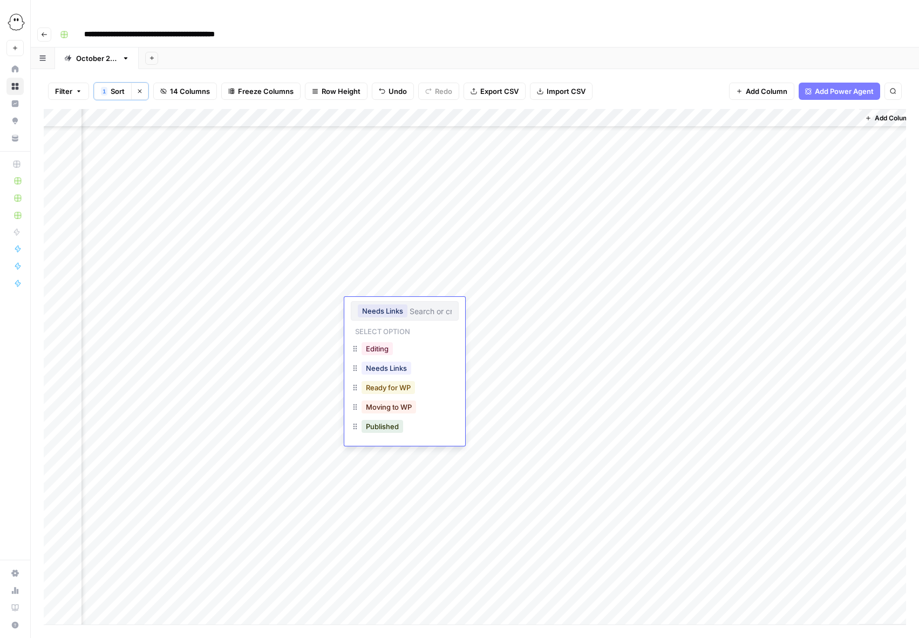
click at [382, 386] on button "Ready for WP" at bounding box center [388, 387] width 53 height 13
click at [63, 86] on span "Filter" at bounding box center [63, 91] width 17 height 11
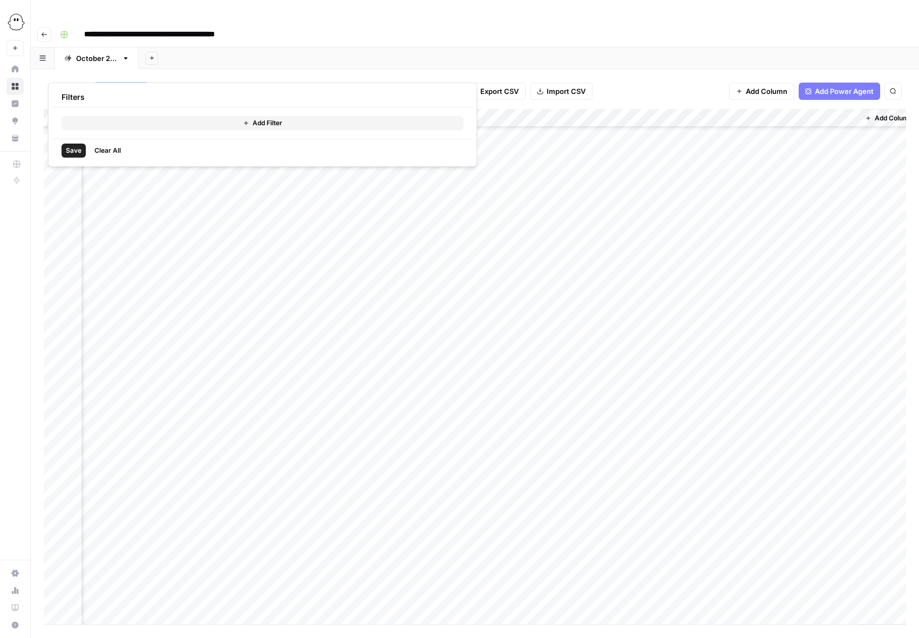
click at [78, 122] on button "Add Filter" at bounding box center [263, 123] width 402 height 14
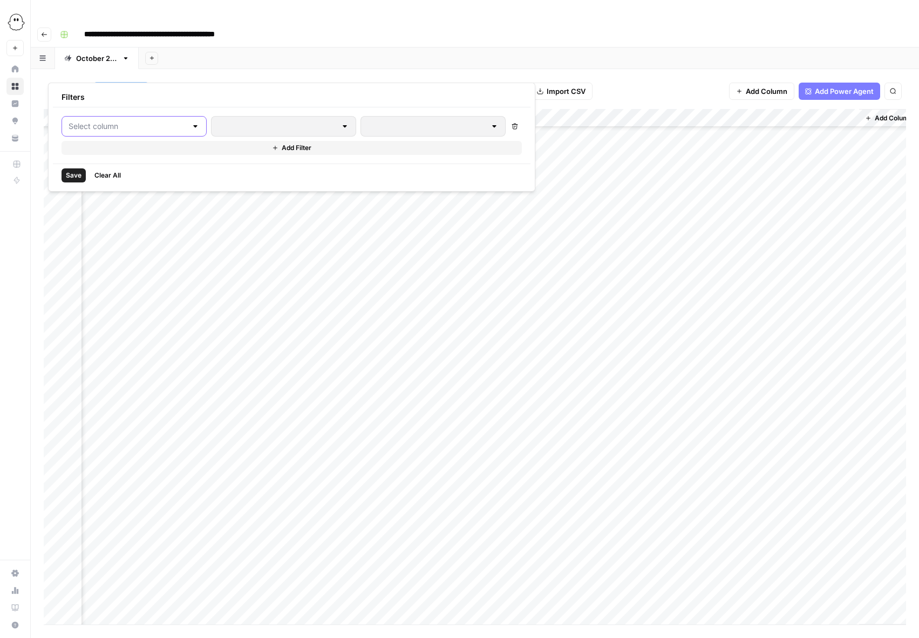
click at [91, 123] on input "text" at bounding box center [128, 126] width 118 height 11
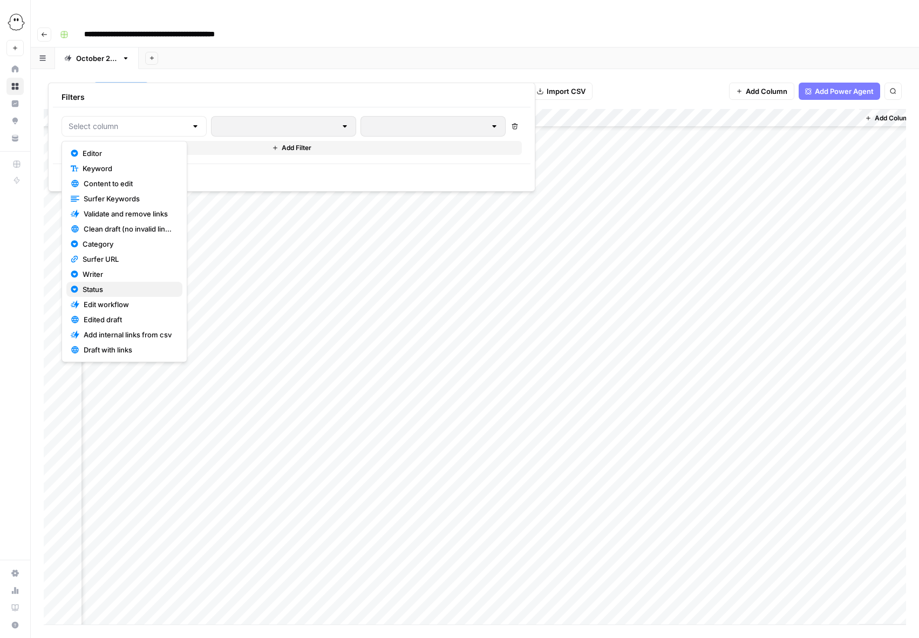
click at [107, 289] on span "Status" at bounding box center [128, 289] width 91 height 11
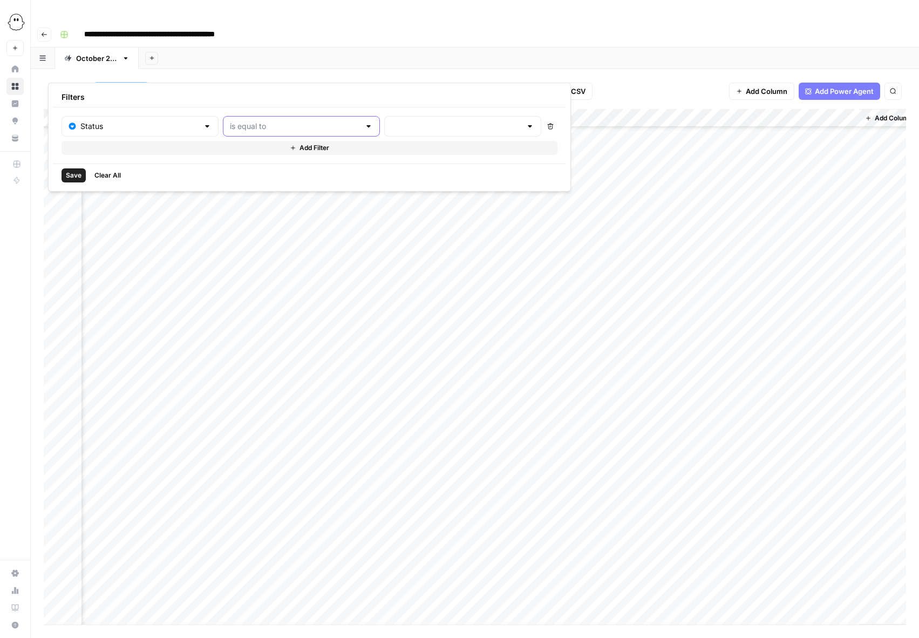
click at [245, 129] on input "text" at bounding box center [295, 126] width 130 height 11
click at [271, 154] on span "is equal to" at bounding box center [247, 153] width 93 height 11
type input "is equal to"
click at [384, 132] on div at bounding box center [462, 126] width 157 height 21
click at [373, 217] on span "Published" at bounding box center [389, 213] width 90 height 11
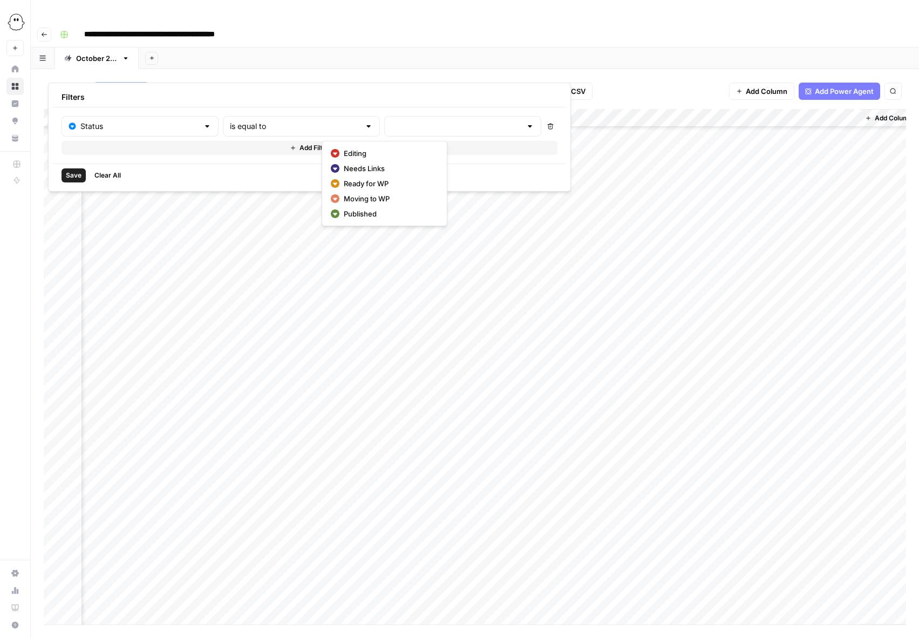
type input "Published"
click at [70, 179] on span "Save" at bounding box center [74, 176] width 16 height 10
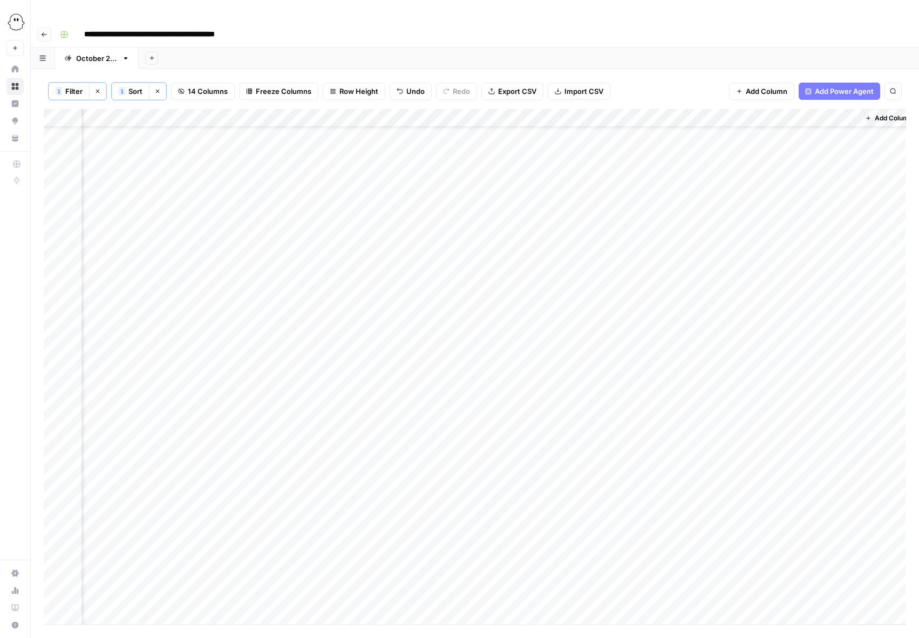
scroll to position [273, 647]
